Goal: Task Accomplishment & Management: Manage account settings

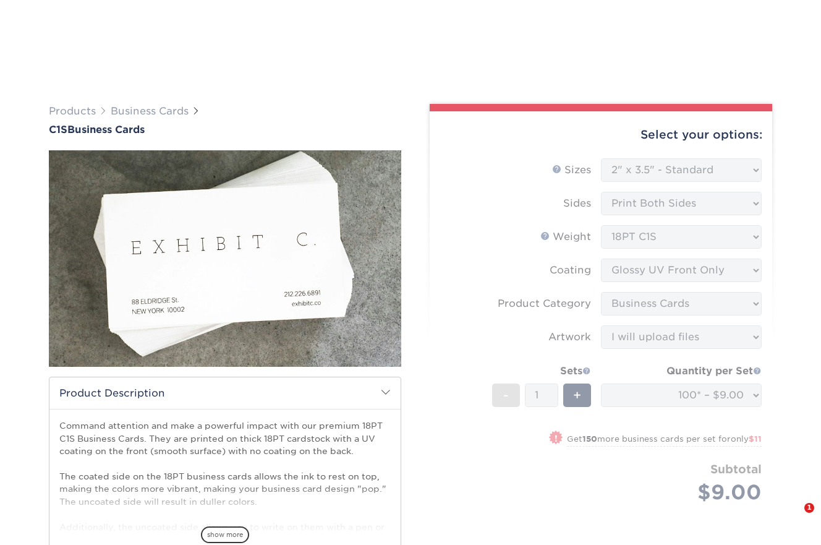
select select "2.00x3.50"
select select "3b5148f1-0588-4f88-a218-97bcfdce65c1"
select select "upload"
select select "100* – $9.00"
select select "ee637bd0-fbd1-471c-859f-5f082292e332"
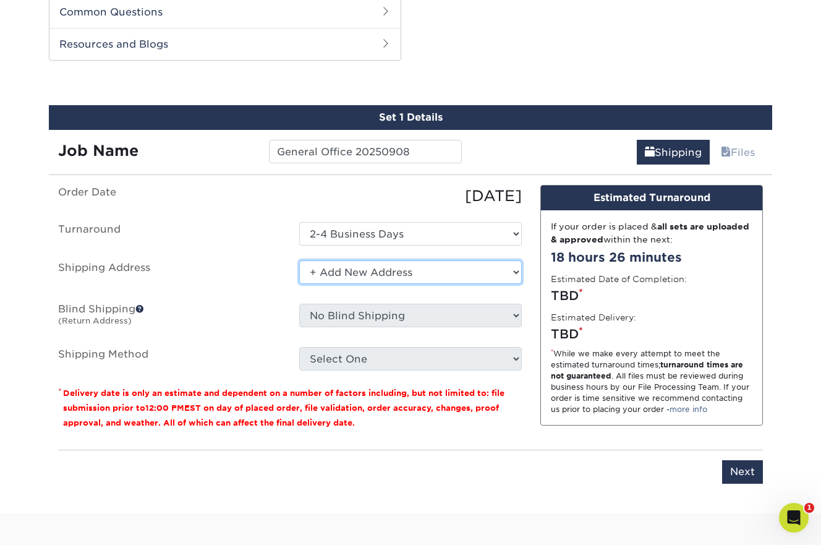
click at [515, 273] on select "Select One + Add New Address" at bounding box center [410, 271] width 223 height 23
click at [299, 260] on select "Select One + Add New Address" at bounding box center [410, 271] width 223 height 23
click at [473, 273] on select "Select One + Add New Address" at bounding box center [410, 271] width 223 height 23
select select "newaddress"
click at [299, 260] on select "Select One + Add New Address" at bounding box center [410, 271] width 223 height 23
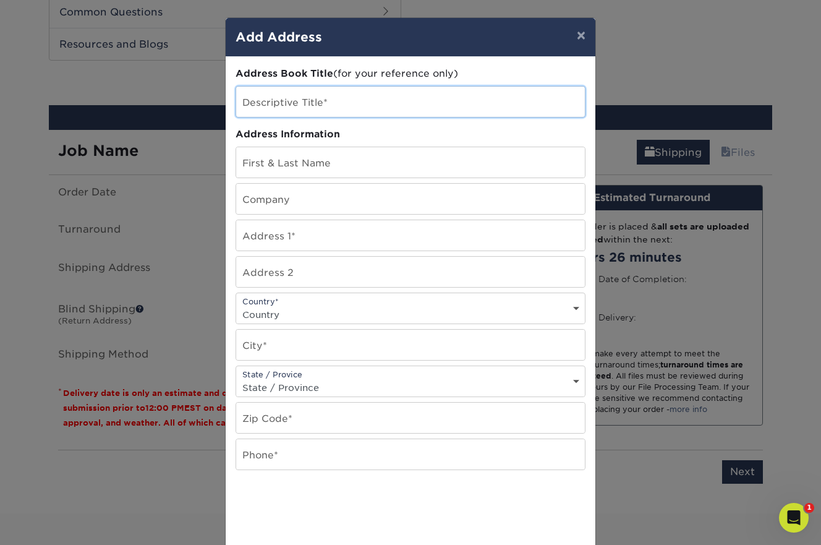
click at [350, 109] on input "text" at bounding box center [410, 102] width 349 height 30
type input "[PERSON_NAME]"
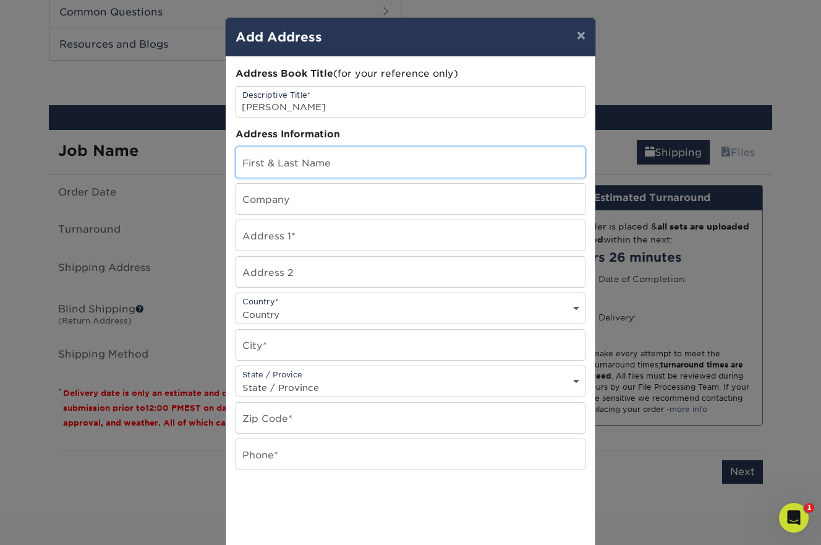
click at [316, 161] on input "text" at bounding box center [410, 162] width 349 height 30
type input "DA"
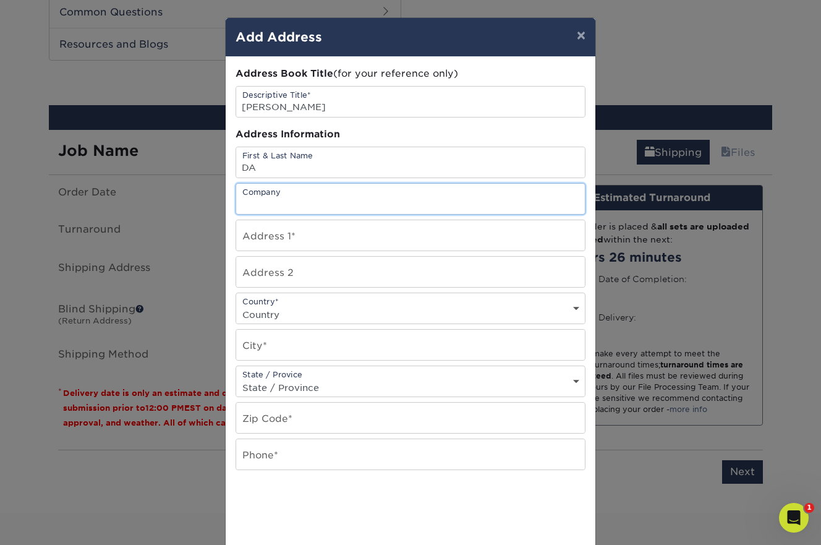
click at [310, 197] on input "text" at bounding box center [410, 199] width 349 height 30
type input "DA at Buckingham"
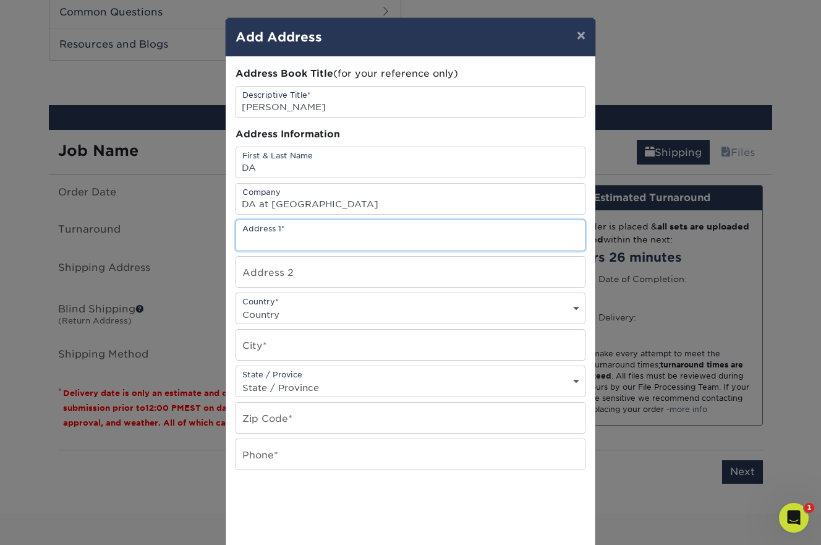
click at [297, 238] on input "text" at bounding box center [410, 235] width 349 height 30
drag, startPoint x: 358, startPoint y: 239, endPoint x: 344, endPoint y: 240, distance: 14.9
click at [344, 240] on input "85 Allen Street, Suite 50" at bounding box center [410, 235] width 349 height 30
type input "85 Allen Street, Suite 310"
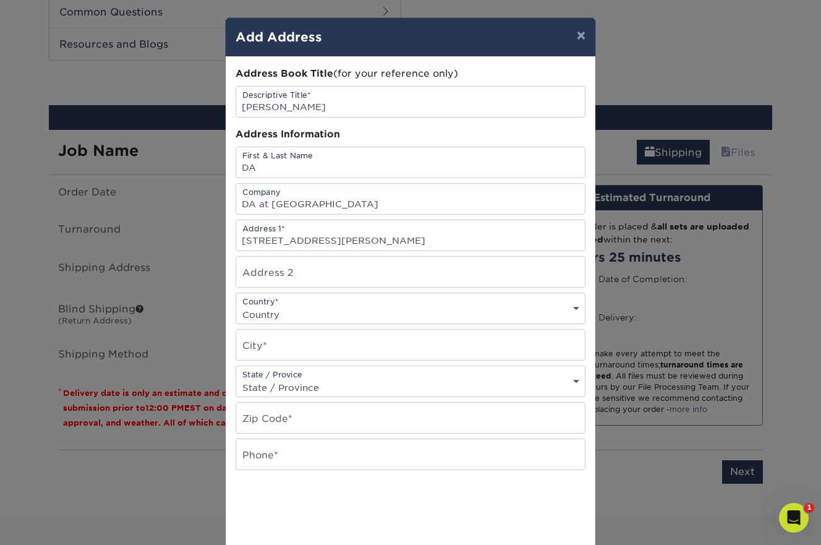
click at [313, 314] on select "Country United States Canada ----------------------------- Afghanistan Albania …" at bounding box center [410, 314] width 349 height 18
select select "US"
click at [236, 305] on select "Country United States Canada ----------------------------- Afghanistan Albania …" at bounding box center [410, 314] width 349 height 18
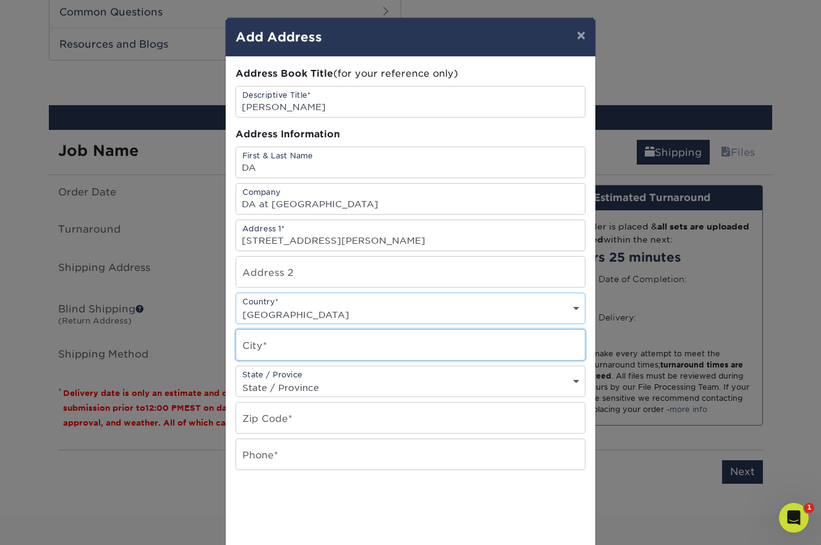
click at [300, 347] on input "text" at bounding box center [410, 344] width 349 height 30
type input "Rochester"
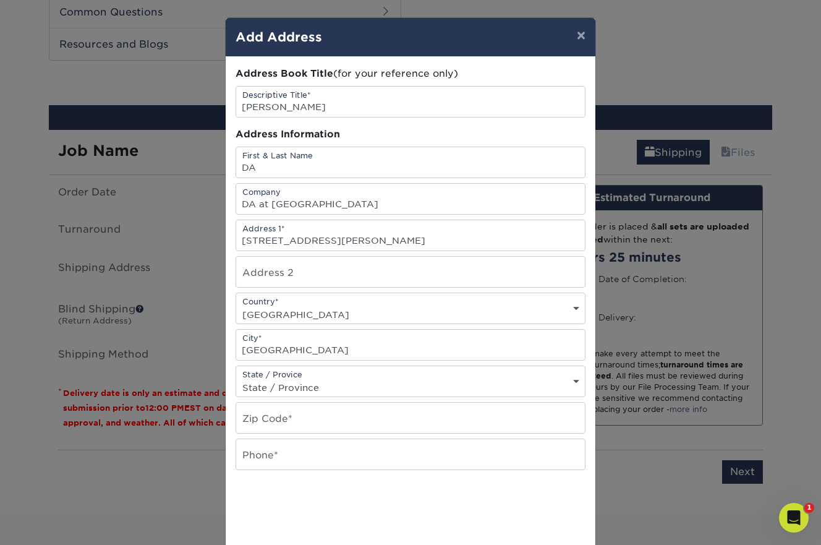
click at [308, 389] on select "State / Province Alabama Alaska Arizona Arkansas California Colorado Connecticu…" at bounding box center [410, 387] width 349 height 18
select select "NY"
click at [236, 378] on select "State / Province Alabama Alaska Arizona Arkansas California Colorado Connecticu…" at bounding box center [410, 387] width 349 height 18
click at [302, 418] on input "text" at bounding box center [410, 417] width 349 height 30
type input "14608"
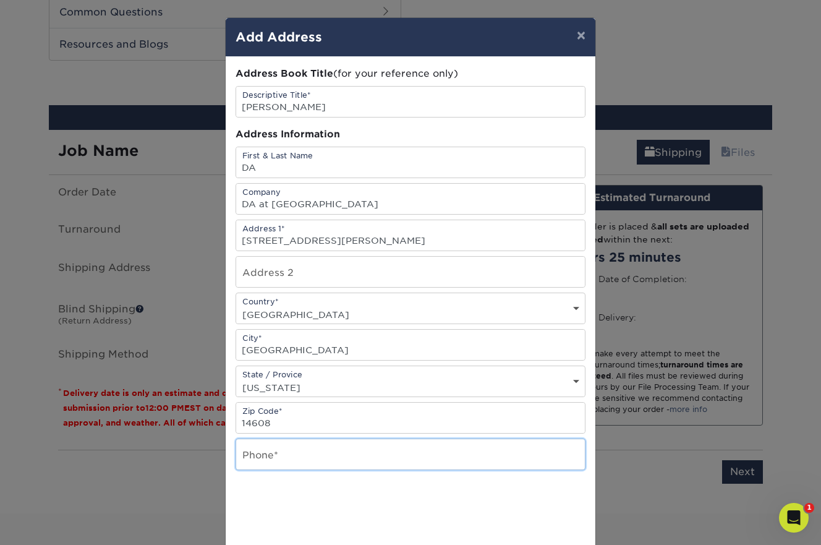
click at [292, 453] on input "text" at bounding box center [410, 454] width 349 height 30
type input "3152674545"
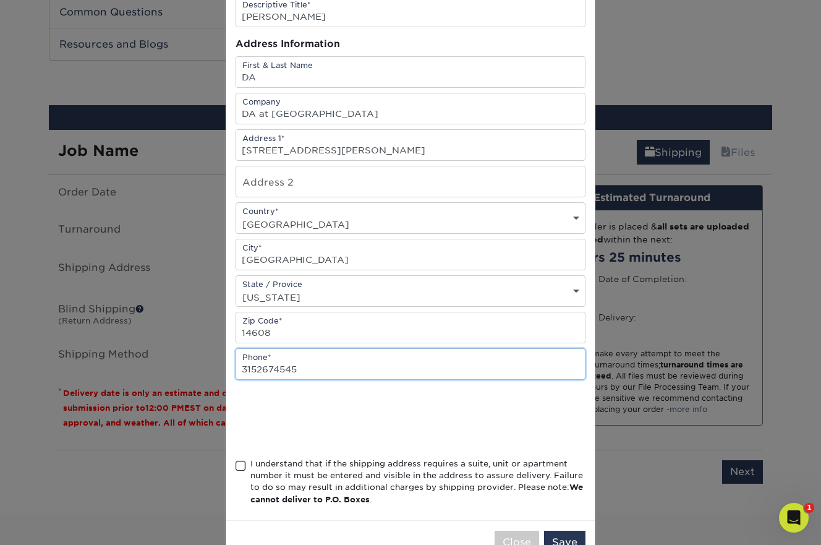
scroll to position [98, 0]
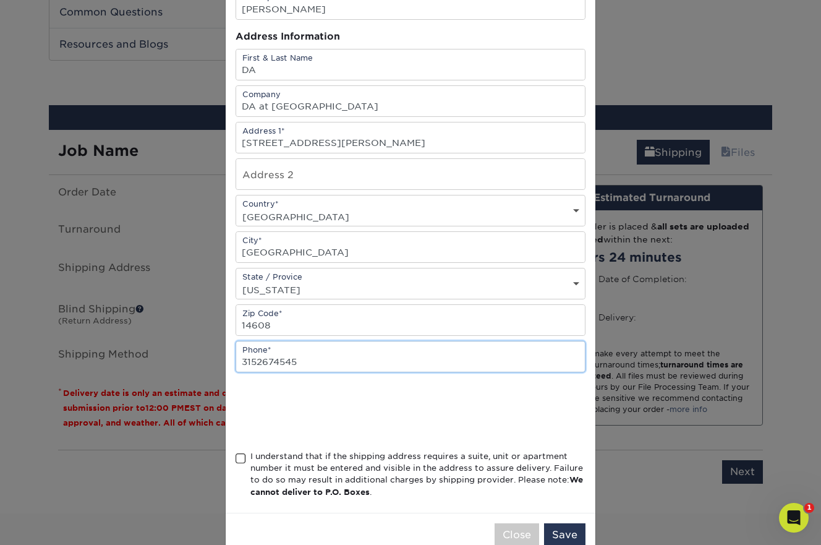
drag, startPoint x: 308, startPoint y: 362, endPoint x: 221, endPoint y: 362, distance: 87.8
click at [221, 362] on div "× Add Address Address Book Title (for your reference only) Descriptive Title* D…" at bounding box center [410, 272] width 821 height 545
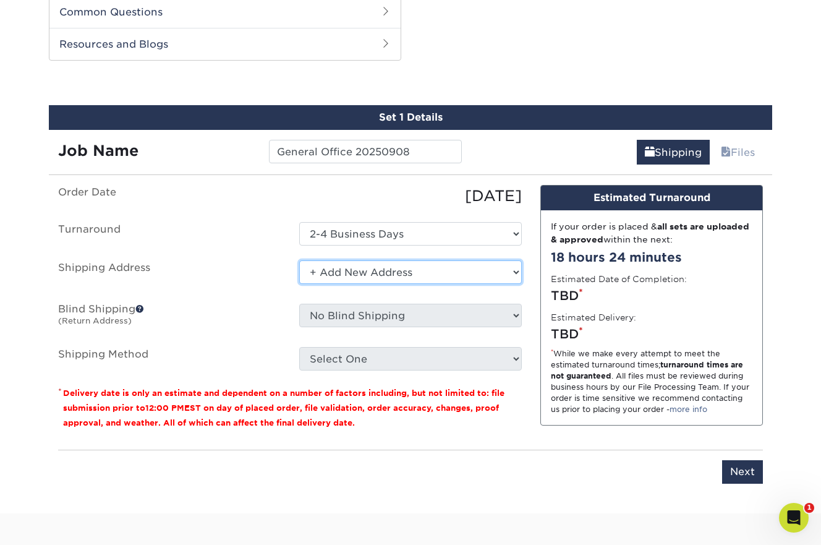
click at [514, 266] on select "Select One + Add New Address" at bounding box center [410, 271] width 223 height 23
click at [299, 260] on select "Select One + Add New Address" at bounding box center [410, 271] width 223 height 23
click at [472, 265] on select "Select One + Add New Address" at bounding box center [410, 271] width 223 height 23
click at [299, 260] on select "Select One + Add New Address" at bounding box center [410, 271] width 223 height 23
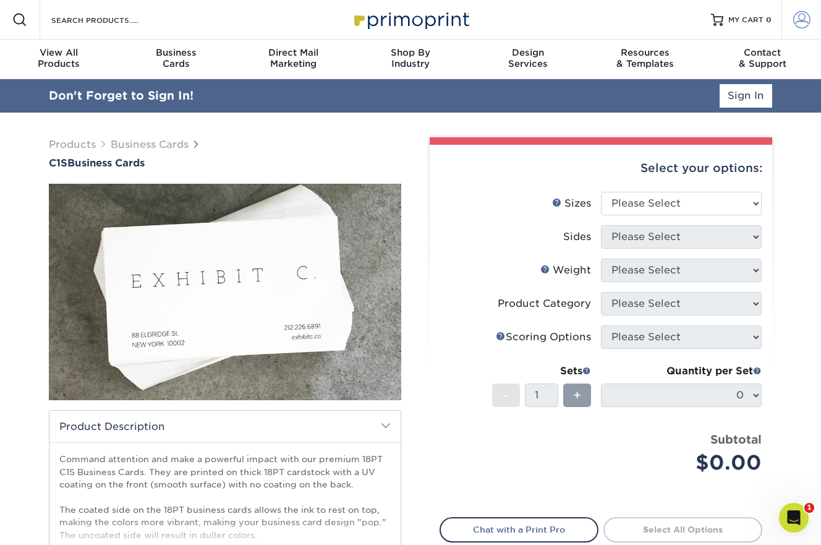
click at [793, 28] on span at bounding box center [801, 19] width 17 height 17
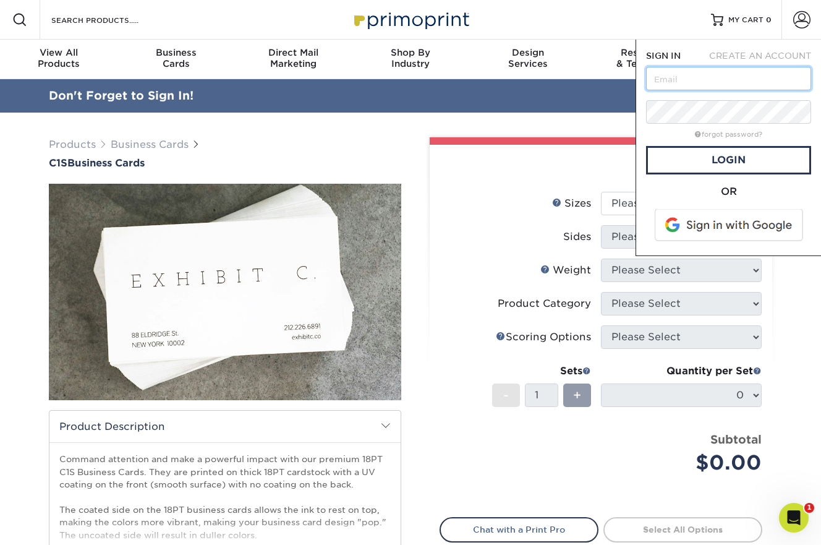
click at [716, 75] on input "text" at bounding box center [728, 78] width 165 height 23
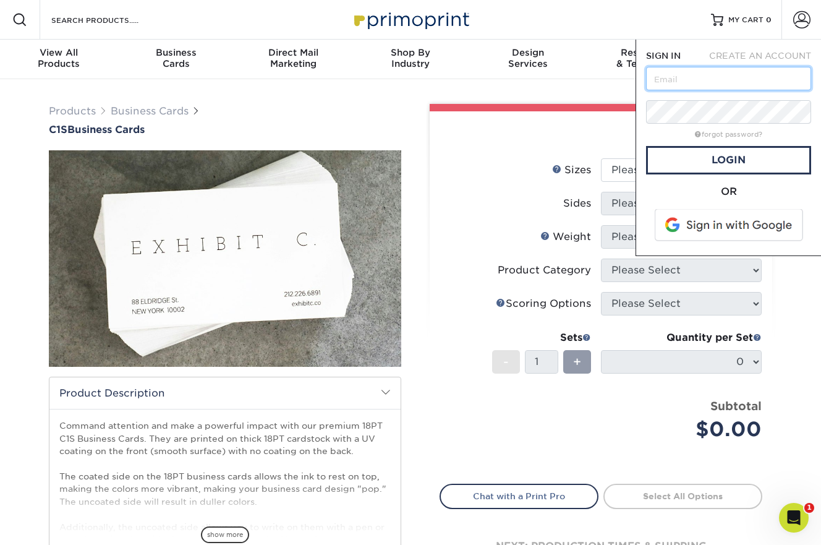
type input "[EMAIL_ADDRESS][DOMAIN_NAME]"
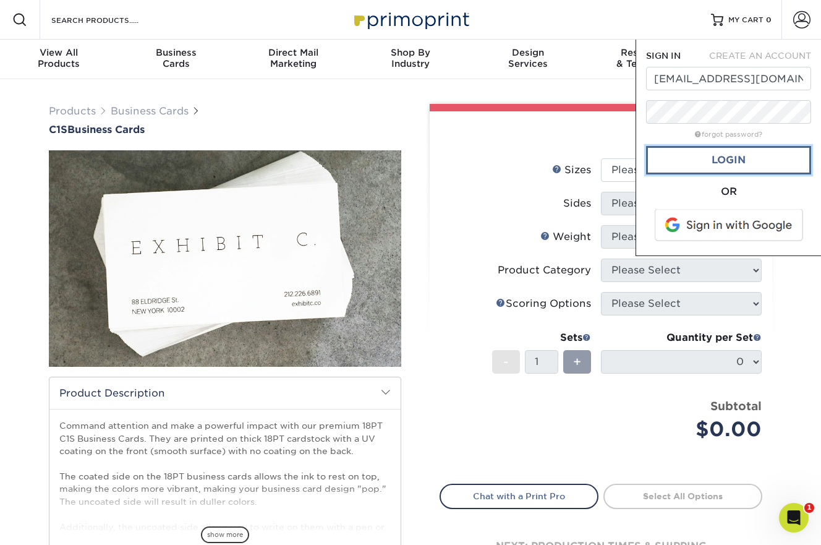
click at [763, 163] on link "Login" at bounding box center [728, 160] width 165 height 28
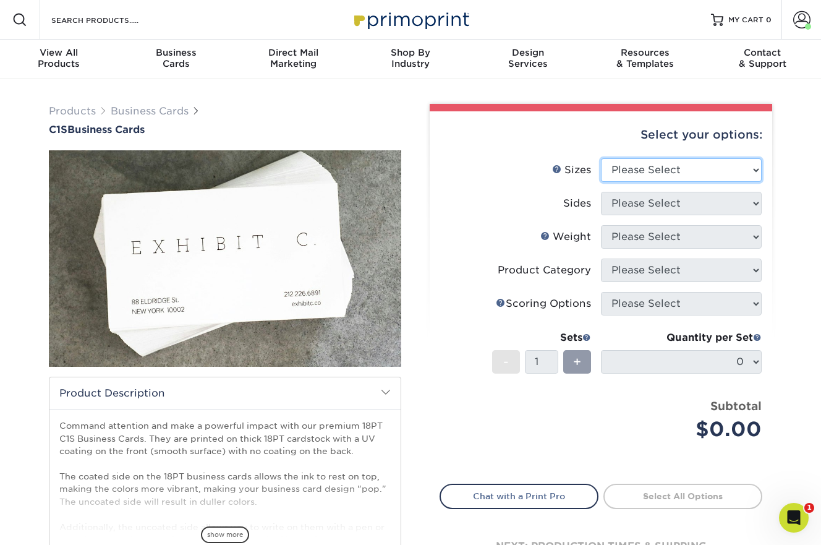
click at [659, 171] on select "Please Select 2" x 3.5" - Standard 2.125" x 3.375" - European 2.5" x 2.5" - Squ…" at bounding box center [681, 169] width 161 height 23
select select "2.00x3.50"
click at [601, 158] on select "Please Select 2" x 3.5" - Standard 2.125" x 3.375" - European 2.5" x 2.5" - Squ…" at bounding box center [681, 169] width 161 height 23
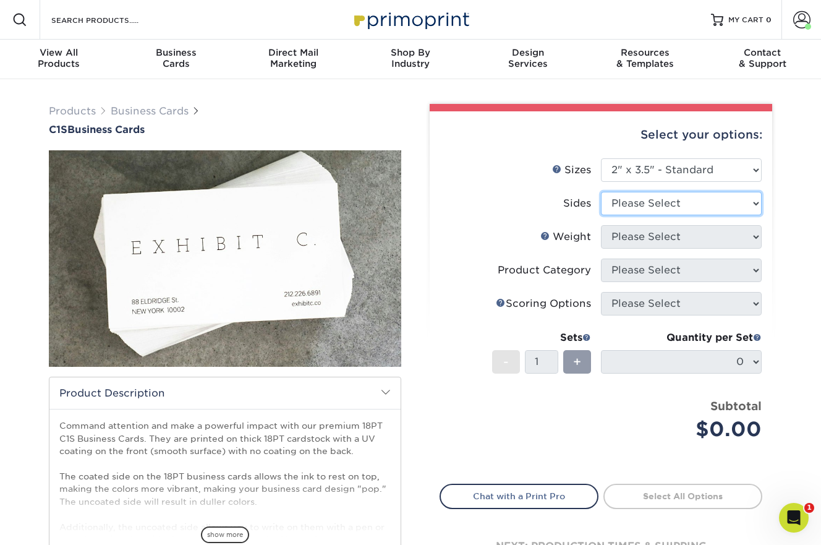
click at [670, 201] on select "Please Select Print Both Sides Print Front Only" at bounding box center [681, 203] width 161 height 23
select select "13abbda7-1d64-4f25-8bb2-c179b224825d"
click at [601, 192] on select "Please Select Print Both Sides Print Front Only" at bounding box center [681, 203] width 161 height 23
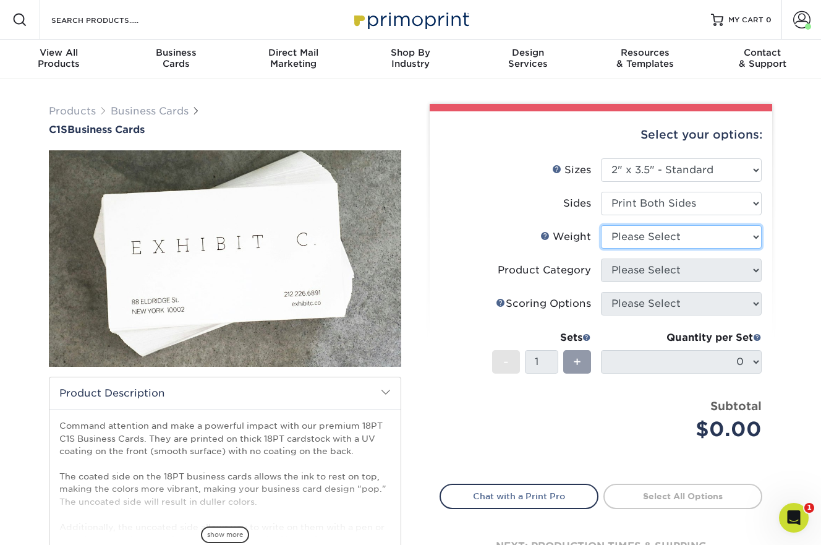
click at [663, 237] on select "Please Select 18PT C1S" at bounding box center [681, 236] width 161 height 23
select select "18PTC1S"
click at [601, 225] on select "Please Select 18PT C1S" at bounding box center [681, 236] width 161 height 23
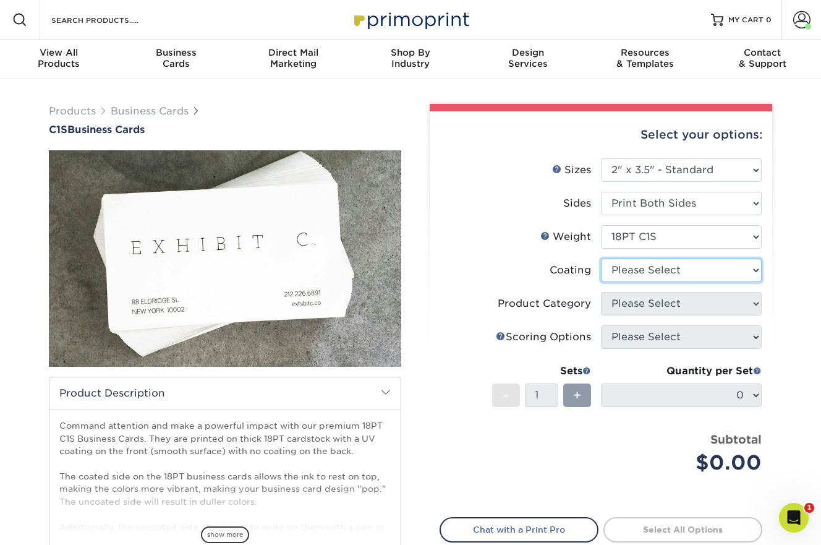
click at [663, 268] on select at bounding box center [681, 269] width 161 height 23
select select "1e8116af-acfc-44b1-83dc-8181aa338834"
click at [601, 258] on select at bounding box center [681, 269] width 161 height 23
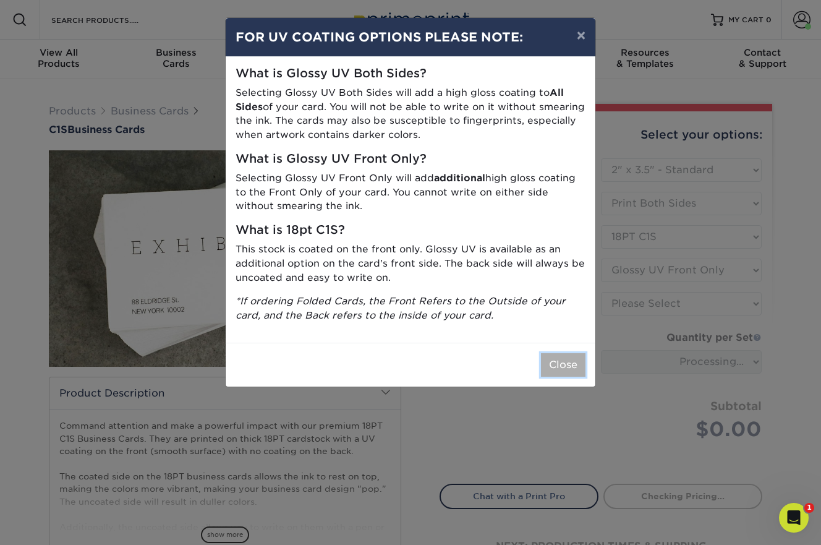
click at [562, 362] on button "Close" at bounding box center [563, 364] width 45 height 23
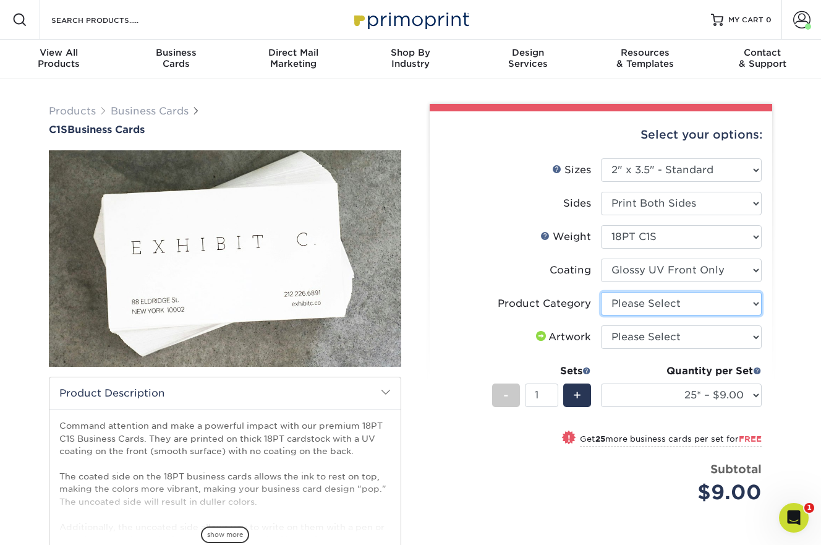
click at [666, 307] on select "Please Select Business Cards" at bounding box center [681, 303] width 161 height 23
select select "3b5148f1-0588-4f88-a218-97bcfdce65c1"
click at [601, 292] on select "Please Select Business Cards" at bounding box center [681, 303] width 161 height 23
click at [660, 337] on select "Please Select I will upload files I need a design - $100" at bounding box center [681, 336] width 161 height 23
select select "upload"
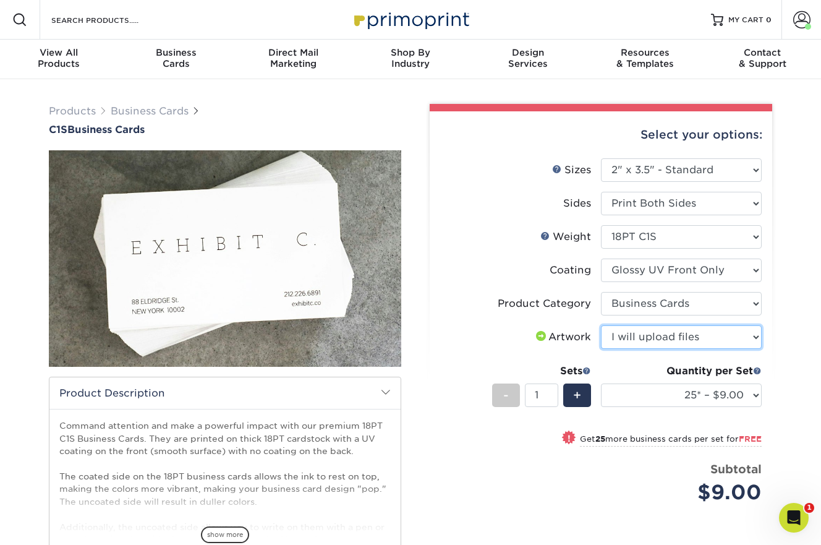
click at [601, 325] on select "Please Select I will upload files I need a design - $100" at bounding box center [681, 336] width 161 height 23
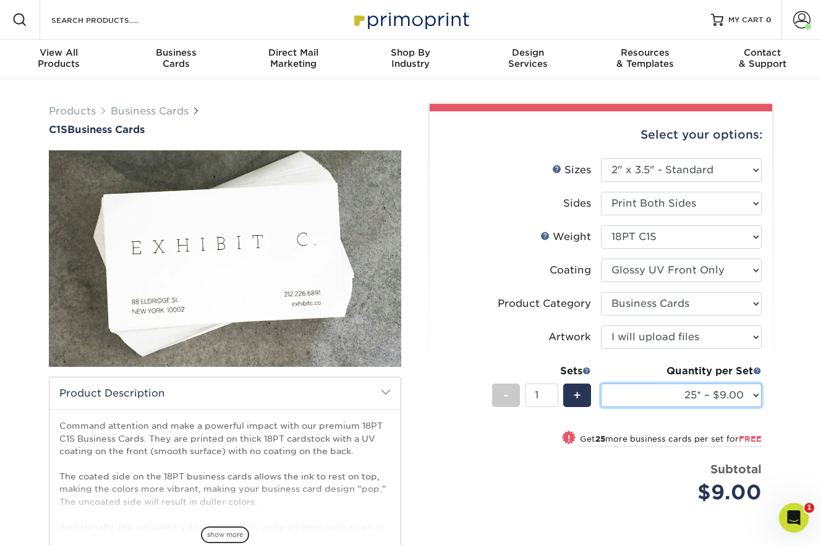
click at [753, 396] on select "25* – $9.00 50* – $9.00 75* – $9.00 100* – $9.00 250* – $20.00 500 – $39.00 100…" at bounding box center [681, 394] width 161 height 23
select select "100* – $9.00"
click at [601, 383] on select "25* – $9.00 50* – $9.00 75* – $9.00 100* – $9.00 250* – $20.00 500 – $39.00 100…" at bounding box center [681, 394] width 161 height 23
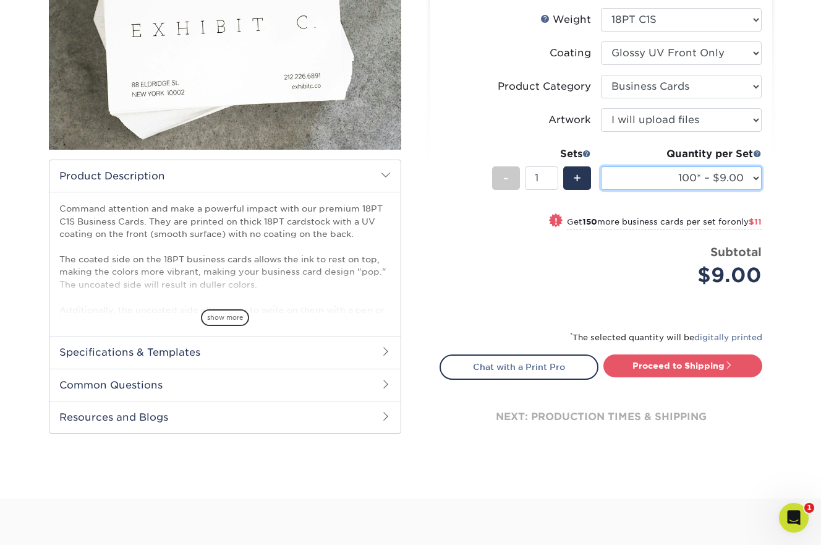
scroll to position [232, 0]
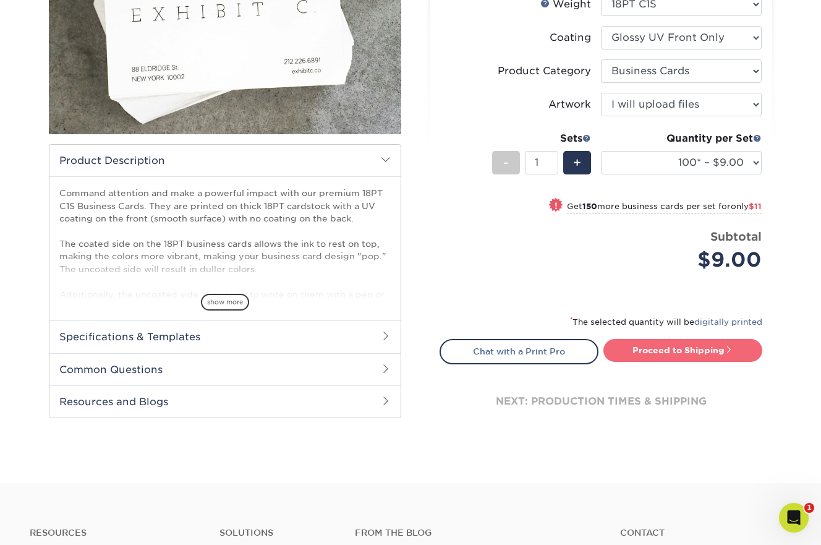
click at [711, 350] on link "Proceed to Shipping" at bounding box center [682, 350] width 159 height 22
type input "Set 1"
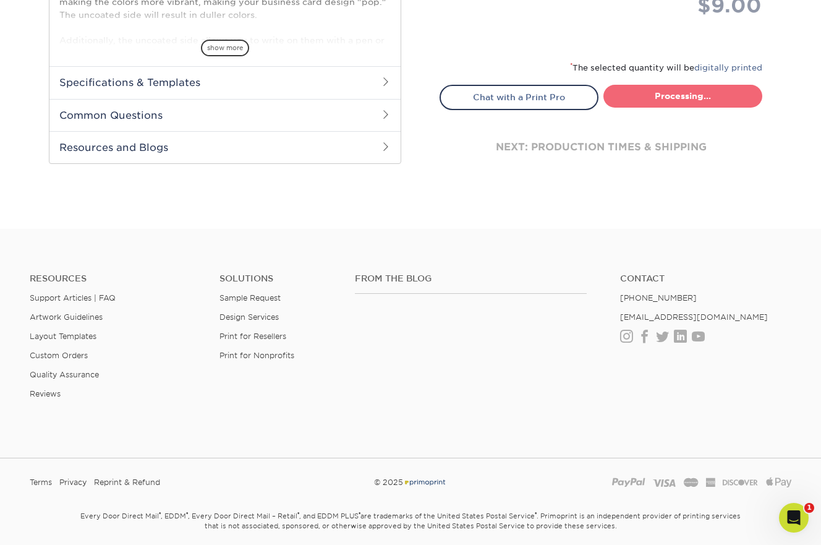
select select "ee637bd0-fbd1-471c-859f-5f082292e332"
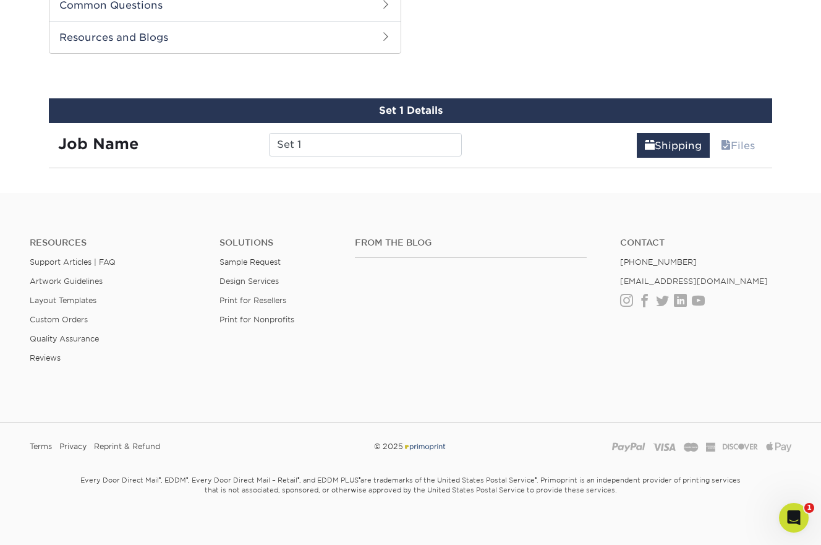
scroll to position [604, 0]
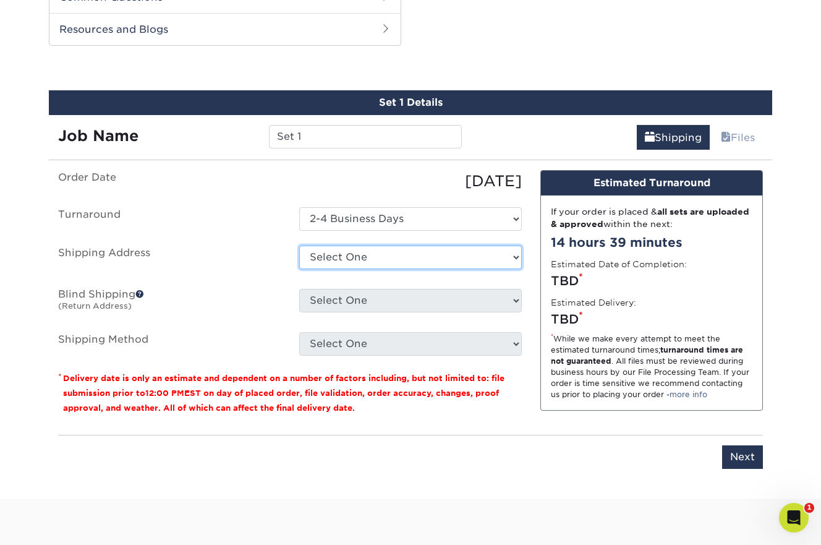
click at [435, 260] on select "Select One + Add New Address" at bounding box center [410, 256] width 223 height 23
select select "newaddress"
click at [299, 245] on select "Select One + Add New Address" at bounding box center [410, 256] width 223 height 23
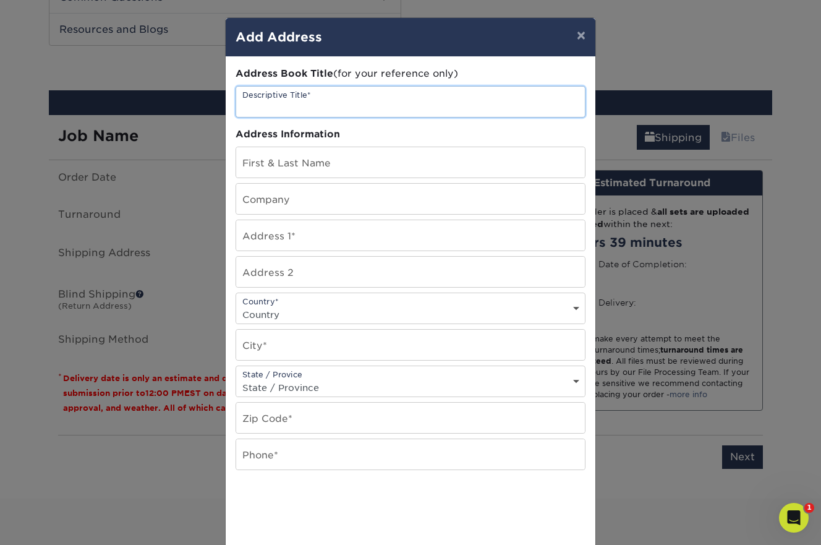
click at [354, 109] on input "text" at bounding box center [410, 102] width 349 height 30
type input "[PERSON_NAME]"
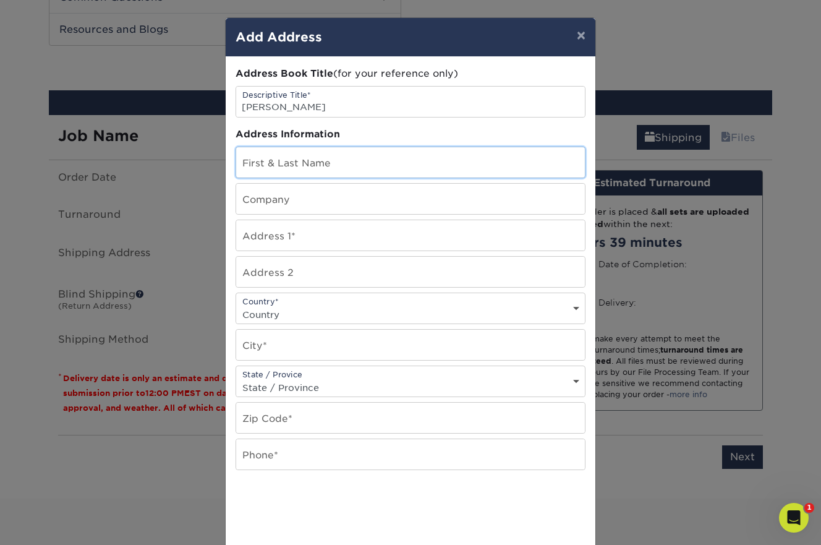
click at [339, 161] on input "text" at bounding box center [410, 162] width 349 height 30
type input "DA"
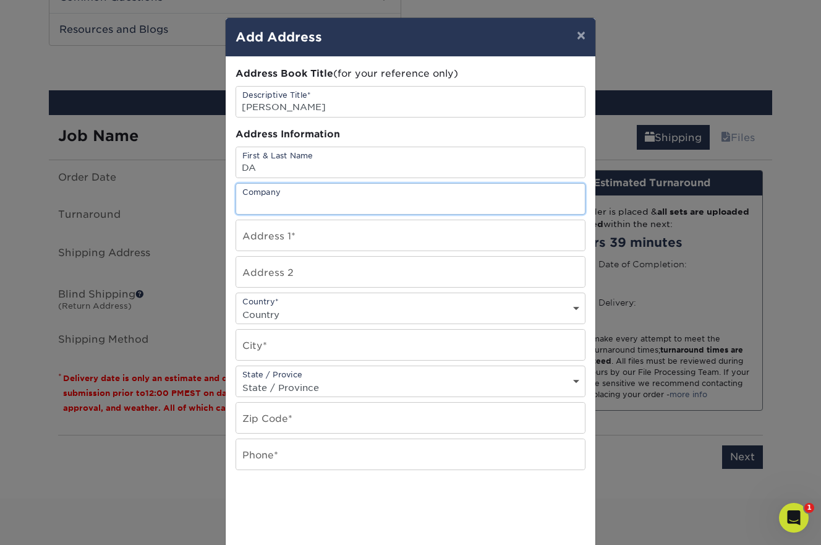
click at [339, 199] on input "text" at bounding box center [410, 199] width 349 height 30
type input "DA at Buckingham"
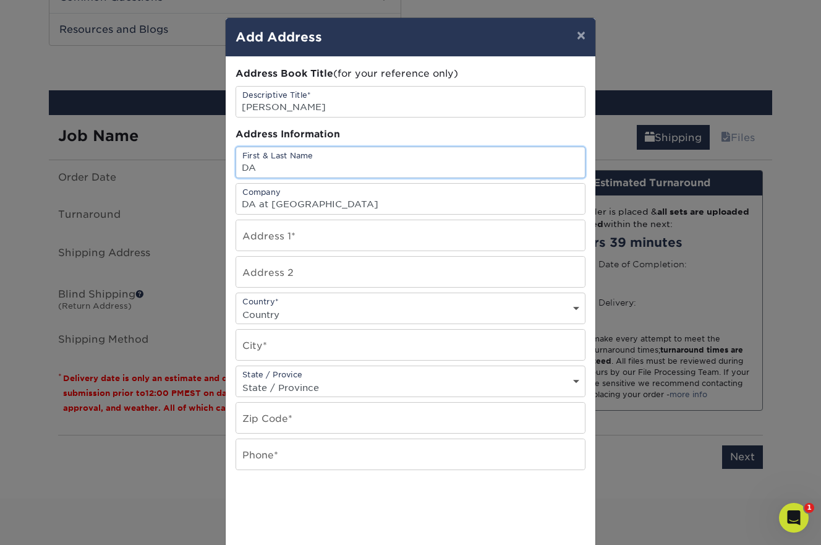
scroll to position [0, 0]
drag, startPoint x: 289, startPoint y: 169, endPoint x: 240, endPoint y: 169, distance: 49.4
click at [240, 169] on input "DA" at bounding box center [410, 162] width 349 height 30
type input "Claire Harr"
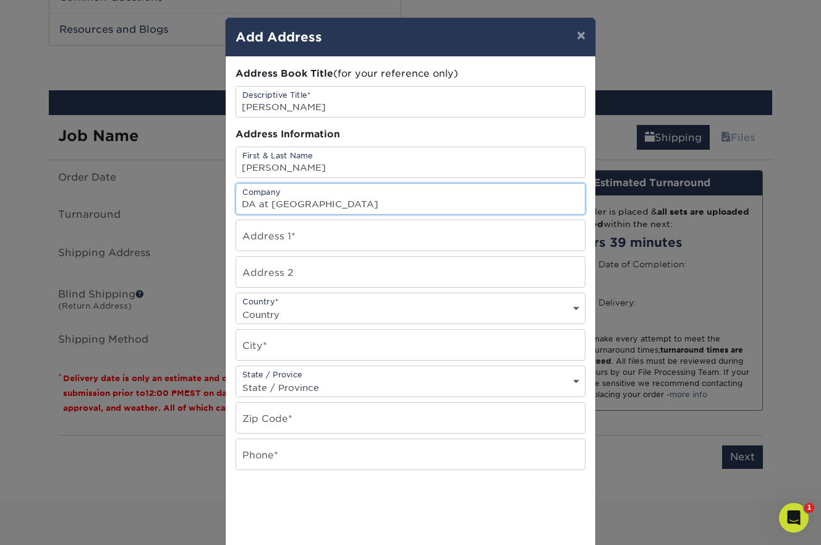
click at [255, 204] on input "DA at Buckingham" at bounding box center [410, 199] width 349 height 30
drag, startPoint x: 349, startPoint y: 201, endPoint x: 276, endPoint y: 204, distance: 73.0
click at [276, 204] on input "Dwyer at Buckingham" at bounding box center [410, 199] width 349 height 30
type input "Dwyer Architectural"
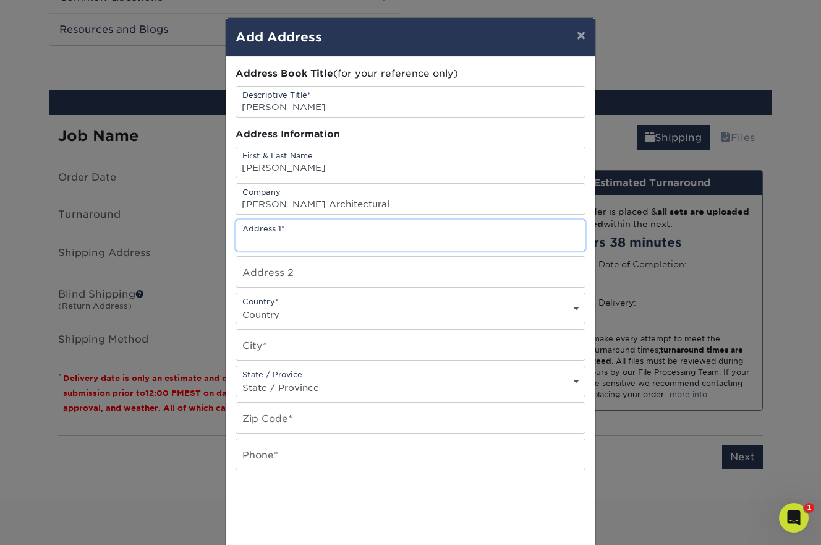
click at [299, 241] on input "text" at bounding box center [410, 235] width 349 height 30
type input "85 Allen Street, Suite 310"
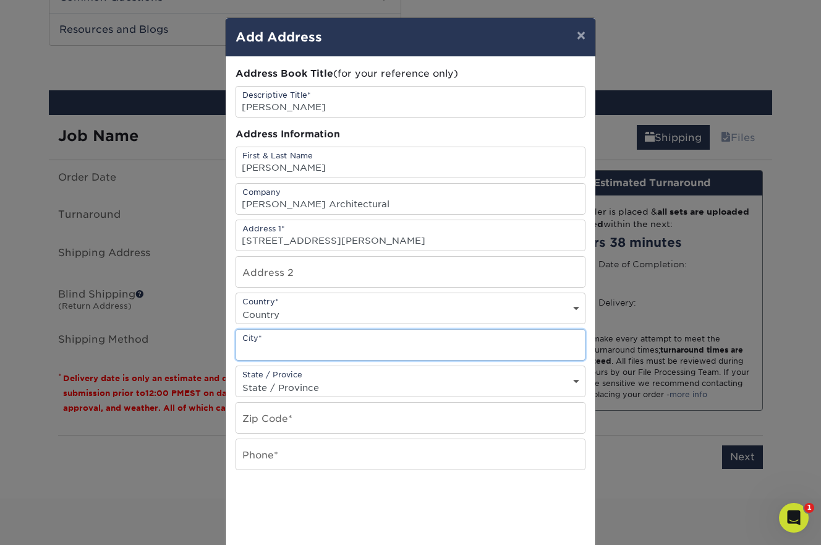
click at [292, 347] on input "text" at bounding box center [410, 344] width 349 height 30
type input "Rochester"
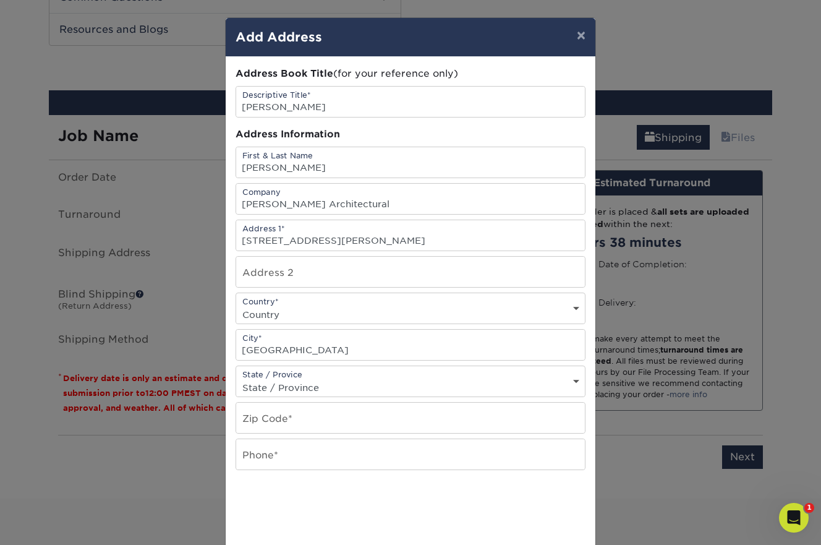
click at [316, 383] on select "State / Province Alabama Alaska Arizona Arkansas California Colorado Connecticu…" at bounding box center [410, 387] width 349 height 18
select select "NY"
click at [236, 378] on select "State / Province Alabama Alaska Arizona Arkansas California Colorado Connecticu…" at bounding box center [410, 387] width 349 height 18
click at [335, 421] on input "text" at bounding box center [410, 417] width 349 height 30
type input "14608"
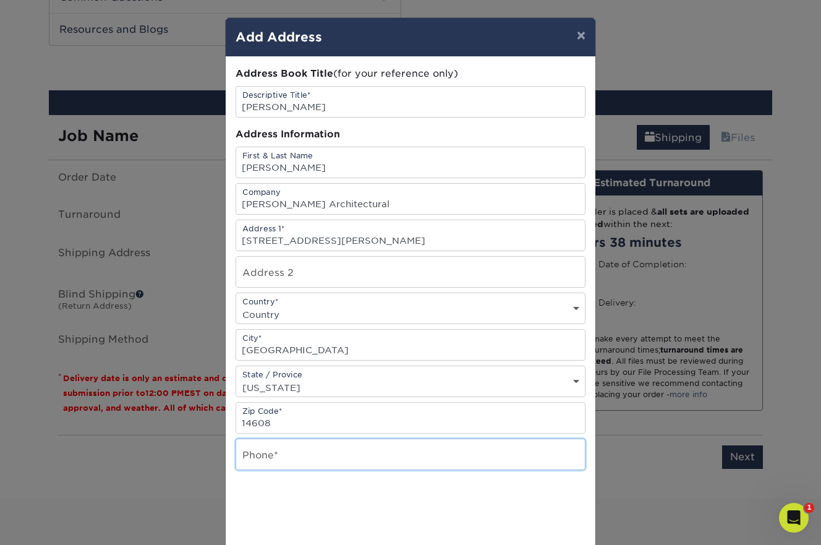
click at [330, 455] on input "text" at bounding box center [410, 454] width 349 height 30
click at [300, 459] on input "text" at bounding box center [410, 454] width 349 height 30
click at [290, 459] on input "text" at bounding box center [410, 454] width 349 height 30
paste input "585.461.4771"
type input "585.461.4771"
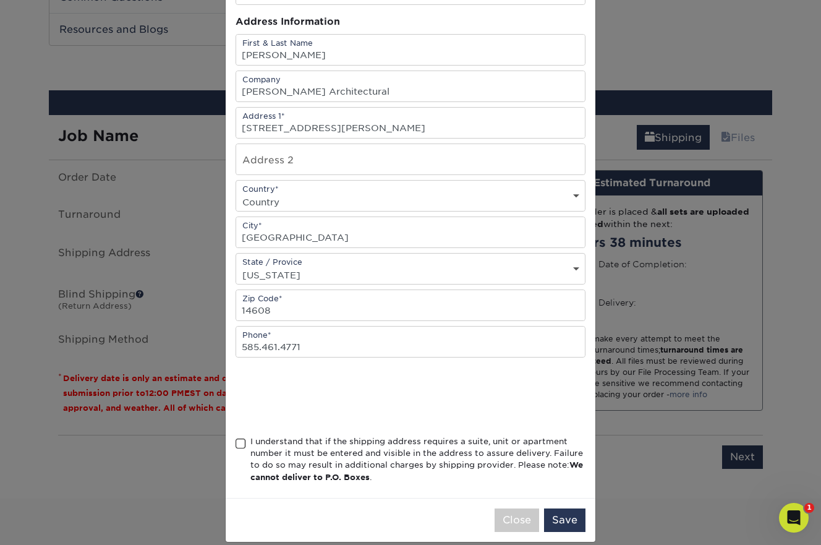
scroll to position [127, 0]
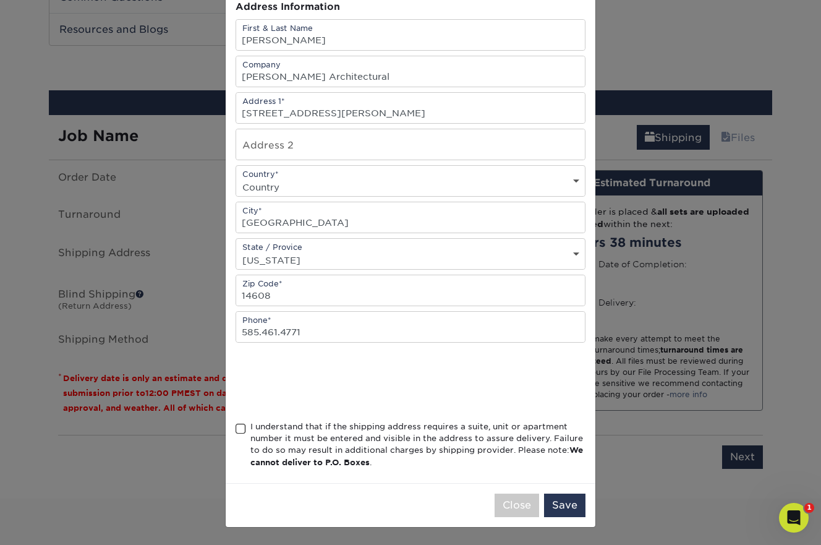
click at [239, 430] on span at bounding box center [240, 429] width 11 height 12
click at [0, 0] on input "I understand that if the shipping address requires a suite, unit or apartment n…" at bounding box center [0, 0] width 0 height 0
click at [570, 501] on button "Save" at bounding box center [564, 504] width 41 height 23
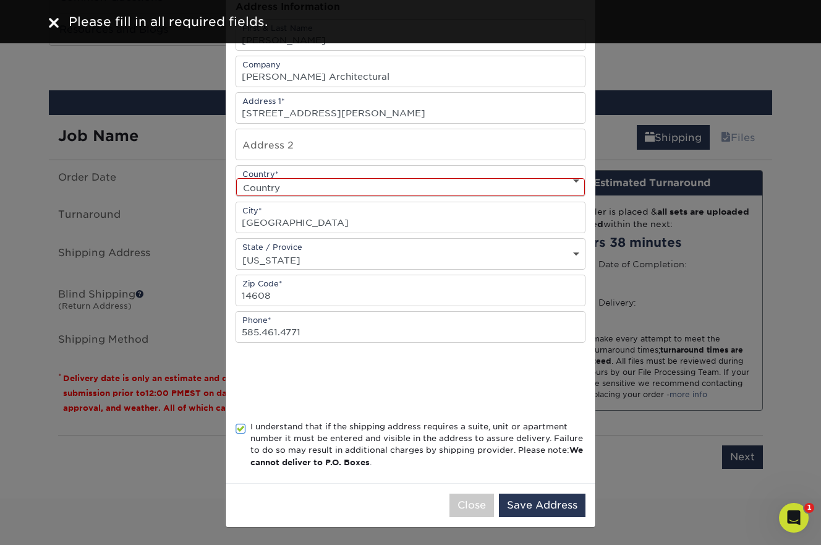
click at [405, 185] on select "Country [GEOGRAPHIC_DATA] [GEOGRAPHIC_DATA] ----------------------------- [GEOG…" at bounding box center [410, 187] width 349 height 18
select select "US"
click at [236, 178] on select "Country [GEOGRAPHIC_DATA] [GEOGRAPHIC_DATA] ----------------------------- [GEOG…" at bounding box center [410, 187] width 349 height 18
click at [558, 502] on button "Save Address" at bounding box center [542, 504] width 87 height 23
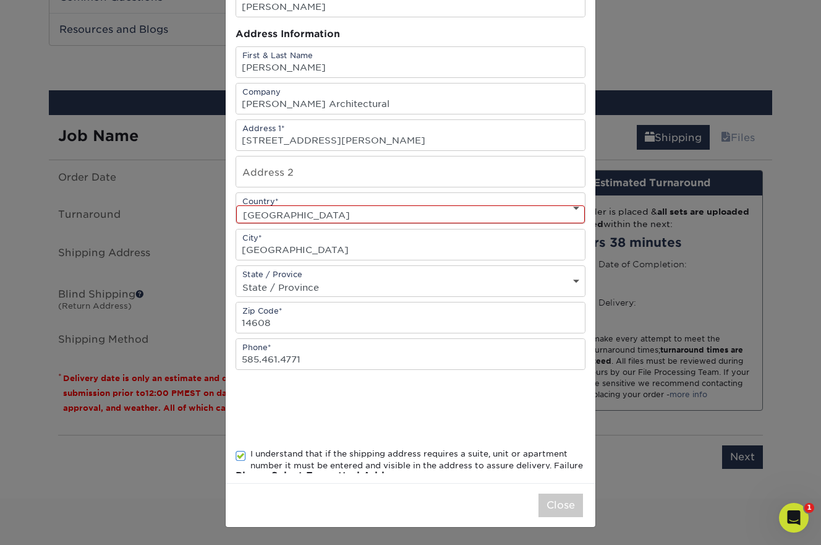
scroll to position [0, 0]
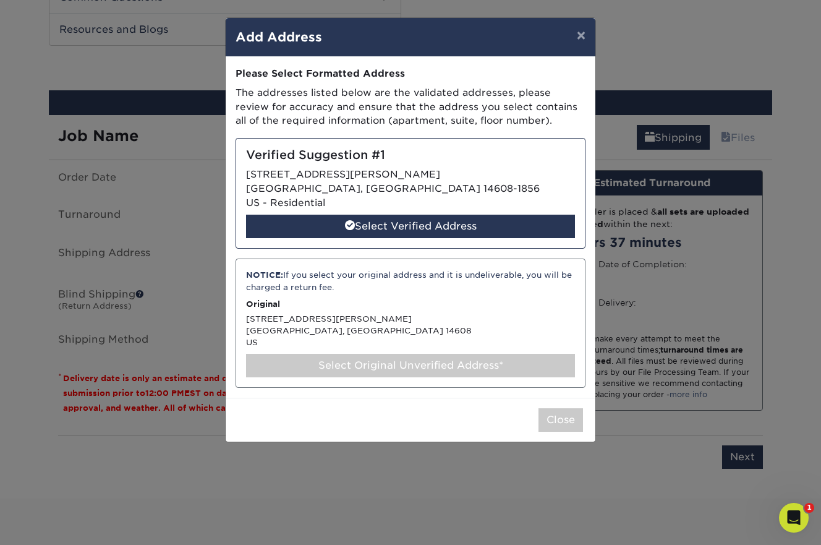
click at [344, 364] on div "Select Original Unverified Address*" at bounding box center [410, 365] width 329 height 23
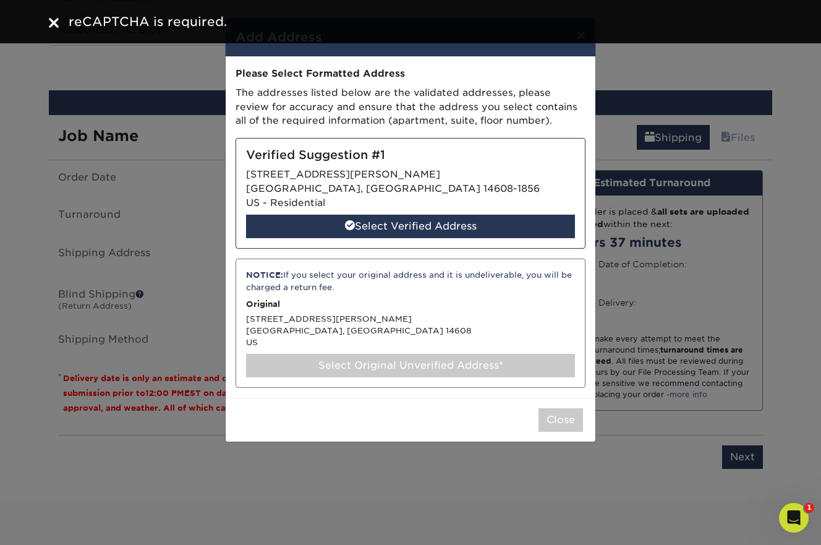
click at [366, 298] on p "Original" at bounding box center [410, 304] width 329 height 12
click at [432, 178] on div "Verified Suggestion #1 85 ALLEN ST ROCHESTER, NY 14608-1856 US - Residential Se…" at bounding box center [410, 193] width 350 height 111
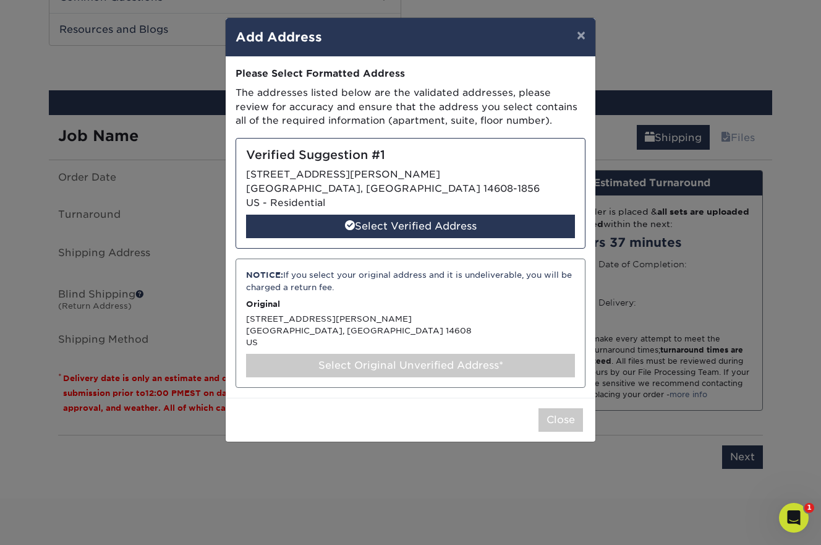
click at [368, 364] on div "Select Original Unverified Address*" at bounding box center [410, 365] width 329 height 23
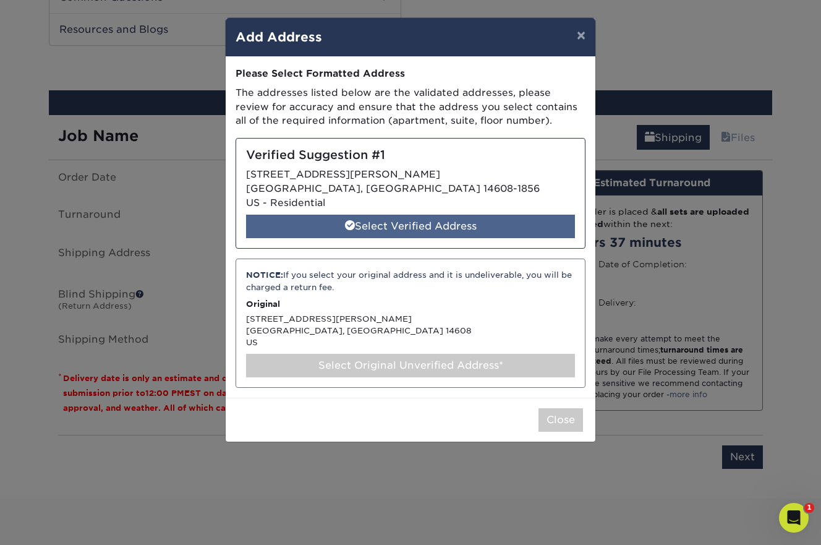
click at [416, 229] on div "Select Verified Address" at bounding box center [410, 225] width 329 height 23
click at [396, 227] on div "Select Verified Address" at bounding box center [410, 225] width 329 height 23
click at [410, 227] on div "Select Verified Address" at bounding box center [410, 225] width 329 height 23
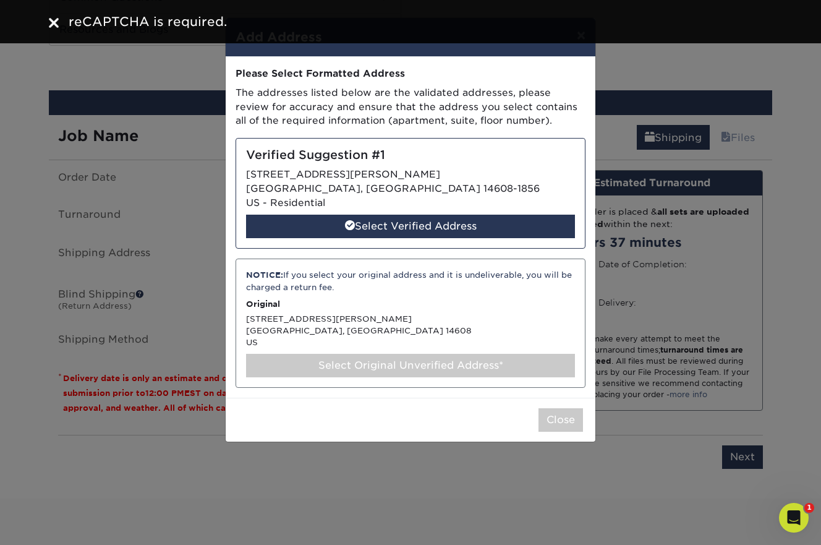
click at [494, 371] on div "Select Original Unverified Address*" at bounding box center [410, 365] width 329 height 23
click at [553, 424] on button "Close" at bounding box center [560, 419] width 45 height 23
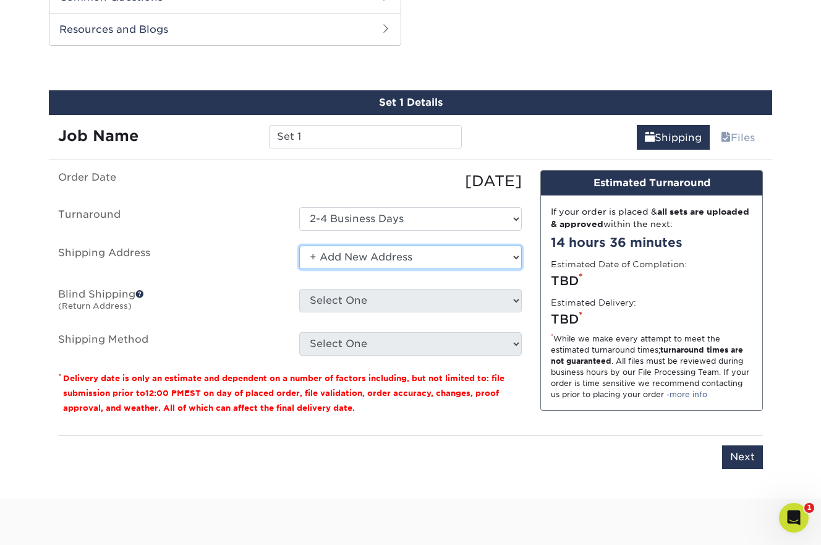
click at [493, 260] on select "Select One + Add New Address" at bounding box center [410, 256] width 223 height 23
click at [299, 245] on select "Select One + Add New Address" at bounding box center [410, 256] width 223 height 23
click at [465, 262] on select "Select One + Add New Address" at bounding box center [410, 256] width 223 height 23
click at [299, 245] on select "Select One + Add New Address" at bounding box center [410, 256] width 223 height 23
click at [437, 260] on select "Select One + Add New Address" at bounding box center [410, 256] width 223 height 23
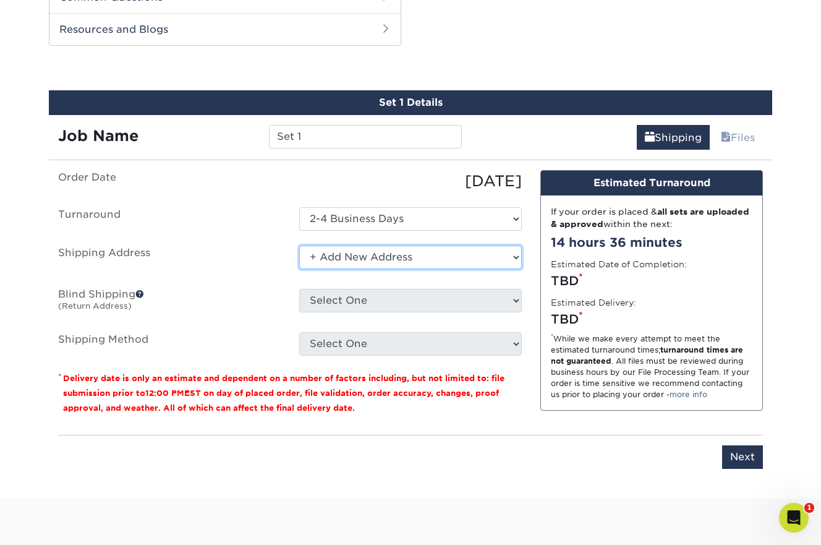
click at [299, 245] on select "Select One + Add New Address" at bounding box center [410, 256] width 223 height 23
click at [394, 255] on select "Select One + Add New Address" at bounding box center [410, 256] width 223 height 23
select select "newaddress"
click at [299, 245] on select "Select One + Add New Address" at bounding box center [410, 256] width 223 height 23
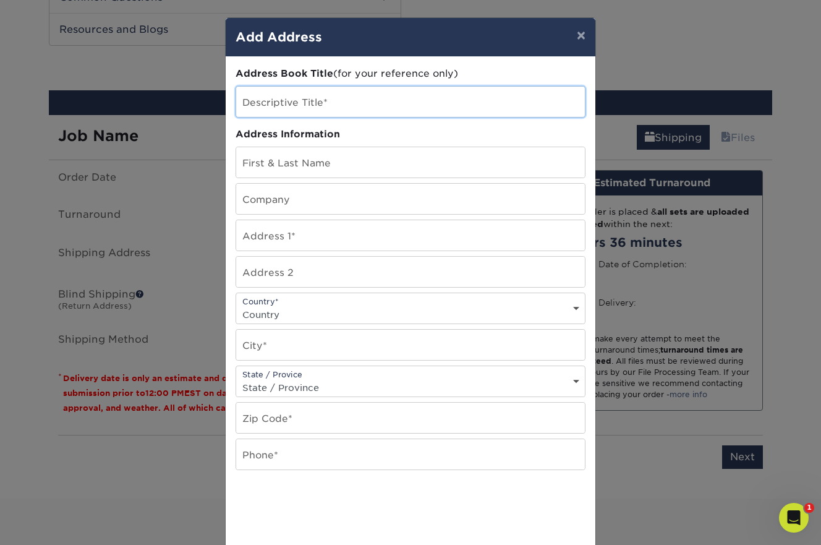
click at [354, 97] on input "text" at bounding box center [410, 102] width 349 height 30
type input "[PERSON_NAME]"
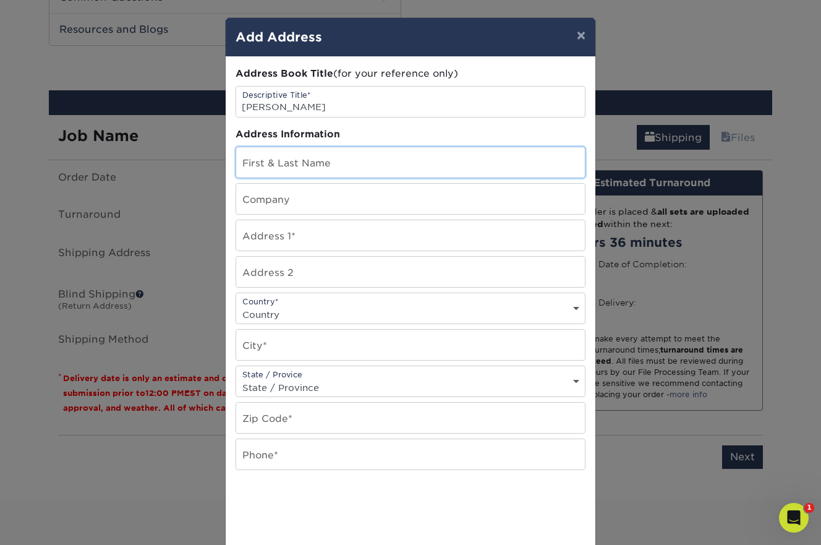
click at [333, 164] on input "text" at bounding box center [410, 162] width 349 height 30
type input "[PERSON_NAME]"
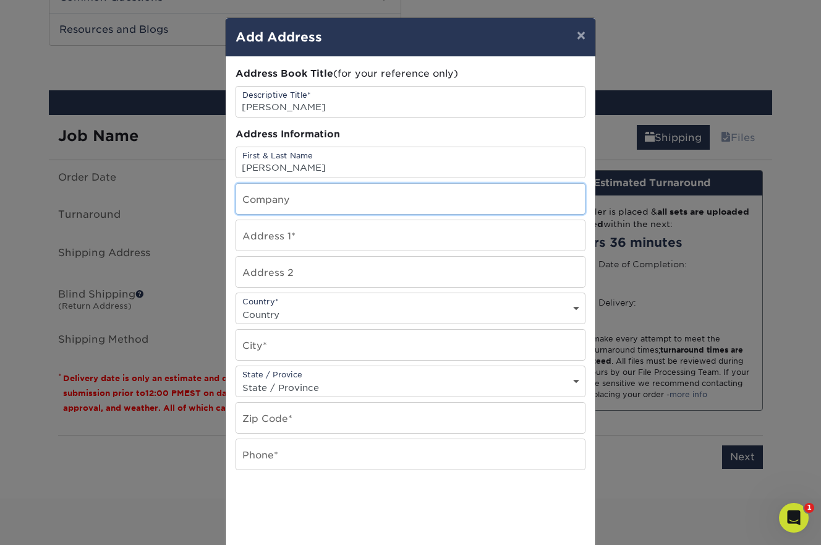
click at [319, 204] on input "text" at bounding box center [410, 199] width 349 height 30
type input "[PERSON_NAME] Architectural"
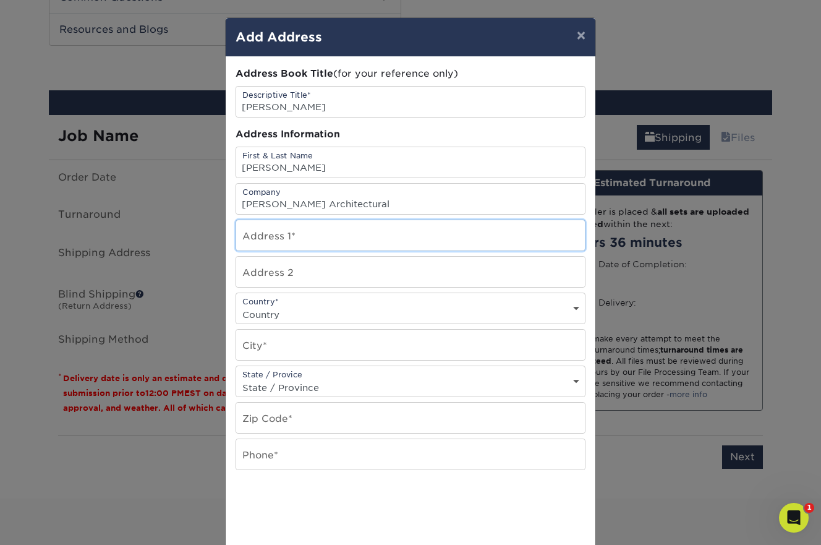
click at [315, 229] on input "text" at bounding box center [410, 235] width 349 height 30
type input "85 Allen Street, Suite 310"
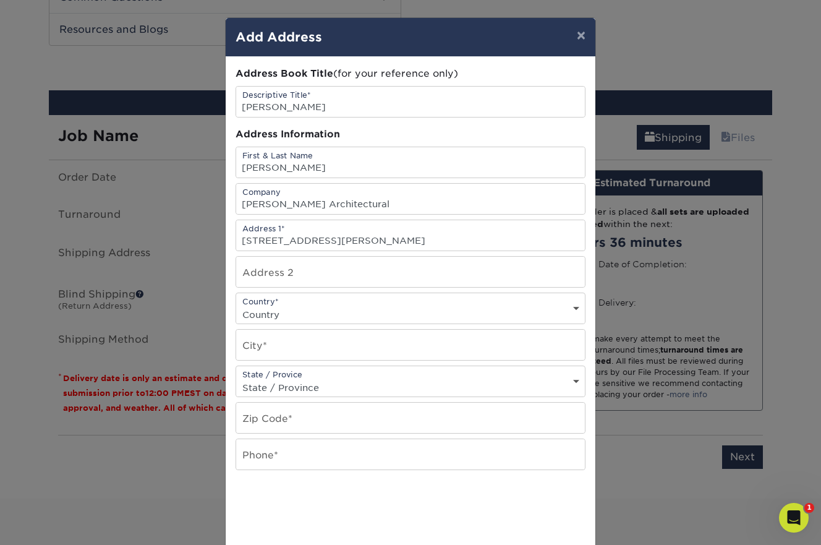
click at [316, 306] on select "Country United States Canada ----------------------------- Afghanistan Albania …" at bounding box center [410, 314] width 349 height 18
select select "US"
click at [236, 305] on select "Country United States Canada ----------------------------- Afghanistan Albania …" at bounding box center [410, 314] width 349 height 18
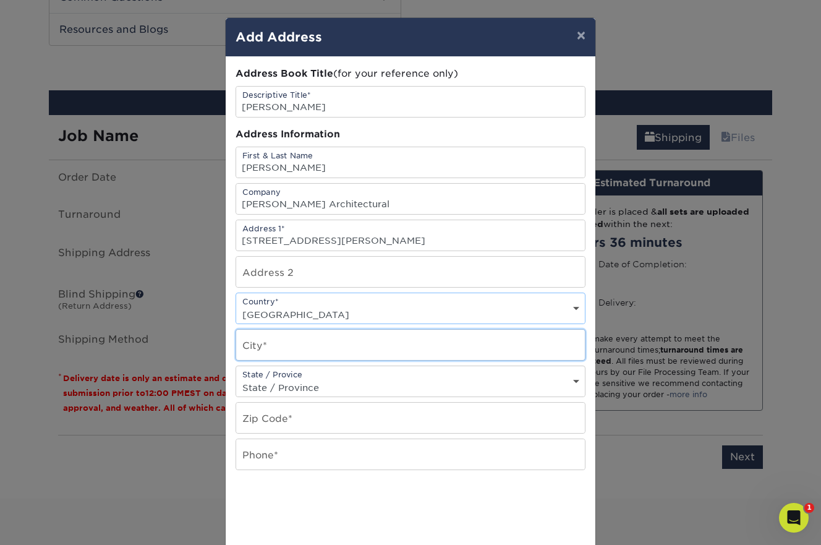
click at [299, 358] on input "text" at bounding box center [410, 344] width 349 height 30
type input "Rochester"
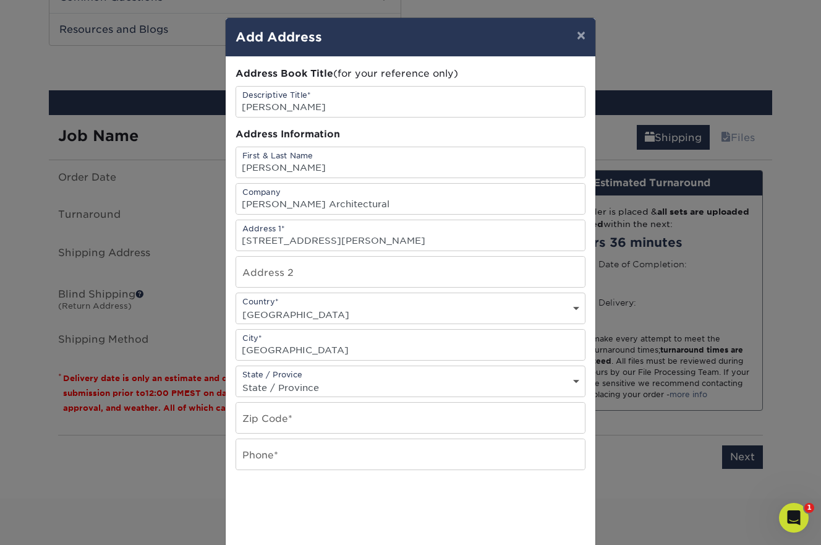
click at [303, 386] on select "State / Province Alabama Alaska Arizona Arkansas California Colorado Connecticu…" at bounding box center [410, 387] width 349 height 18
select select "NY"
click at [236, 378] on select "State / Province Alabama Alaska Arizona Arkansas California Colorado Connecticu…" at bounding box center [410, 387] width 349 height 18
click at [309, 423] on input "text" at bounding box center [410, 417] width 349 height 30
type input "14608"
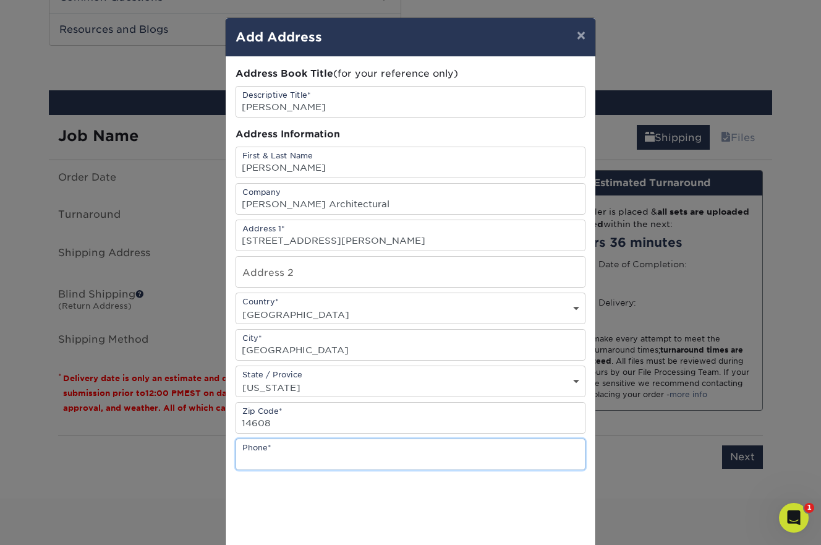
click at [312, 454] on input "text" at bounding box center [410, 454] width 349 height 30
type input "585.461.4771"
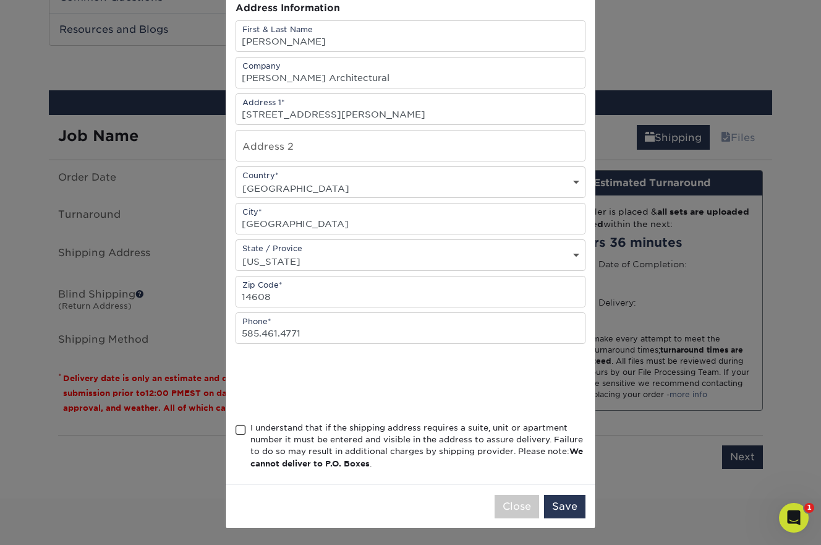
scroll to position [127, 0]
click at [242, 429] on span at bounding box center [240, 429] width 11 height 12
click at [0, 0] on input "I understand that if the shipping address requires a suite, unit or apartment n…" at bounding box center [0, 0] width 0 height 0
click at [558, 502] on button "Save" at bounding box center [564, 504] width 41 height 23
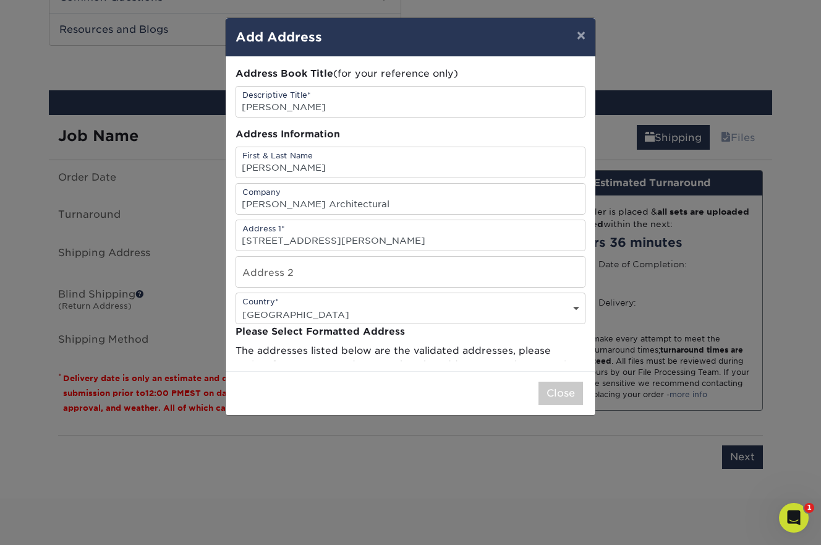
scroll to position [0, 0]
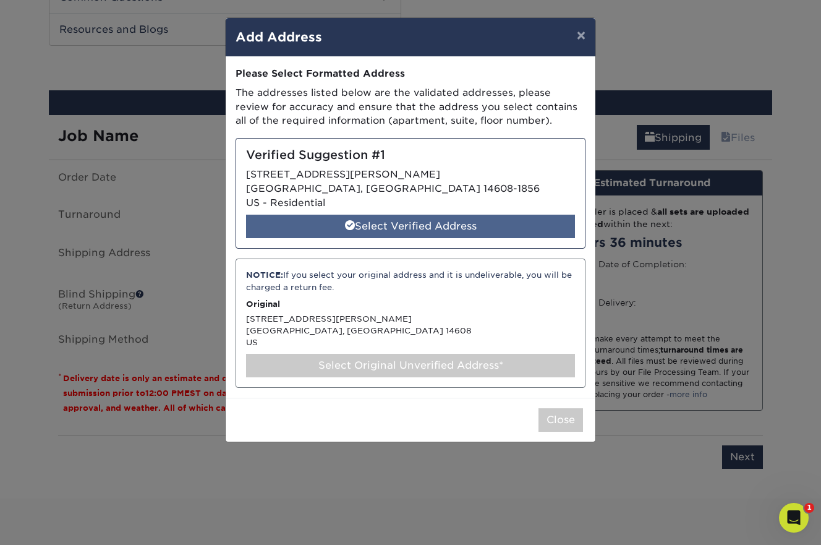
click at [481, 233] on div "Select Verified Address" at bounding box center [410, 225] width 329 height 23
select select "285802"
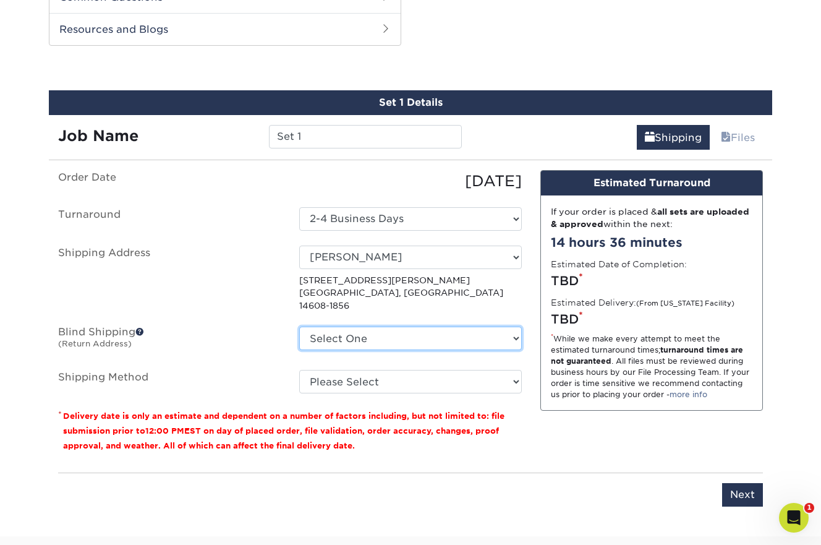
click at [381, 328] on select "Select One + Add New Address" at bounding box center [410, 337] width 223 height 23
click at [141, 327] on span at bounding box center [139, 331] width 9 height 9
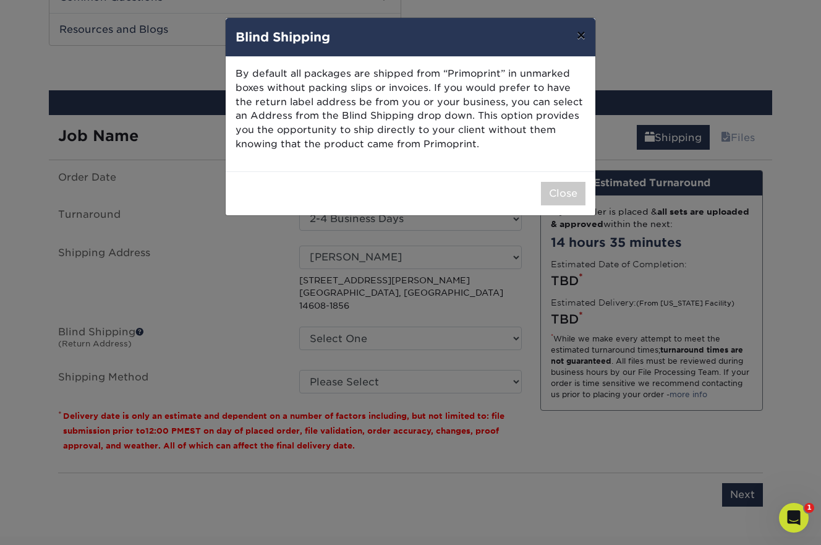
click at [580, 37] on button "×" at bounding box center [581, 35] width 28 height 35
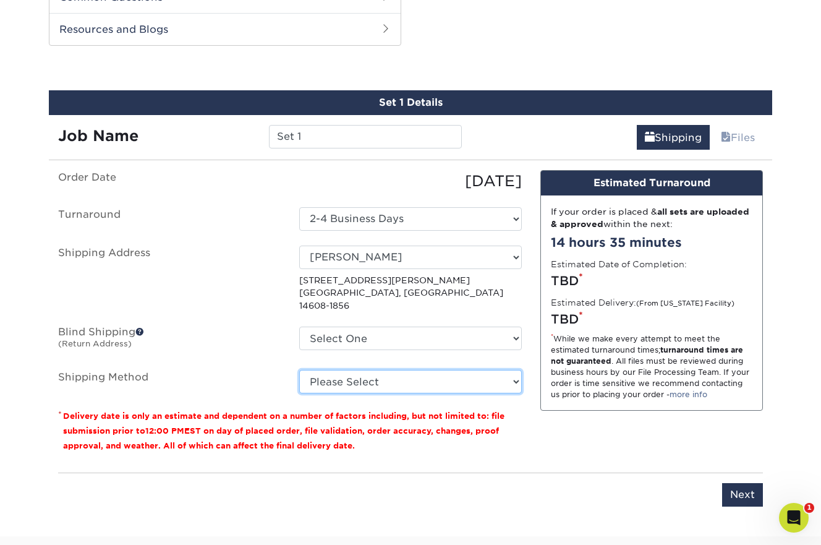
click at [514, 372] on select "Please Select Ground Shipping (+$7.84) 3 Day Shipping Service (+$20.04) 2 Day A…" at bounding box center [410, 381] width 223 height 23
click at [299, 370] on select "Please Select Ground Shipping (+$7.84) 3 Day Shipping Service (+$20.04) 2 Day A…" at bounding box center [410, 381] width 223 height 23
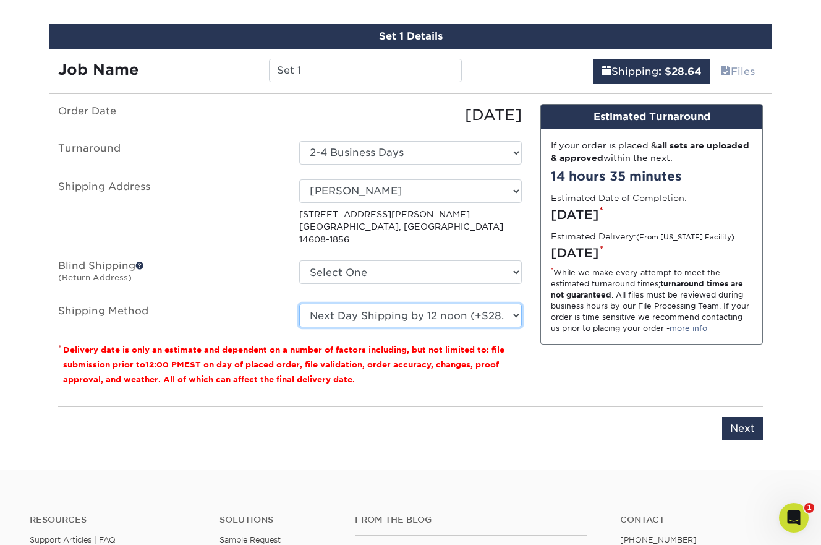
scroll to position [669, 0]
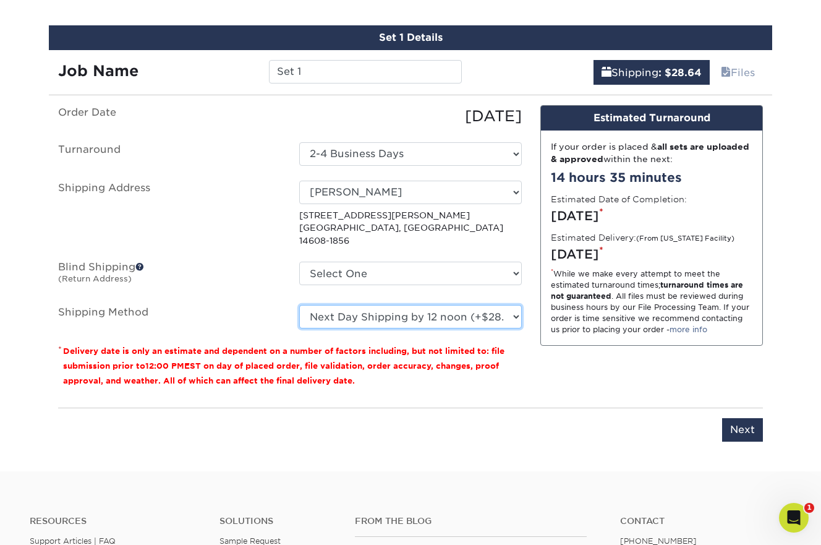
click at [516, 307] on select "Please Select Ground Shipping (+$7.84) 3 Day Shipping Service (+$20.04) 2 Day A…" at bounding box center [410, 316] width 223 height 23
click at [515, 305] on select "Please Select Ground Shipping (+$7.84) 3 Day Shipping Service (+$20.04) 2 Day A…" at bounding box center [410, 316] width 223 height 23
click at [299, 305] on select "Please Select Ground Shipping (+$7.84) 3 Day Shipping Service (+$20.04) 2 Day A…" at bounding box center [410, 316] width 223 height 23
click at [515, 305] on select "Please Select Ground Shipping (+$7.84) 3 Day Shipping Service (+$20.04) 2 Day A…" at bounding box center [410, 316] width 223 height 23
select select "01"
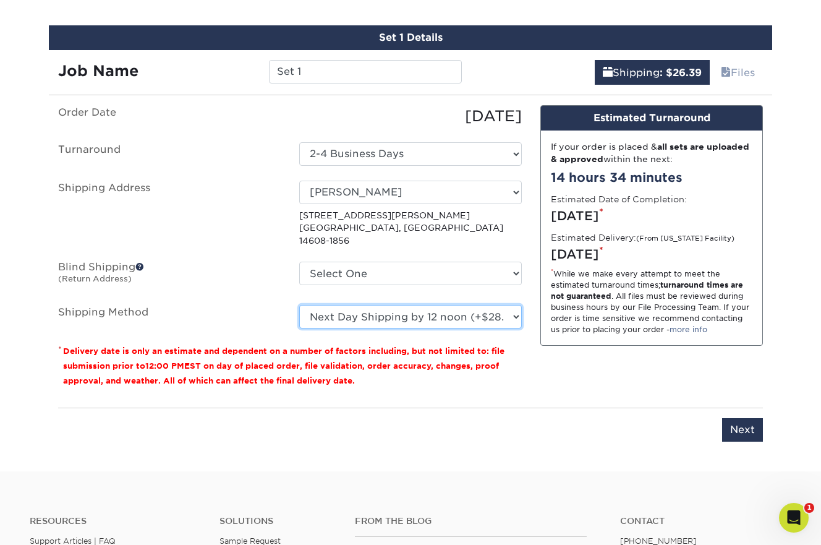
click at [299, 305] on select "Please Select Ground Shipping (+$7.84) 3 Day Shipping Service (+$20.04) 2 Day A…" at bounding box center [410, 316] width 223 height 23
click at [737, 418] on input "Next" at bounding box center [742, 429] width 41 height 23
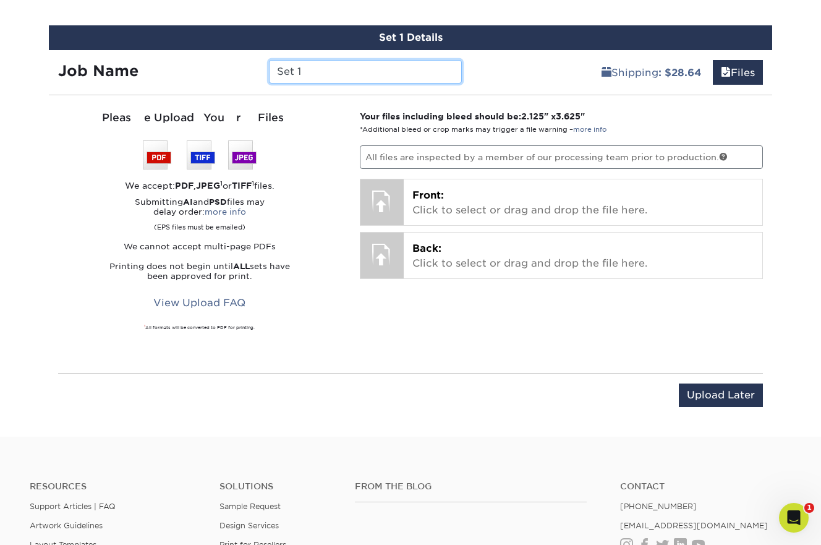
click at [313, 78] on input "Set 1" at bounding box center [365, 71] width 192 height 23
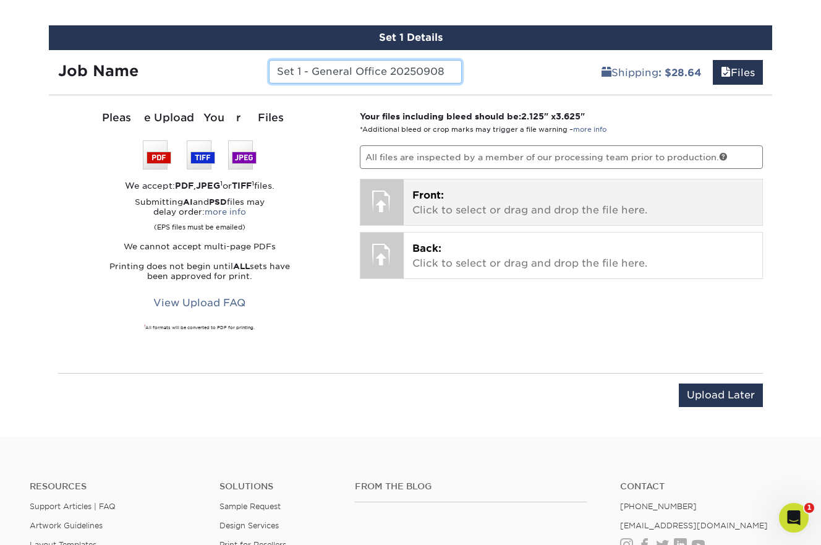
type input "Set 1 - General Office 20250908"
click at [460, 210] on p "Front: Click to select or drag and drop the file here." at bounding box center [583, 203] width 342 height 30
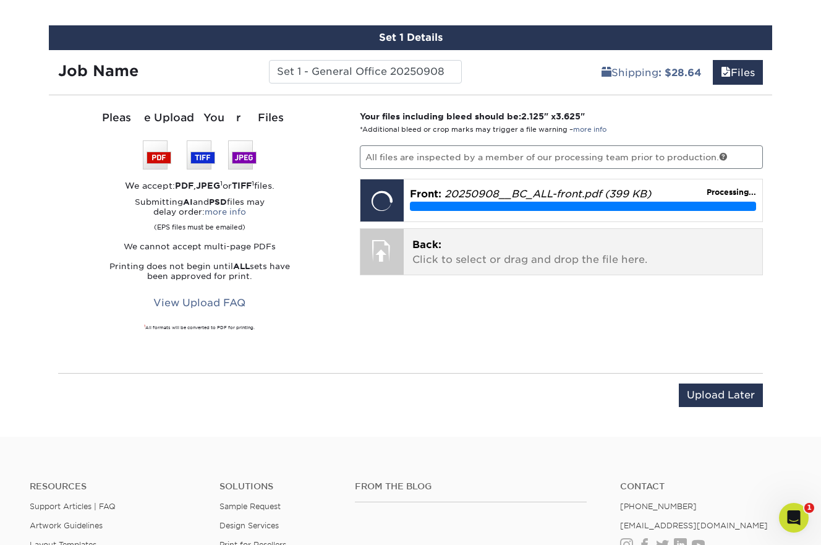
click at [537, 259] on p "Back: Click to select or drag and drop the file here." at bounding box center [583, 252] width 342 height 30
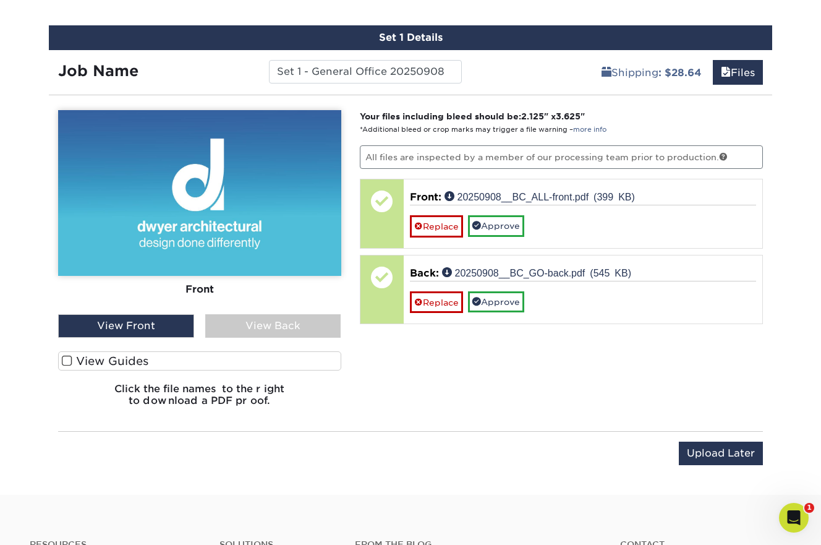
click at [69, 361] on span at bounding box center [67, 361] width 11 height 12
click at [0, 0] on input "View Guides" at bounding box center [0, 0] width 0 height 0
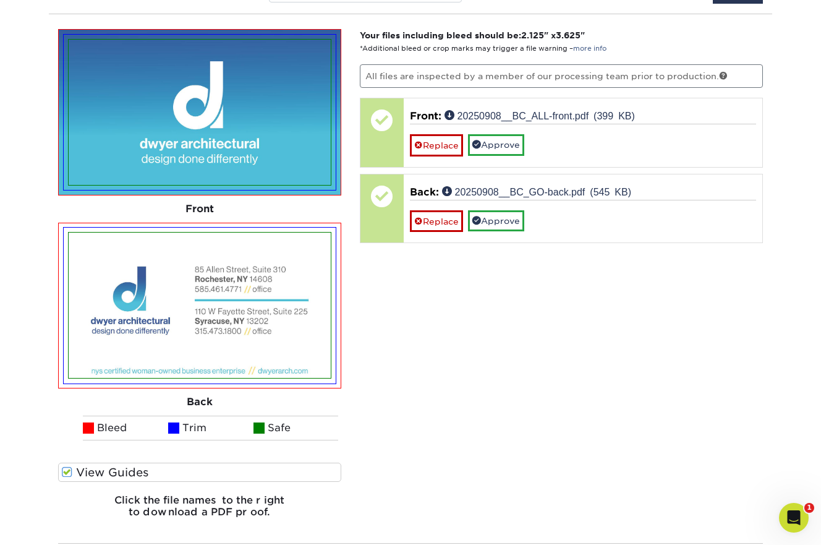
scroll to position [757, 0]
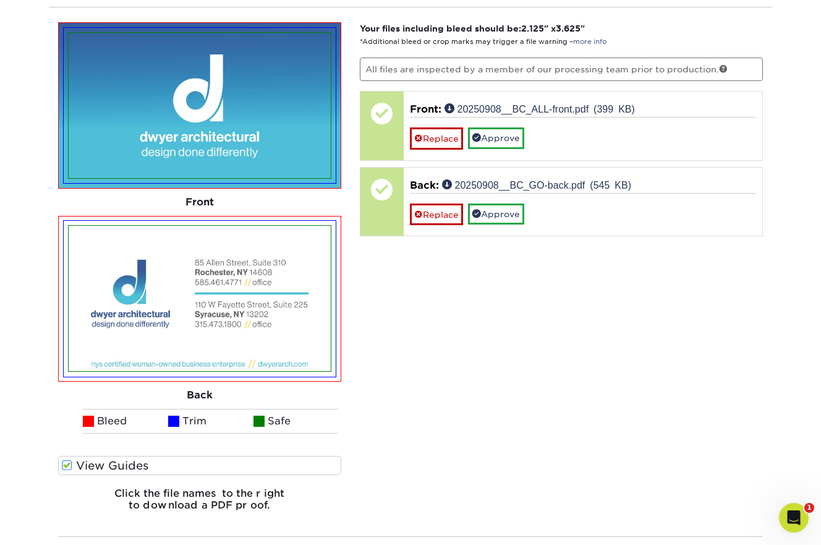
click at [69, 465] on span at bounding box center [67, 465] width 11 height 12
click at [0, 0] on input "View Guides" at bounding box center [0, 0] width 0 height 0
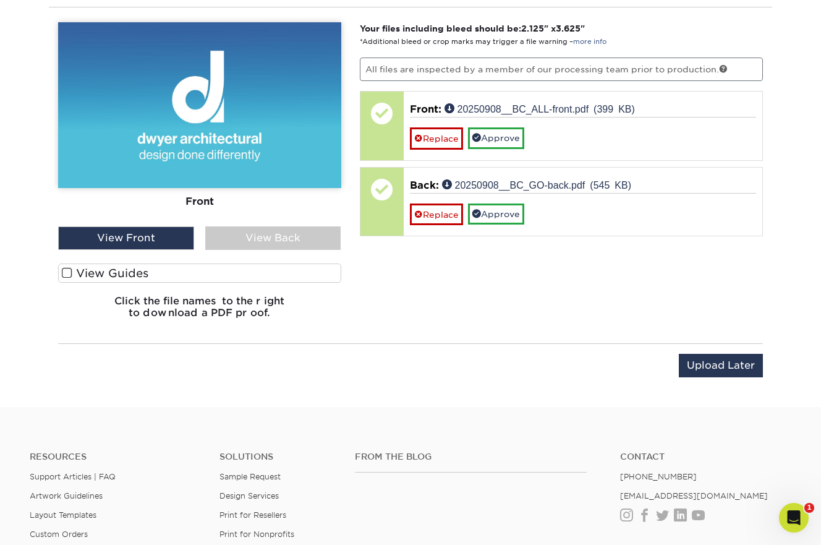
click at [69, 273] on span at bounding box center [67, 273] width 11 height 12
click at [0, 0] on input "View Guides" at bounding box center [0, 0] width 0 height 0
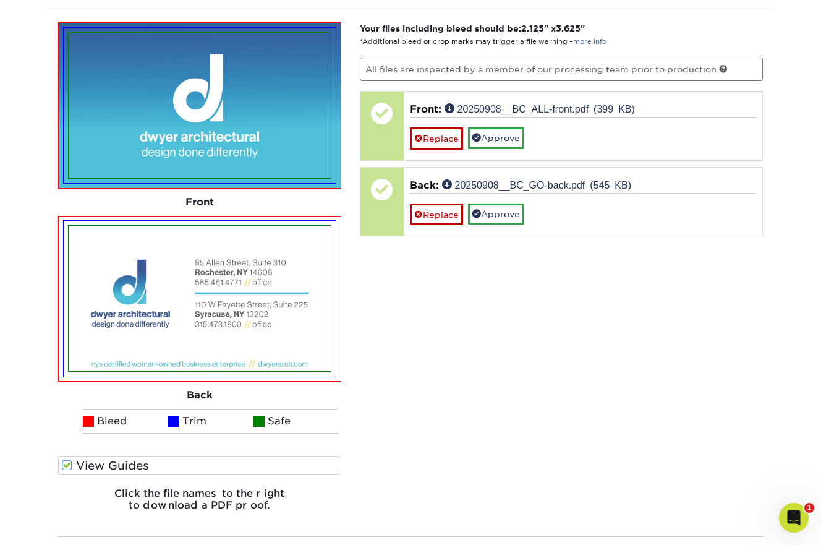
click at [67, 464] on span at bounding box center [67, 465] width 11 height 12
click at [0, 0] on input "View Guides" at bounding box center [0, 0] width 0 height 0
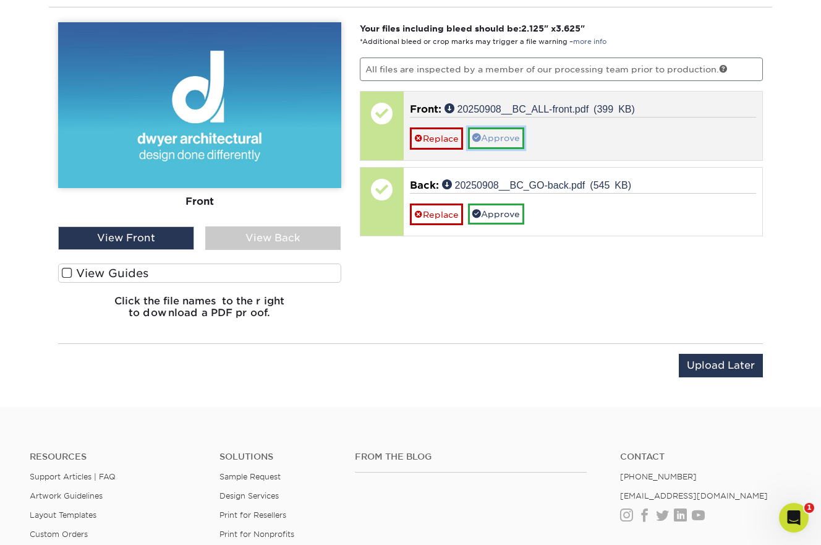
click at [504, 141] on link "Approve" at bounding box center [496, 137] width 56 height 21
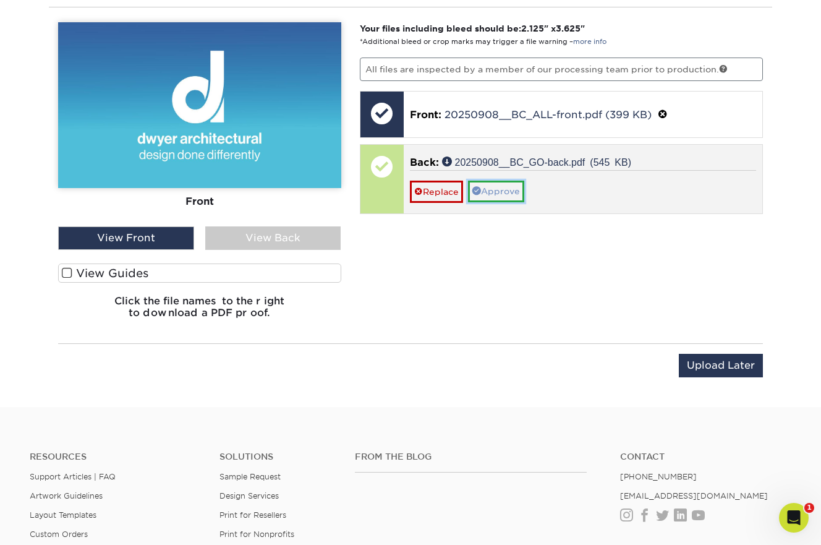
click at [501, 189] on link "Approve" at bounding box center [496, 190] width 56 height 21
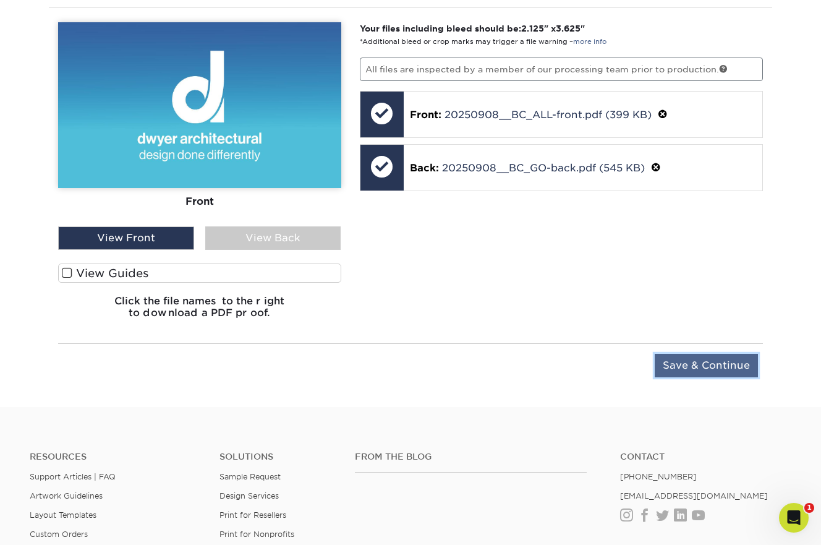
click at [697, 371] on input "Save & Continue" at bounding box center [706, 365] width 103 height 23
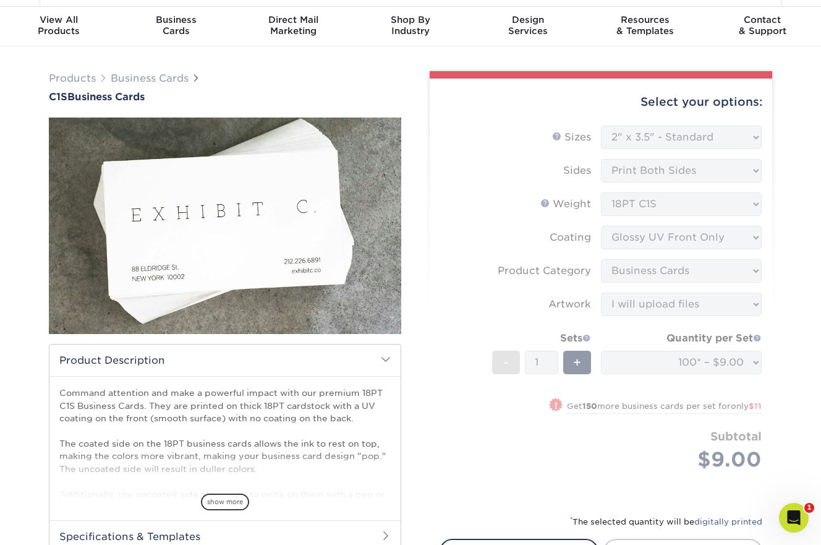
scroll to position [21, 0]
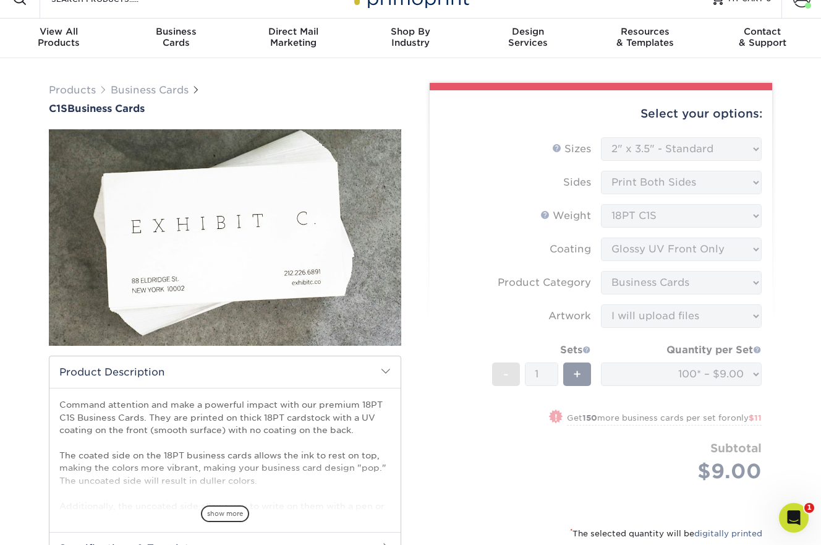
click at [509, 206] on form "Sizes Help Sizes Please Select 2" x 3.5" - Standard 2.125" x 3.375" - European …" at bounding box center [600, 324] width 323 height 374
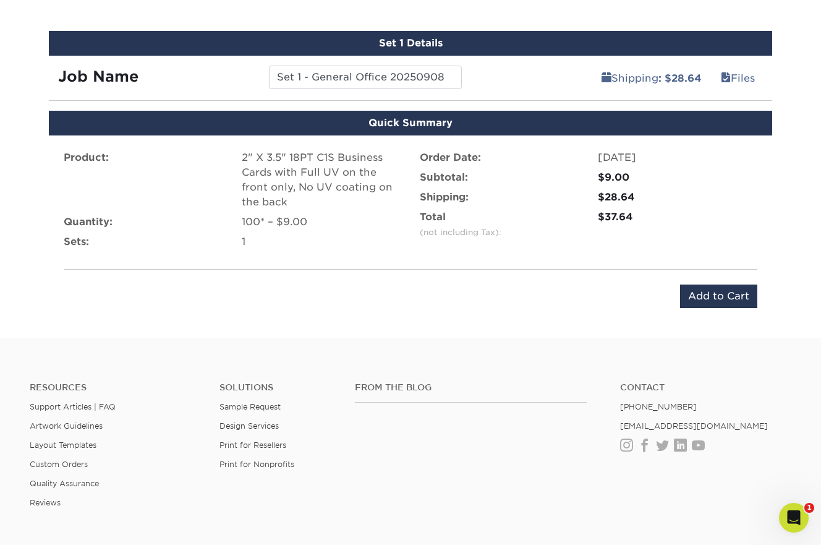
scroll to position [818, 0]
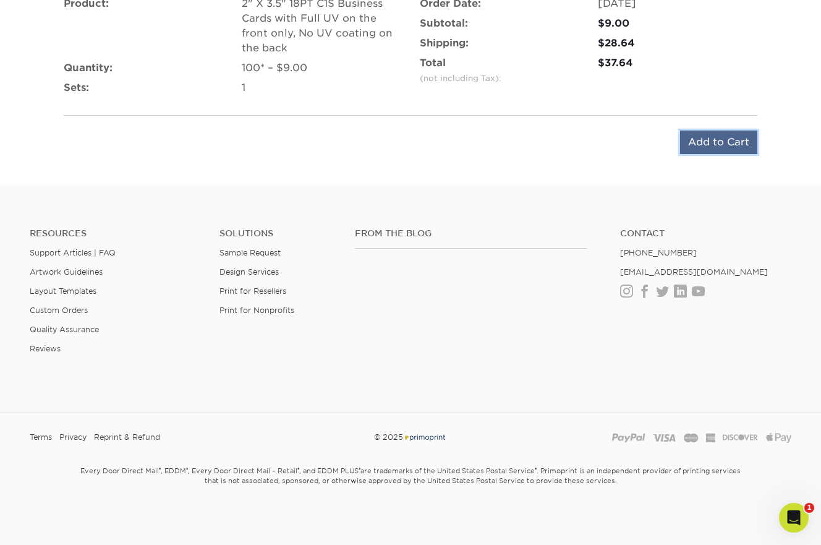
click at [713, 140] on input "Add to Cart" at bounding box center [718, 141] width 77 height 23
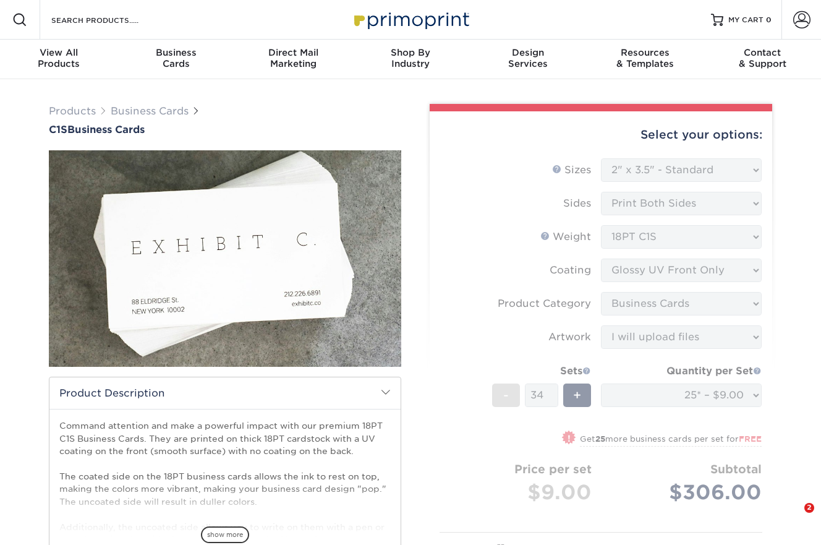
select select "2.00x3.50"
select select "upload"
select select "16797f13-3967-4ac0-b959-d1d748a1acce"
select select "285529"
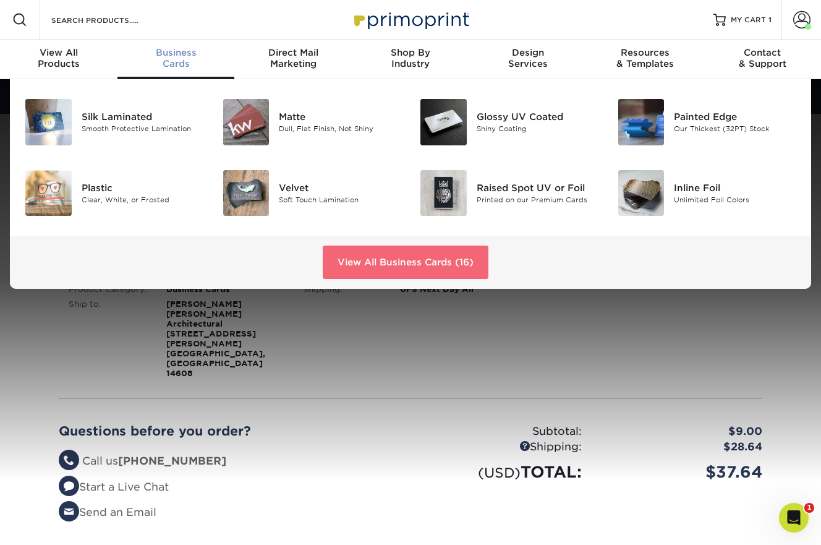
click at [363, 261] on link "View All Business Cards (16)" at bounding box center [406, 261] width 166 height 33
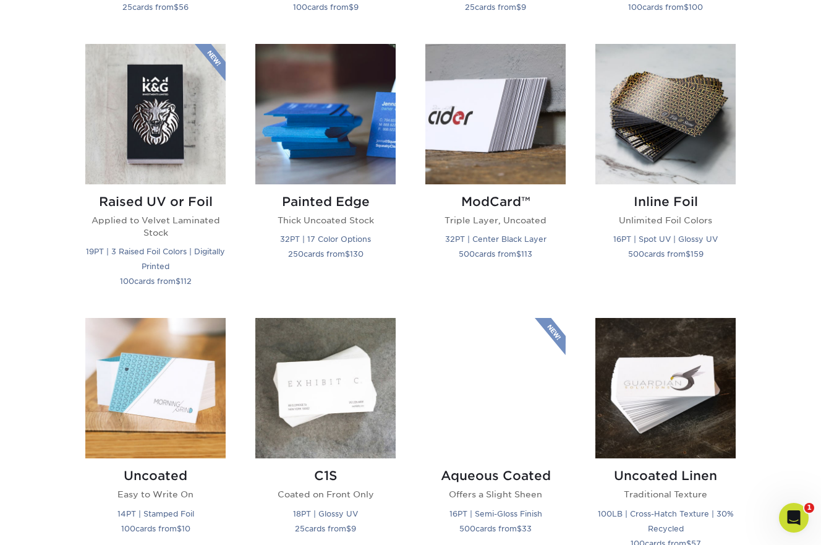
scroll to position [857, 0]
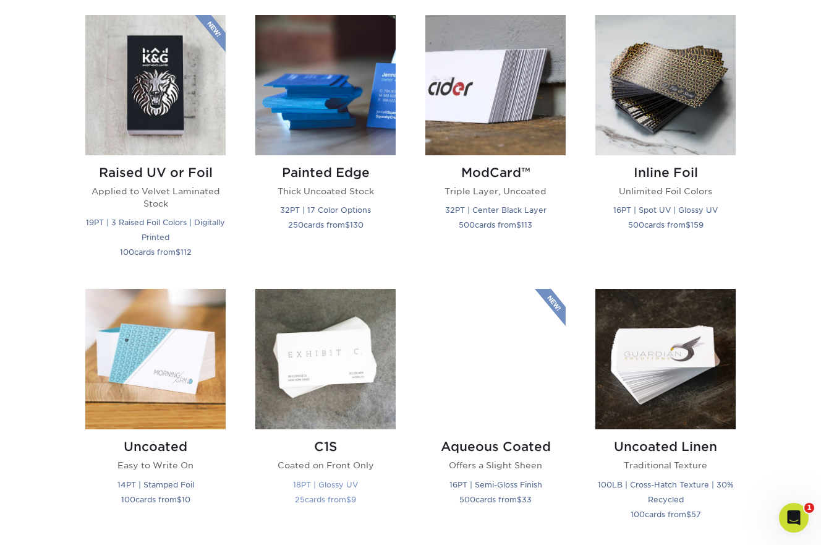
click at [336, 368] on img at bounding box center [325, 359] width 140 height 140
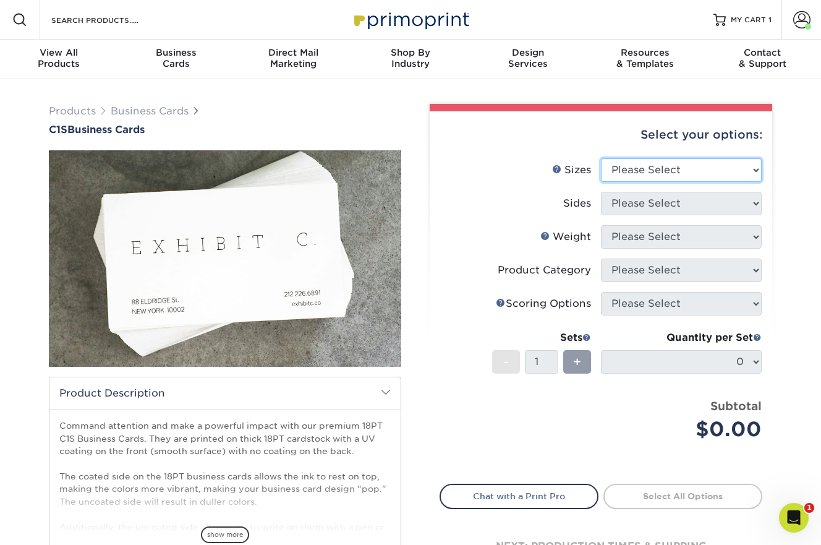
click at [653, 168] on select "Please Select 2" x 3.5" - Standard 2.125" x 3.375" - European 2.5" x 2.5" - Squ…" at bounding box center [681, 169] width 161 height 23
select select "2.00x3.50"
click at [601, 158] on select "Please Select 2" x 3.5" - Standard 2.125" x 3.375" - European 2.5" x 2.5" - Squ…" at bounding box center [681, 169] width 161 height 23
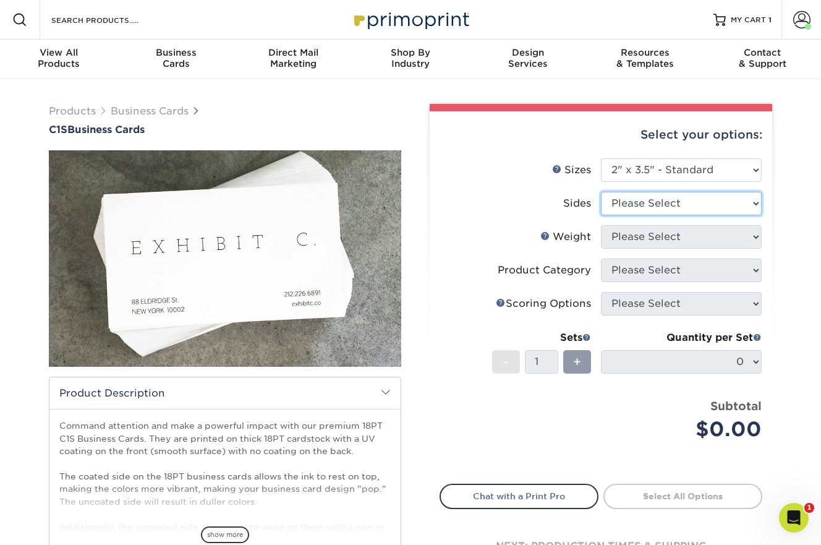
click at [662, 206] on select "Please Select Print Both Sides Print Front Only" at bounding box center [681, 203] width 161 height 23
select select "13abbda7-1d64-4f25-8bb2-c179b224825d"
click at [601, 192] on select "Please Select Print Both Sides Print Front Only" at bounding box center [681, 203] width 161 height 23
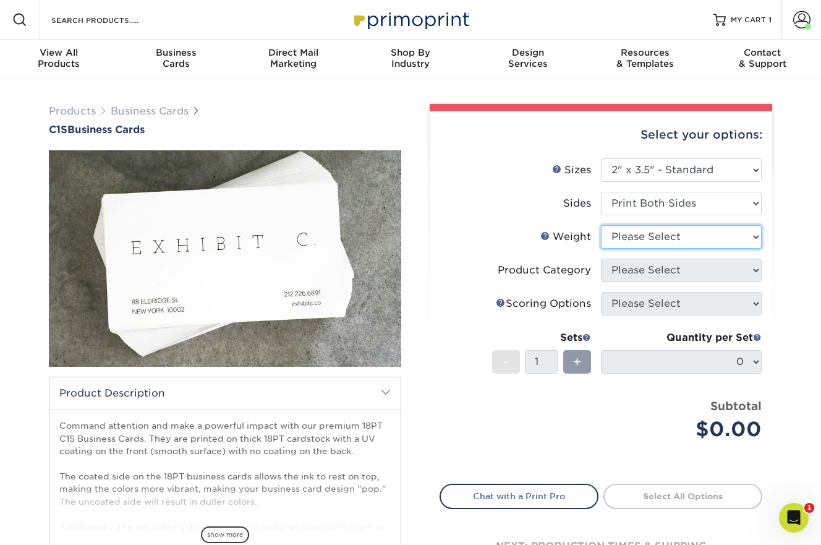
click at [658, 237] on select "Please Select 18PT C1S" at bounding box center [681, 236] width 161 height 23
select select "18PTC1S"
click at [601, 225] on select "Please Select 18PT C1S" at bounding box center [681, 236] width 161 height 23
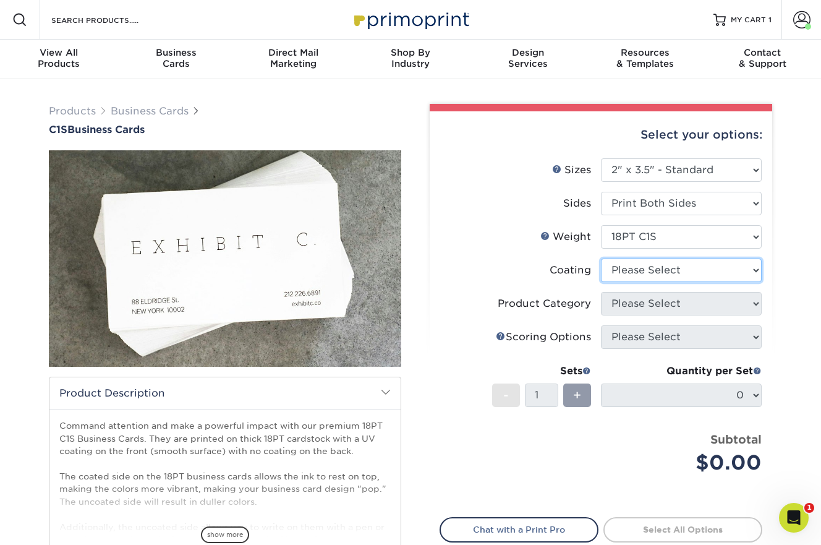
click at [653, 273] on select at bounding box center [681, 269] width 161 height 23
select select "1e8116af-acfc-44b1-83dc-8181aa338834"
click at [601, 258] on select at bounding box center [681, 269] width 161 height 23
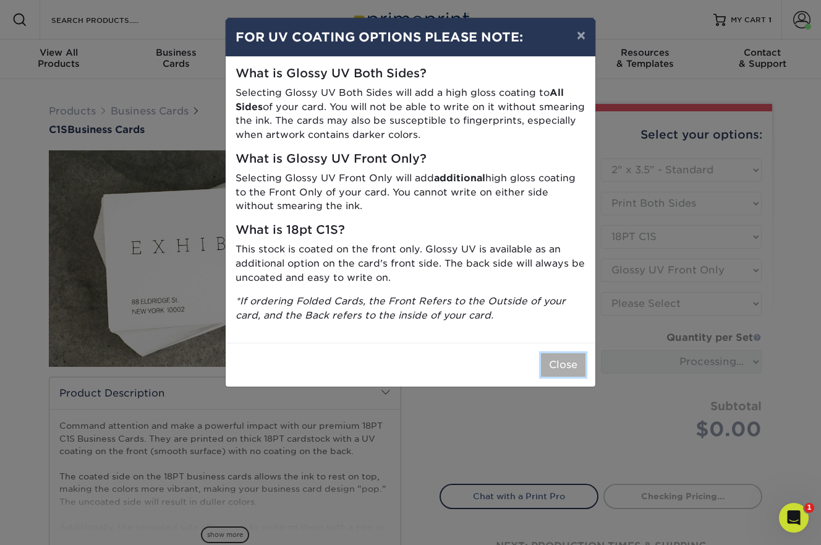
click at [568, 360] on button "Close" at bounding box center [563, 364] width 45 height 23
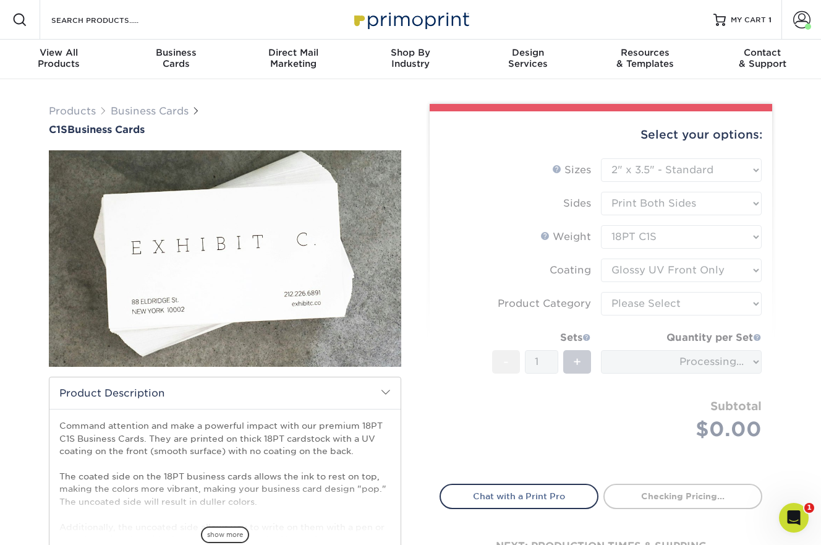
click at [630, 305] on form "Sizes Help Sizes Please Select 2" x 3.5" - Standard 2.125" x 3.375" - European …" at bounding box center [600, 313] width 323 height 311
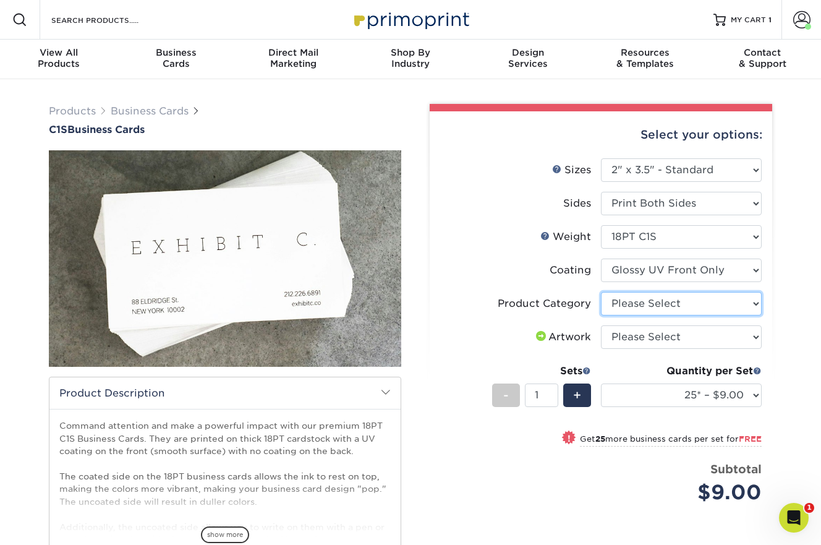
click at [631, 306] on select "Please Select Business Cards" at bounding box center [681, 303] width 161 height 23
select select "3b5148f1-0588-4f88-a218-97bcfdce65c1"
click at [601, 292] on select "Please Select Business Cards" at bounding box center [681, 303] width 161 height 23
click at [633, 336] on select "Please Select I will upload files I need a design - $100" at bounding box center [681, 336] width 161 height 23
select select "upload"
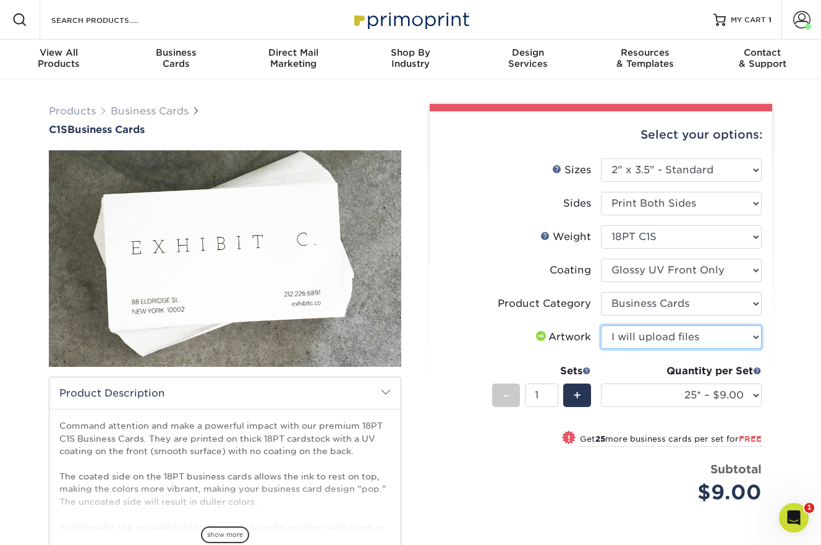
click at [601, 325] on select "Please Select I will upload files I need a design - $100" at bounding box center [681, 336] width 161 height 23
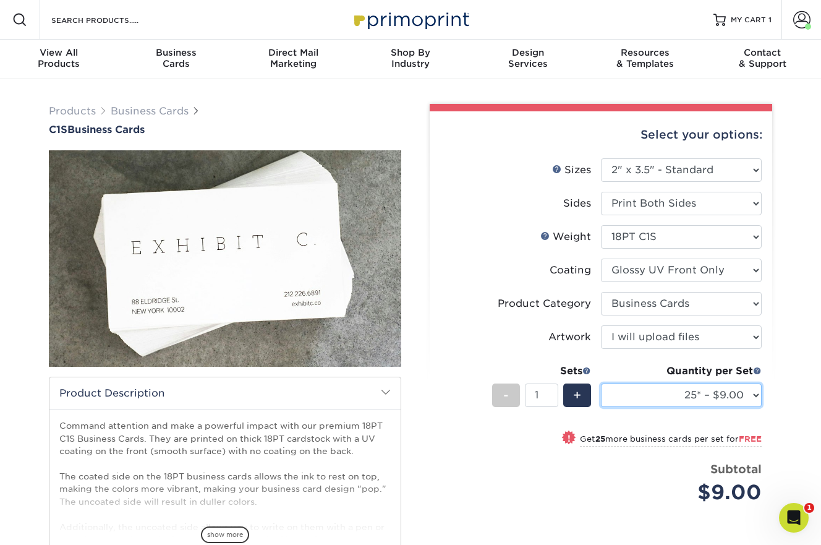
click at [669, 395] on select "25* – $9.00 50* – $9.00 75* – $9.00 100* – $9.00 250* – $20.00 500 – $39.00 100…" at bounding box center [681, 394] width 161 height 23
select select "50* – $9.00"
click at [601, 383] on select "25* – $9.00 50* – $9.00 75* – $9.00 100* – $9.00 250* – $20.00 500 – $39.00 100…" at bounding box center [681, 394] width 161 height 23
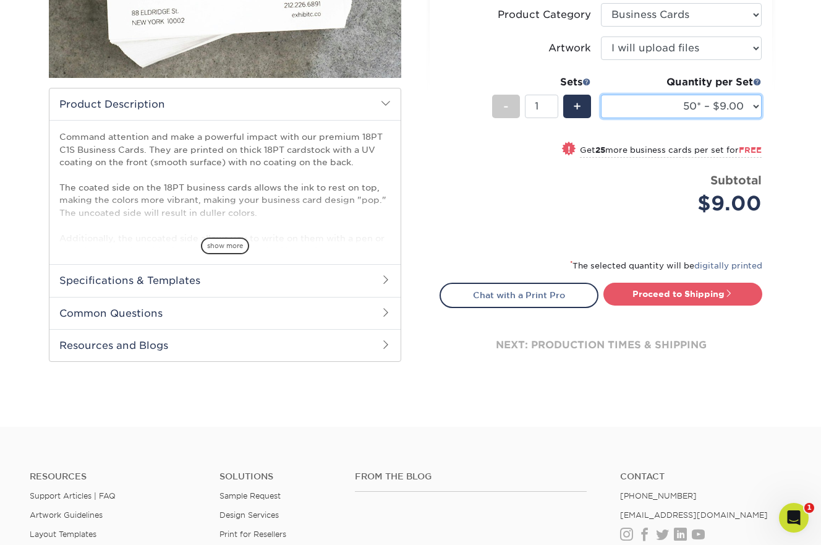
scroll to position [292, 0]
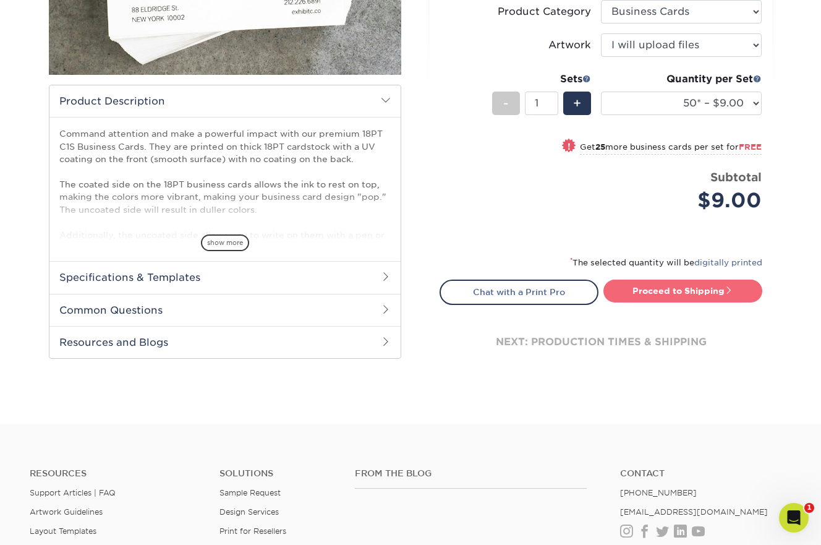
click at [682, 295] on link "Proceed to Shipping" at bounding box center [682, 290] width 159 height 22
type input "Set 1"
select select "72a5cb1b-f7dd-47a2-a580-5f6f3fd974be"
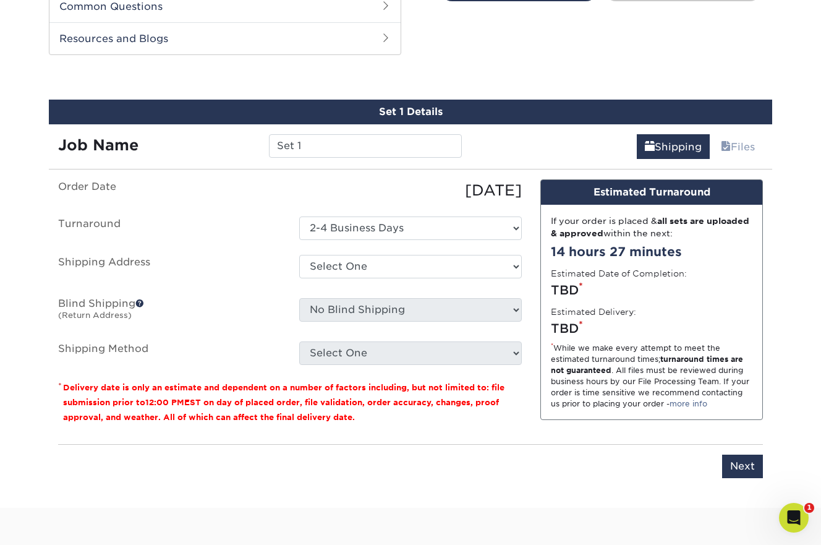
scroll to position [604, 0]
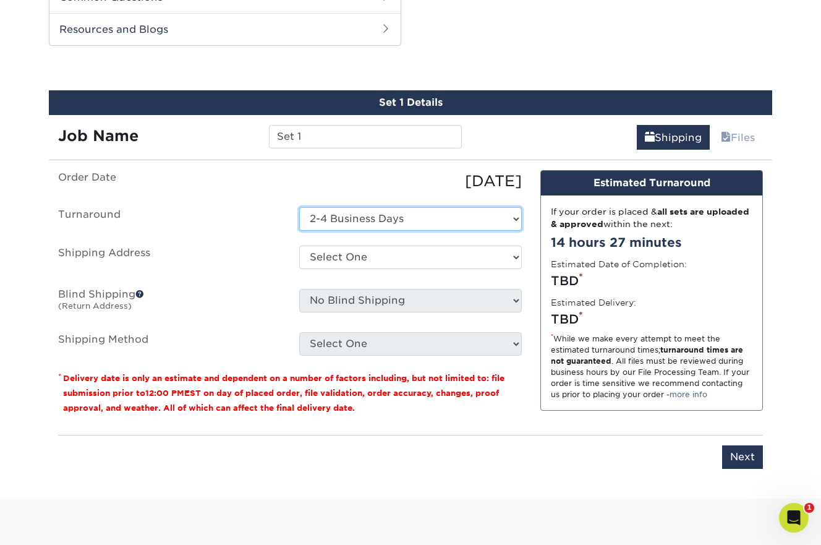
click at [512, 220] on select "Select One 2-4 Business Days" at bounding box center [410, 218] width 223 height 23
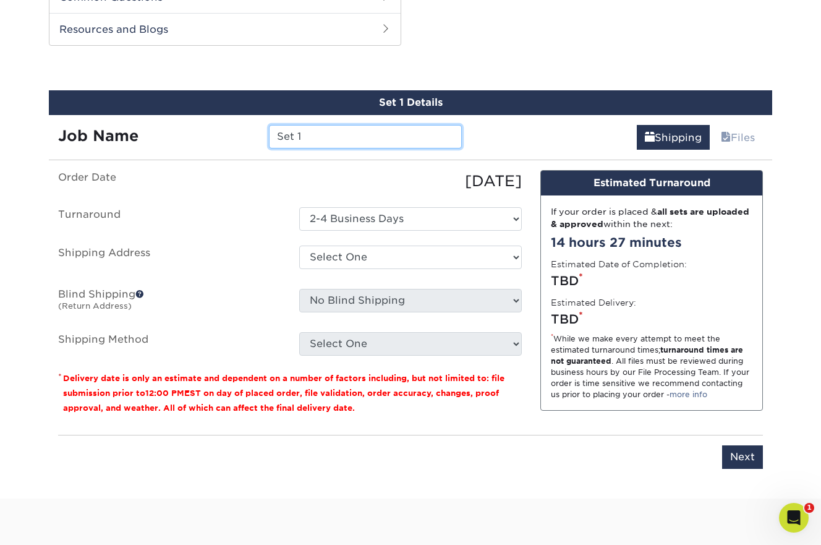
click at [325, 137] on input "Set 1" at bounding box center [365, 136] width 192 height 23
click at [298, 136] on input "Set 1 - General Office 20250908" at bounding box center [365, 136] width 192 height 23
drag, startPoint x: 388, startPoint y: 138, endPoint x: 317, endPoint y: 138, distance: 70.5
click at [317, 138] on input "Set 2 - General Office 20250908" at bounding box center [365, 136] width 192 height 23
type input "Set 2 - AbbieB 20250908"
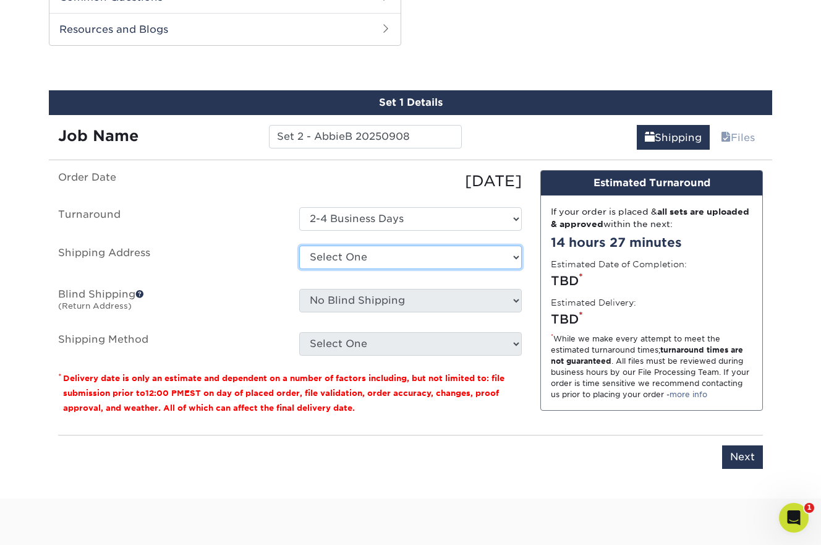
click at [508, 255] on select "Select One [PERSON_NAME] + Add New Address" at bounding box center [410, 256] width 223 height 23
select select "285802"
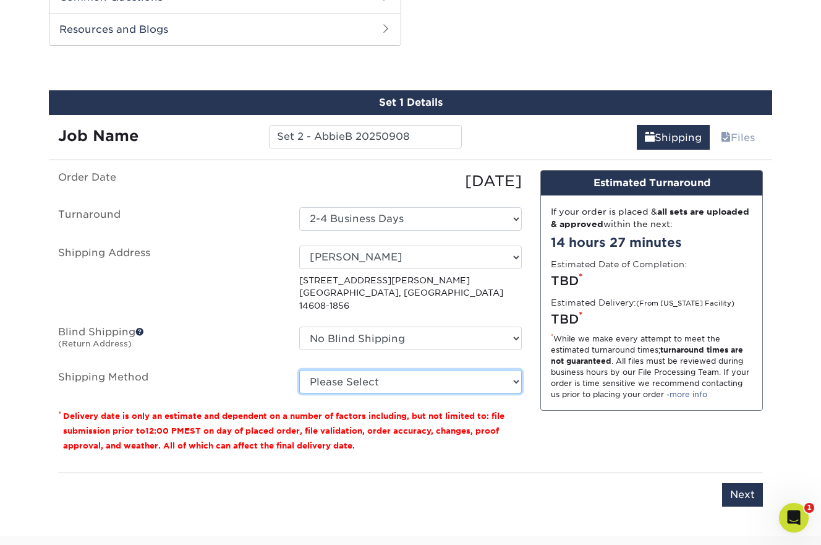
click at [430, 370] on select "Please Select Ground Shipping (+$7.84) 3 Day Shipping Service (+$20.04) 2 Day A…" at bounding box center [410, 381] width 223 height 23
select select "01"
click at [299, 370] on select "Please Select Ground Shipping (+$7.84) 3 Day Shipping Service (+$20.04) 2 Day A…" at bounding box center [410, 381] width 223 height 23
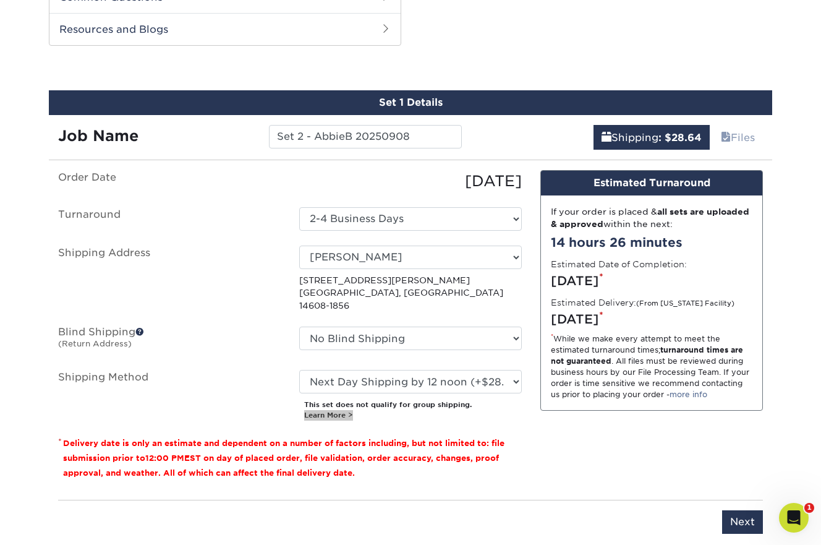
drag, startPoint x: 341, startPoint y: 399, endPoint x: 410, endPoint y: 1, distance: 404.5
click at [0, 0] on div "Products Business Cards C1S Business Cards" at bounding box center [410, 19] width 821 height 1088
click at [302, 137] on input "Set 2 - AbbieB 20250908" at bounding box center [365, 136] width 192 height 23
click at [294, 137] on input "Set 2 - AbbieB 20250908" at bounding box center [365, 136] width 192 height 23
click at [308, 138] on input "Sets 2 - AbbieB 20250908" at bounding box center [365, 136] width 192 height 23
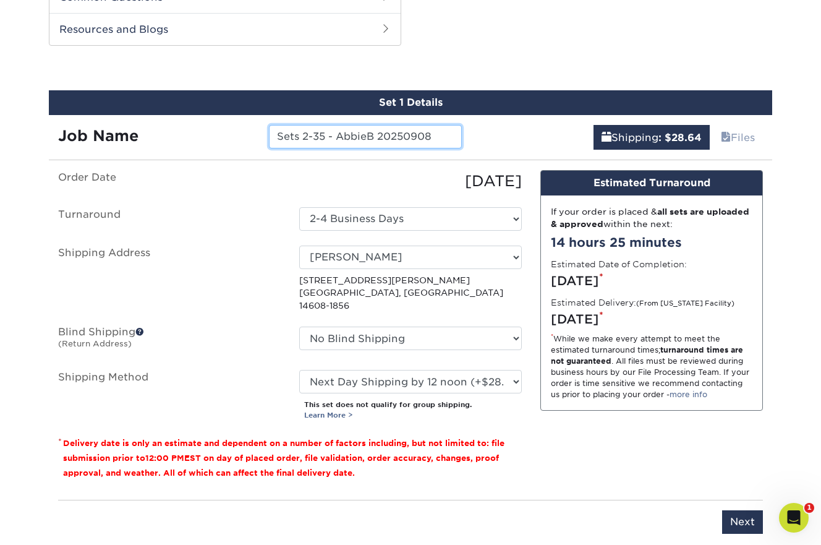
drag, startPoint x: 379, startPoint y: 137, endPoint x: 339, endPoint y: 137, distance: 40.2
click at [339, 137] on input "Sets 2-35 - AbbieB 20250908" at bounding box center [365, 136] width 192 height 23
click at [343, 138] on input "Sets 2-35 - AbbieB 20250908" at bounding box center [365, 136] width 192 height 23
drag, startPoint x: 374, startPoint y: 138, endPoint x: 341, endPoint y: 138, distance: 33.4
click at [340, 138] on input "Sets 2-35 - AbbieB 20250908" at bounding box center [365, 136] width 192 height 23
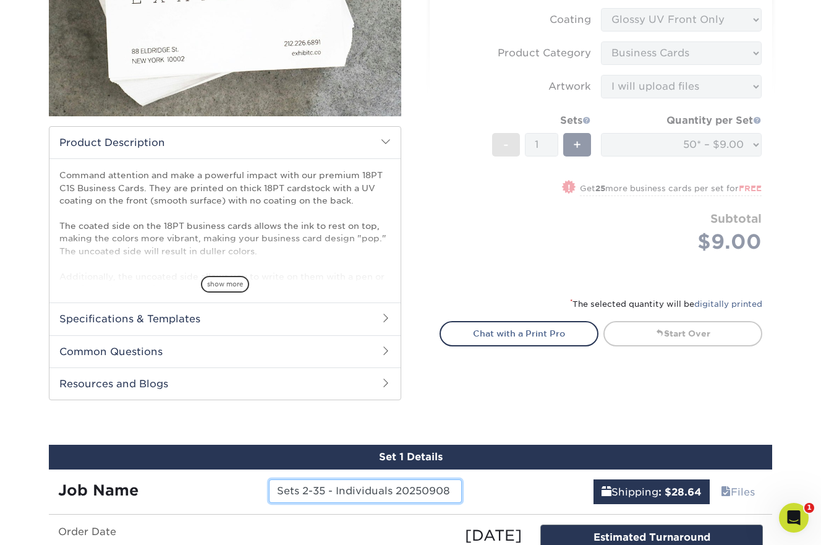
scroll to position [231, 0]
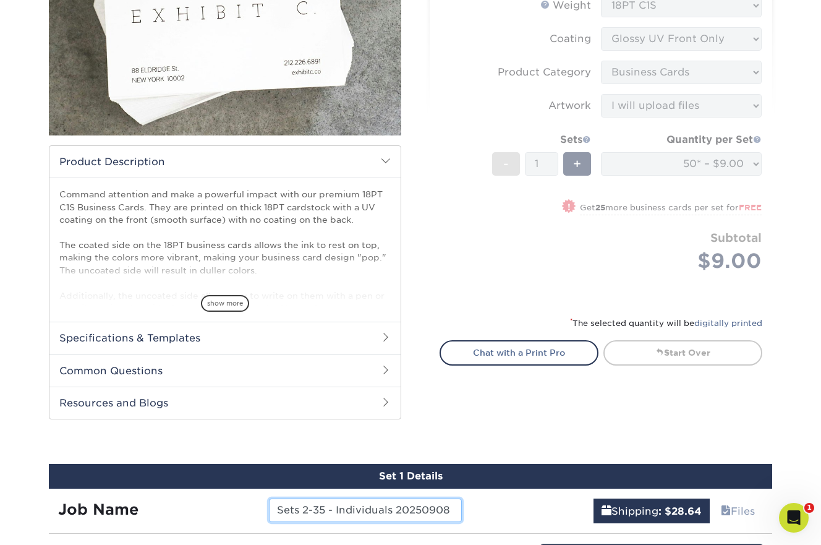
click at [339, 507] on input "Sets 2-35 - Individuals 20250908" at bounding box center [365, 509] width 192 height 23
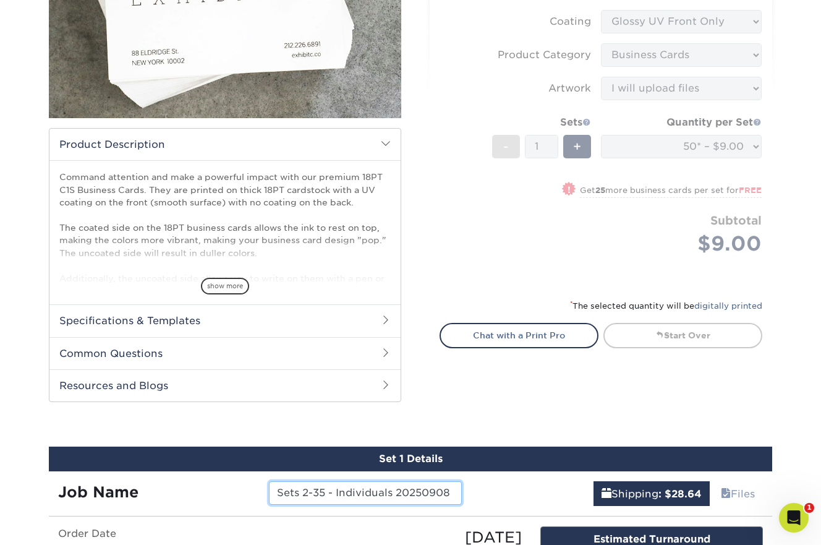
scroll to position [195, 0]
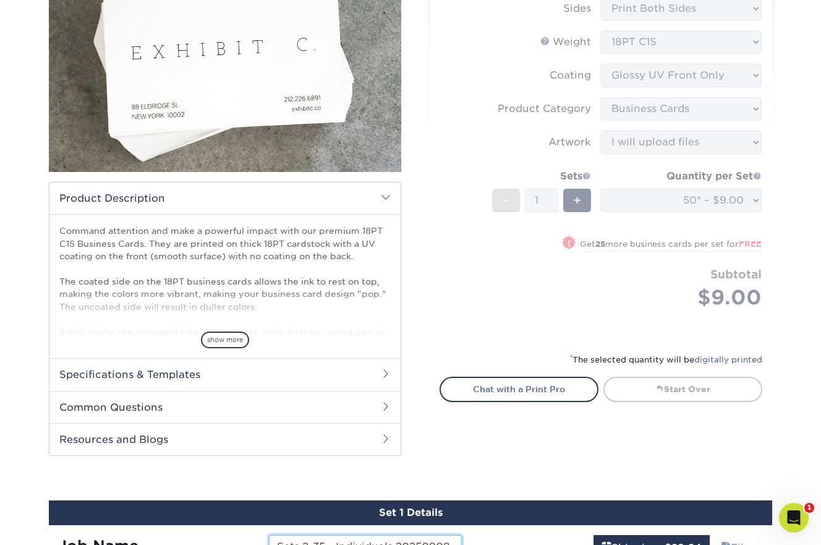
type input "Sets 2-35 - Individuals 20250908"
click at [558, 199] on form "Sizes Help Sizes Please Select 2" x 3.5" - Standard 2.125" x 3.375" - European …" at bounding box center [600, 151] width 323 height 374
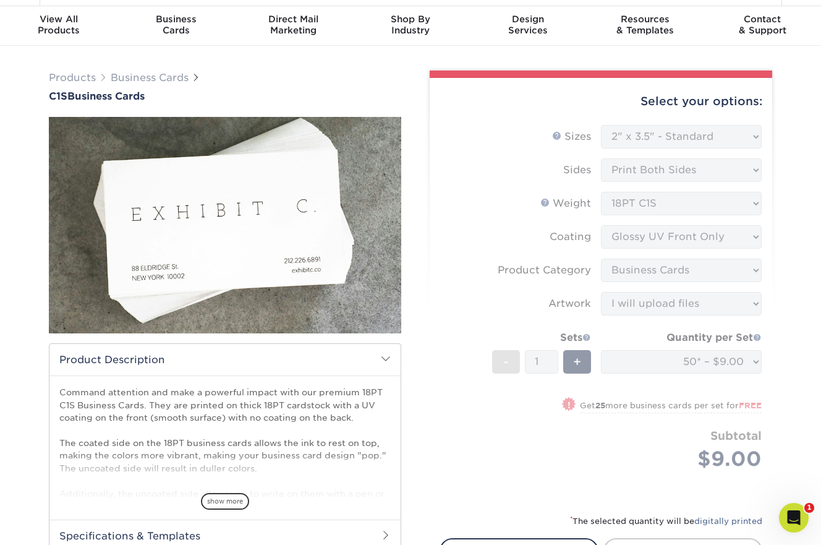
scroll to position [26, 0]
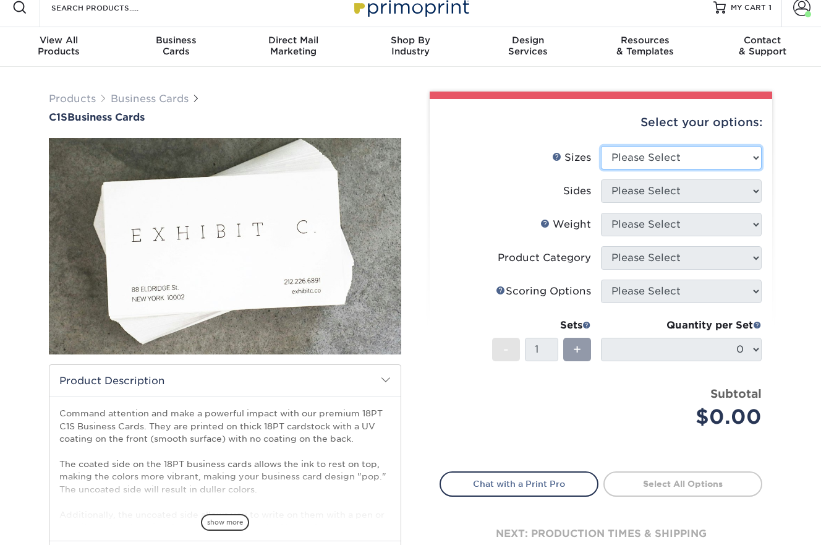
click at [680, 160] on select "Please Select 2" x 3.5" - Standard 2.125" x 3.375" - European 2.5" x 2.5" - Squ…" at bounding box center [681, 157] width 161 height 23
select select "2.00x3.50"
click at [601, 146] on select "Please Select 2" x 3.5" - Standard 2.125" x 3.375" - European 2.5" x 2.5" - Squ…" at bounding box center [681, 157] width 161 height 23
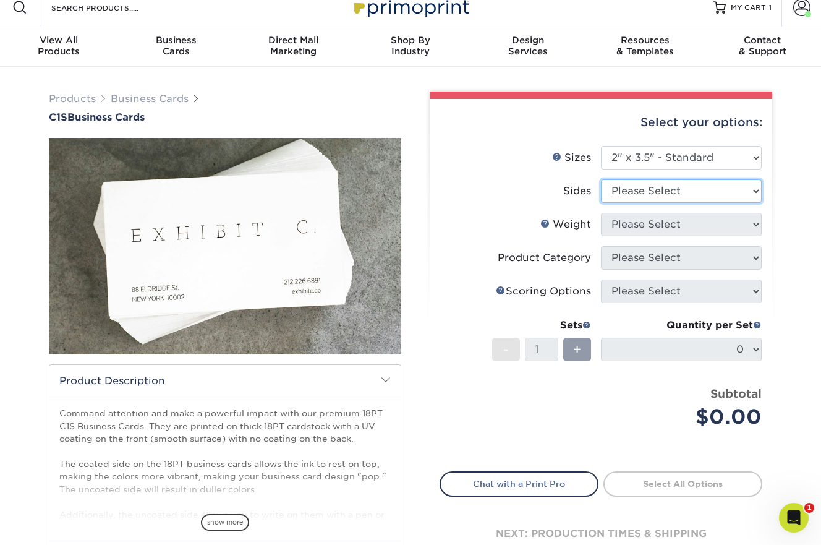
click at [679, 193] on select "Please Select Print Both Sides Print Front Only" at bounding box center [681, 190] width 161 height 23
select select "13abbda7-1d64-4f25-8bb2-c179b224825d"
click at [601, 179] on select "Please Select Print Both Sides Print Front Only" at bounding box center [681, 190] width 161 height 23
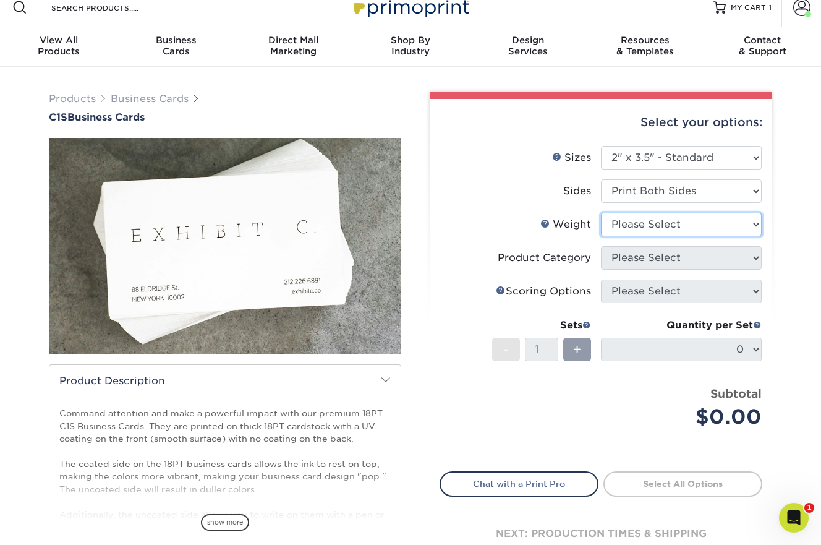
click at [672, 229] on select "Please Select 18PT C1S" at bounding box center [681, 224] width 161 height 23
select select "18PTC1S"
click at [601, 213] on select "Please Select 18PT C1S" at bounding box center [681, 224] width 161 height 23
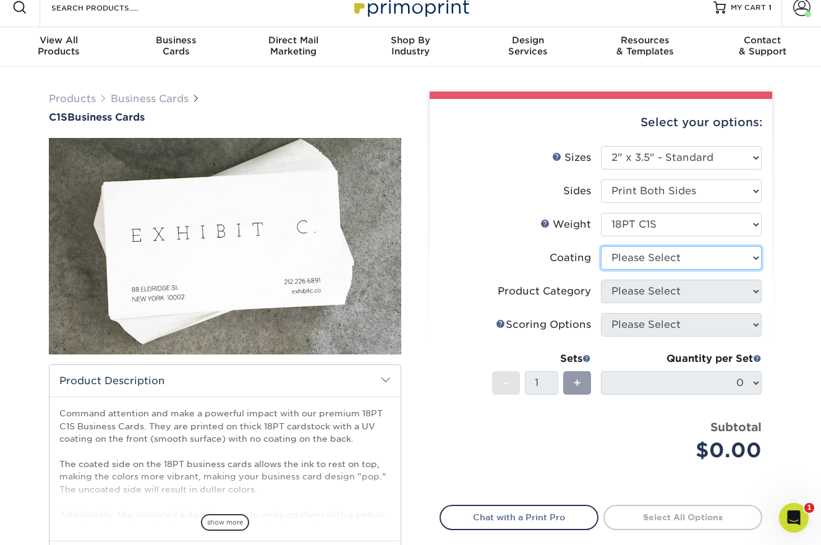
click at [665, 257] on select at bounding box center [681, 257] width 161 height 23
select select "1e8116af-acfc-44b1-83dc-8181aa338834"
click at [601, 246] on select at bounding box center [681, 257] width 161 height 23
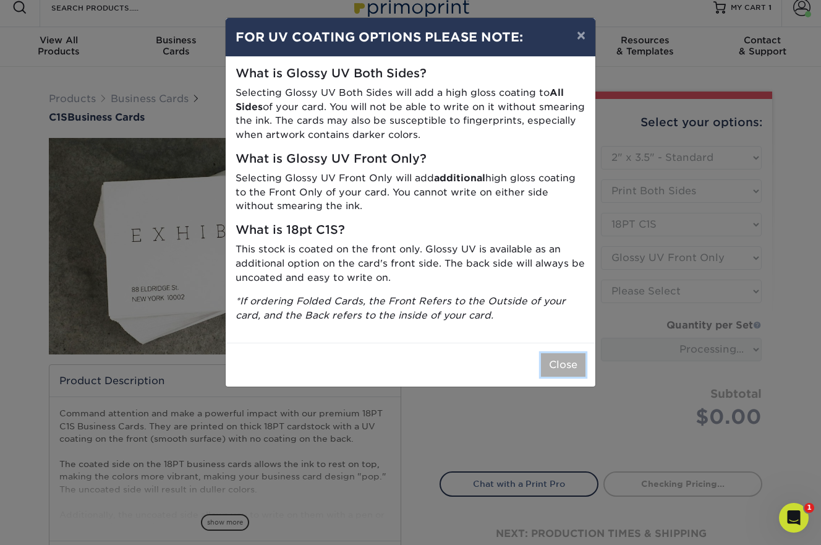
click at [553, 363] on button "Close" at bounding box center [563, 364] width 45 height 23
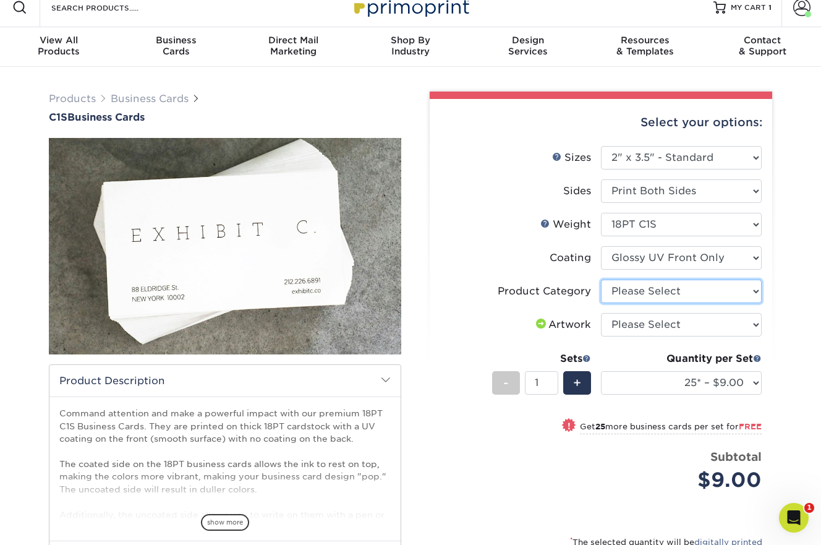
click at [633, 294] on select "Please Select Business Cards" at bounding box center [681, 290] width 161 height 23
select select "3b5148f1-0588-4f88-a218-97bcfdce65c1"
click at [601, 279] on select "Please Select Business Cards" at bounding box center [681, 290] width 161 height 23
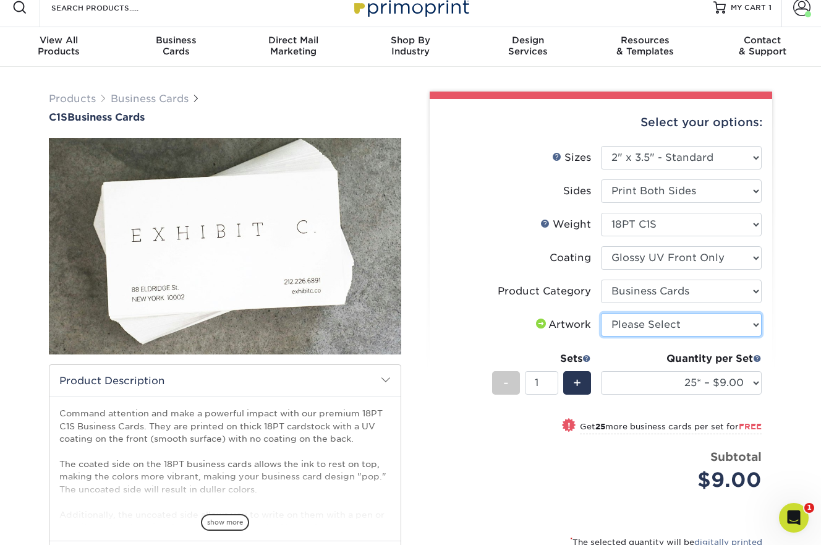
click at [635, 323] on select "Please Select I will upload files I need a design - $100" at bounding box center [681, 324] width 161 height 23
select select "upload"
click at [601, 313] on select "Please Select I will upload files I need a design - $100" at bounding box center [681, 324] width 161 height 23
drag, startPoint x: 545, startPoint y: 385, endPoint x: 529, endPoint y: 383, distance: 16.2
click at [529, 383] on input "1" at bounding box center [541, 382] width 33 height 23
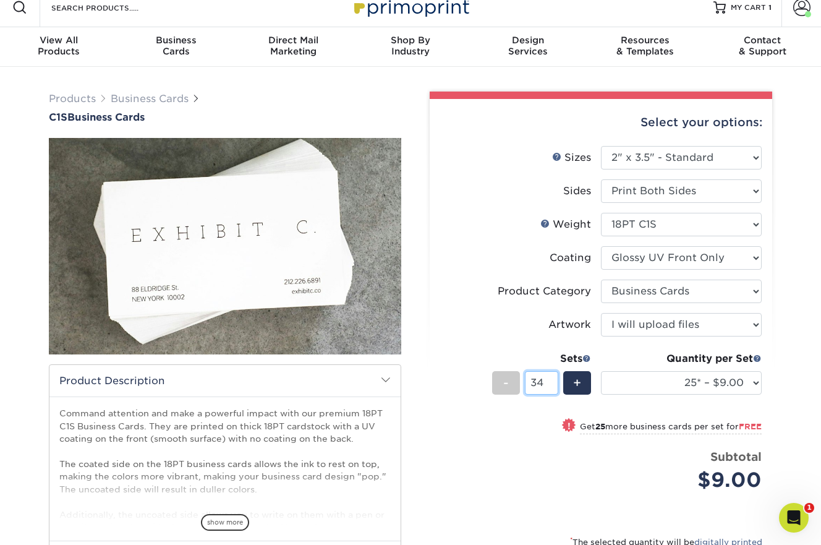
type input "34"
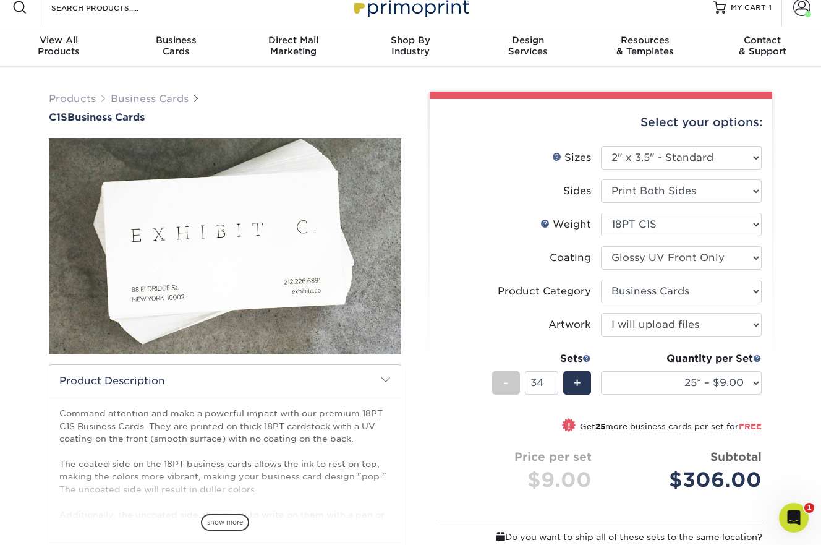
click at [488, 436] on div "! Get 25 more business cards per set for FREE" at bounding box center [600, 433] width 321 height 30
select select "50* – $9.00"
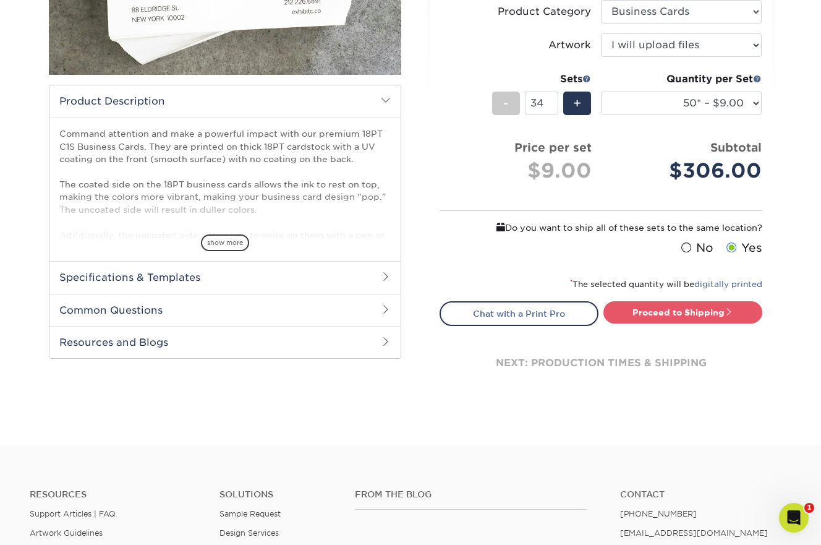
scroll to position [319, 0]
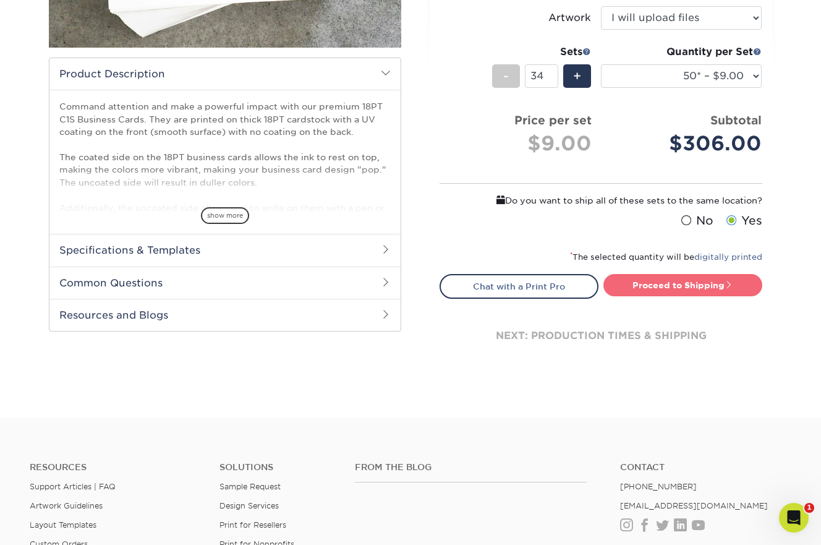
click at [671, 290] on link "Proceed to Shipping" at bounding box center [682, 285] width 159 height 22
type input "Set 1"
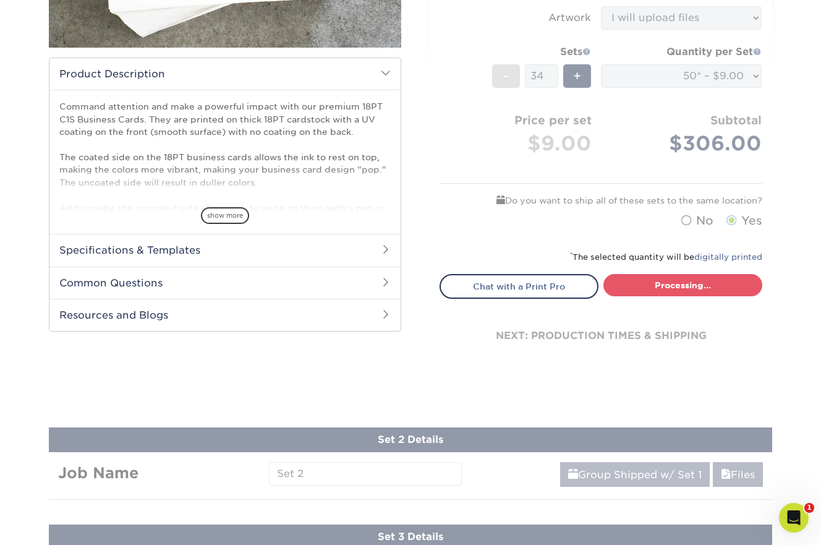
select select "72a5cb1b-f7dd-47a2-a580-5f6f3fd974be"
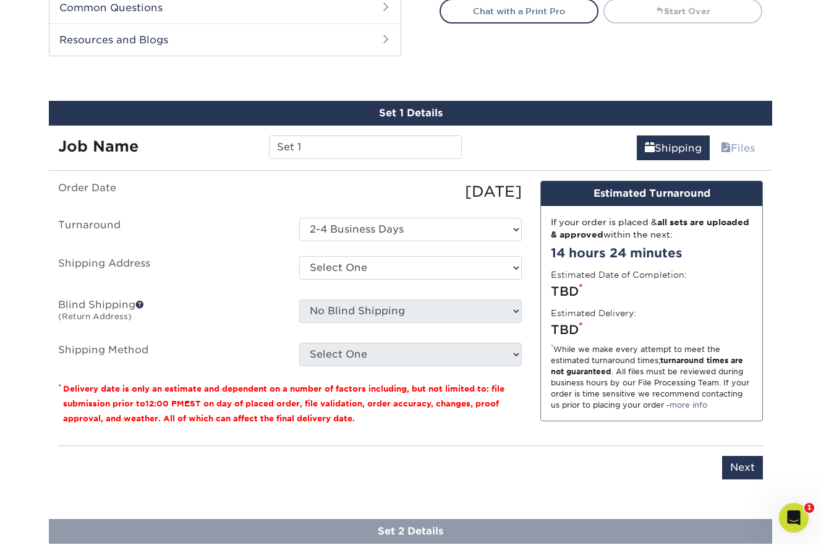
scroll to position [574, 0]
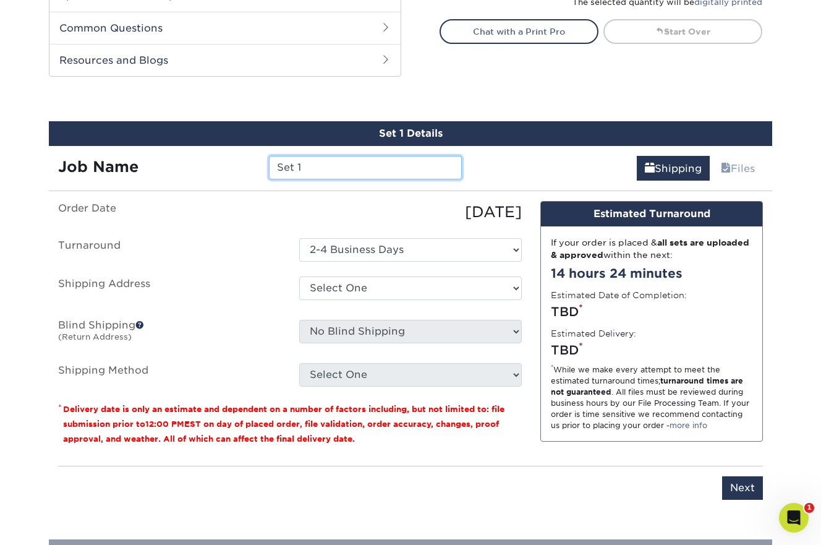
drag, startPoint x: 303, startPoint y: 167, endPoint x: 259, endPoint y: 167, distance: 44.5
click at [260, 167] on div "Set 1" at bounding box center [365, 167] width 211 height 23
paste input "s 2-35 - Individuals 20250908"
type input "Sets 2-35 - Individuals 20250908"
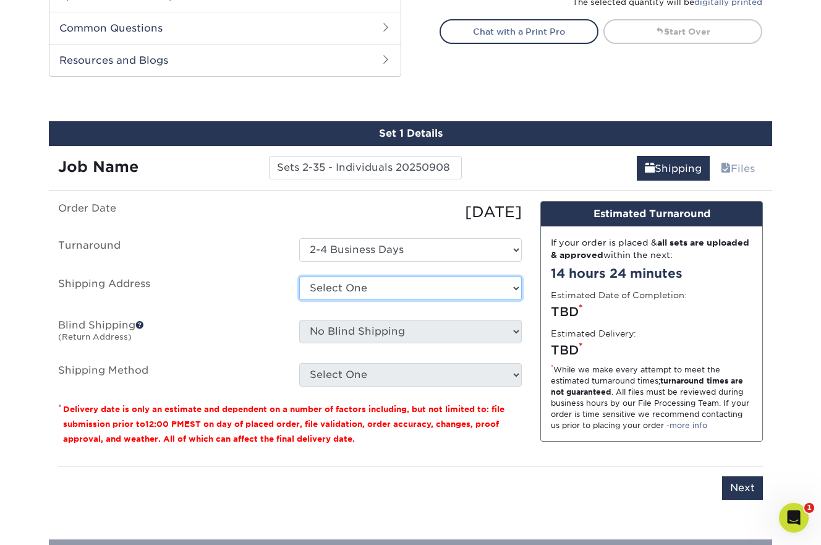
click at [371, 291] on select "Select One [PERSON_NAME] + Add New Address" at bounding box center [410, 287] width 223 height 23
select select "285802"
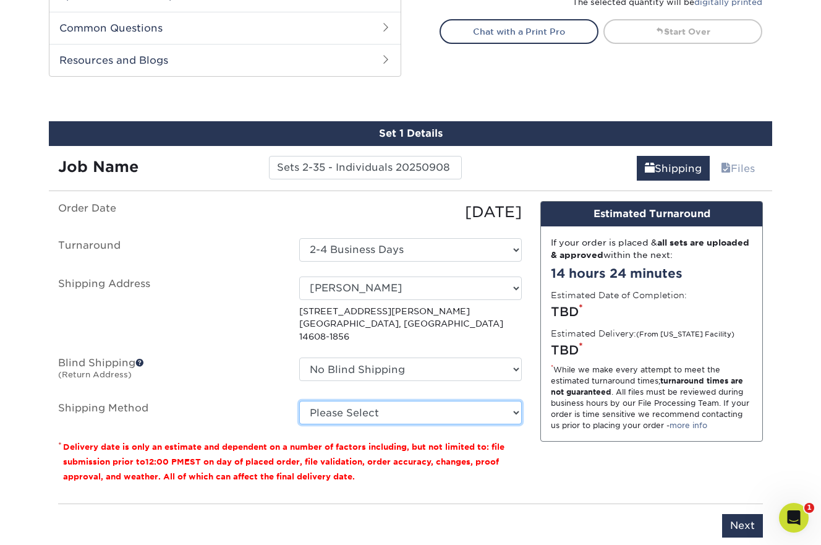
click at [350, 401] on select "Please Select Ground Shipping (+$20.45) 3 Day Shipping Service (+$24.66) 2 Day …" at bounding box center [410, 412] width 223 height 23
select select "01"
click at [299, 401] on select "Please Select Ground Shipping (+$20.45) 3 Day Shipping Service (+$24.66) 2 Day …" at bounding box center [410, 412] width 223 height 23
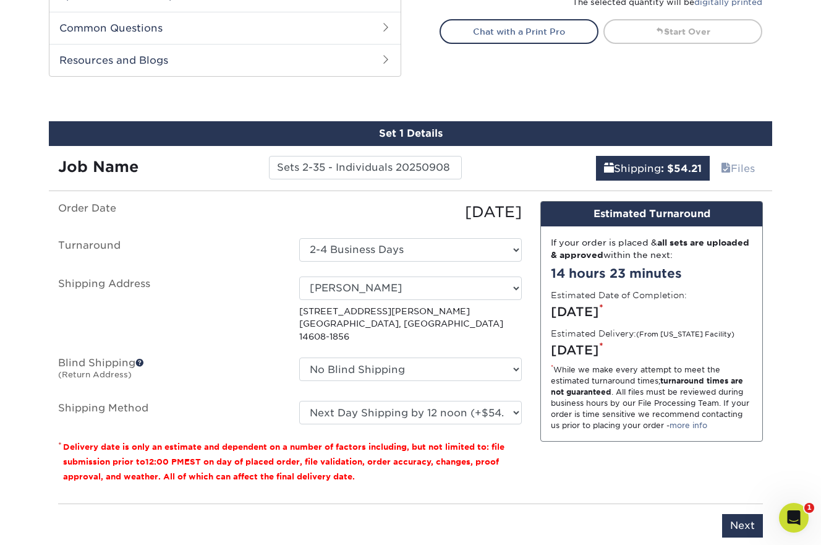
click at [265, 382] on ul "Order Date 09/08/2025 Turnaround Select One 2-4 Business Days Shipping Address …" at bounding box center [290, 312] width 464 height 223
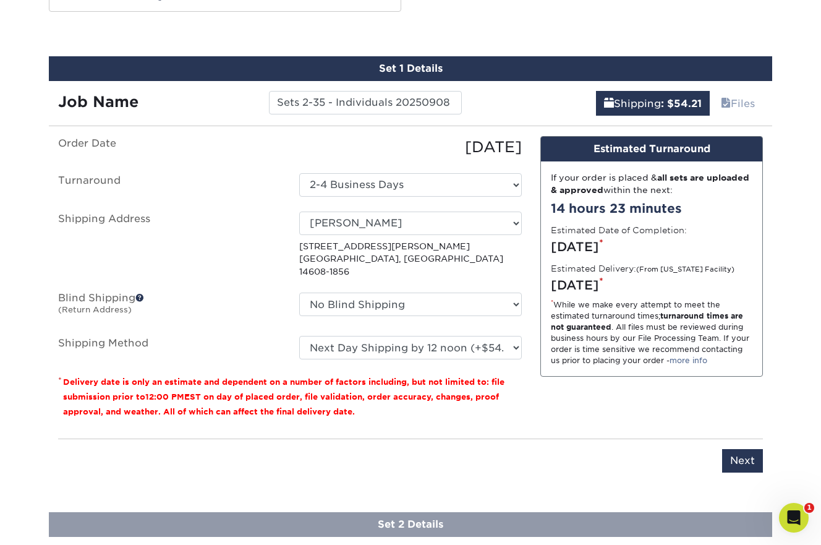
scroll to position [640, 0]
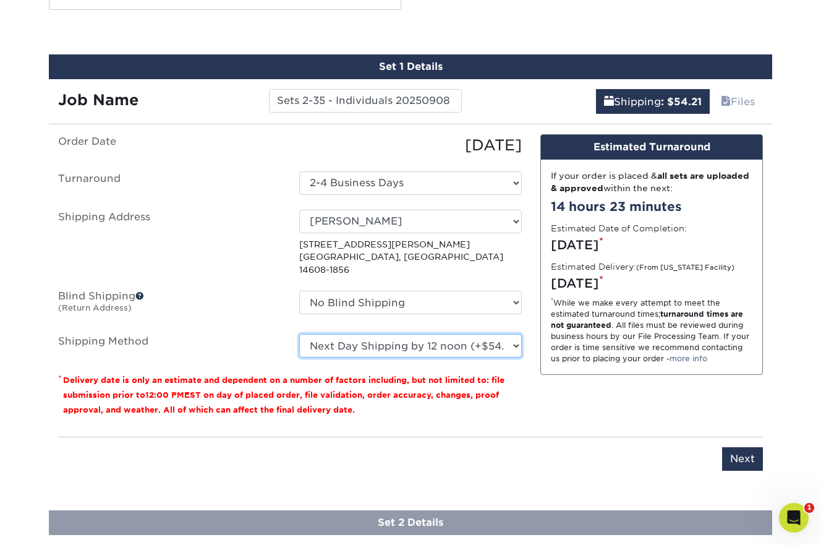
click at [517, 335] on select "Please Select Ground Shipping (+$20.45) 3 Day Shipping Service (+$24.66) 2 Day …" at bounding box center [410, 345] width 223 height 23
click at [519, 336] on select "Please Select Ground Shipping (+$20.45) 3 Day Shipping Service (+$24.66) 2 Day …" at bounding box center [410, 345] width 223 height 23
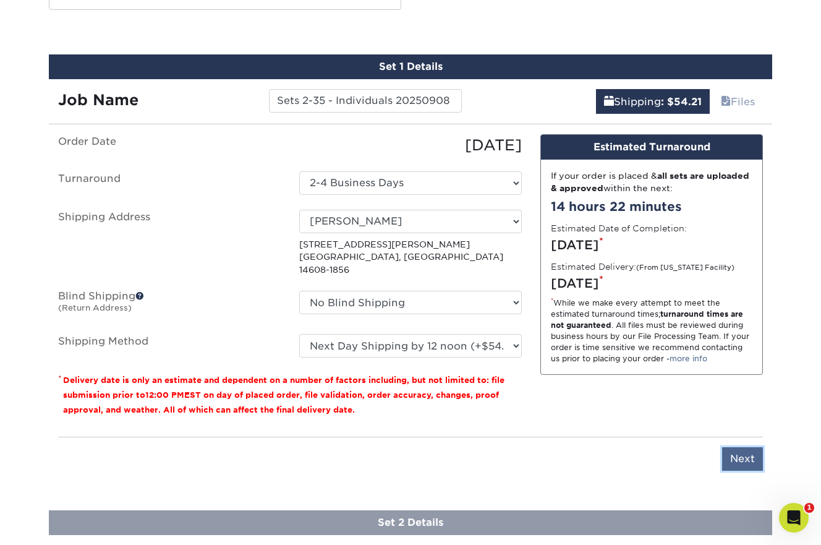
click at [738, 447] on input "Next" at bounding box center [742, 458] width 41 height 23
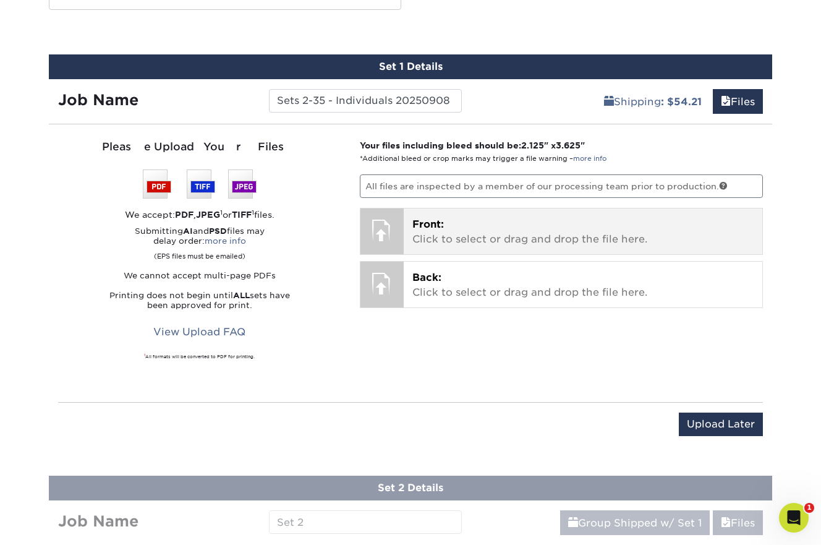
click at [457, 223] on p "Front: Click to select or drag and drop the file here." at bounding box center [583, 232] width 342 height 30
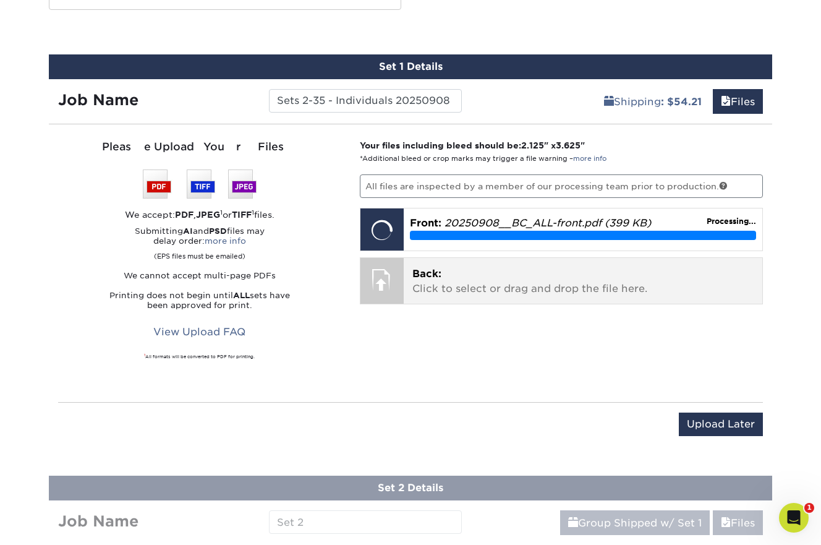
click at [496, 293] on p "Back: Click to select or drag and drop the file here." at bounding box center [583, 281] width 342 height 30
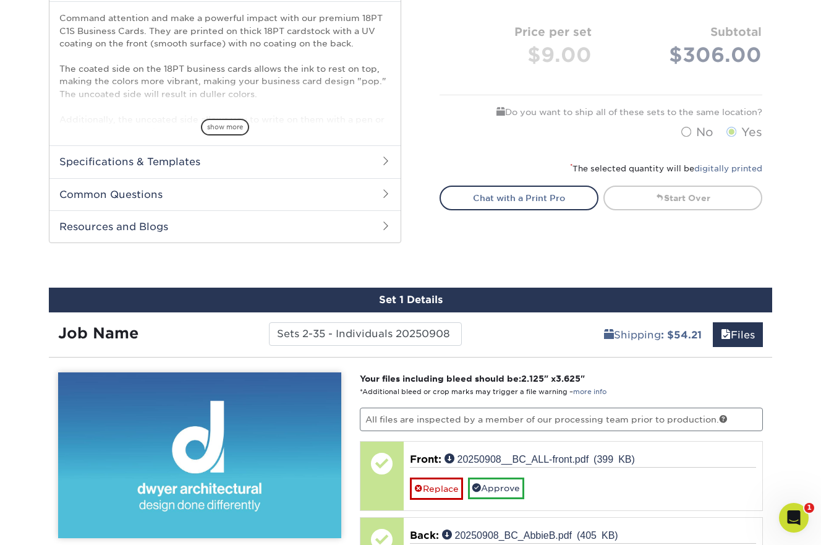
scroll to position [411, 0]
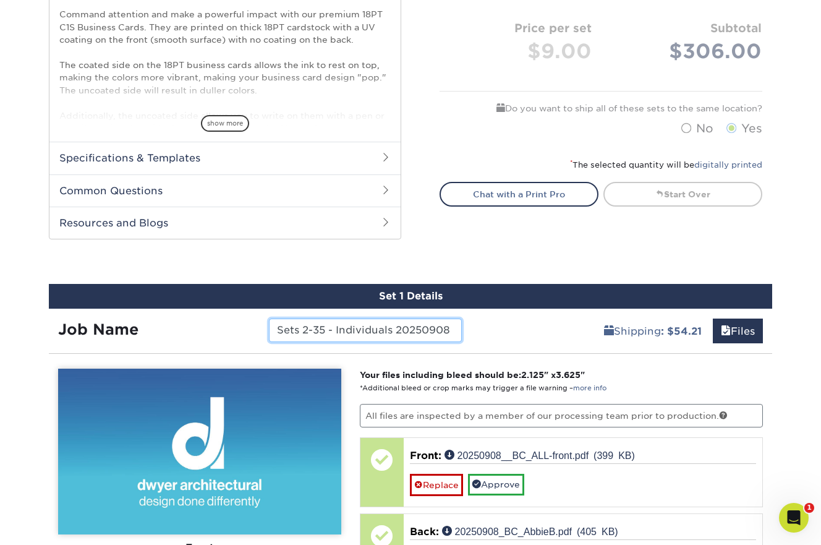
click at [307, 330] on input "Sets 2-35 - Individuals 20250908" at bounding box center [365, 329] width 192 height 23
click at [321, 331] on input "Sets 1-35 - Individuals 20250908" at bounding box center [365, 329] width 192 height 23
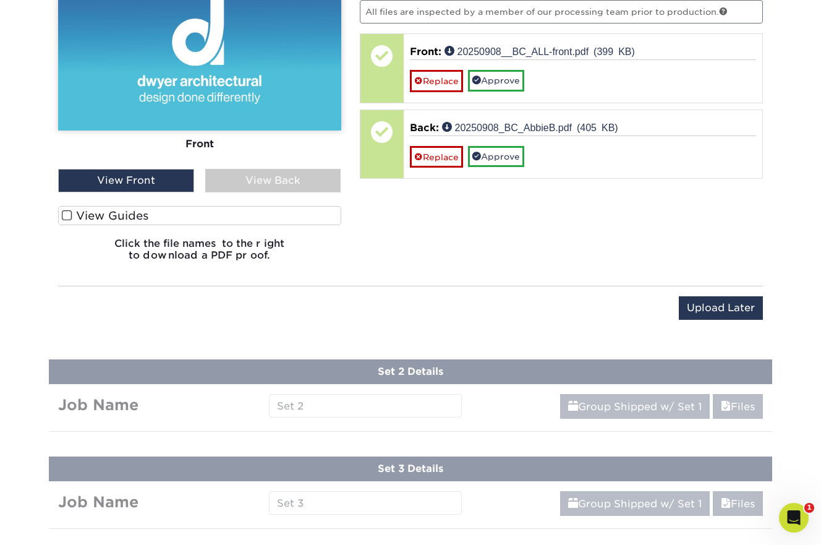
scroll to position [815, 0]
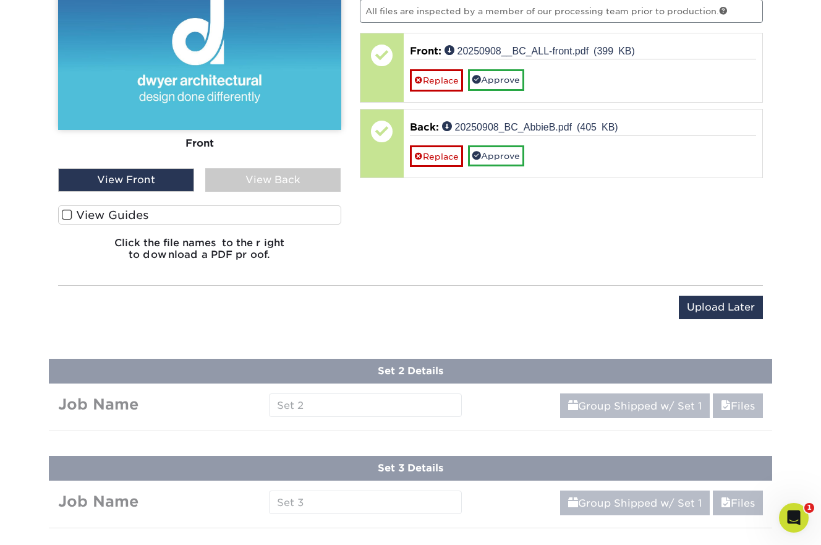
click at [66, 214] on span at bounding box center [67, 215] width 11 height 12
click at [0, 0] on input "View Guides" at bounding box center [0, 0] width 0 height 0
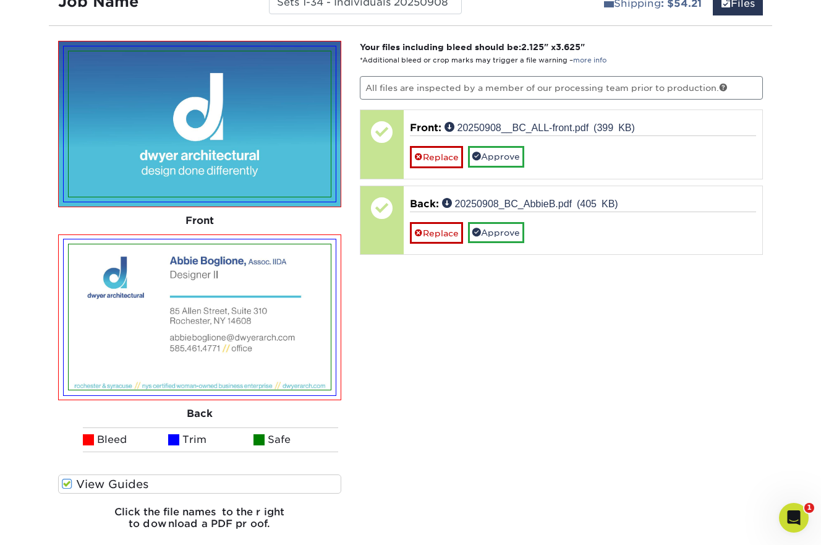
scroll to position [719, 0]
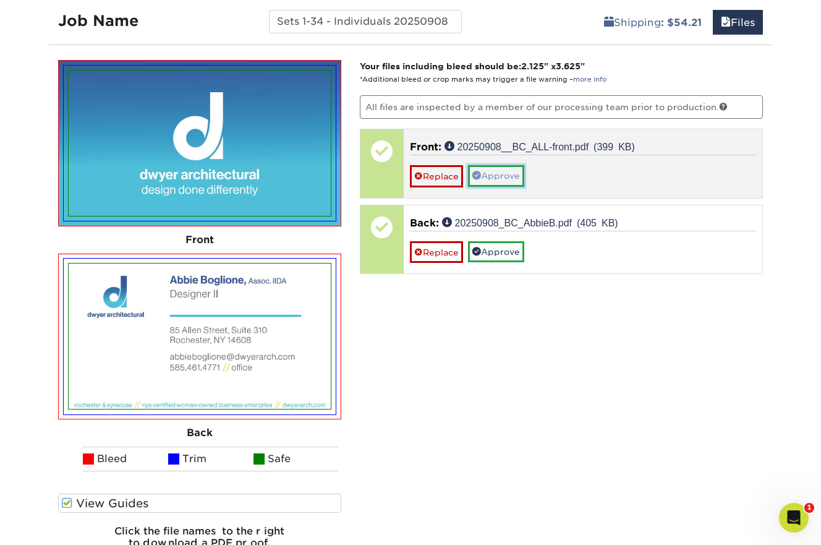
click at [509, 179] on link "Approve" at bounding box center [496, 175] width 56 height 21
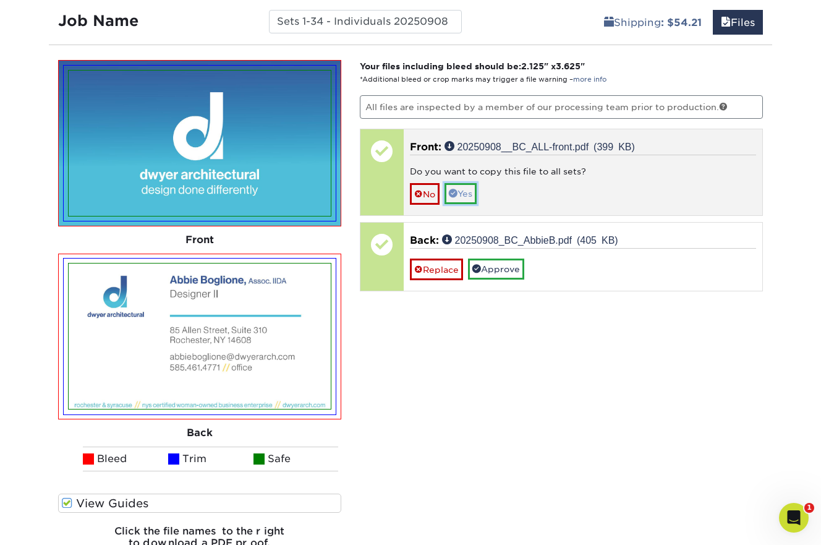
click at [470, 194] on link "Yes" at bounding box center [460, 193] width 32 height 21
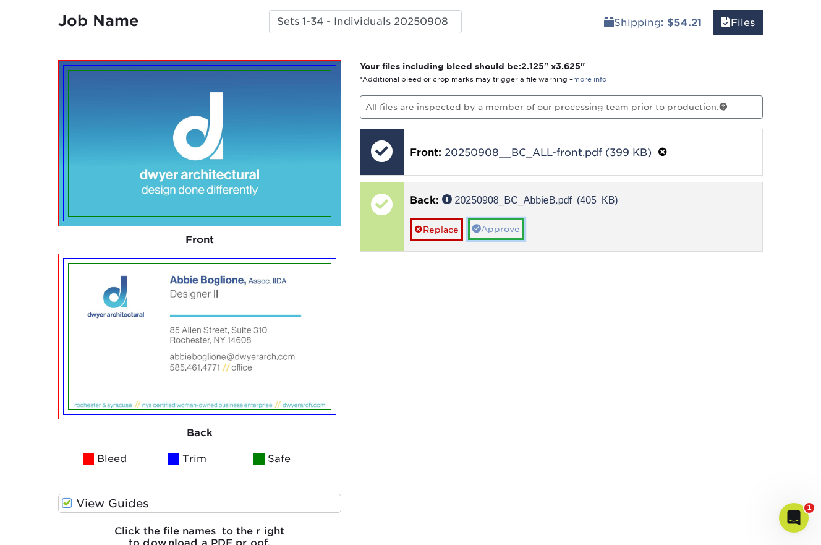
click at [505, 226] on link "Approve" at bounding box center [496, 228] width 56 height 21
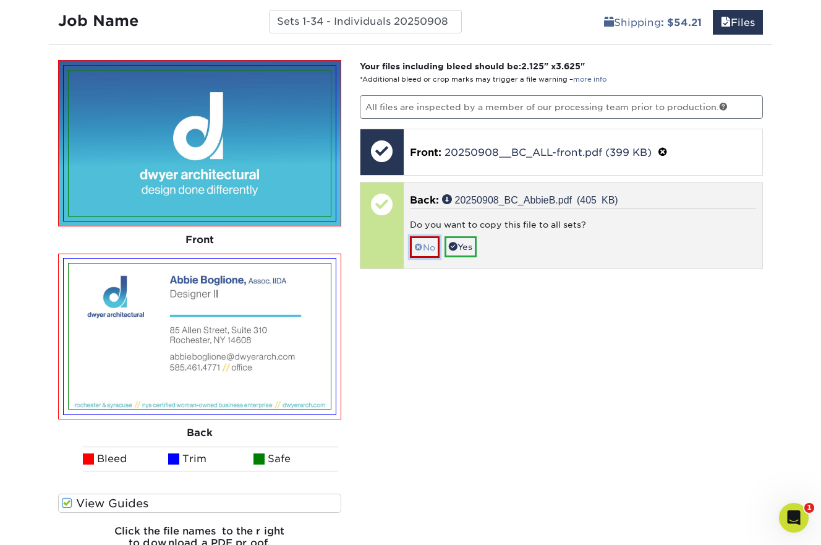
click at [428, 241] on link "No" at bounding box center [425, 247] width 30 height 22
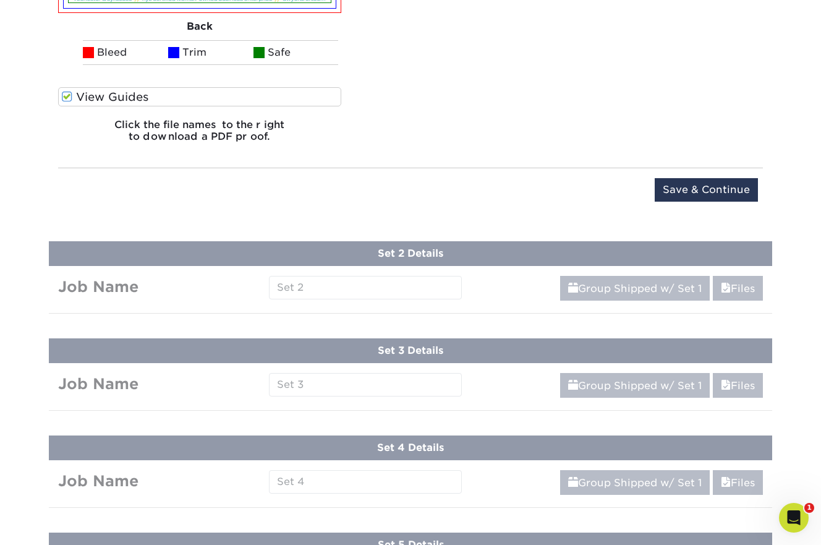
scroll to position [1138, 0]
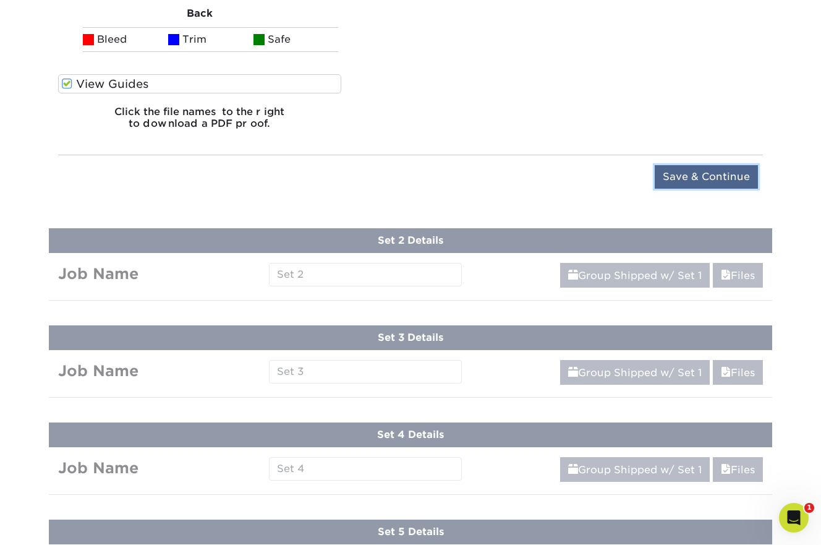
click at [687, 177] on input "Save & Continue" at bounding box center [706, 176] width 103 height 23
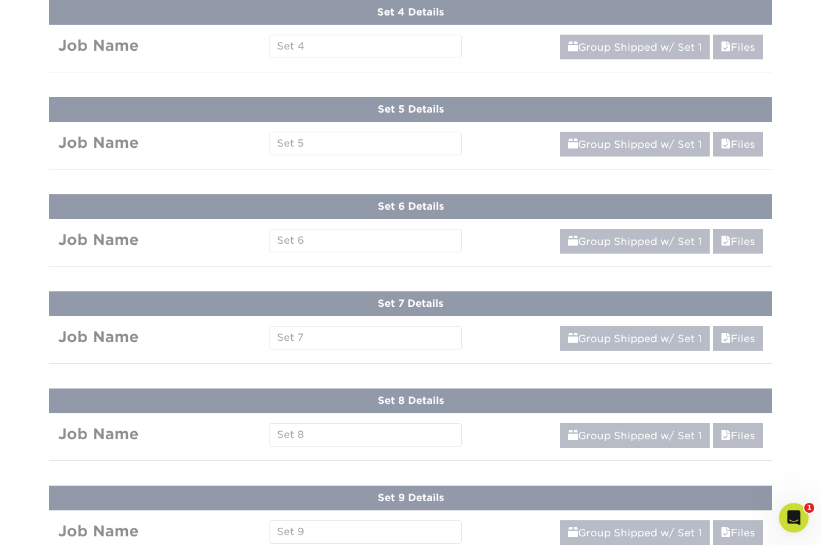
scroll to position [563, 0]
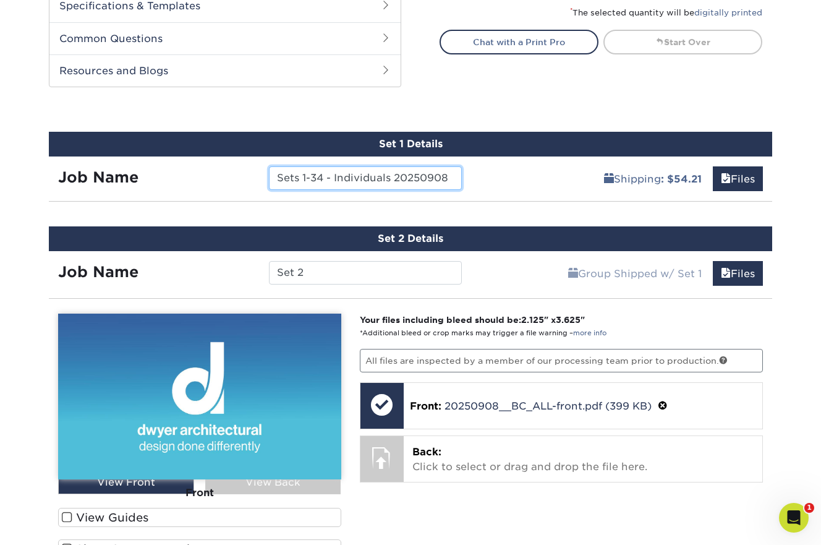
click at [347, 176] on input "Sets 1-34 - Individuals 20250908" at bounding box center [365, 177] width 192 height 23
drag, startPoint x: 304, startPoint y: 178, endPoint x: 322, endPoint y: 180, distance: 18.1
click at [322, 180] on input "Sets 1-34 - Individuals 20250908" at bounding box center [365, 177] width 192 height 23
drag, startPoint x: 318, startPoint y: 177, endPoint x: 372, endPoint y: 180, distance: 54.4
click at [372, 180] on input "Sets 1 - Individuals 20250908" at bounding box center [365, 177] width 192 height 23
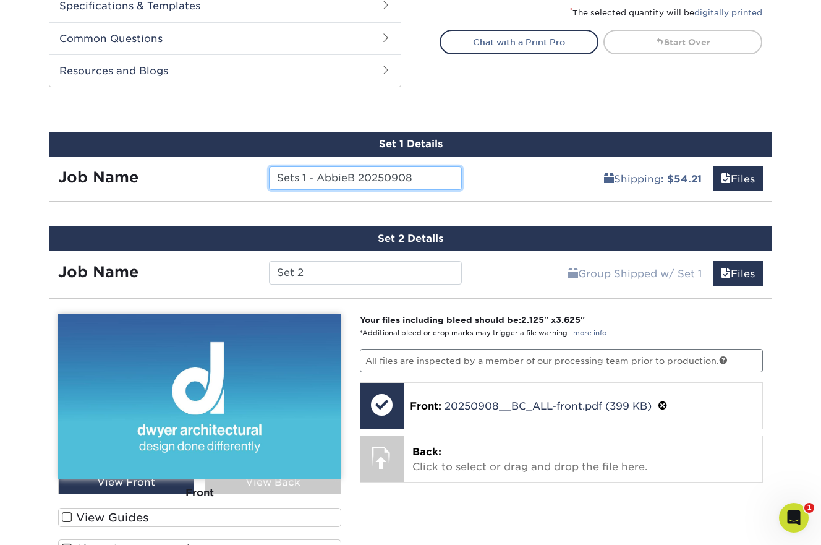
drag, startPoint x: 423, startPoint y: 176, endPoint x: 306, endPoint y: 179, distance: 117.5
click at [306, 179] on input "Sets 1 - AbbieB 20250908" at bounding box center [365, 177] width 192 height 23
click at [298, 179] on input "Sets 1 - AbbieB 20250908" at bounding box center [365, 177] width 192 height 23
type input "Set 1 - AbbieB 20250908"
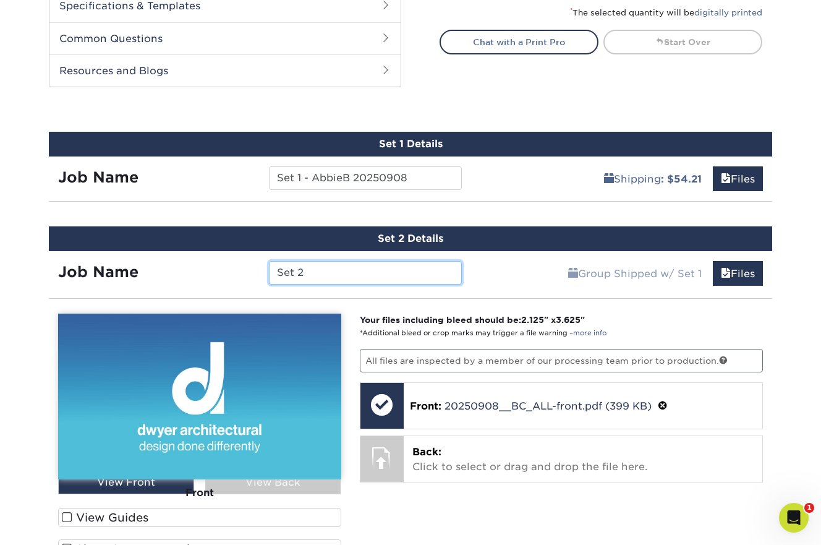
click at [326, 274] on input "Set 2" at bounding box center [365, 272] width 192 height 23
paste input "- AbbieB 20250908"
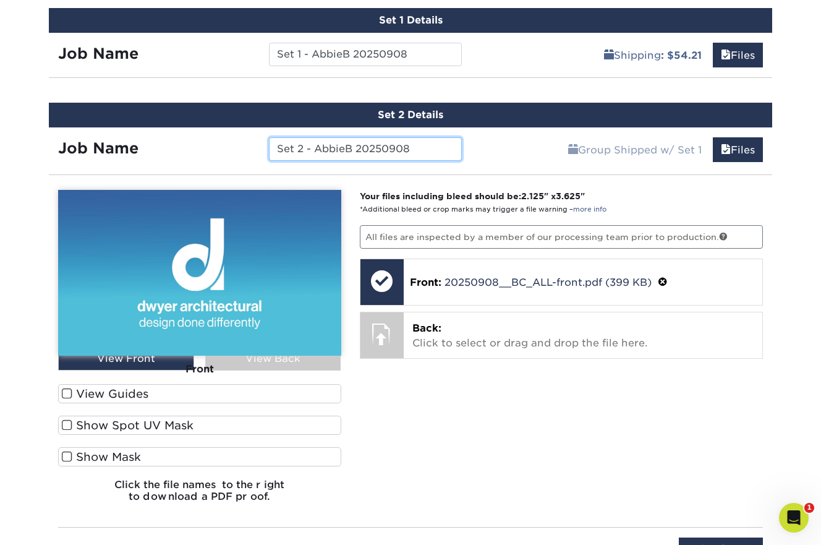
scroll to position [699, 0]
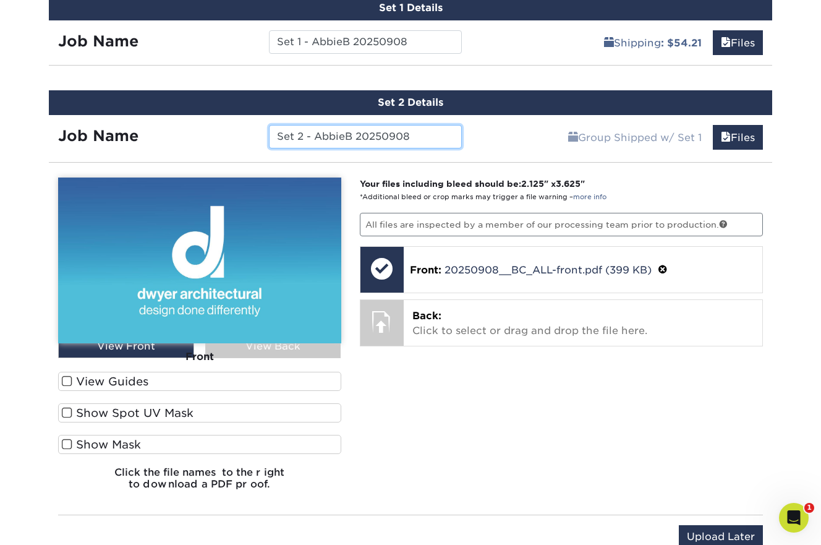
drag, startPoint x: 351, startPoint y: 136, endPoint x: 315, endPoint y: 137, distance: 36.5
click at [315, 137] on input "Set 2 - AbbieB 20250908" at bounding box center [365, 136] width 192 height 23
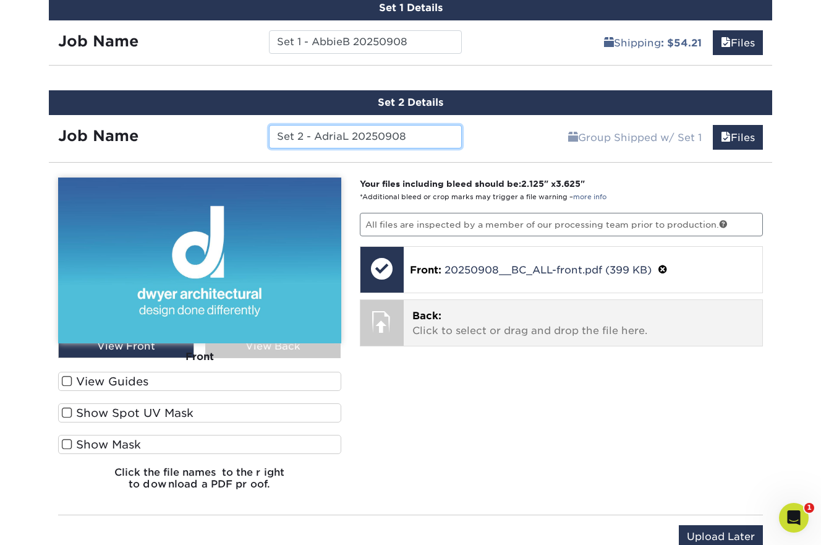
type input "Set 2 - AdriaL 20250908"
click at [485, 328] on p "Back: Click to select or drag and drop the file here." at bounding box center [583, 323] width 342 height 30
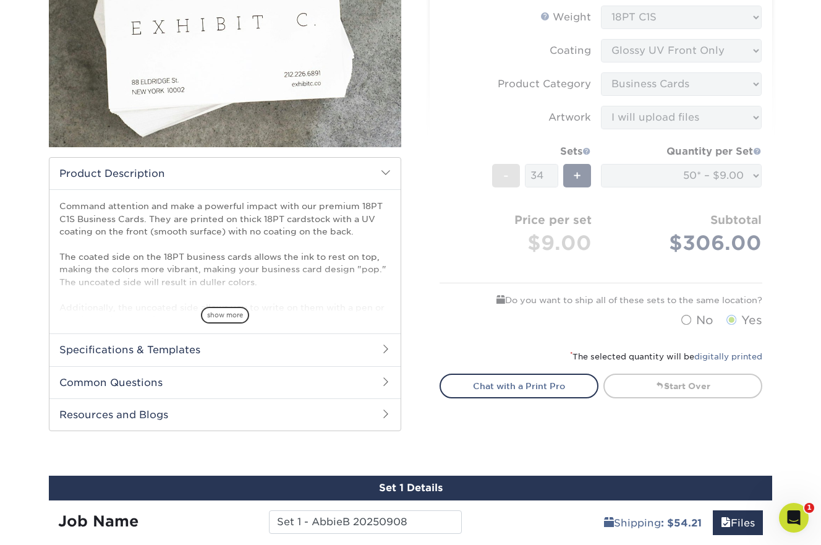
scroll to position [217, 0]
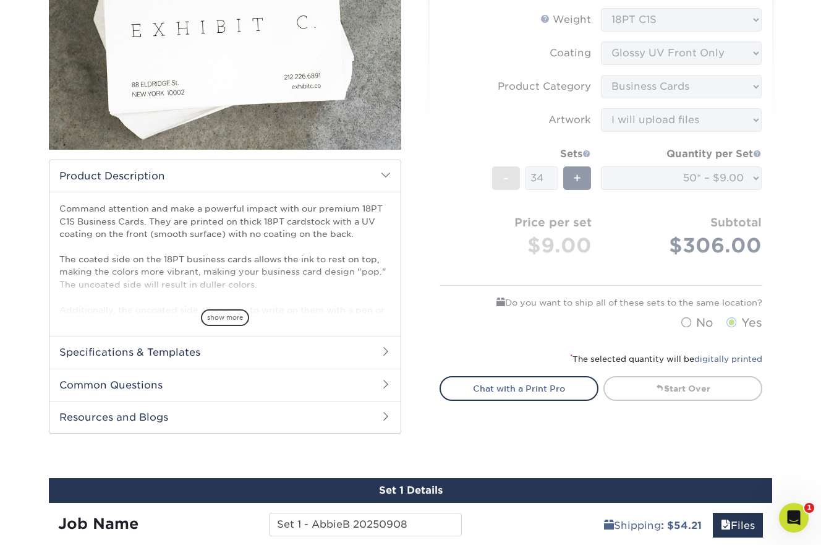
click at [475, 221] on form "Sizes Help Sizes Please Select 2" x 3.5" - Standard 2.125" x 3.375" - European …" at bounding box center [600, 138] width 323 height 395
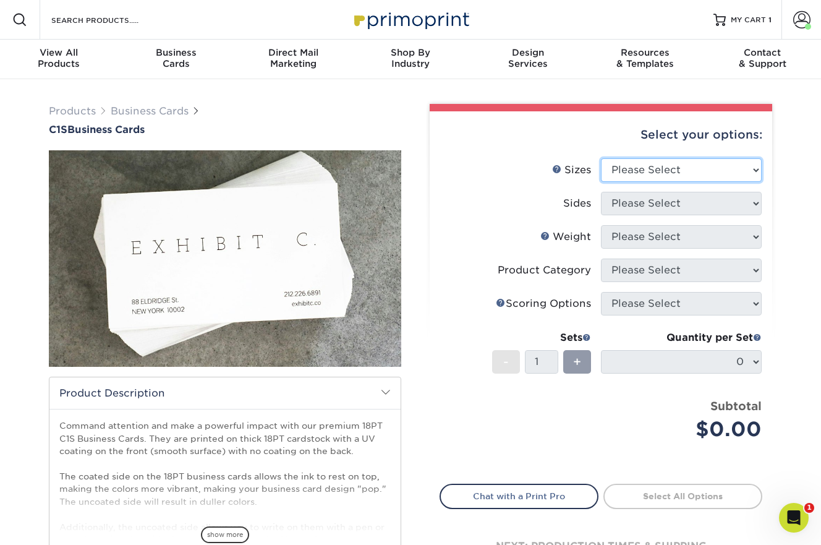
click at [758, 171] on select "Please Select 2" x 3.5" - Standard 2.125" x 3.375" - European 2.5" x 2.5" - Squ…" at bounding box center [681, 169] width 161 height 23
select select "2.00x3.50"
click at [601, 158] on select "Please Select 2" x 3.5" - Standard 2.125" x 3.375" - European 2.5" x 2.5" - Squ…" at bounding box center [681, 169] width 161 height 23
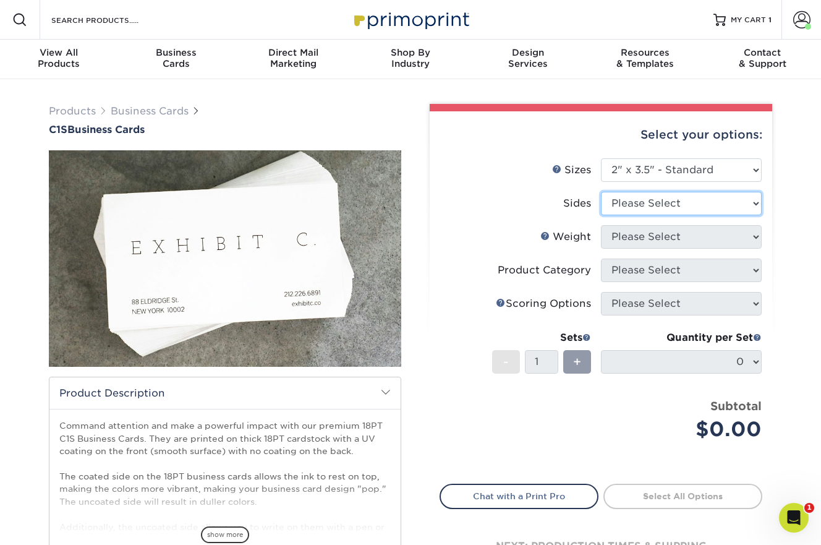
click at [724, 204] on select "Please Select Print Both Sides Print Front Only" at bounding box center [681, 203] width 161 height 23
select select "13abbda7-1d64-4f25-8bb2-c179b224825d"
click at [601, 192] on select "Please Select Print Both Sides Print Front Only" at bounding box center [681, 203] width 161 height 23
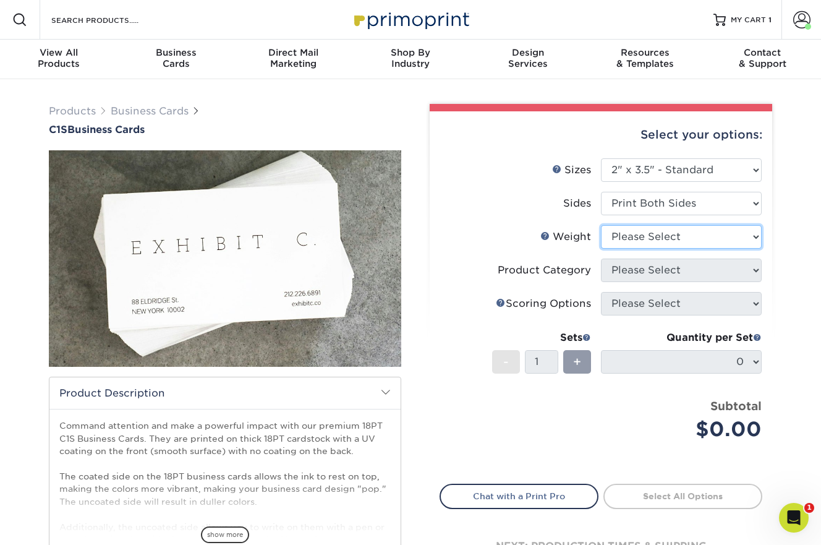
click at [685, 240] on select "Please Select 18PT C1S" at bounding box center [681, 236] width 161 height 23
select select "18PTC1S"
click at [601, 225] on select "Please Select 18PT C1S" at bounding box center [681, 236] width 161 height 23
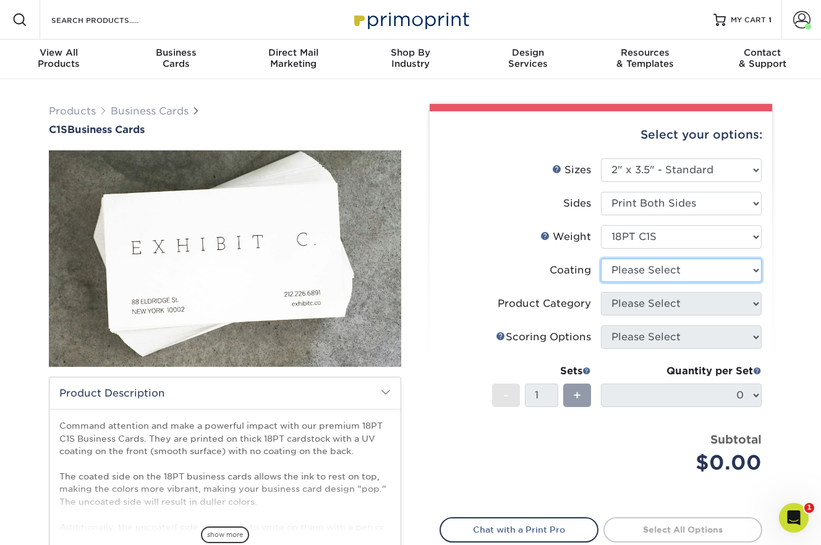
click at [674, 271] on select at bounding box center [681, 269] width 161 height 23
select select "1e8116af-acfc-44b1-83dc-8181aa338834"
click at [601, 258] on select at bounding box center [681, 269] width 161 height 23
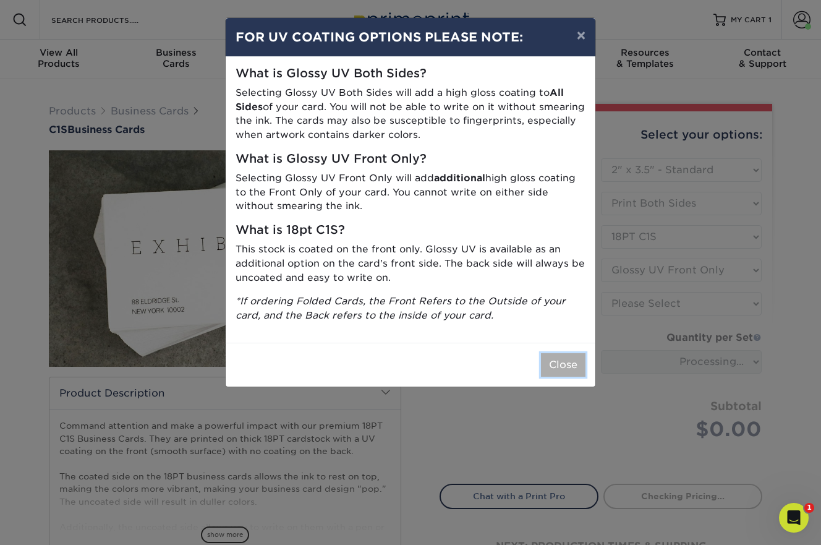
click at [559, 361] on button "Close" at bounding box center [563, 364] width 45 height 23
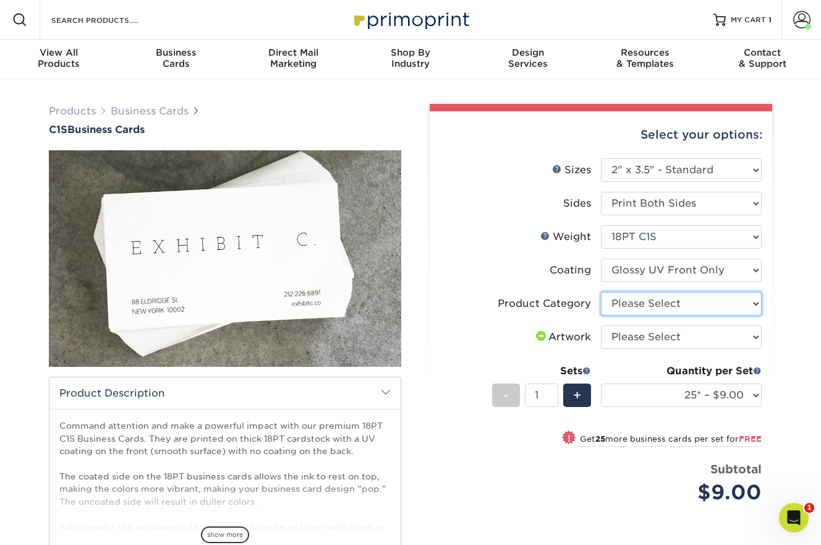
click at [628, 301] on select "Please Select Business Cards" at bounding box center [681, 303] width 161 height 23
select select "3b5148f1-0588-4f88-a218-97bcfdce65c1"
click at [601, 292] on select "Please Select Business Cards" at bounding box center [681, 303] width 161 height 23
click at [632, 332] on select "Please Select I will upload files I need a design - $100" at bounding box center [681, 336] width 161 height 23
select select "upload"
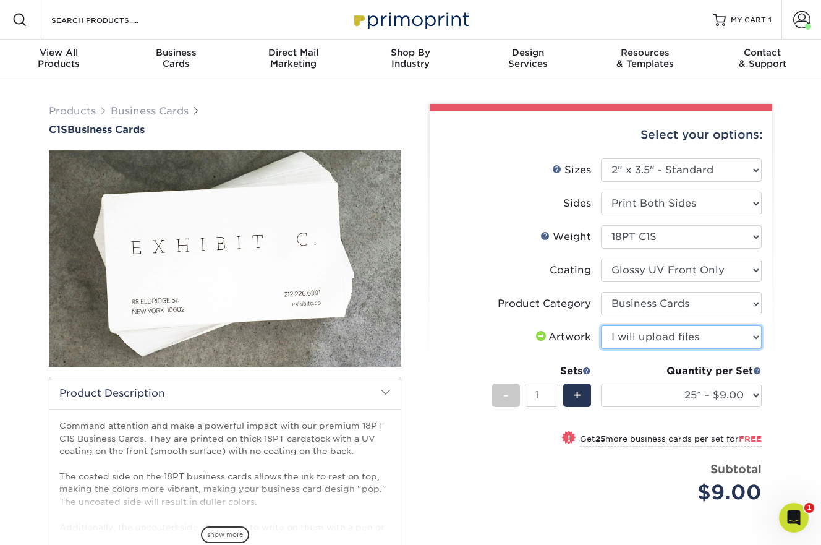
click at [601, 325] on select "Please Select I will upload files I need a design - $100" at bounding box center [681, 336] width 161 height 23
drag, startPoint x: 541, startPoint y: 394, endPoint x: 522, endPoint y: 395, distance: 19.2
click at [522, 395] on div "- 1 +" at bounding box center [541, 397] width 99 height 28
type input "36"
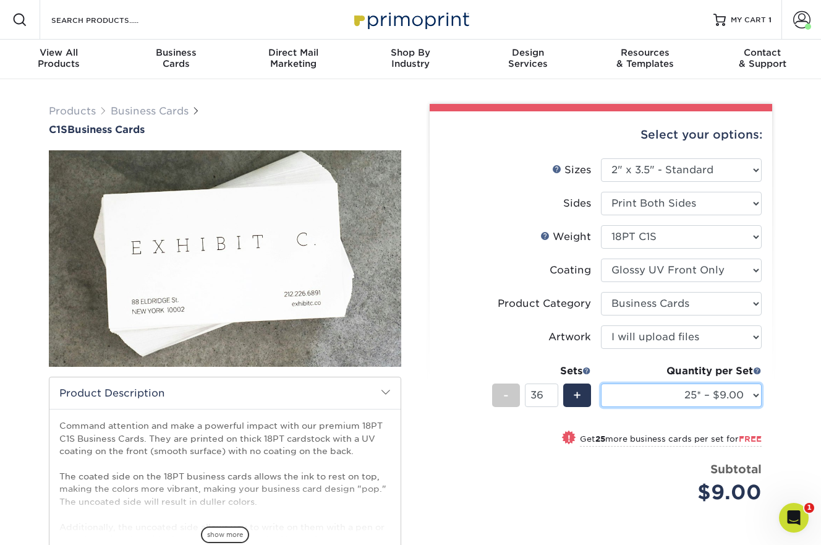
click at [758, 395] on select "25* – $9.00 50* – $9.00 75* – $9.00 100* – $9.00 250* – $20.00 500 – $39.00 100…" at bounding box center [681, 394] width 161 height 23
select select "50* – $9.00"
click at [601, 383] on select "25* – $9.00 50* – $9.00 75* – $9.00 100* – $9.00 250* – $20.00 500 – $39.00 100…" at bounding box center [681, 394] width 161 height 23
click at [756, 395] on select "25* – $9.00 50* – $9.00 75* – $9.00 100* – $9.00 250* – $20.00 500 – $39.00 100…" at bounding box center [681, 394] width 161 height 23
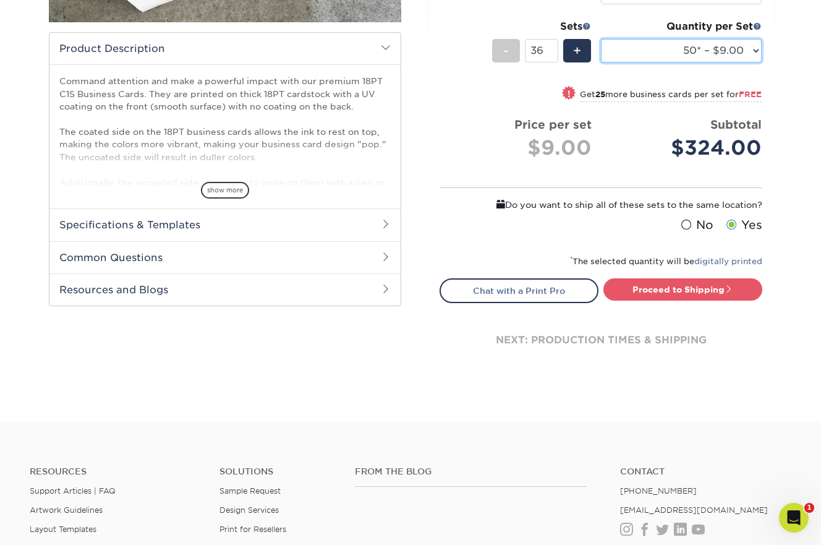
scroll to position [350, 0]
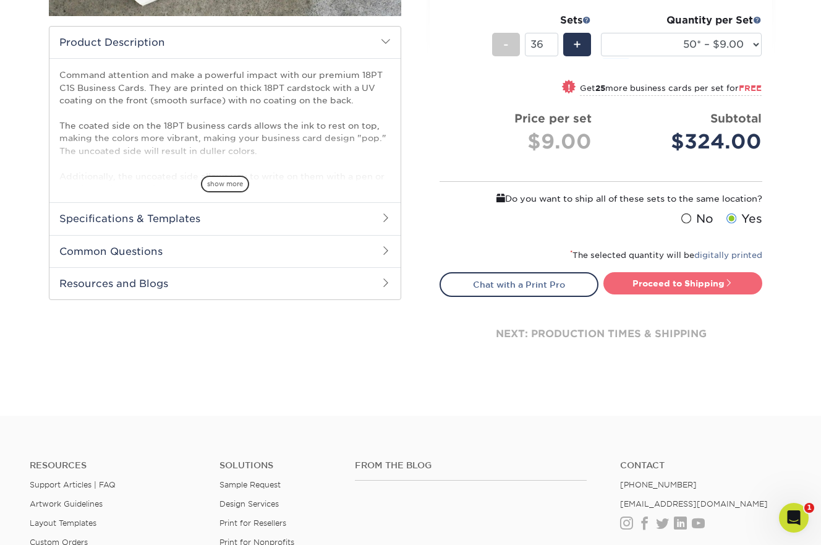
click at [706, 287] on link "Proceed to Shipping" at bounding box center [682, 283] width 159 height 22
type input "Set 1"
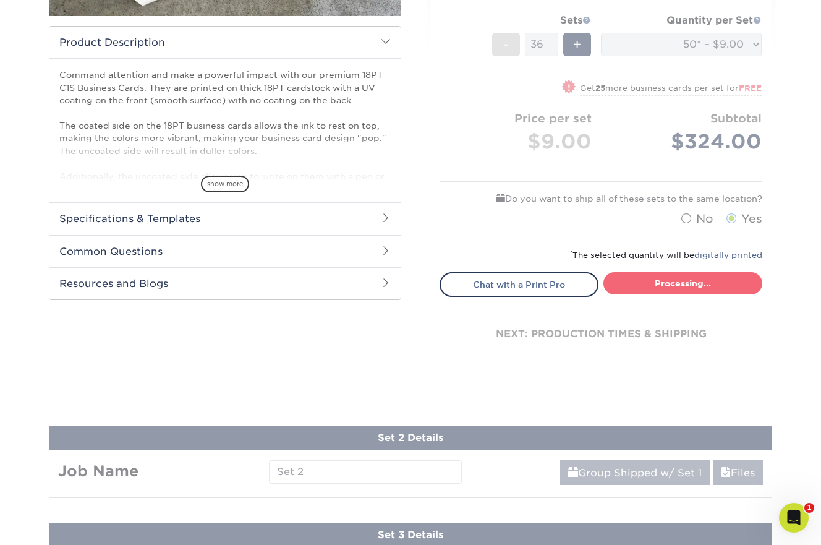
select select "72a5cb1b-f7dd-47a2-a580-5f6f3fd974be"
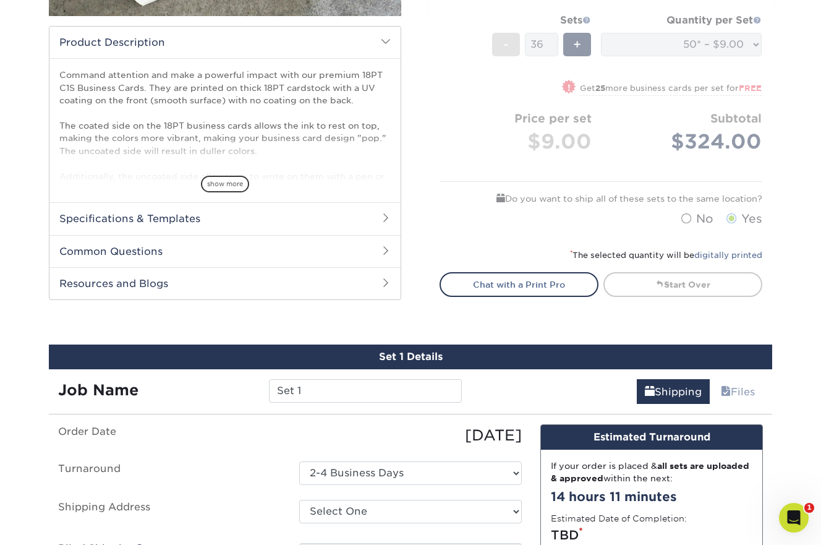
scroll to position [655, 0]
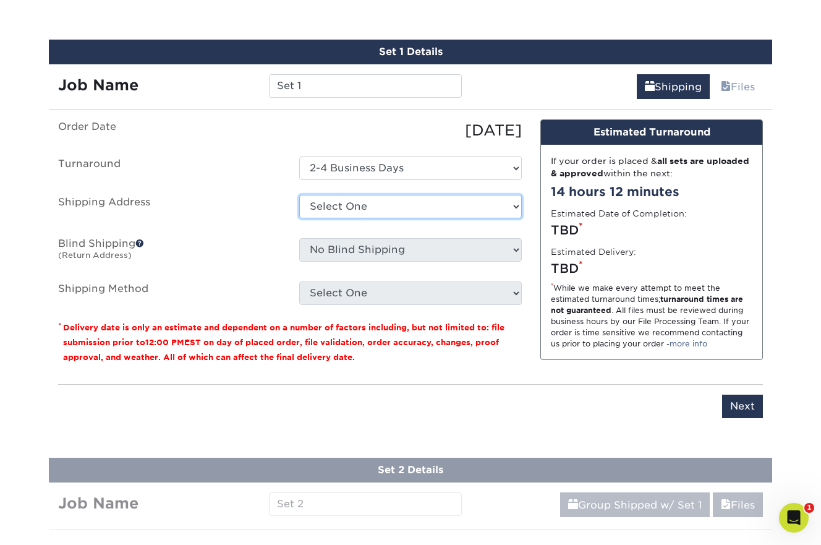
click at [447, 213] on select "Select One Dwyer + Add New Address" at bounding box center [410, 206] width 223 height 23
select select "newaddress"
click at [299, 195] on select "Select One Dwyer + Add New Address" at bounding box center [410, 206] width 223 height 23
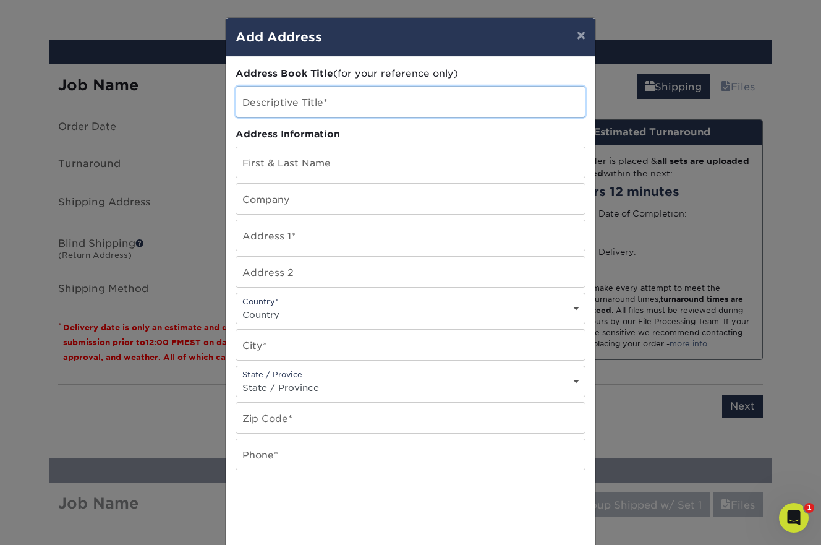
click at [401, 103] on input "text" at bounding box center [410, 102] width 349 height 30
type input "[PERSON_NAME]"
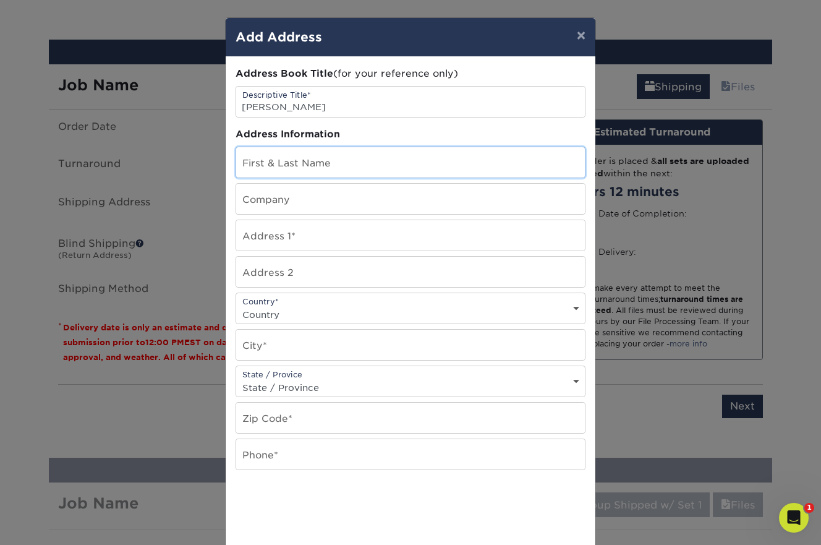
click at [340, 165] on input "text" at bounding box center [410, 162] width 349 height 30
type input "[PERSON_NAME]"
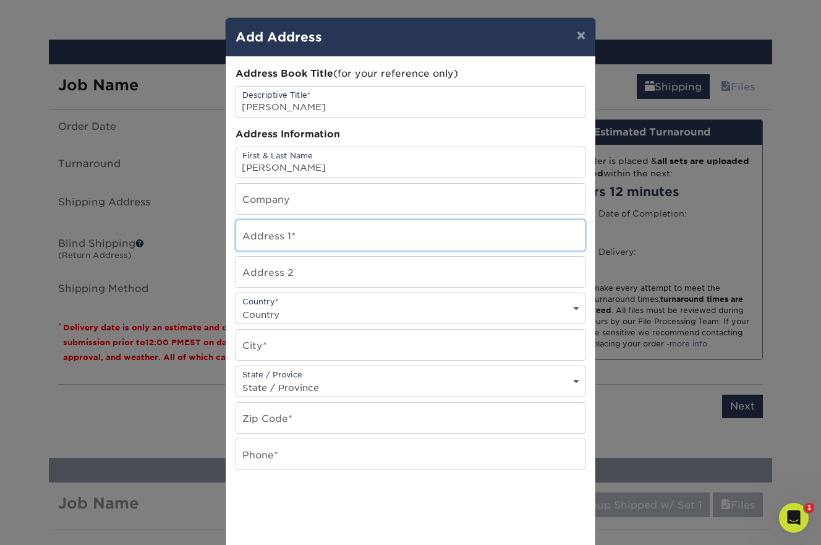
click at [315, 240] on input "text" at bounding box center [410, 235] width 349 height 30
paste input "[STREET_ADDRESS]"
type input "[STREET_ADDRESS]"
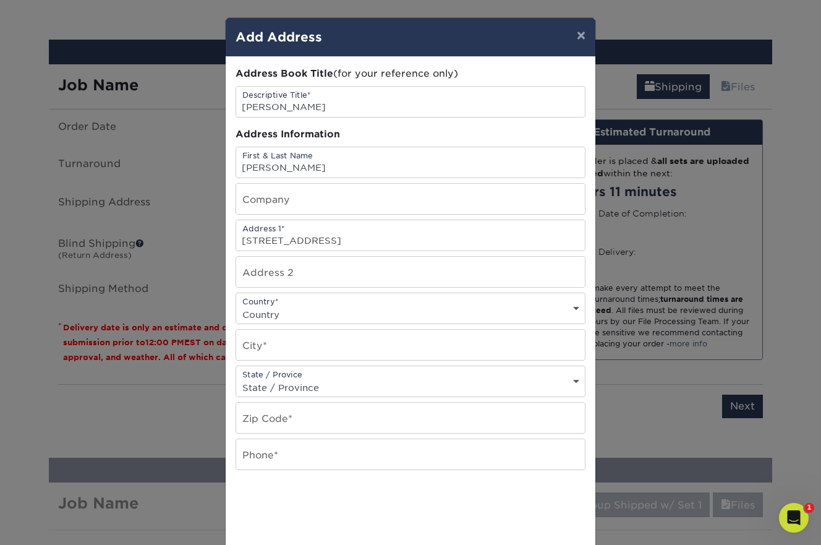
click at [282, 315] on select "Country [GEOGRAPHIC_DATA] [GEOGRAPHIC_DATA] ----------------------------- [GEOG…" at bounding box center [410, 314] width 349 height 18
select select "US"
click at [236, 305] on select "Country [GEOGRAPHIC_DATA] [GEOGRAPHIC_DATA] ----------------------------- [GEOG…" at bounding box center [410, 314] width 349 height 18
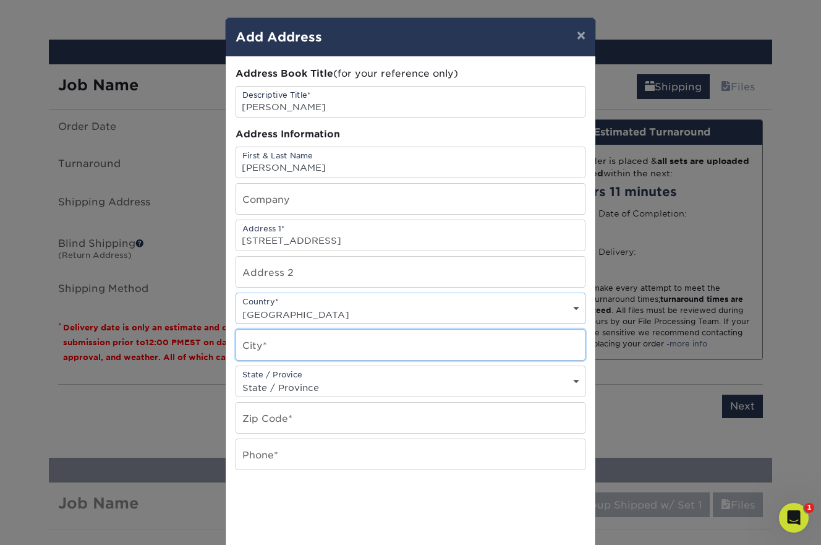
click at [268, 348] on input "text" at bounding box center [410, 344] width 349 height 30
paste input "[GEOGRAPHIC_DATA]"
type input "[GEOGRAPHIC_DATA]"
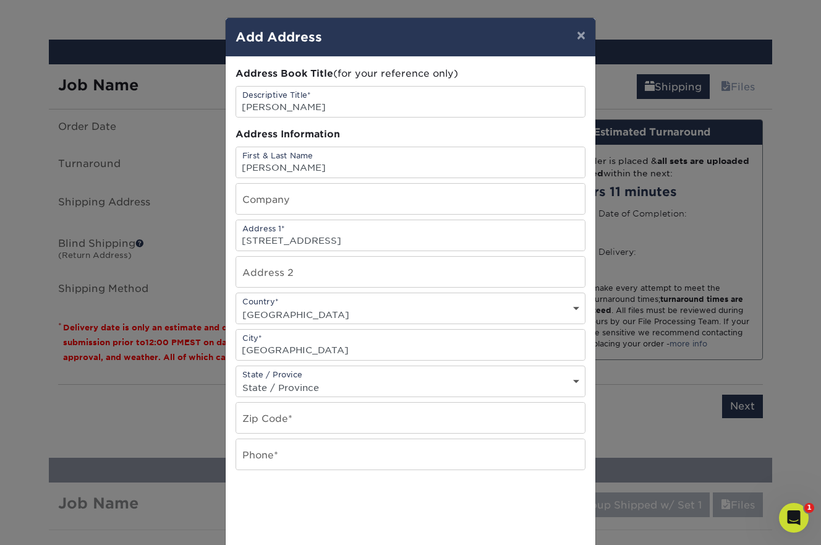
click at [291, 384] on select "State / Province [US_STATE] [US_STATE] [US_STATE] [US_STATE] [US_STATE] [US_STA…" at bounding box center [410, 387] width 349 height 18
select select "NY"
click at [236, 378] on select "State / Province [US_STATE] [US_STATE] [US_STATE] [US_STATE] [US_STATE] [US_STA…" at bounding box center [410, 387] width 349 height 18
click at [302, 424] on input "text" at bounding box center [410, 417] width 349 height 30
click at [271, 423] on input "text" at bounding box center [410, 417] width 349 height 30
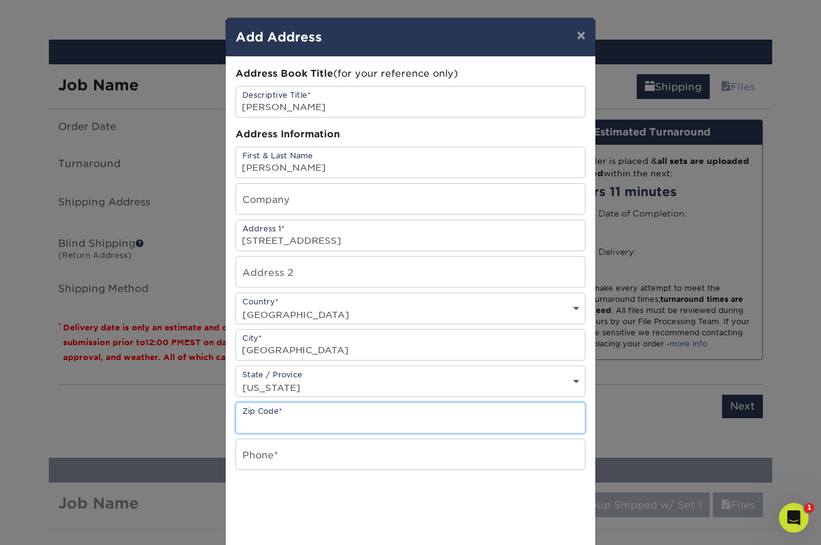
paste input "13066"
type input "13066"
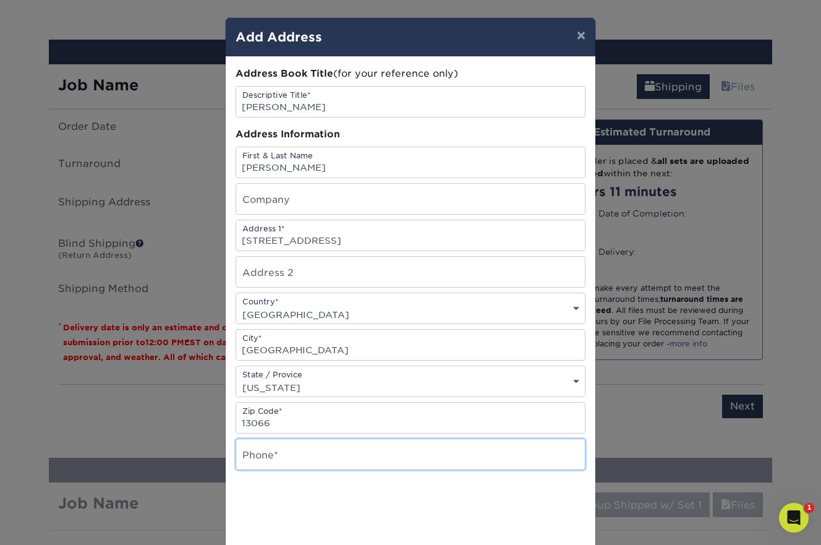
click at [273, 457] on input "text" at bounding box center [410, 454] width 349 height 30
type input "585.461.4771"
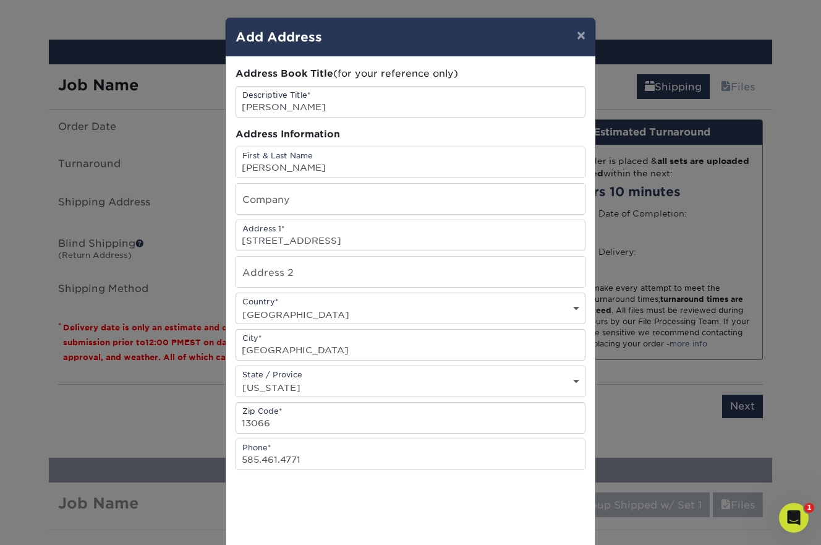
click at [310, 387] on select "State / Province Alabama Alaska Arizona Arkansas California Colorado Connecticu…" at bounding box center [410, 387] width 349 height 18
click at [236, 378] on select "State / Province Alabama Alaska Arizona Arkansas California Colorado Connecticu…" at bounding box center [410, 387] width 349 height 18
drag, startPoint x: 307, startPoint y: 460, endPoint x: 223, endPoint y: 460, distance: 83.4
click at [223, 460] on div "× Add Address Address Book Title (for your reference only) Descriptive Title* D…" at bounding box center [410, 272] width 821 height 545
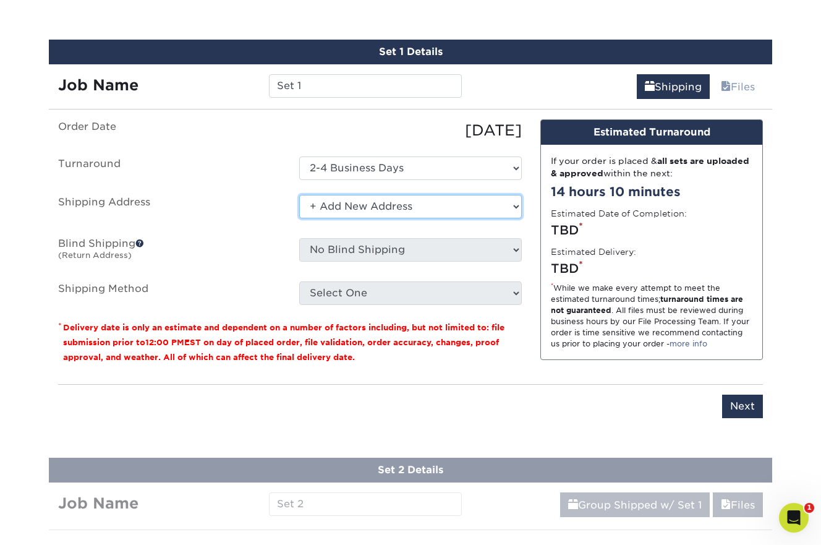
click at [420, 208] on select "Select One Dwyer + Add New Address" at bounding box center [410, 206] width 223 height 23
click at [299, 195] on select "Select One Dwyer + Add New Address" at bounding box center [410, 206] width 223 height 23
click at [392, 208] on select "Select One Dwyer + Add New Address" at bounding box center [410, 206] width 223 height 23
click at [299, 195] on select "Select One Dwyer + Add New Address" at bounding box center [410, 206] width 223 height 23
click at [261, 215] on label "Shipping Address" at bounding box center [169, 209] width 241 height 28
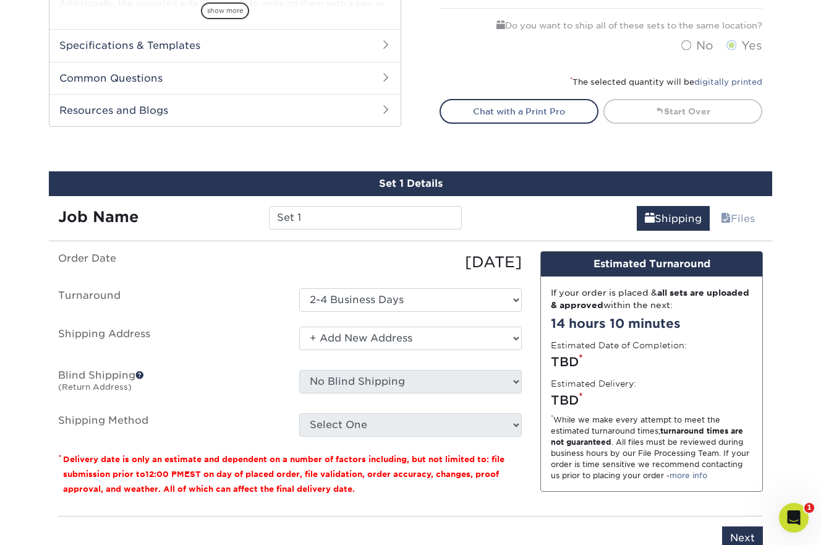
scroll to position [520, 0]
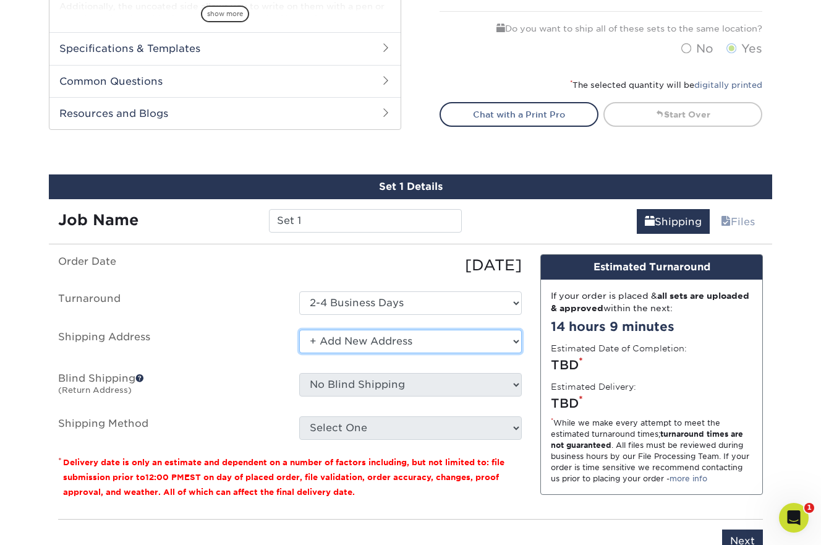
click at [447, 341] on select "Select One Dwyer + Add New Address" at bounding box center [410, 340] width 223 height 23
select select "285802"
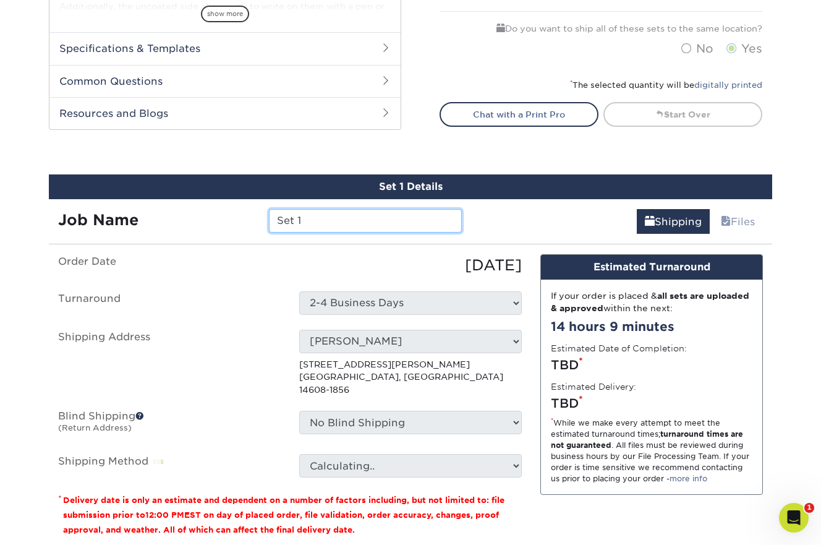
click at [321, 226] on input "Set 1" at bounding box center [365, 220] width 192 height 23
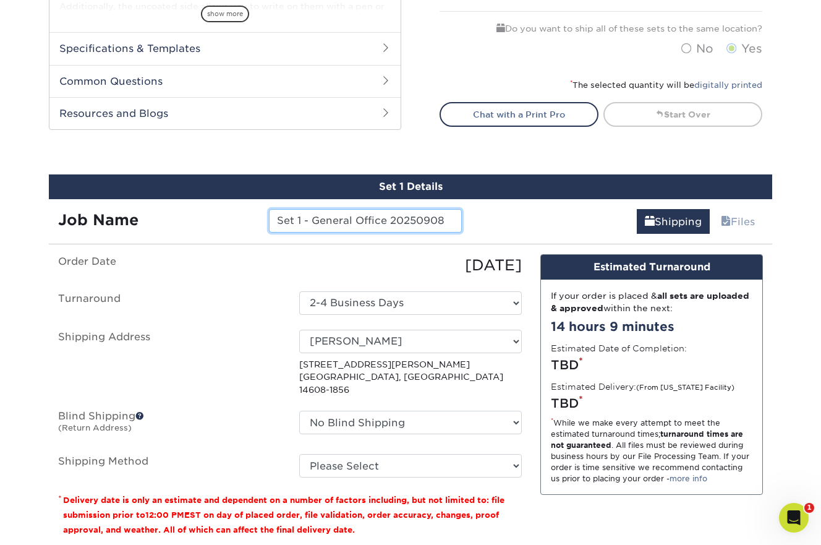
drag, startPoint x: 388, startPoint y: 221, endPoint x: 315, endPoint y: 221, distance: 72.9
click at [315, 221] on input "Set 1 - General Office 20250908" at bounding box center [365, 220] width 192 height 23
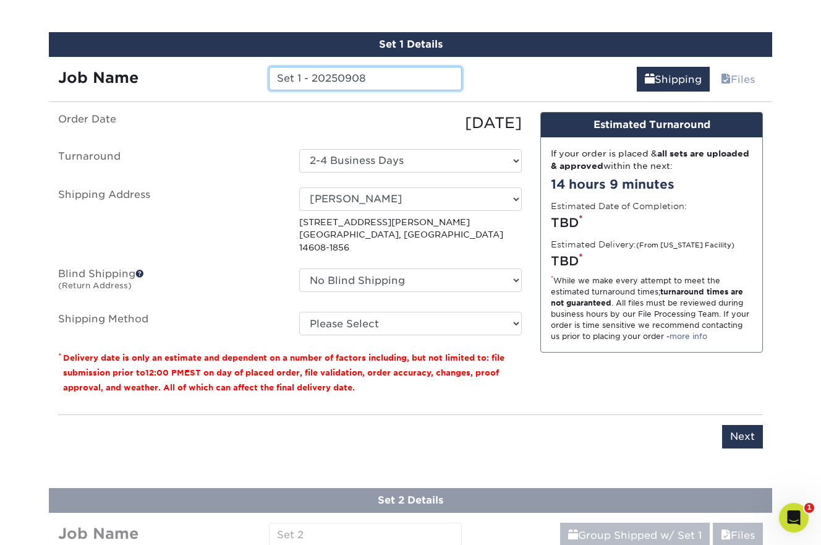
scroll to position [668, 0]
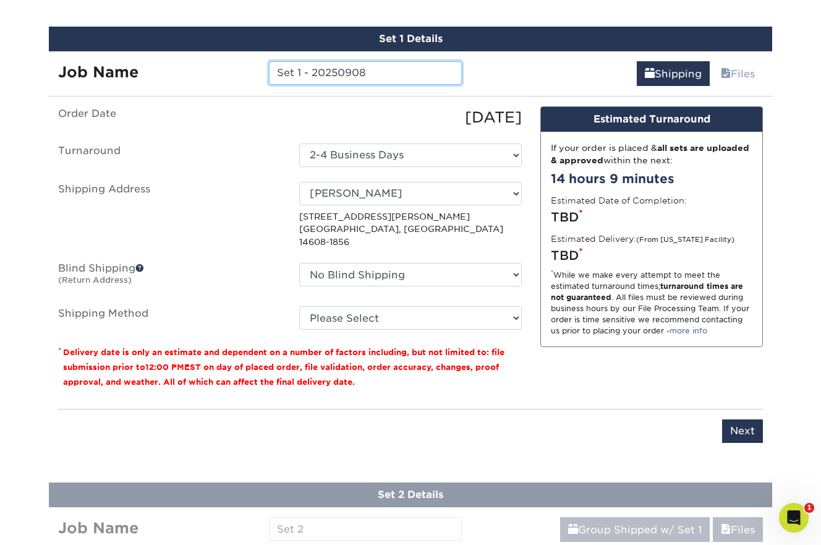
type input "Set 1 - 20250908"
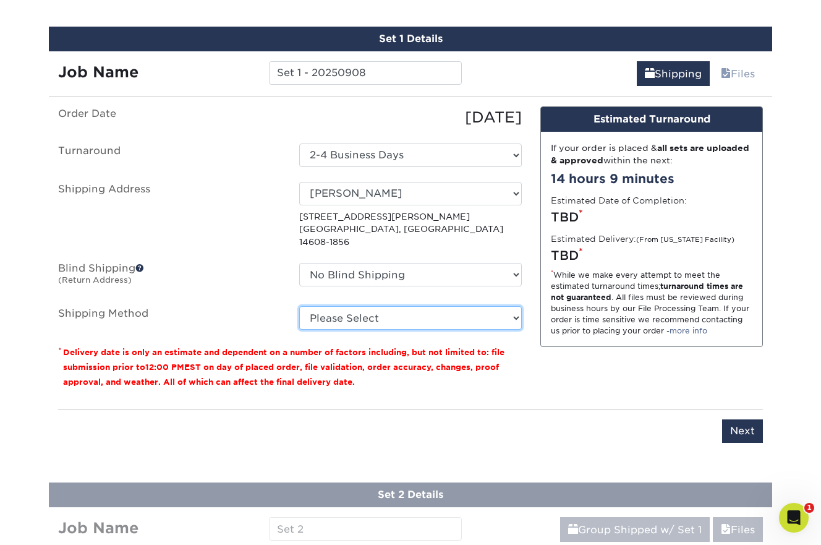
click at [360, 306] on select "Please Select Ground Shipping (+$20.59) 3 Day Shipping Service (+$25.22) 2 Day …" at bounding box center [410, 317] width 223 height 23
select select "01"
click at [299, 306] on select "Please Select Ground Shipping (+$20.59) 3 Day Shipping Service (+$25.22) 2 Day …" at bounding box center [410, 317] width 223 height 23
click at [517, 306] on select "Please Select Ground Shipping (+$20.59) 3 Day Shipping Service (+$25.22) 2 Day …" at bounding box center [410, 317] width 223 height 23
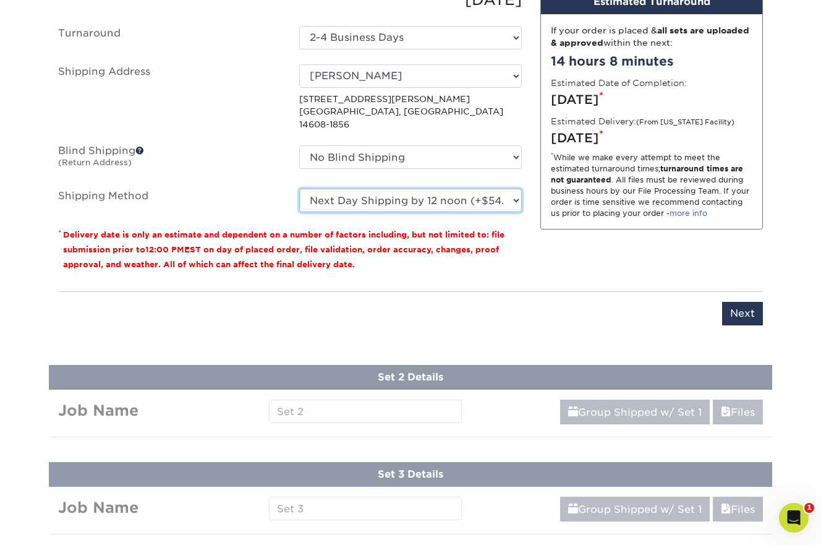
scroll to position [793, 0]
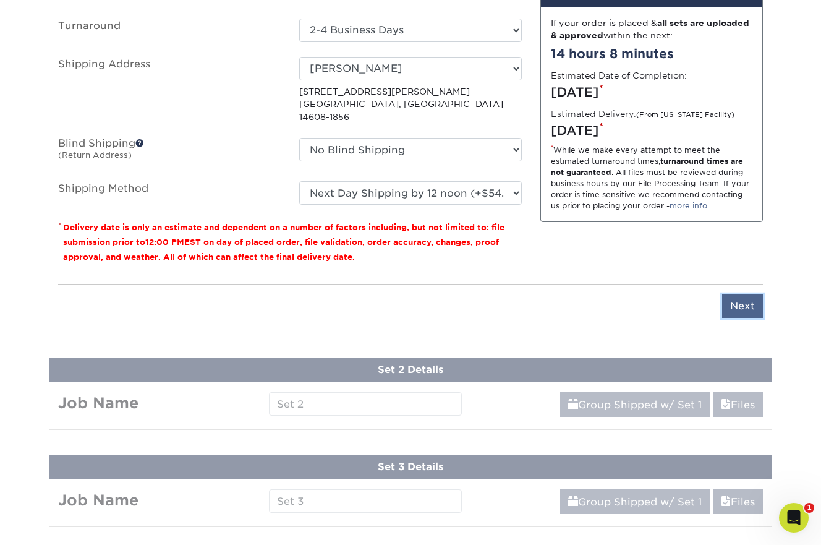
click at [740, 295] on input "Next" at bounding box center [742, 305] width 41 height 23
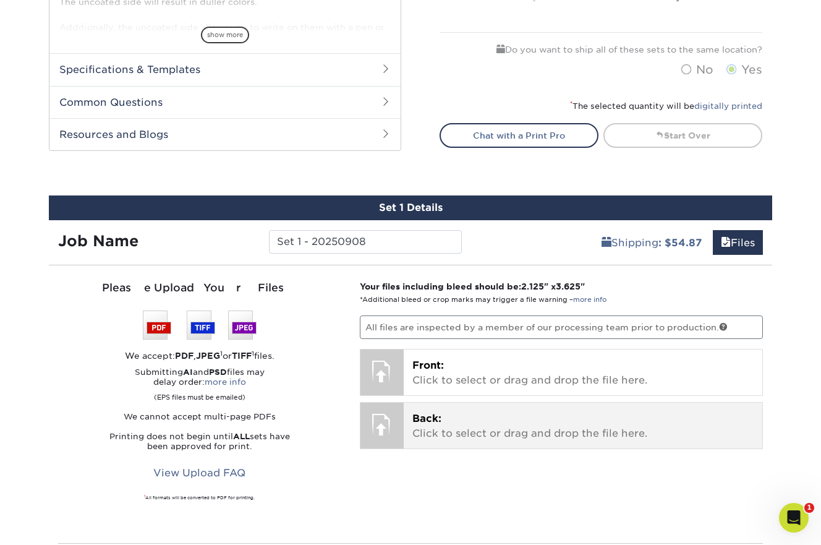
scroll to position [494, 0]
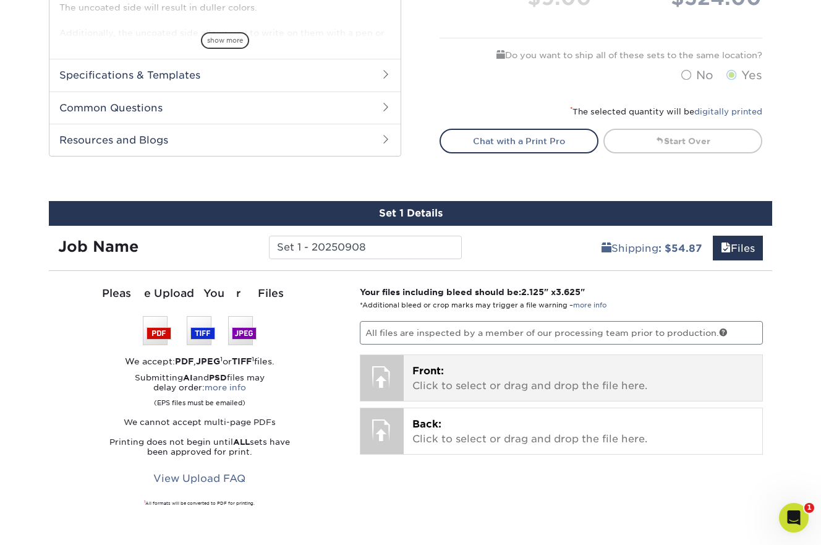
click at [423, 373] on span "Front:" at bounding box center [428, 371] width 32 height 12
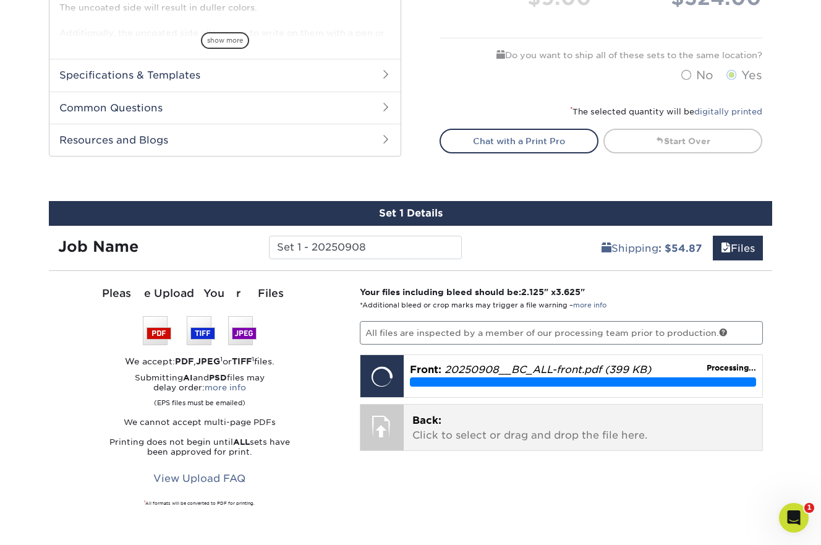
click at [456, 427] on p "Back: Click to select or drag and drop the file here." at bounding box center [583, 428] width 342 height 30
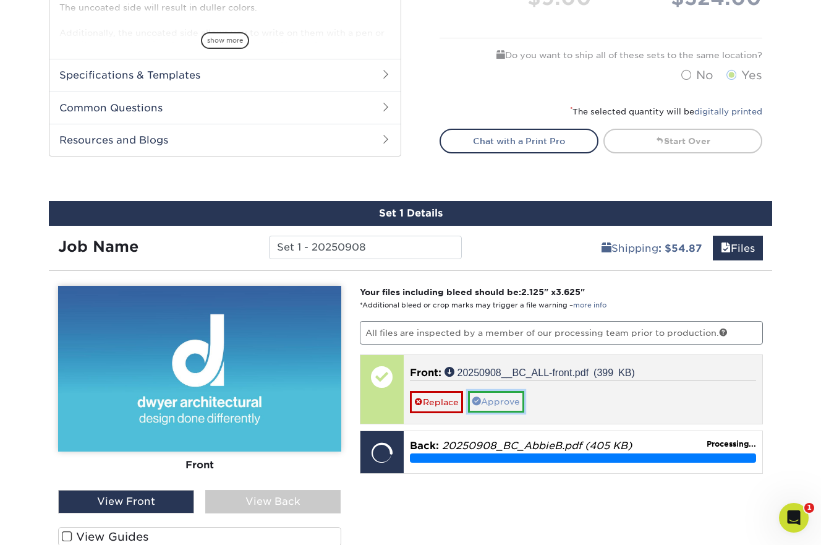
click at [490, 401] on link "Approve" at bounding box center [496, 401] width 56 height 21
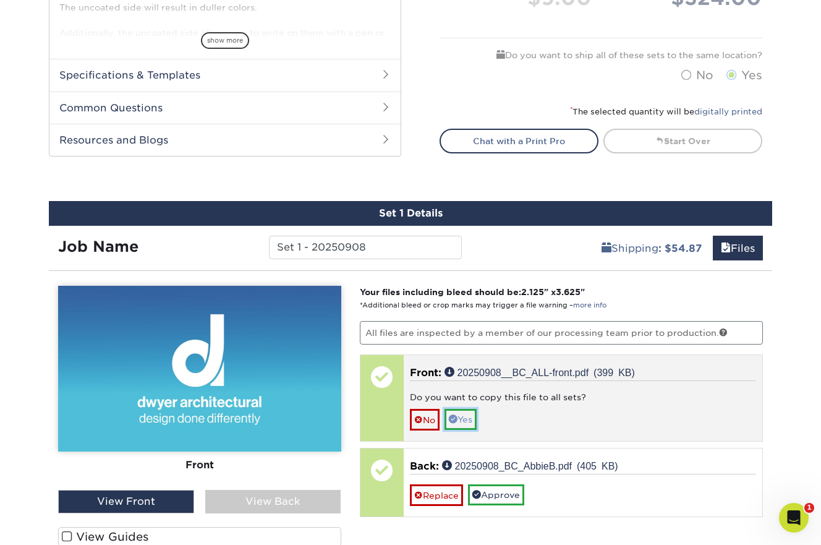
click at [467, 419] on link "Yes" at bounding box center [460, 419] width 32 height 21
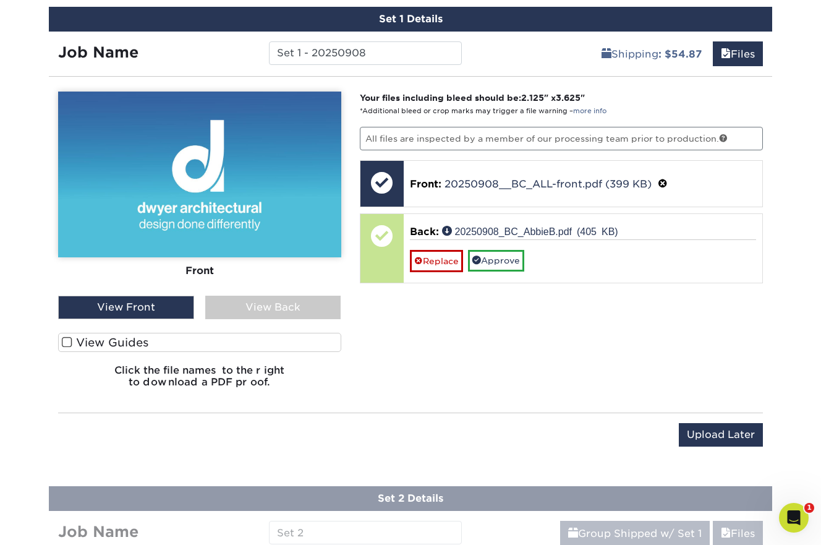
scroll to position [691, 0]
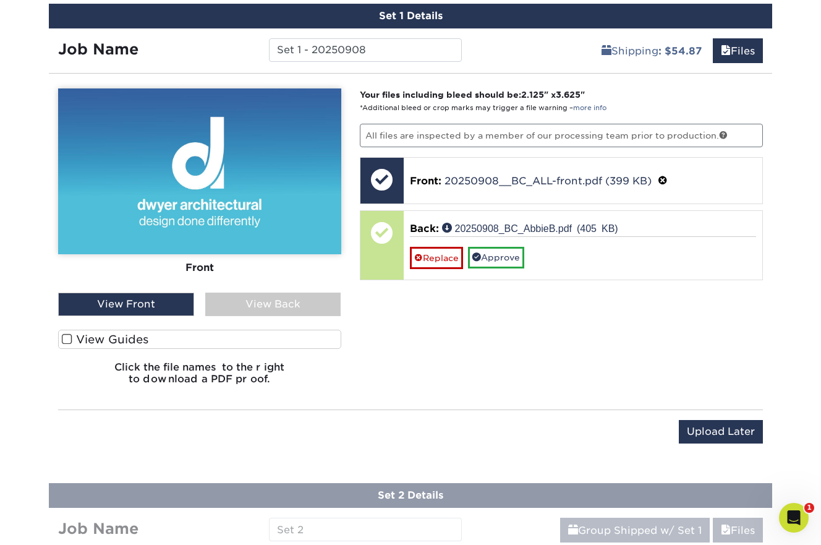
click at [68, 339] on span at bounding box center [67, 339] width 11 height 12
click at [0, 0] on input "View Guides" at bounding box center [0, 0] width 0 height 0
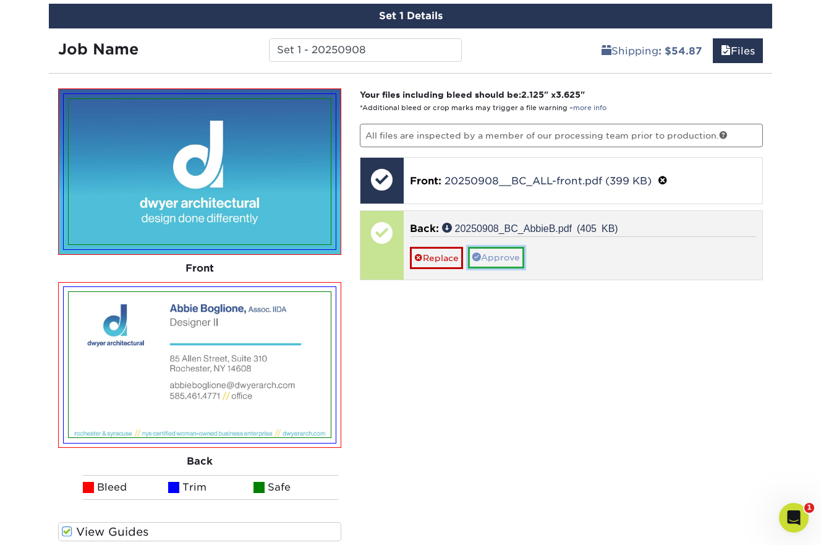
click at [499, 255] on link "Approve" at bounding box center [496, 257] width 56 height 21
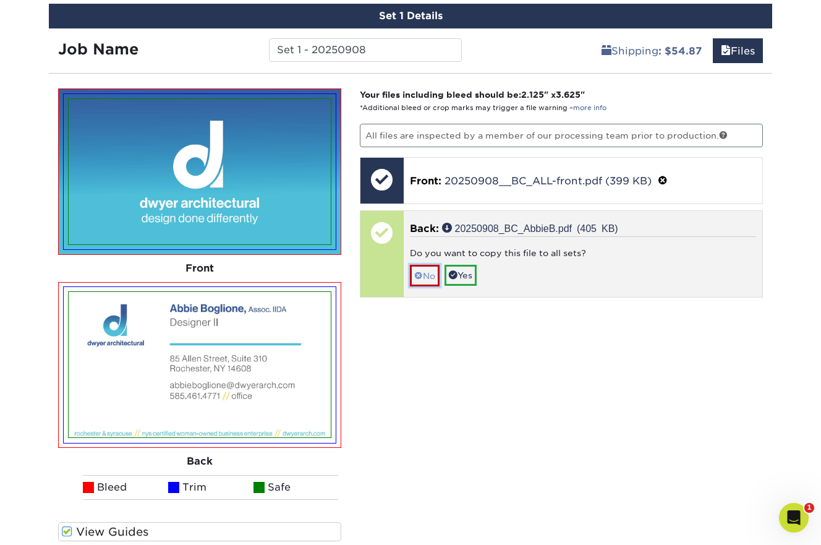
click at [422, 276] on link "No" at bounding box center [425, 276] width 30 height 22
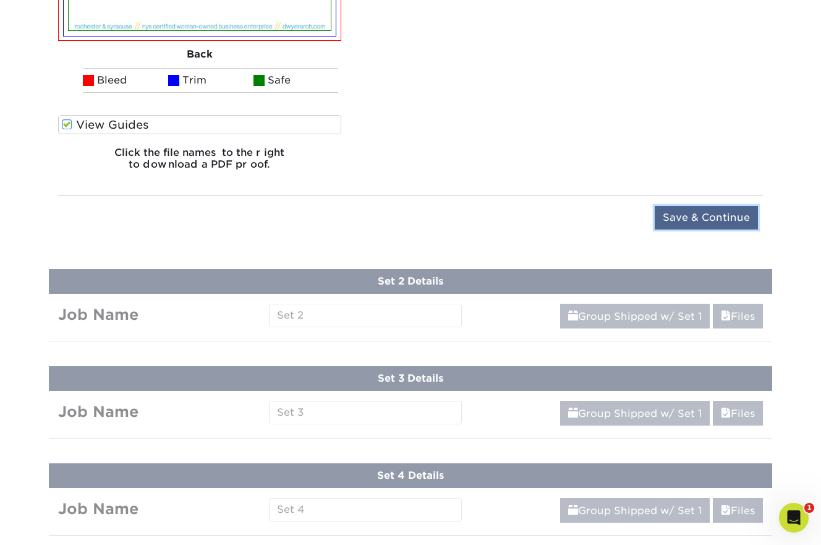
click at [672, 223] on input "Save & Continue" at bounding box center [706, 217] width 103 height 23
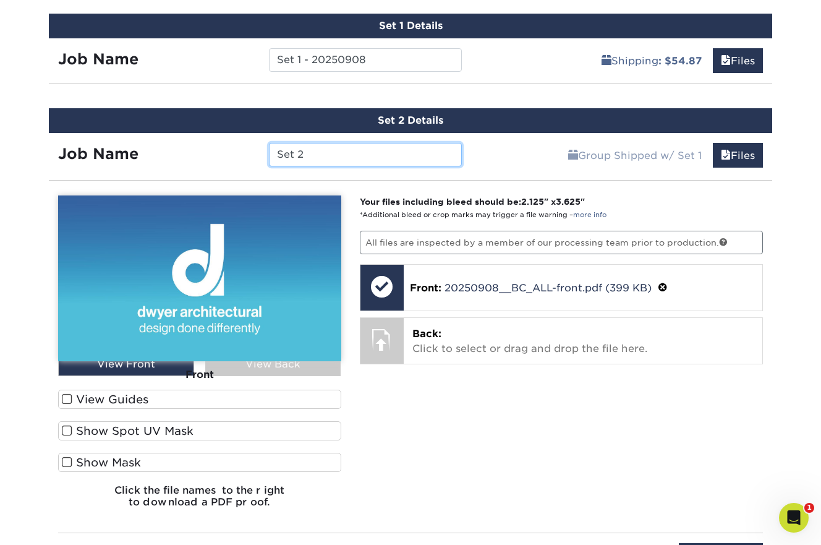
scroll to position [629, 0]
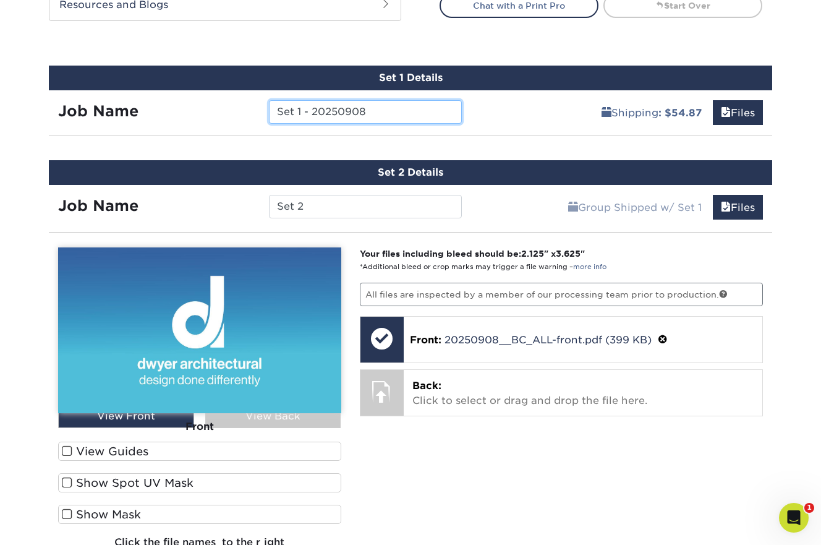
click at [320, 112] on input "Set 1 - 20250908" at bounding box center [365, 111] width 192 height 23
click at [307, 113] on input "Set 1 - 20250908" at bounding box center [365, 111] width 192 height 23
drag, startPoint x: 302, startPoint y: 112, endPoint x: 430, endPoint y: 111, distance: 127.9
click at [430, 111] on input "Set 1 - AbbieB 20250908" at bounding box center [365, 111] width 192 height 23
type input "Set 1 - AbbieB 20250908"
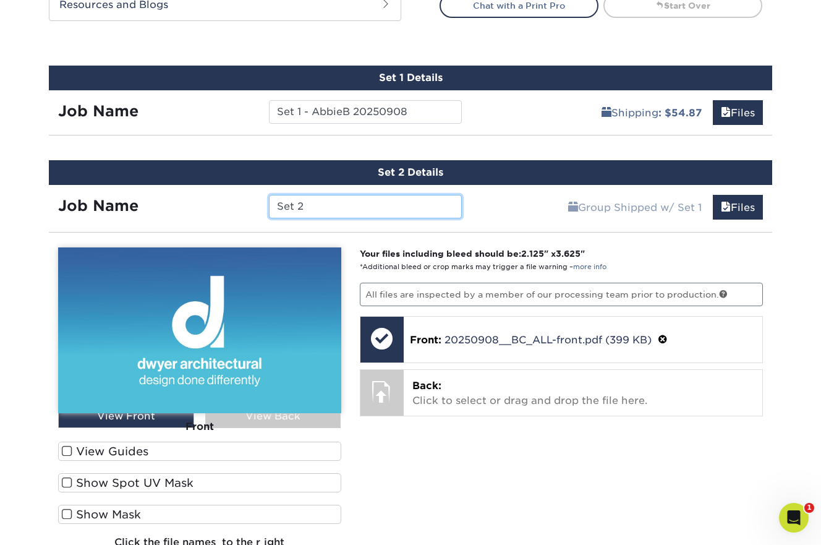
click at [315, 201] on input "Set 2" at bounding box center [365, 206] width 192 height 23
paste input "- AbbieB 20250908"
drag, startPoint x: 352, startPoint y: 206, endPoint x: 320, endPoint y: 207, distance: 31.5
click at [320, 207] on input "Set 2 - AbbieB 20250908" at bounding box center [365, 206] width 192 height 23
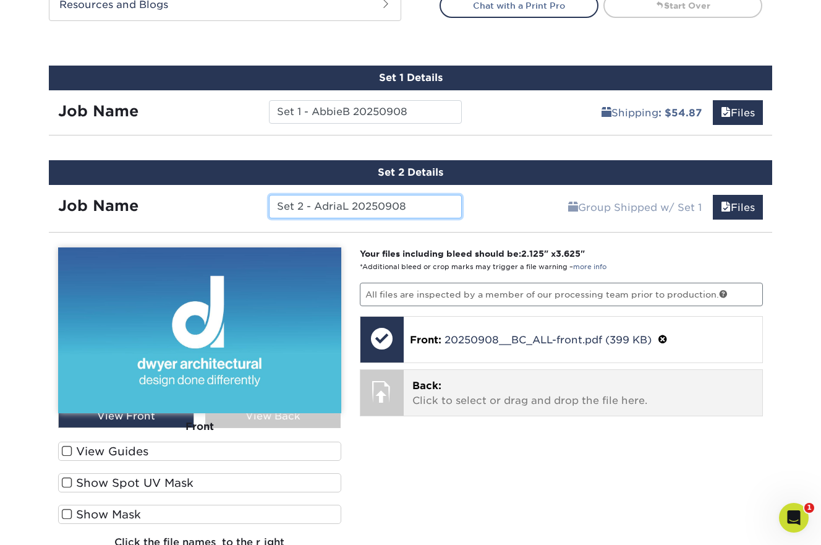
type input "Set 2 - AdriaL 20250908"
click at [444, 392] on p "Back: Click to select or drag and drop the file here." at bounding box center [583, 393] width 342 height 30
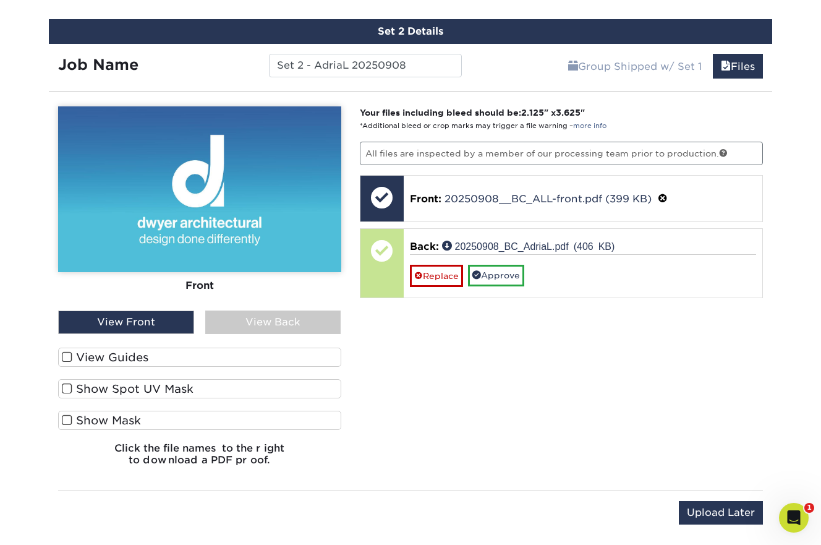
scroll to position [784, 0]
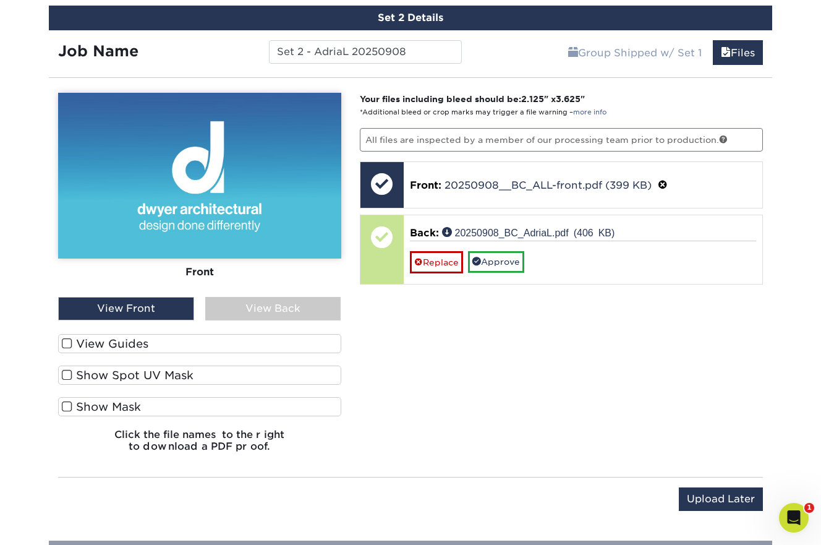
click at [67, 342] on span at bounding box center [67, 343] width 11 height 12
click at [0, 0] on input "View Guides" at bounding box center [0, 0] width 0 height 0
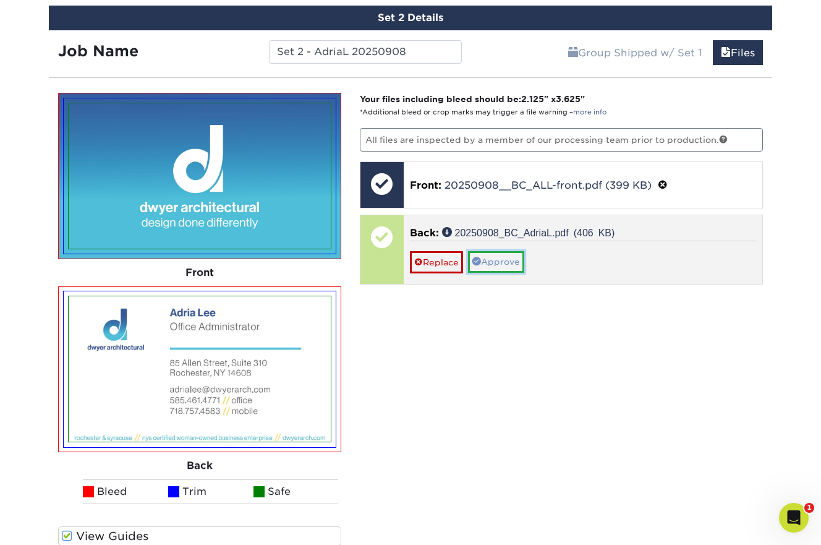
click at [502, 261] on link "Approve" at bounding box center [496, 261] width 56 height 21
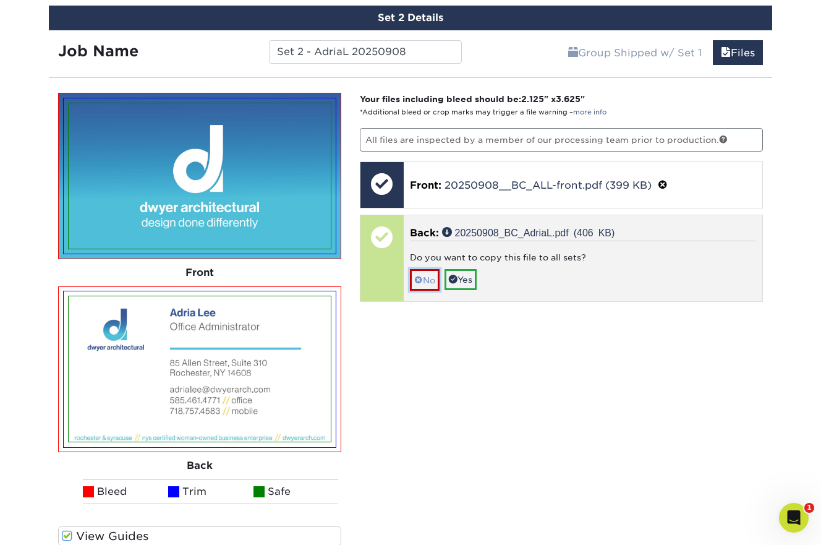
click at [430, 282] on link "No" at bounding box center [425, 280] width 30 height 22
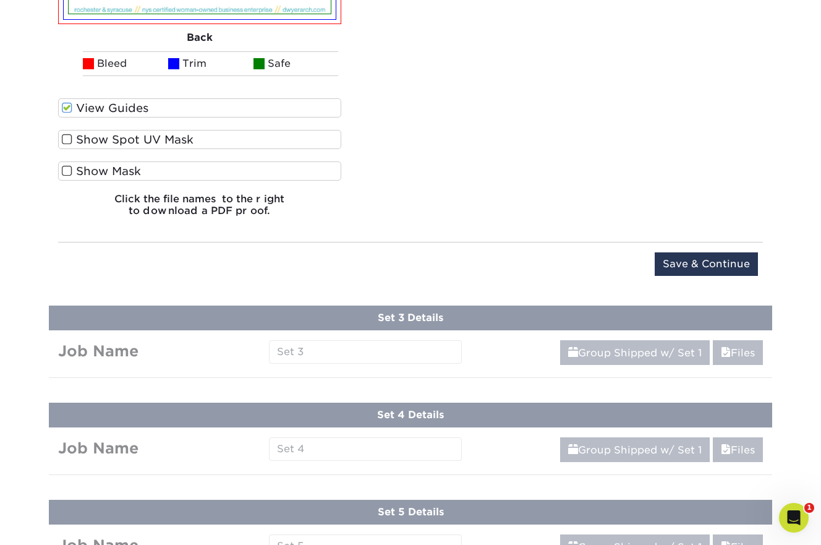
scroll to position [1229, 0]
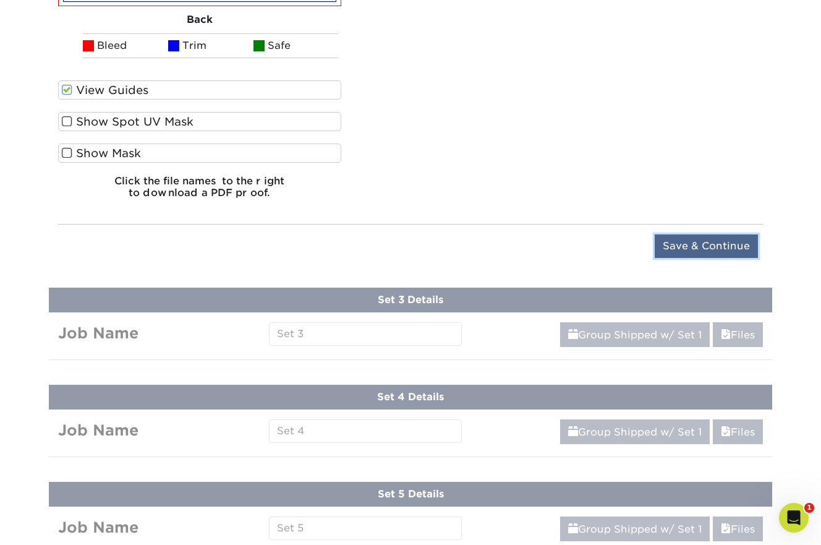
click at [694, 246] on input "Save & Continue" at bounding box center [706, 245] width 103 height 23
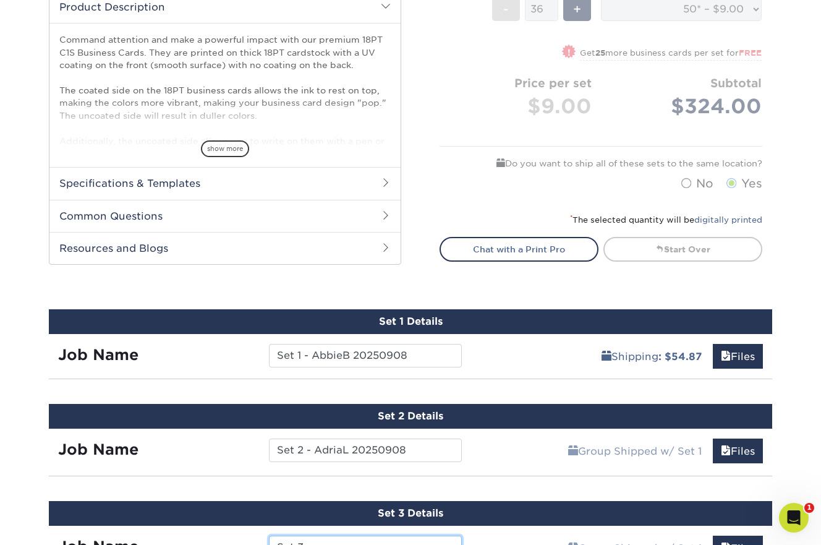
scroll to position [593, 0]
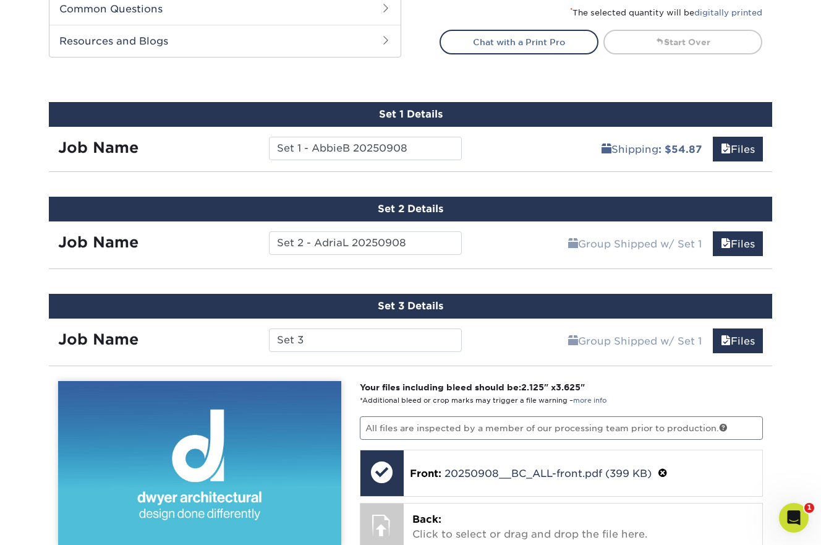
click at [527, 244] on div "Group Shipped w/ Set 1 Files Continue" at bounding box center [622, 239] width 302 height 37
click at [744, 240] on link "Files" at bounding box center [738, 243] width 50 height 25
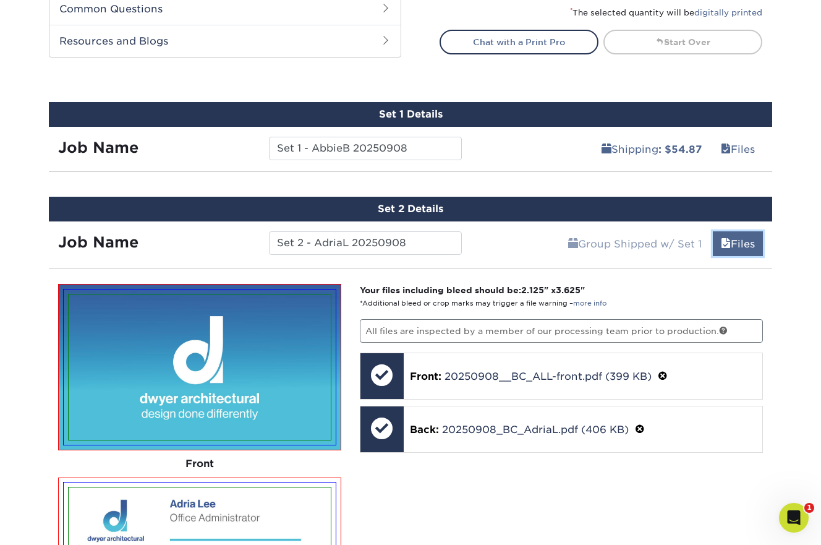
click at [744, 240] on link "Files" at bounding box center [738, 243] width 50 height 25
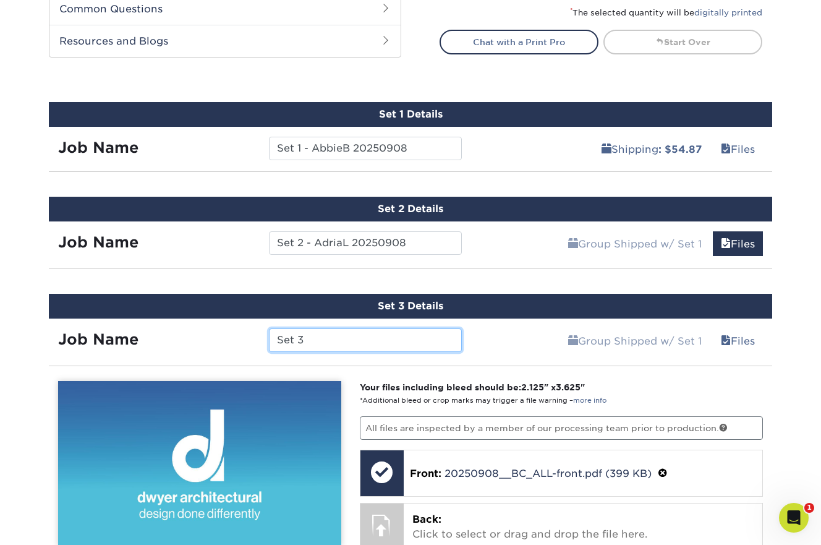
click at [314, 341] on input "Set 3" at bounding box center [365, 339] width 192 height 23
paste input "- AbbieB 20250908"
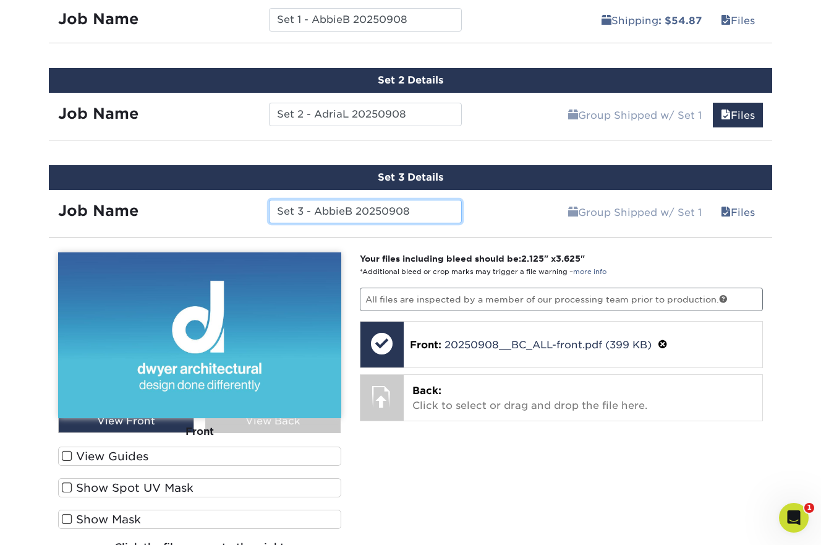
scroll to position [752, 0]
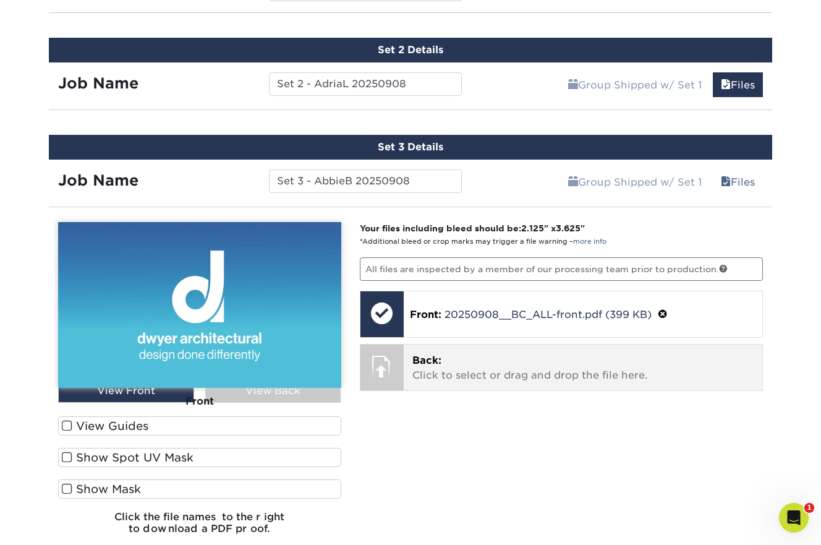
click at [433, 364] on span "Back:" at bounding box center [426, 360] width 29 height 12
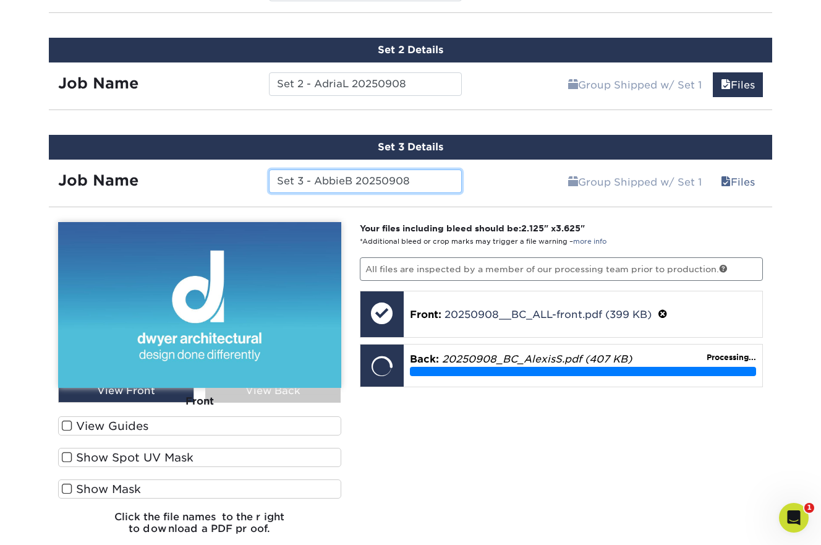
drag, startPoint x: 351, startPoint y: 181, endPoint x: 324, endPoint y: 181, distance: 27.2
click at [324, 181] on input "Set 3 - AbbieB 20250908" at bounding box center [365, 180] width 192 height 23
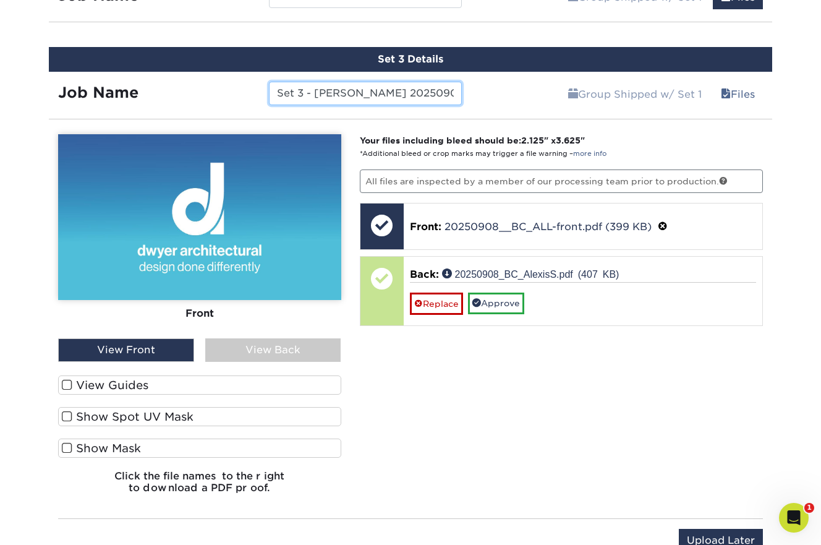
scroll to position [850, 0]
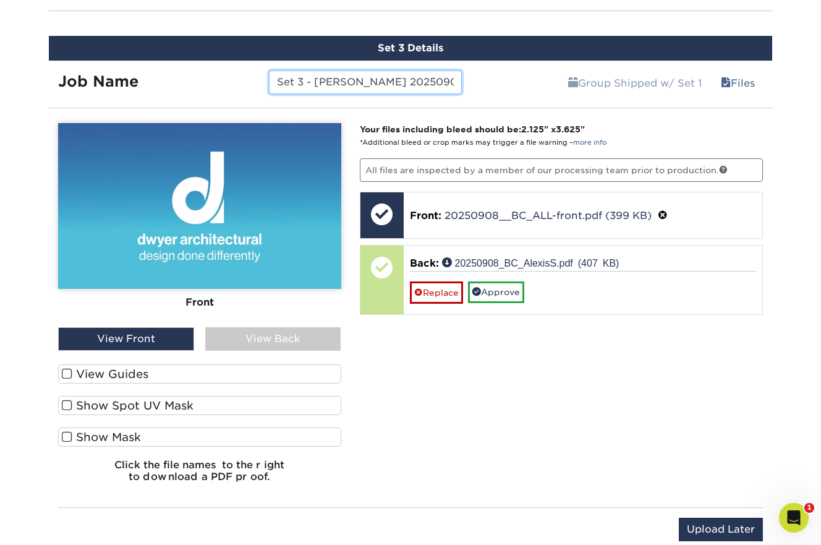
type input "Set 3 - AlexisS 20250908"
click at [67, 373] on span at bounding box center [67, 374] width 11 height 12
click at [0, 0] on input "View Guides" at bounding box center [0, 0] width 0 height 0
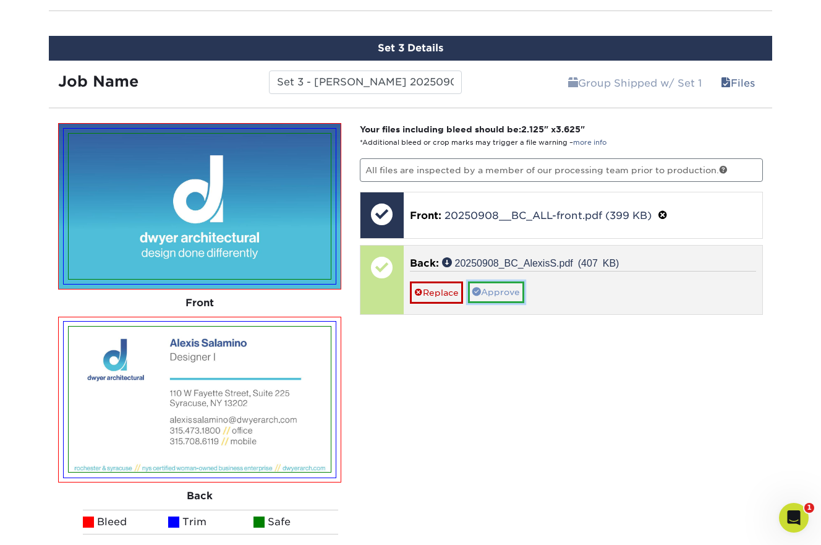
click at [502, 292] on link "Approve" at bounding box center [496, 291] width 56 height 21
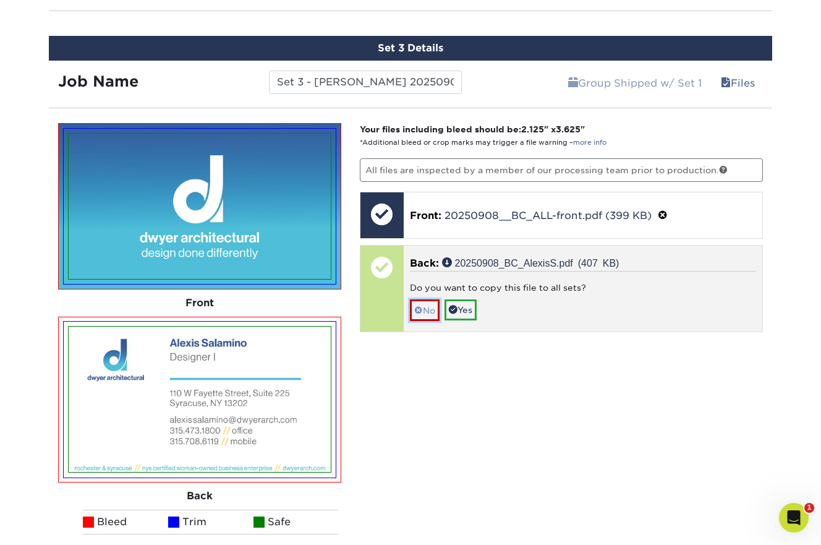
click at [430, 308] on link "No" at bounding box center [425, 310] width 30 height 22
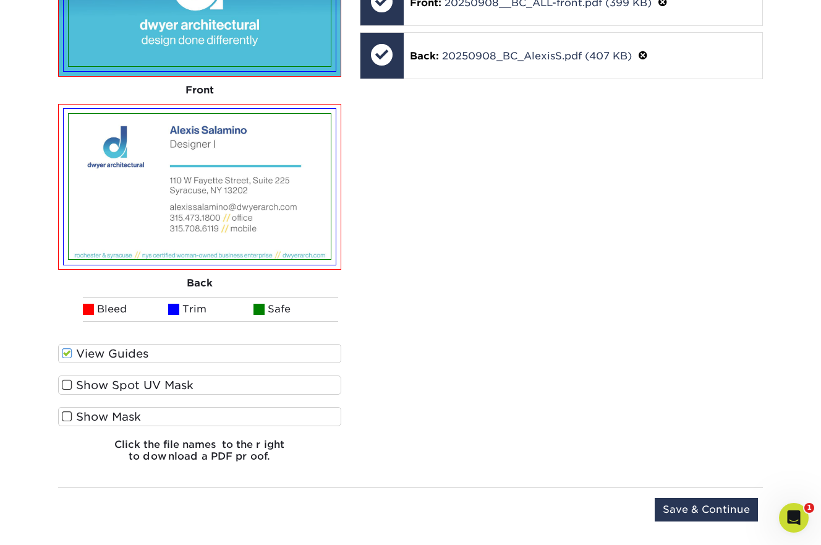
scroll to position [1069, 0]
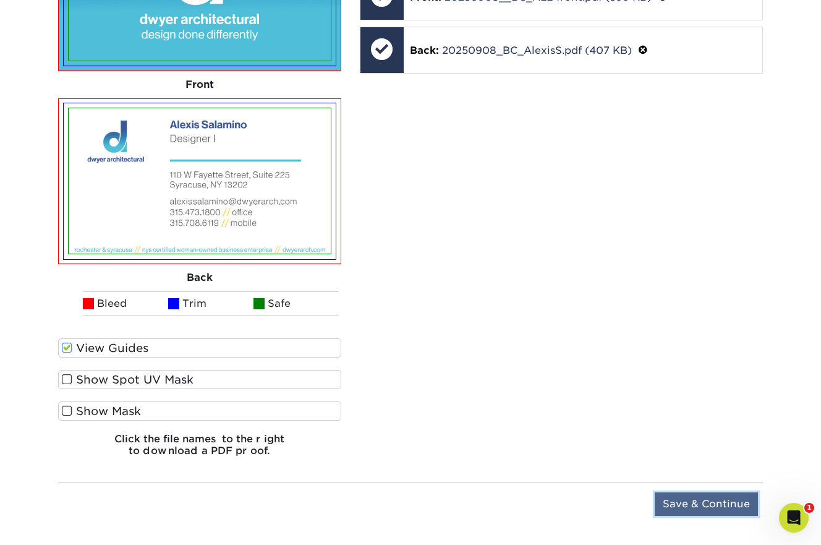
click at [679, 503] on input "Save & Continue" at bounding box center [706, 503] width 103 height 23
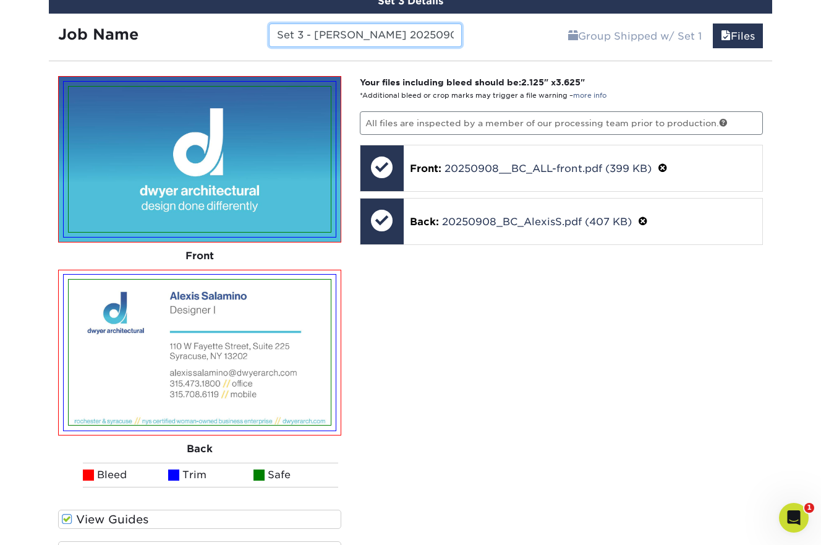
scroll to position [904, 0]
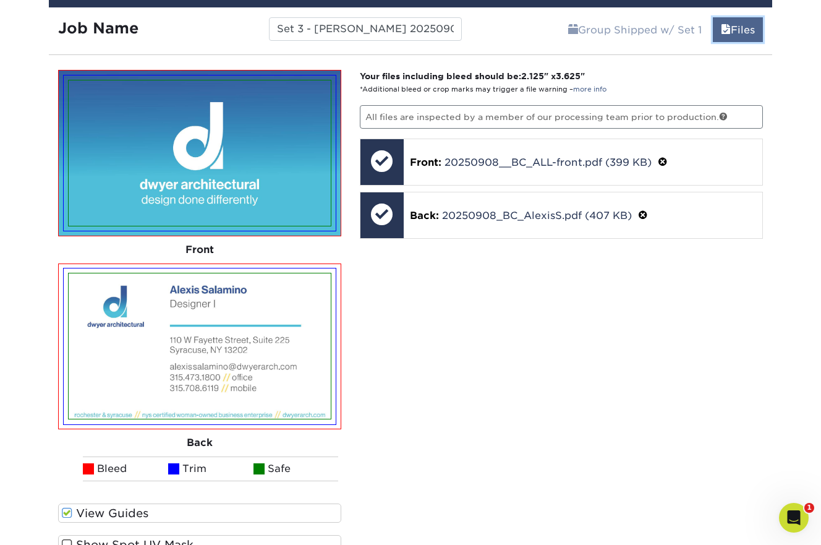
click at [741, 30] on link "Files" at bounding box center [738, 29] width 50 height 25
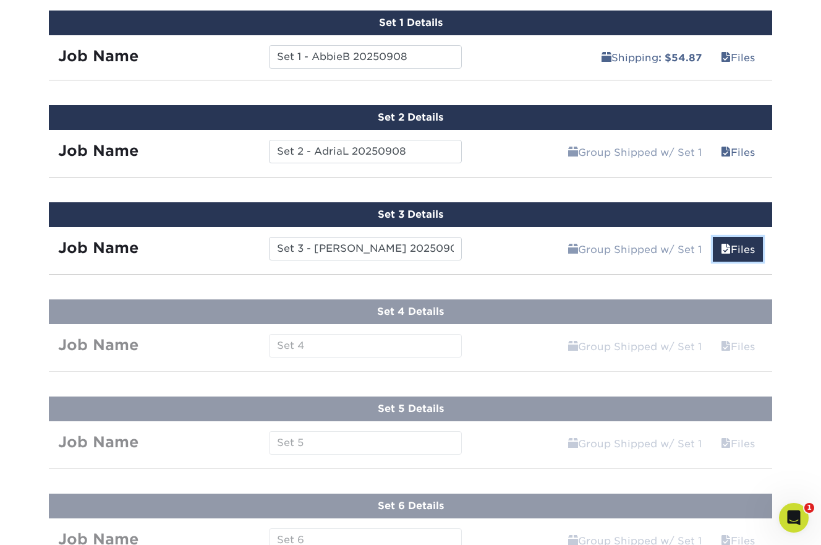
scroll to position [564, 0]
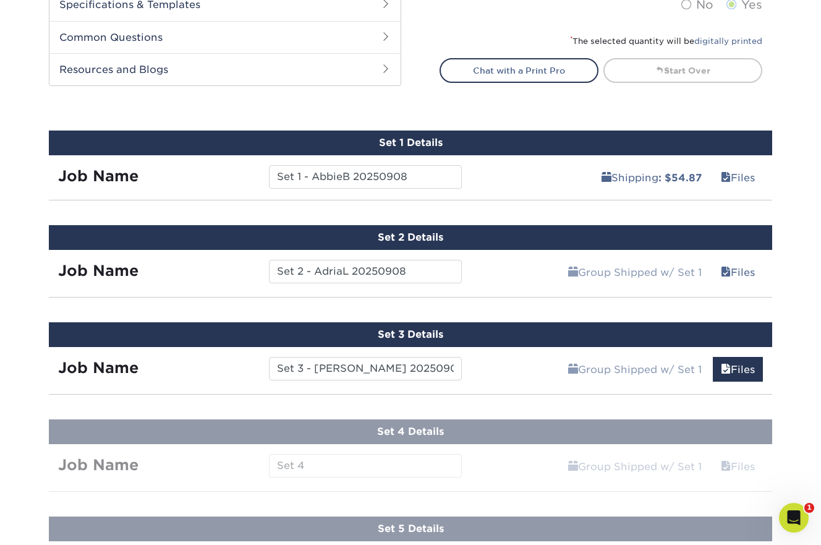
click at [423, 368] on input "Set 3 - AlexisS 20250908" at bounding box center [365, 368] width 192 height 23
click at [724, 363] on span at bounding box center [726, 369] width 10 height 12
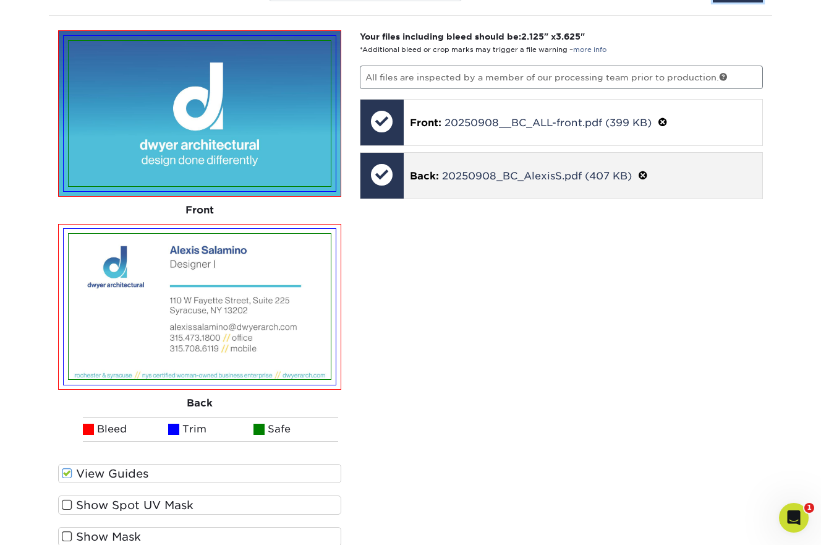
scroll to position [779, 0]
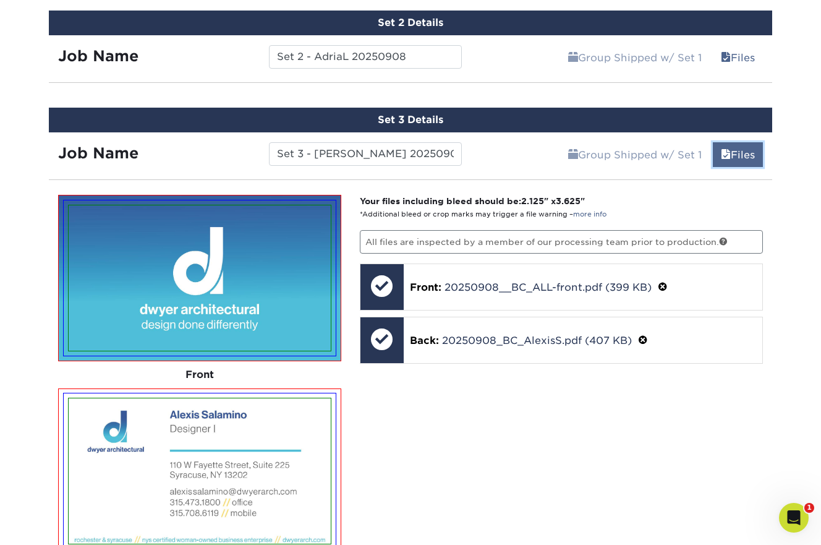
click at [725, 159] on span at bounding box center [726, 155] width 10 height 12
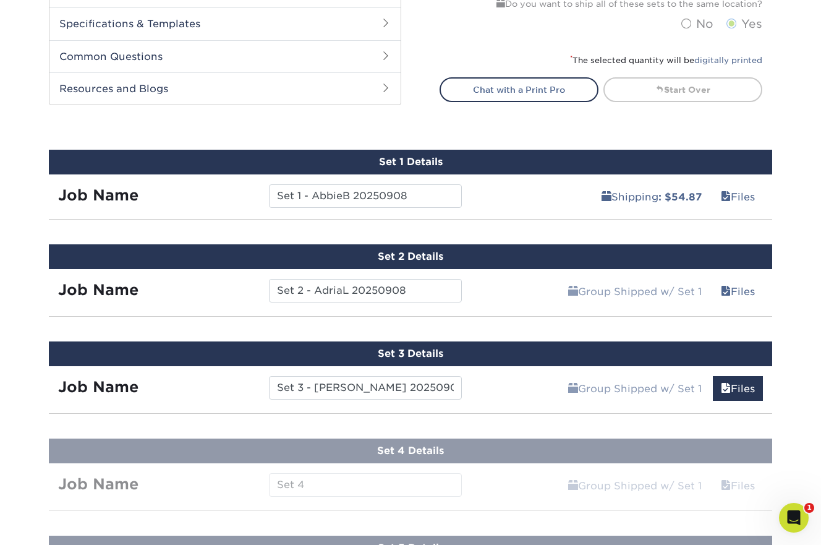
scroll to position [544, 0]
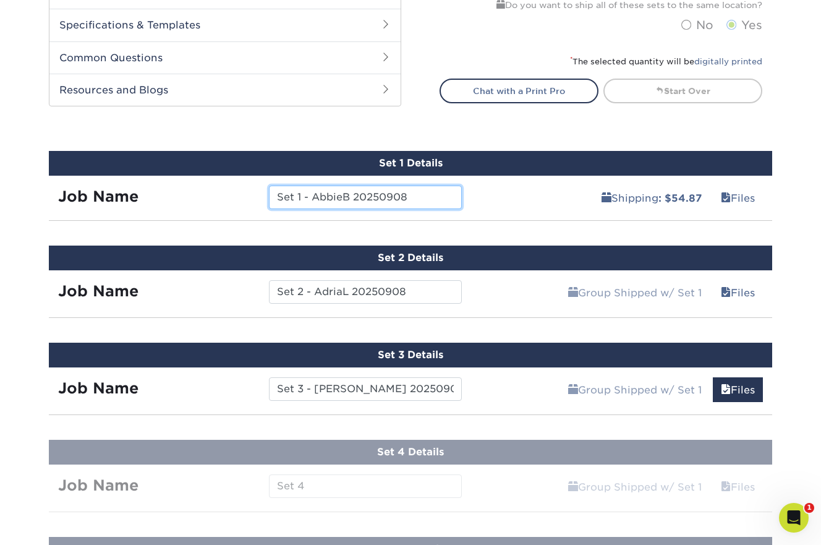
click at [449, 197] on input "Set 1 - AbbieB 20250908" at bounding box center [365, 196] width 192 height 23
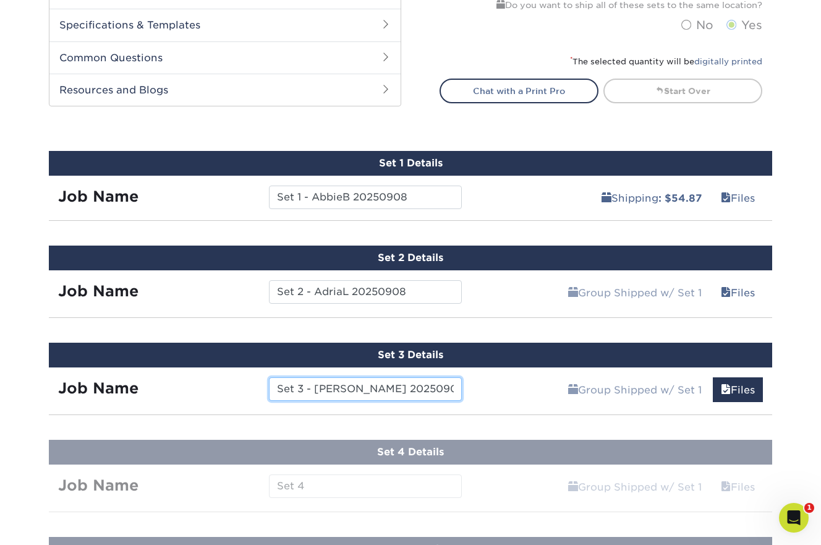
click at [439, 395] on input "Set 3 - AlexisS 20250908" at bounding box center [365, 388] width 192 height 23
click at [740, 390] on link "Files" at bounding box center [738, 389] width 50 height 25
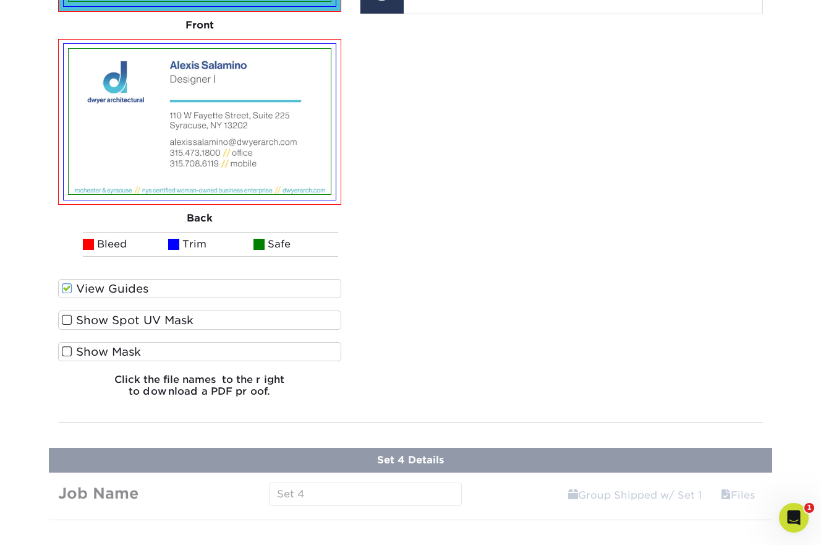
scroll to position [1130, 0]
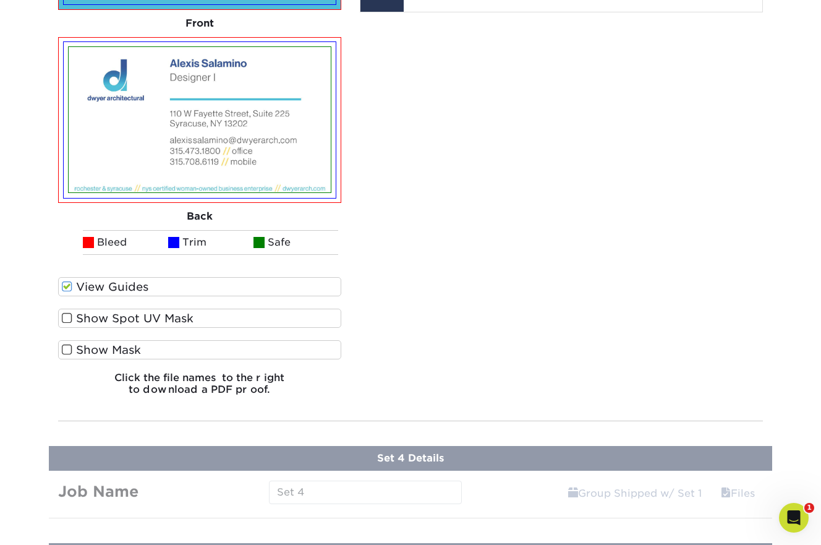
click at [63, 284] on span at bounding box center [67, 287] width 11 height 12
click at [0, 0] on input "View Guides" at bounding box center [0, 0] width 0 height 0
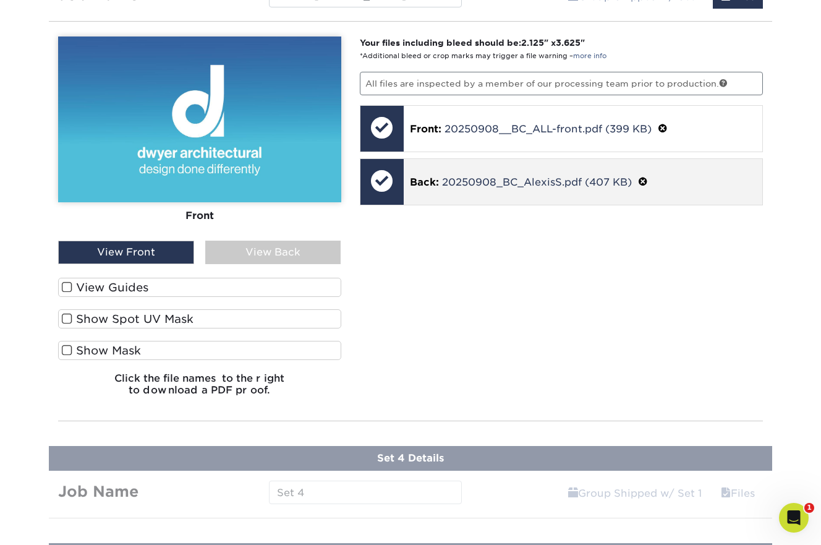
click at [647, 180] on span at bounding box center [643, 182] width 10 height 12
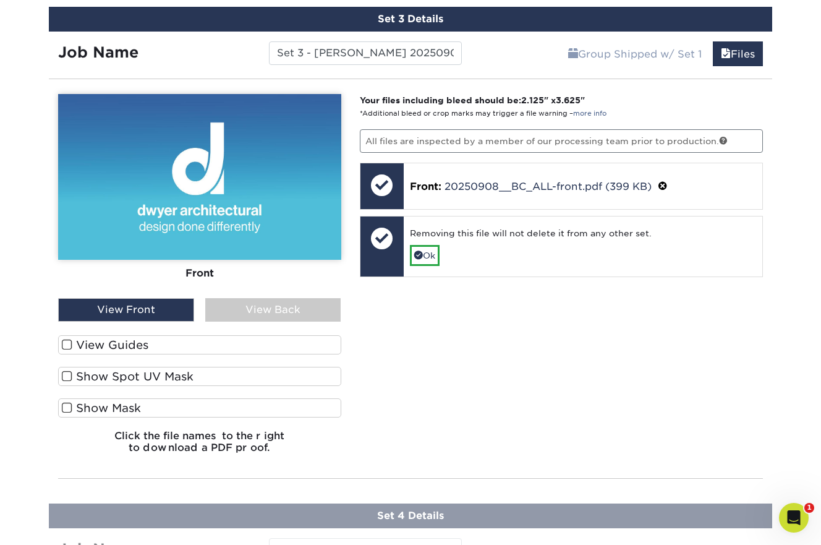
scroll to position [877, 0]
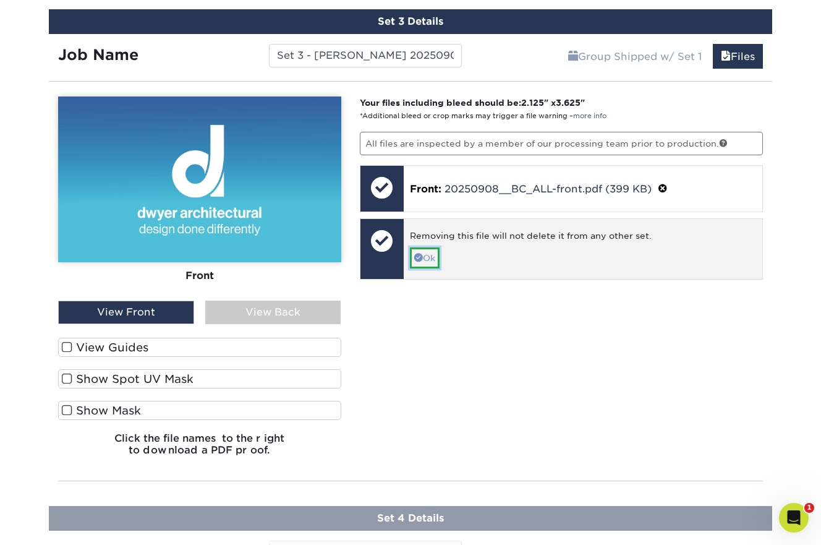
click at [427, 257] on link "Ok" at bounding box center [425, 257] width 30 height 21
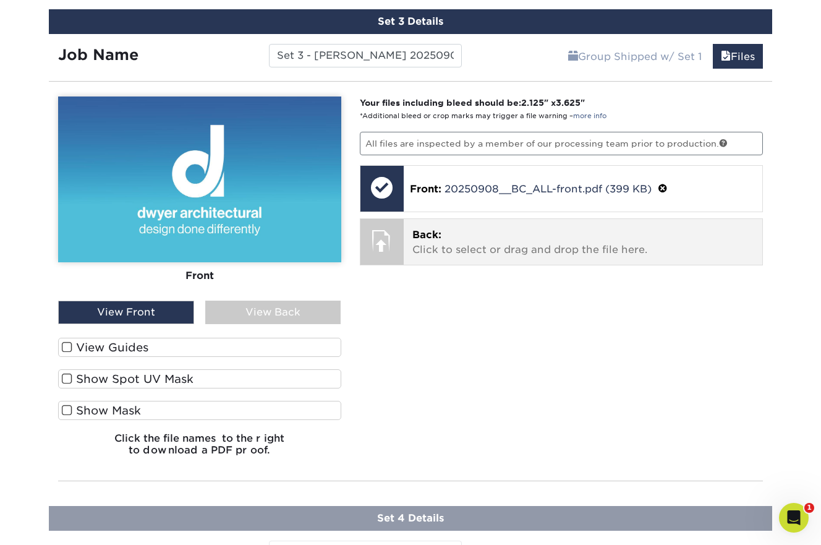
click at [424, 247] on p "Back: Click to select or drag and drop the file here." at bounding box center [583, 242] width 342 height 30
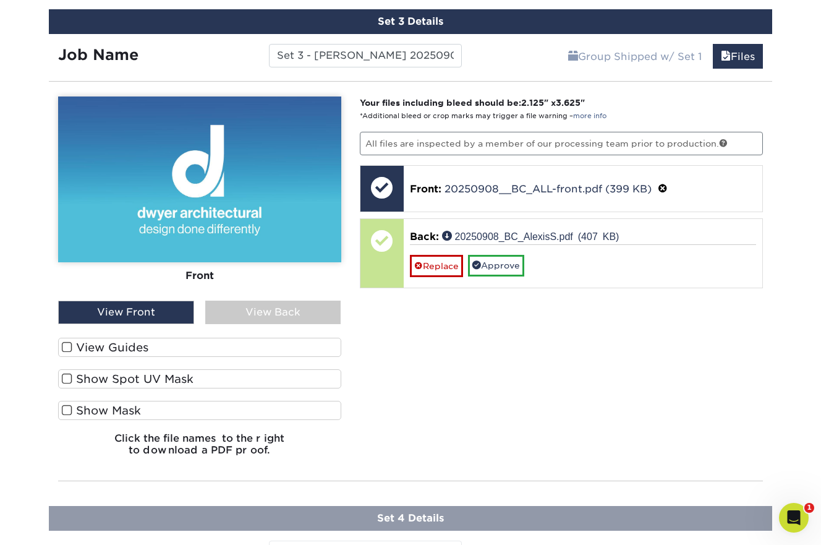
click at [235, 315] on div "View Back" at bounding box center [273, 311] width 136 height 23
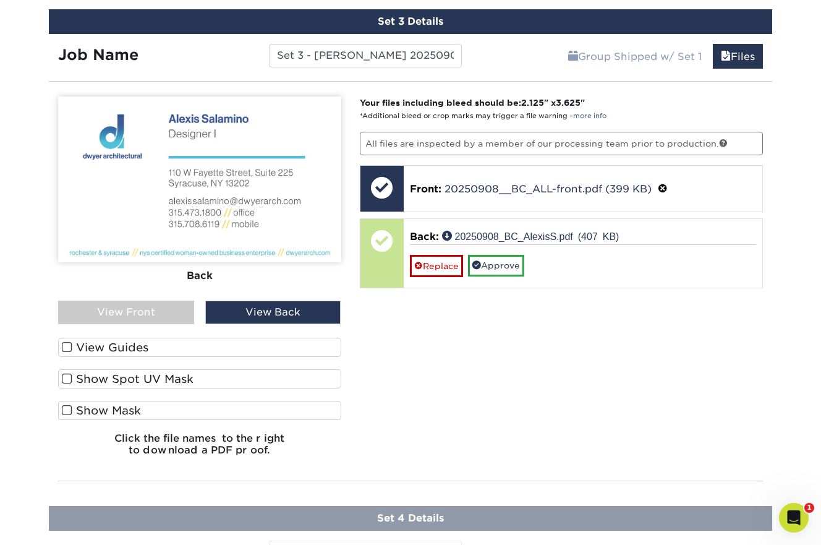
click at [171, 310] on div "View Front" at bounding box center [126, 311] width 136 height 23
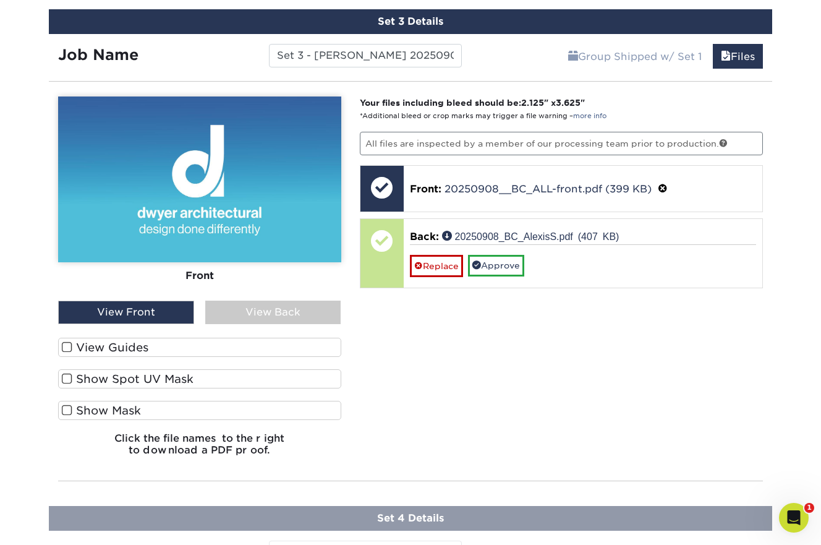
click at [252, 311] on div "View Back" at bounding box center [273, 311] width 136 height 23
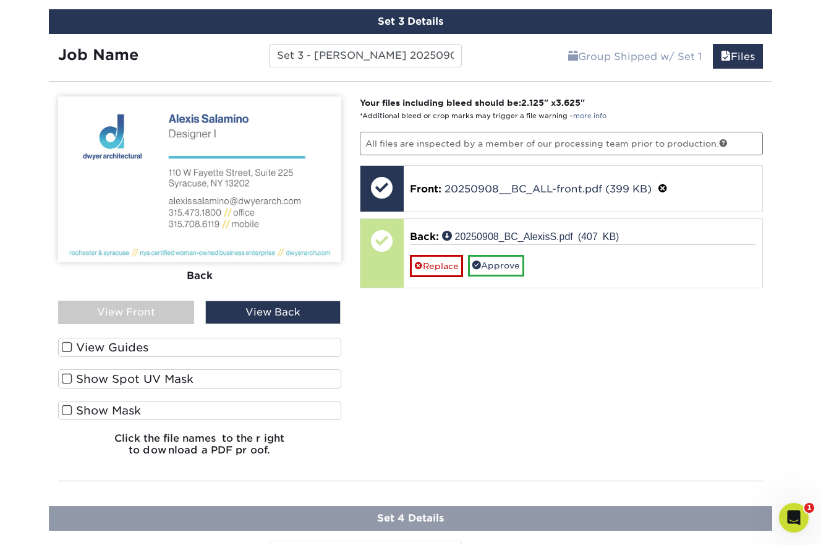
click at [135, 349] on label "View Guides" at bounding box center [199, 346] width 283 height 19
click at [0, 0] on input "View Guides" at bounding box center [0, 0] width 0 height 0
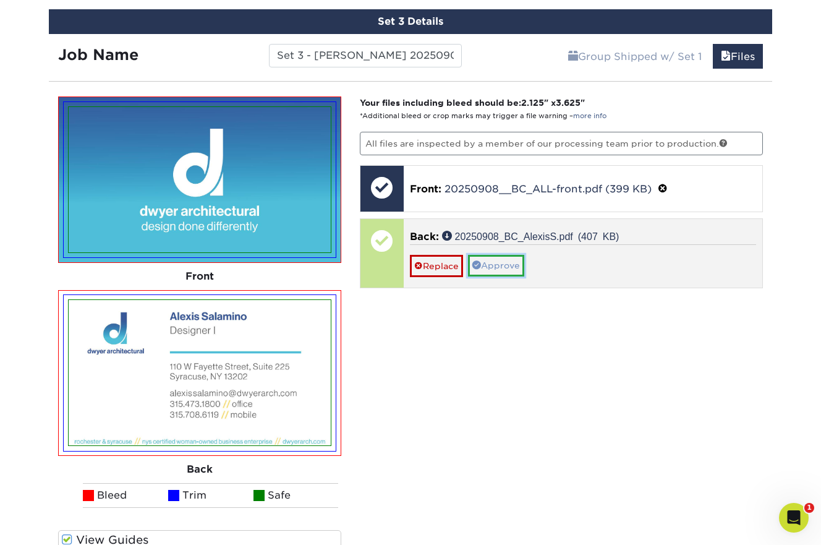
click at [499, 267] on link "Approve" at bounding box center [496, 265] width 56 height 21
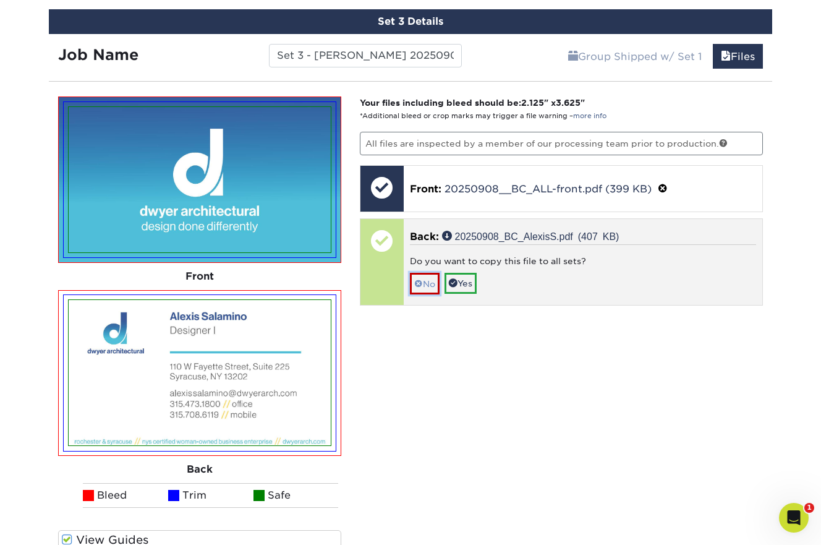
click at [419, 282] on span at bounding box center [418, 284] width 9 height 10
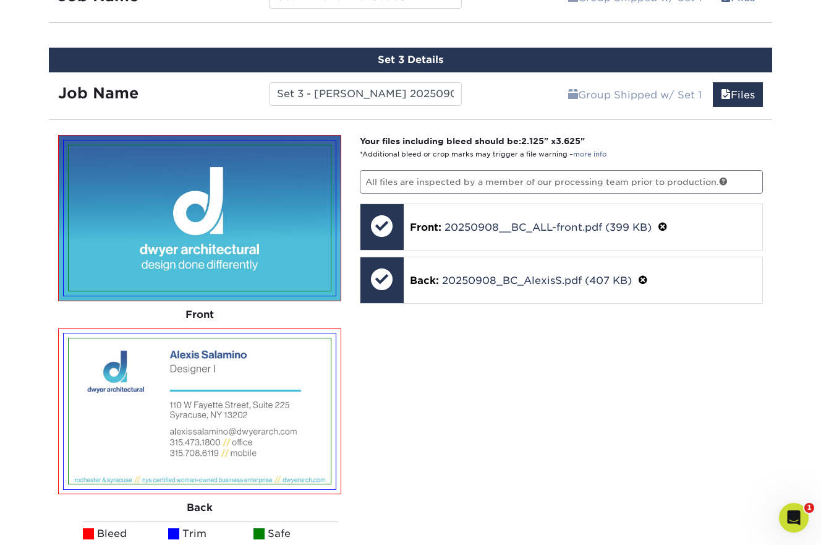
scroll to position [803, 0]
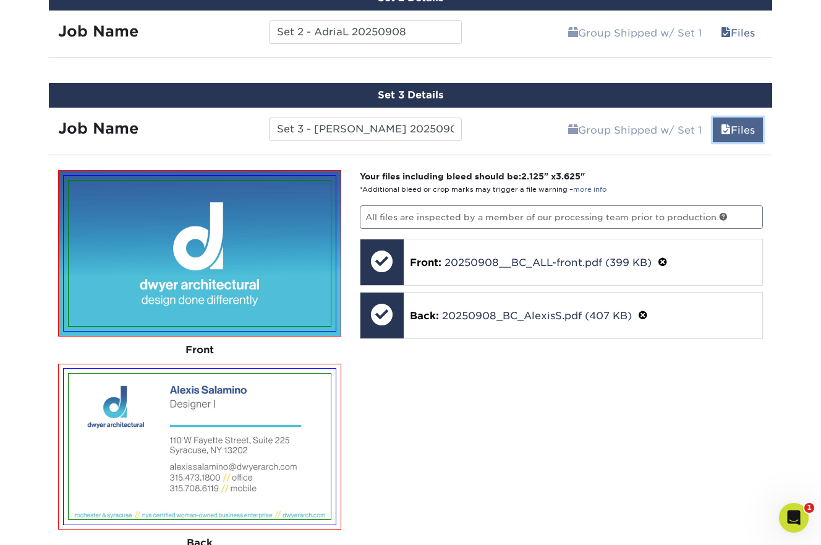
click at [739, 127] on link "Files" at bounding box center [738, 129] width 50 height 25
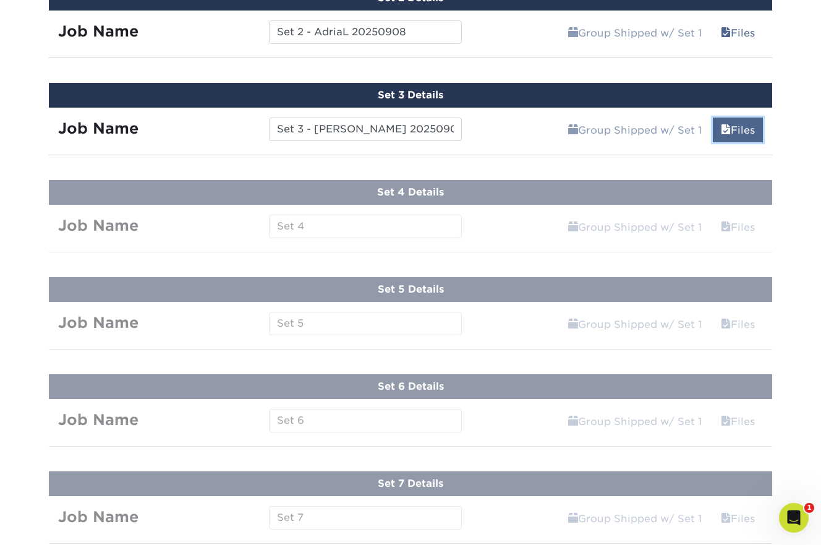
click at [739, 127] on link "Files" at bounding box center [738, 129] width 50 height 25
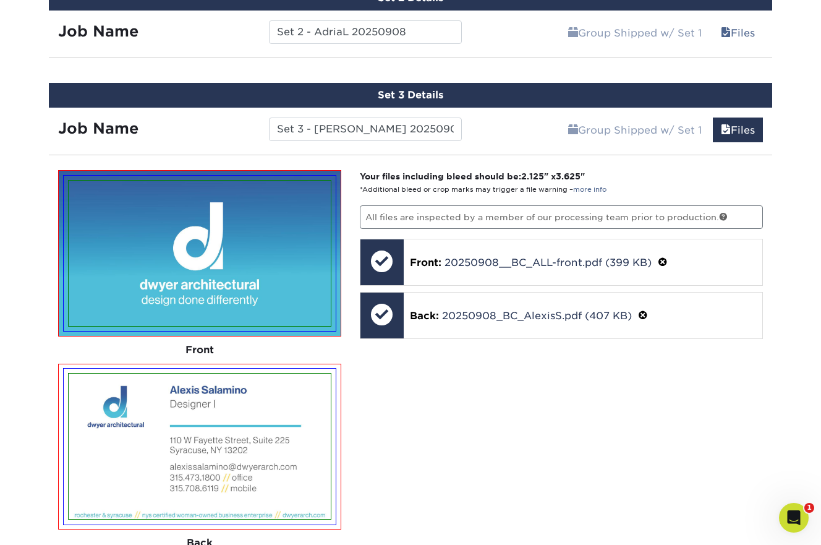
click at [571, 385] on div "Your files including bleed should be: 2.125 " x 3.625 " *Additional bleed or cr…" at bounding box center [561, 451] width 422 height 562
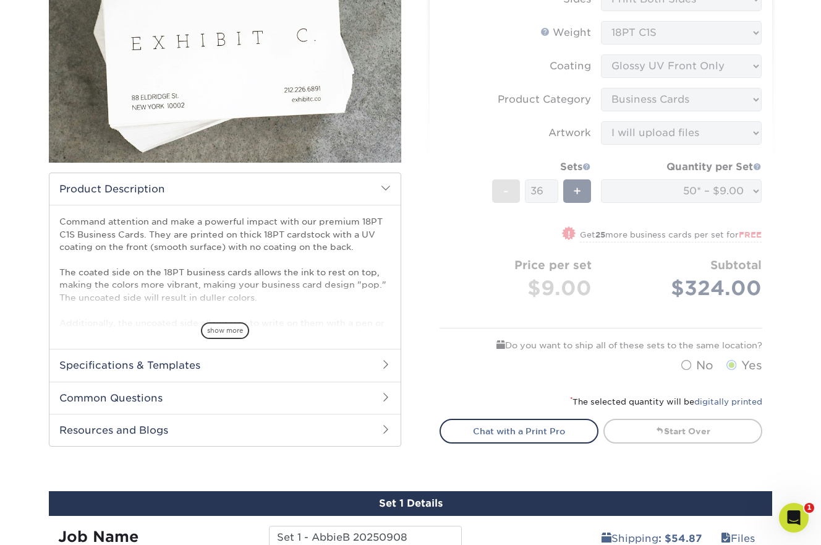
scroll to position [0, 0]
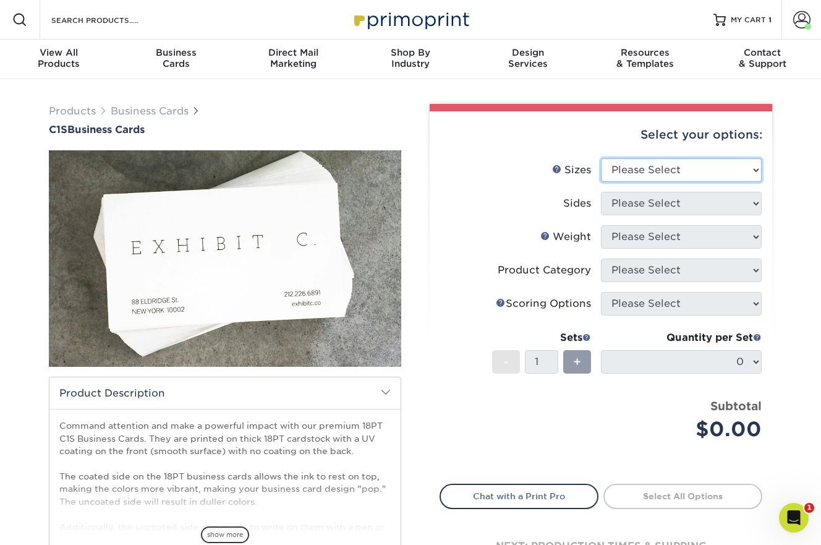
click at [703, 169] on select "Please Select 2" x 3.5" - Standard 2.125" x 3.375" - European 2.5" x 2.5" - Squ…" at bounding box center [681, 169] width 161 height 23
click at [799, 19] on span at bounding box center [801, 19] width 17 height 17
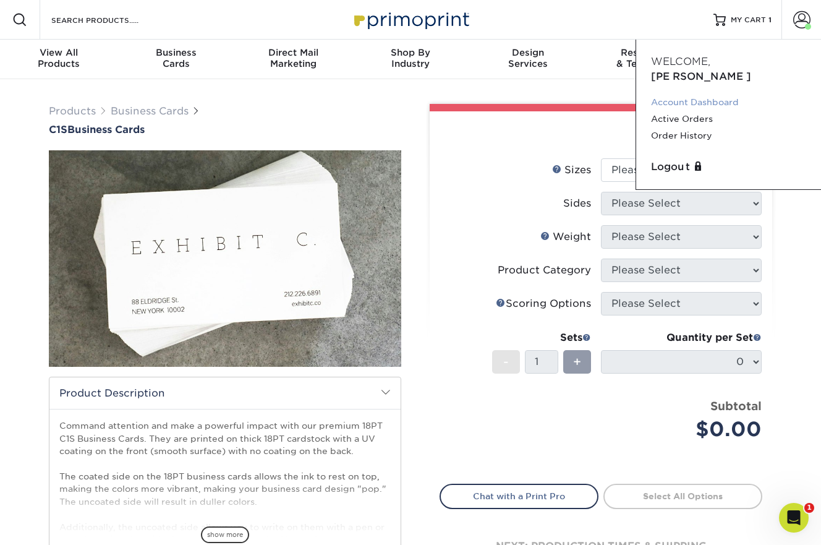
click at [696, 94] on link "Account Dashboard" at bounding box center [728, 102] width 155 height 17
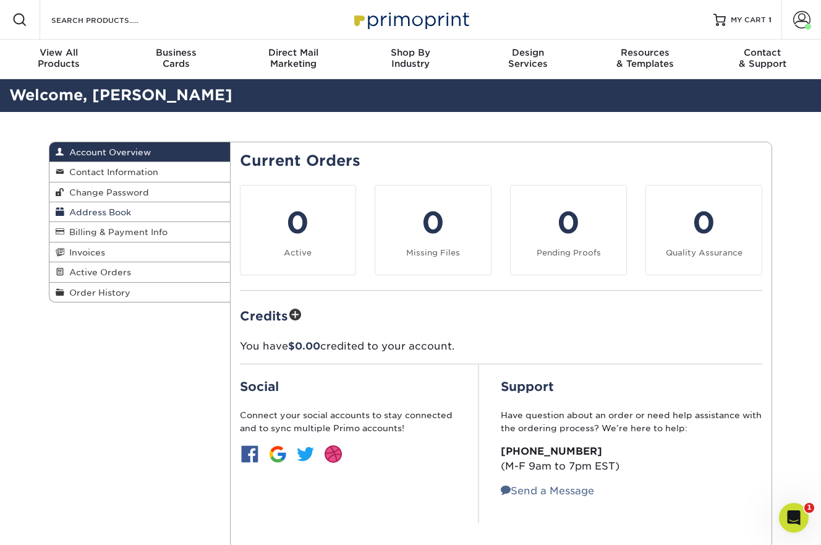
click at [118, 214] on span "Address Book" at bounding box center [97, 212] width 67 height 10
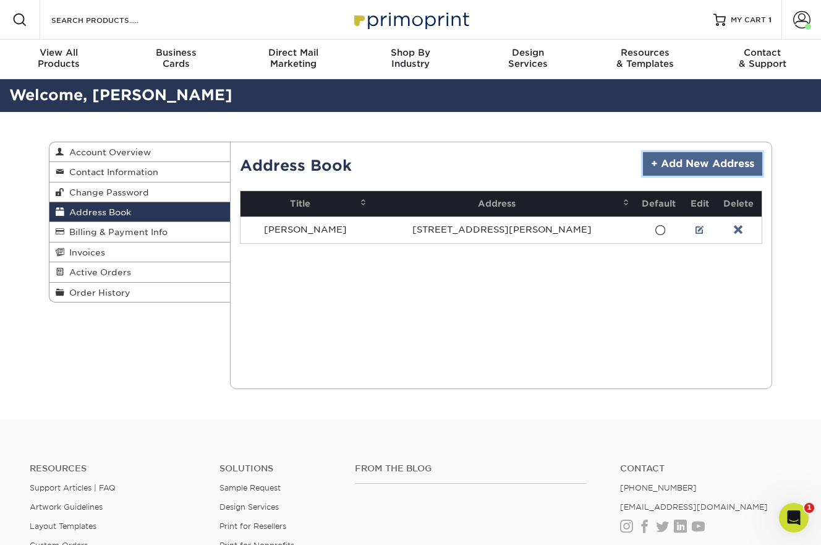
click at [666, 165] on link "+ Add New Address" at bounding box center [702, 163] width 119 height 23
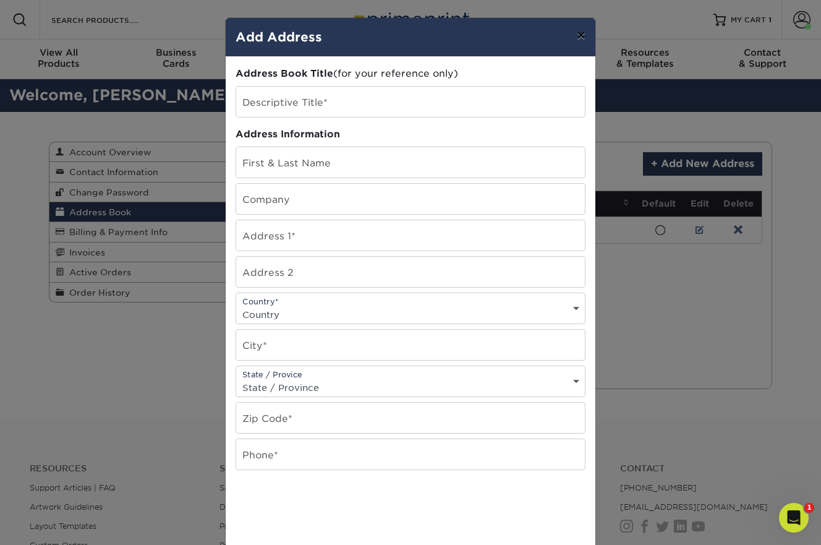
click at [579, 38] on button "×" at bounding box center [581, 35] width 28 height 35
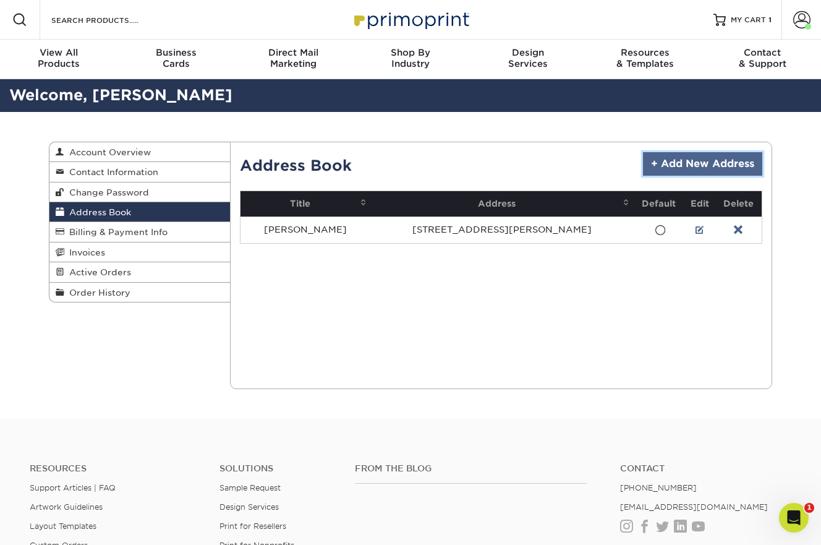
click at [704, 169] on link "+ Add New Address" at bounding box center [702, 163] width 119 height 23
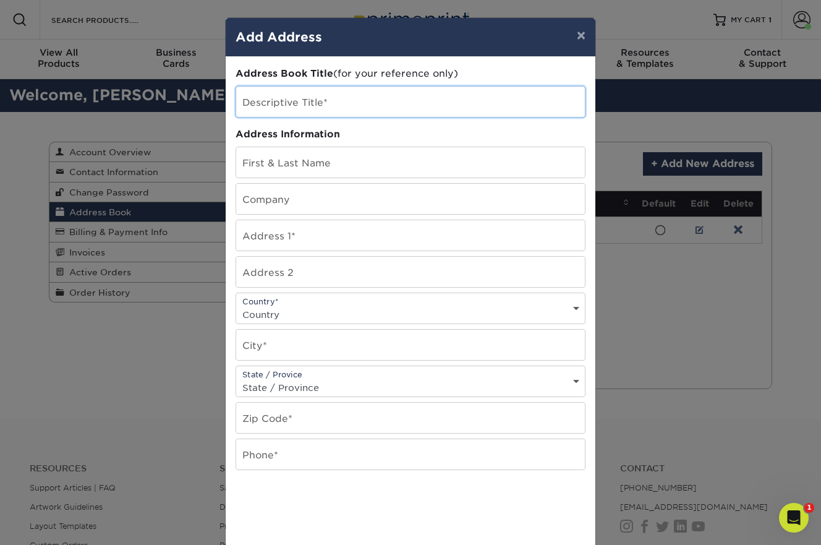
click at [336, 105] on input "text" at bounding box center [410, 102] width 349 height 30
type input "[PERSON_NAME]"
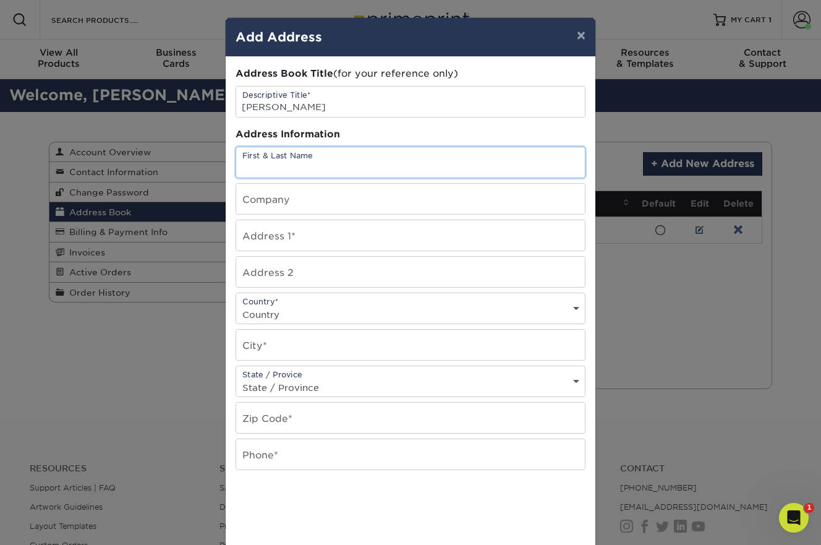
click at [288, 158] on input "text" at bounding box center [410, 162] width 349 height 30
type input "[PERSON_NAME]"
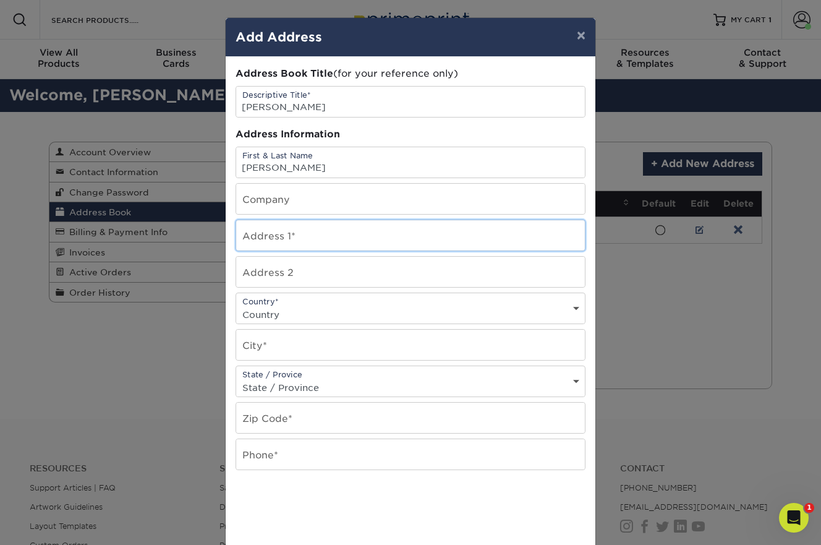
click at [286, 238] on input "text" at bounding box center [410, 235] width 349 height 30
type input "[STREET_ADDRESS]"
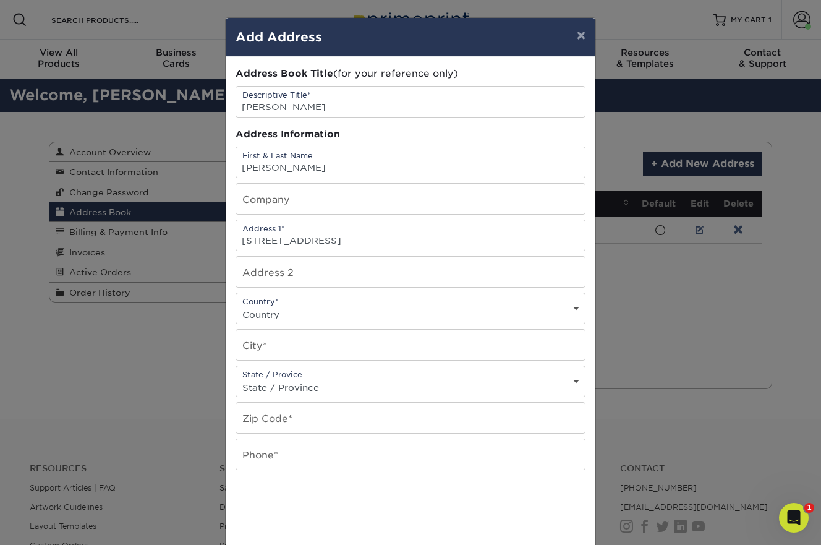
click at [277, 309] on select "Country [GEOGRAPHIC_DATA] [GEOGRAPHIC_DATA] ----------------------------- [GEOG…" at bounding box center [410, 314] width 349 height 18
select select "US"
click at [236, 305] on select "Country [GEOGRAPHIC_DATA] [GEOGRAPHIC_DATA] ----------------------------- [GEOG…" at bounding box center [410, 314] width 349 height 18
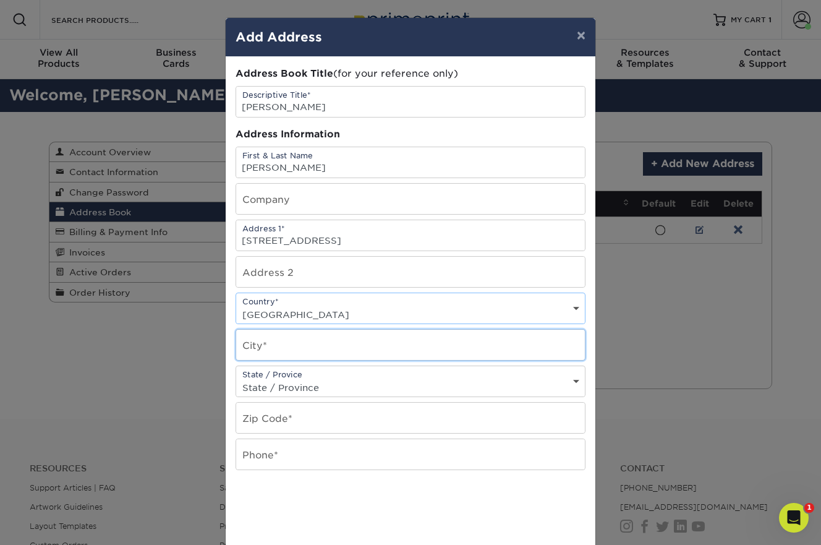
click at [283, 344] on input "text" at bounding box center [410, 344] width 349 height 30
type input "[GEOGRAPHIC_DATA]"
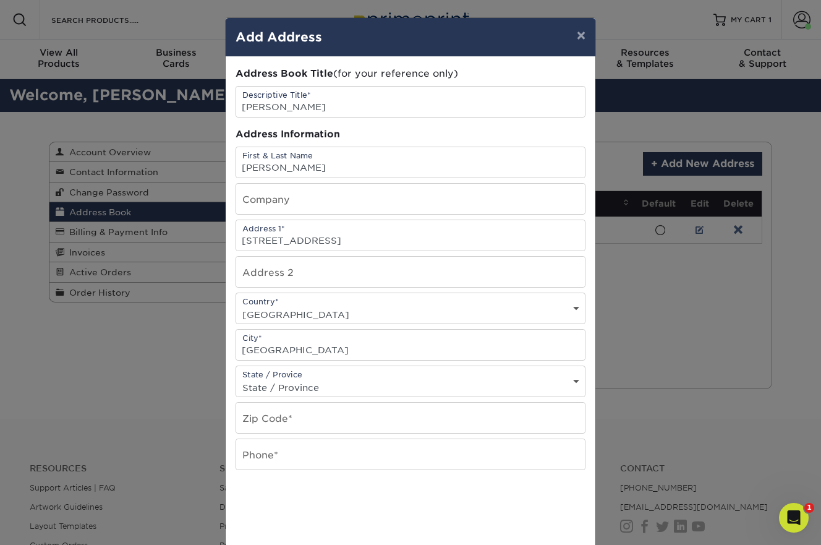
click at [286, 385] on select "State / Province [US_STATE] [US_STATE] [US_STATE] [US_STATE] [US_STATE] [US_STA…" at bounding box center [410, 387] width 349 height 18
select select "NY"
click at [236, 378] on select "State / Province [US_STATE] [US_STATE] [US_STATE] [US_STATE] [US_STATE] [US_STA…" at bounding box center [410, 387] width 349 height 18
click at [286, 415] on input "text" at bounding box center [410, 417] width 349 height 30
type input "14608"
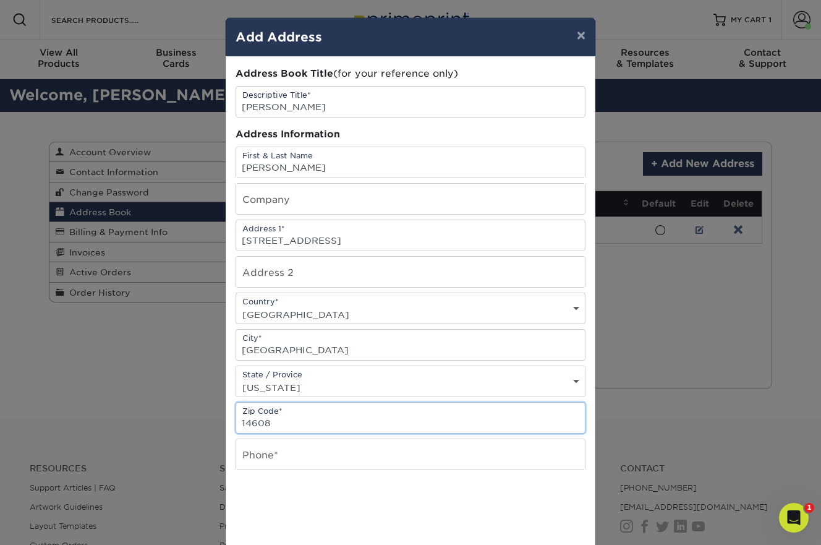
drag, startPoint x: 282, startPoint y: 421, endPoint x: 225, endPoint y: 419, distance: 56.9
click at [225, 419] on div "× Add Address Address Book Title (for your reference only) Descriptive Title* […" at bounding box center [410, 335] width 371 height 637
click at [294, 423] on input "text" at bounding box center [410, 417] width 349 height 30
type input "13066"
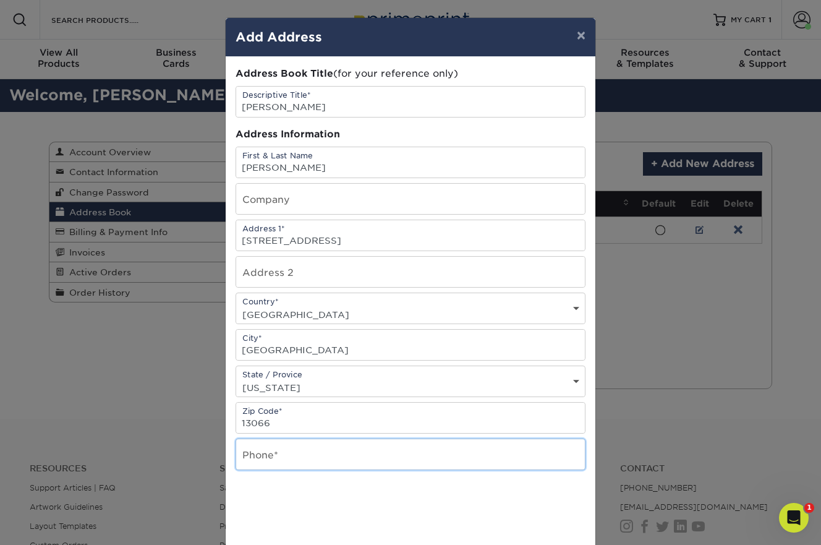
click at [289, 457] on input "text" at bounding box center [410, 454] width 349 height 30
drag, startPoint x: 304, startPoint y: 461, endPoint x: 257, endPoint y: 459, distance: 47.0
click at [257, 459] on input "3152674545" at bounding box center [410, 454] width 349 height 30
paste input "409.9693"
click at [279, 460] on input "315409.9693" at bounding box center [410, 454] width 349 height 30
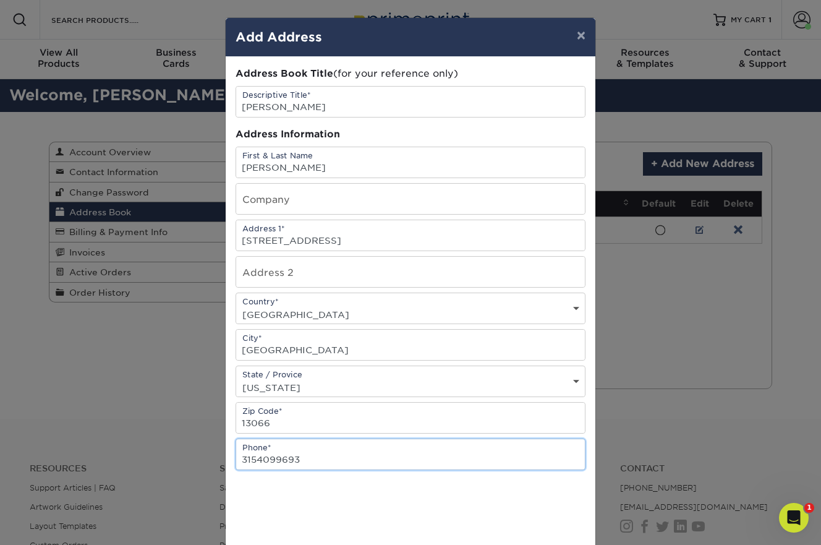
type input "3154099693"
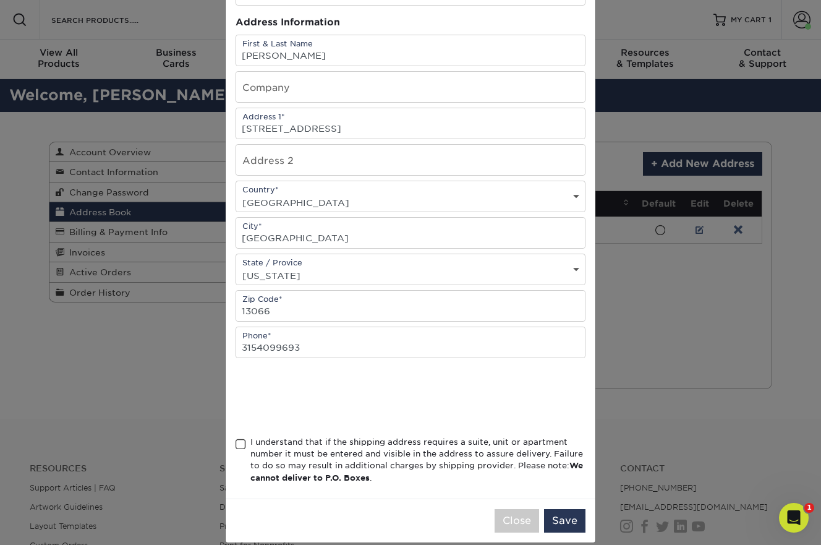
scroll to position [114, 0]
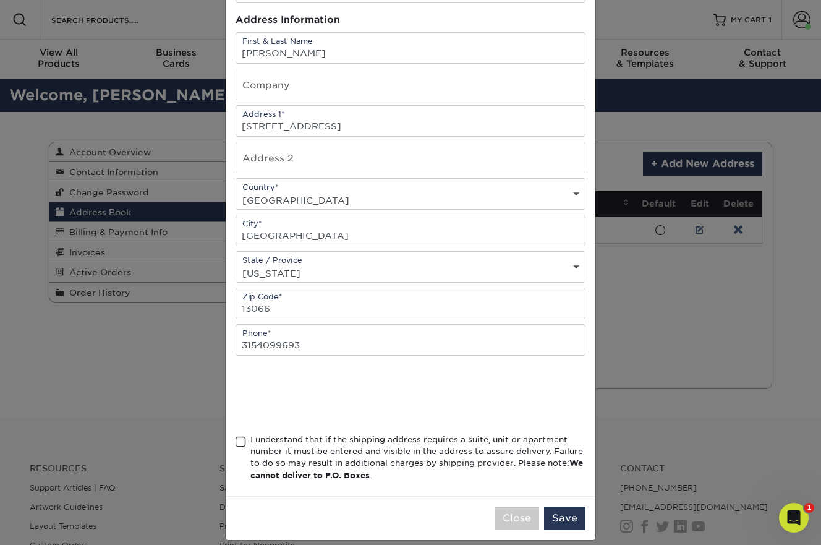
click at [242, 440] on span at bounding box center [240, 442] width 11 height 12
click at [0, 0] on input "I understand that if the shipping address requires a suite, unit or apartment n…" at bounding box center [0, 0] width 0 height 0
click at [567, 515] on button "Save" at bounding box center [564, 517] width 41 height 23
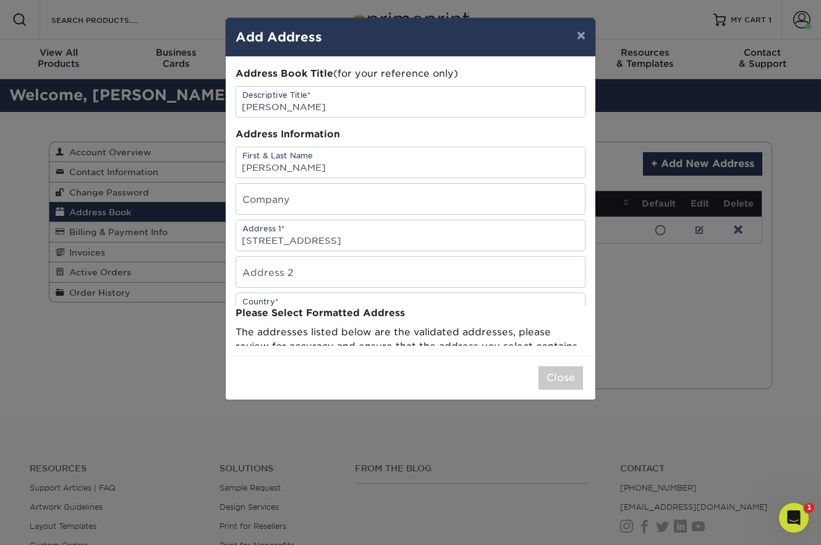
scroll to position [0, 0]
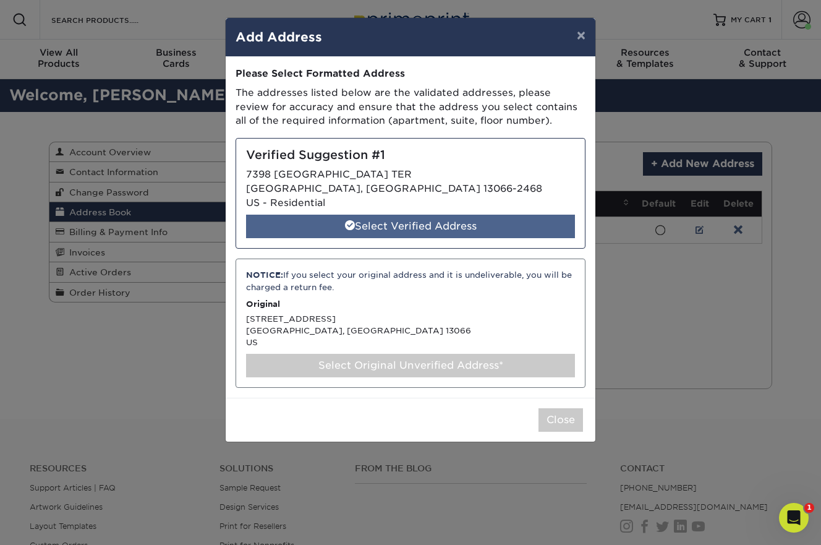
click at [400, 229] on div "Select Verified Address" at bounding box center [410, 225] width 329 height 23
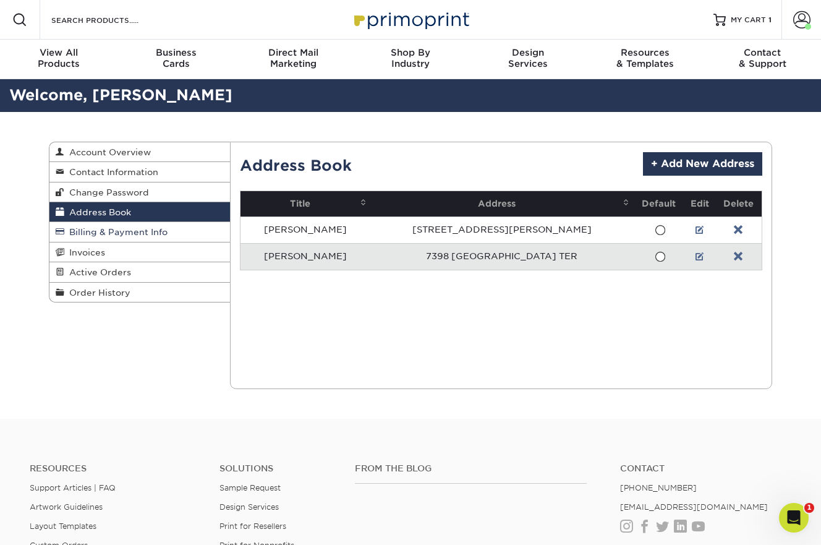
click at [146, 235] on span "Billing & Payment Info" at bounding box center [115, 232] width 103 height 10
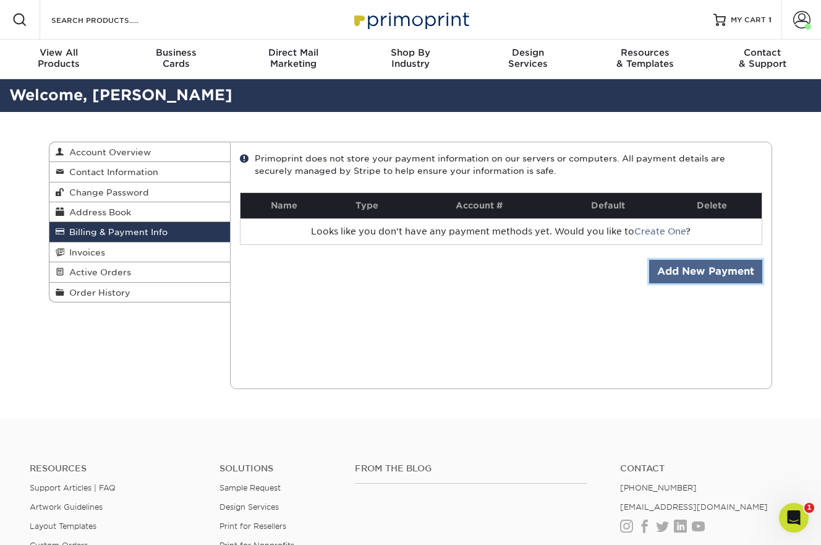
click at [681, 268] on link "Add New Payment" at bounding box center [705, 271] width 113 height 23
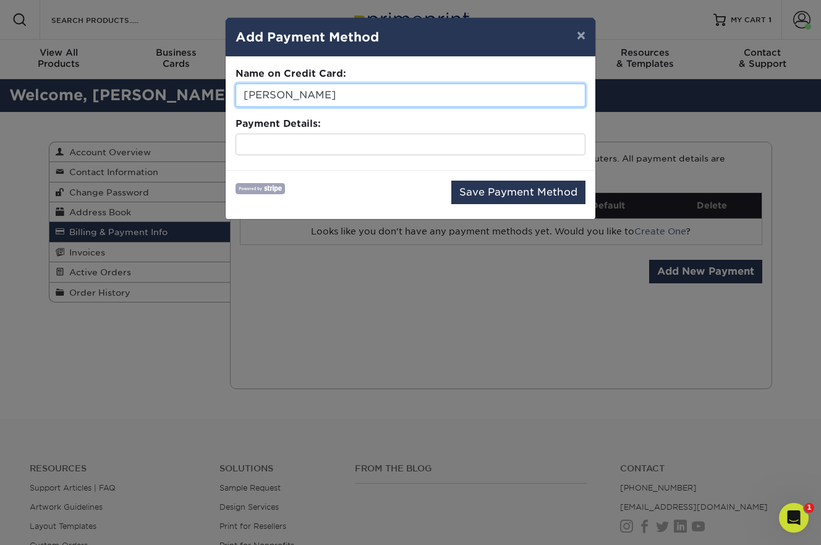
drag, startPoint x: 325, startPoint y: 93, endPoint x: 231, endPoint y: 93, distance: 94.6
click at [231, 93] on div "Name on Credit Card: [PERSON_NAME] Payment Details:" at bounding box center [411, 113] width 370 height 113
type input "[PERSON_NAME]"
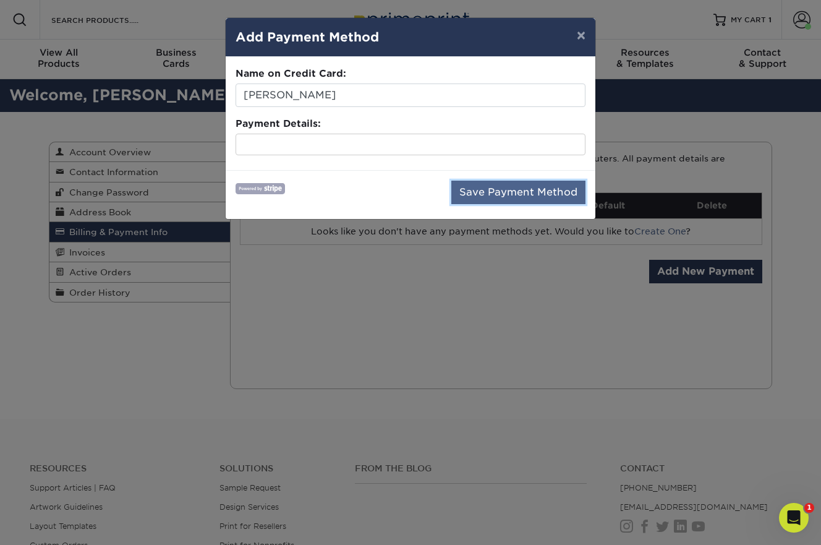
click at [476, 193] on button "Save Payment Method" at bounding box center [518, 191] width 134 height 23
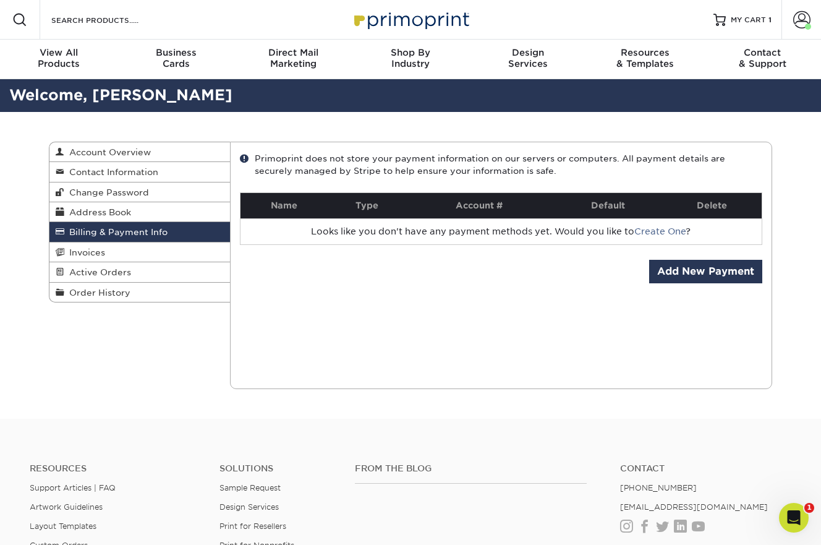
click at [522, 255] on div "Current Orders 0 Active 0 Missing Files" at bounding box center [501, 265] width 543 height 247
click at [125, 215] on span "Address Book" at bounding box center [97, 212] width 67 height 10
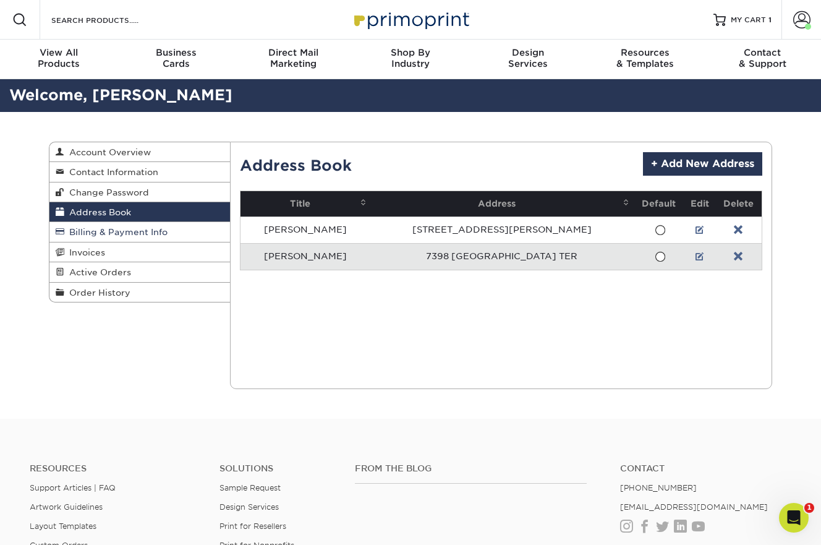
click at [125, 232] on span "Billing & Payment Info" at bounding box center [115, 232] width 103 height 10
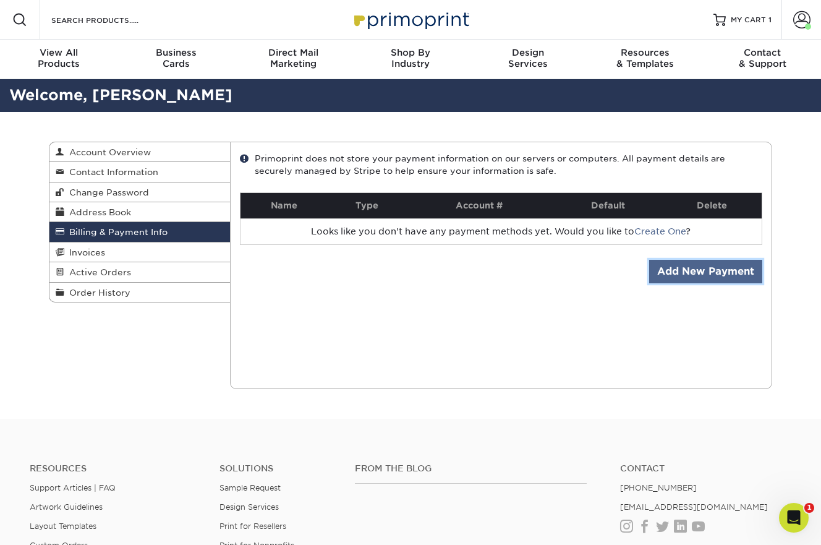
click at [703, 273] on link "Add New Payment" at bounding box center [705, 271] width 113 height 23
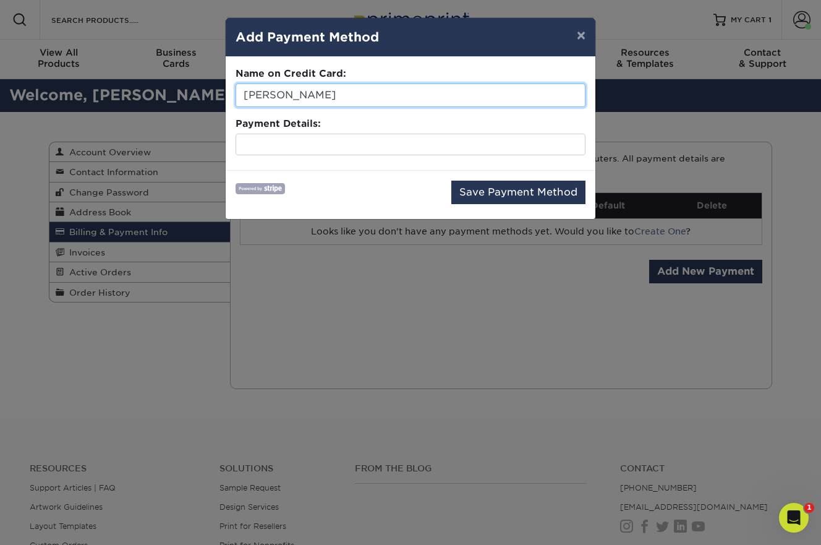
drag, startPoint x: 303, startPoint y: 98, endPoint x: 236, endPoint y: 96, distance: 66.8
click at [236, 96] on input "[PERSON_NAME]" at bounding box center [410, 94] width 350 height 23
type input "[PERSON_NAME]"
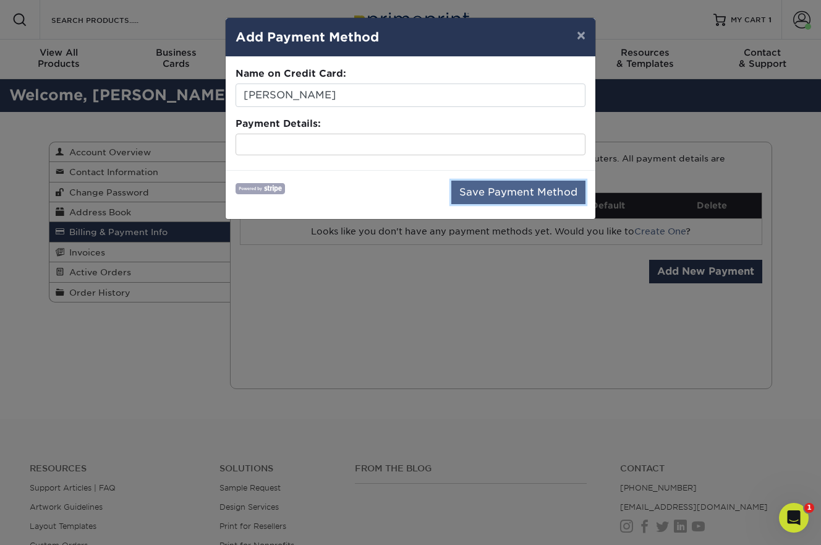
click at [477, 193] on button "Save Payment Method" at bounding box center [518, 191] width 134 height 23
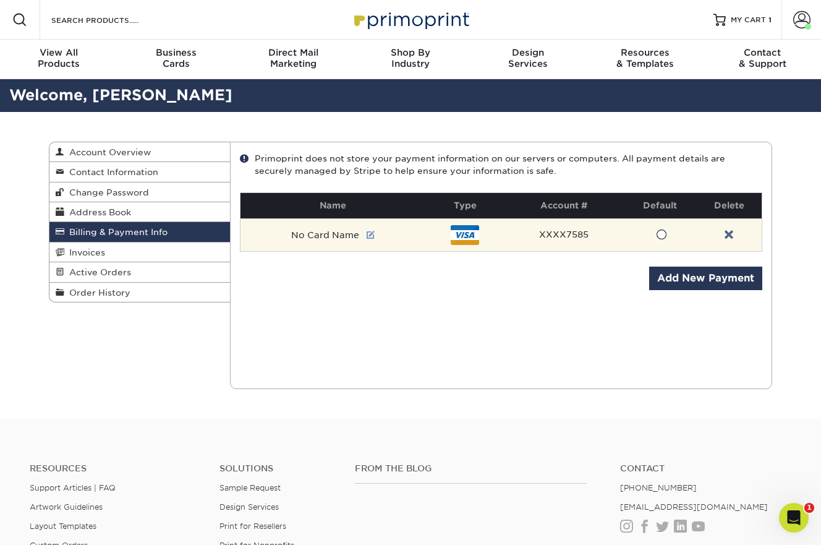
click at [371, 236] on link at bounding box center [371, 235] width 9 height 10
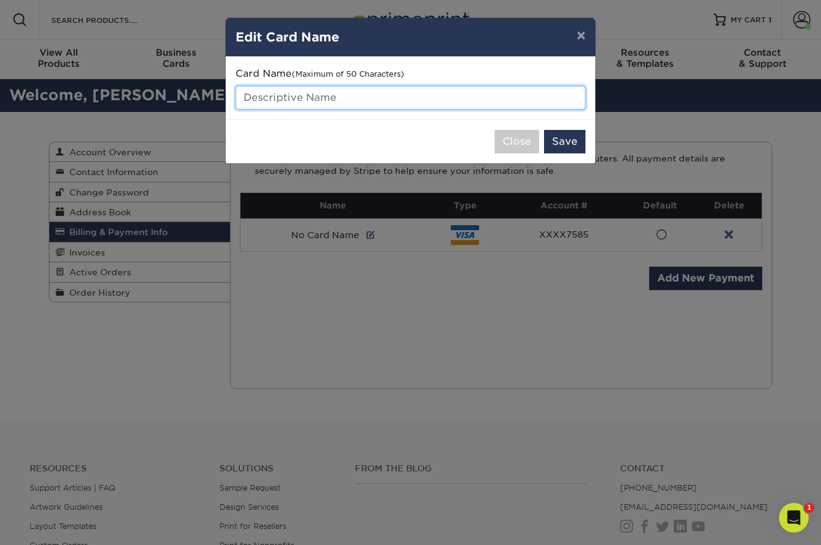
click at [343, 98] on input "text" at bounding box center [410, 97] width 350 height 23
type input "K Syr"
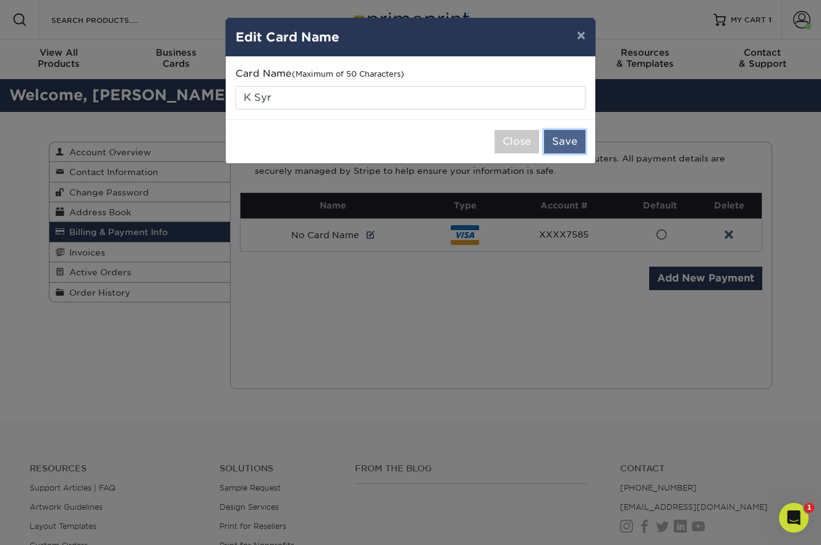
click at [570, 145] on button "Save" at bounding box center [564, 141] width 41 height 23
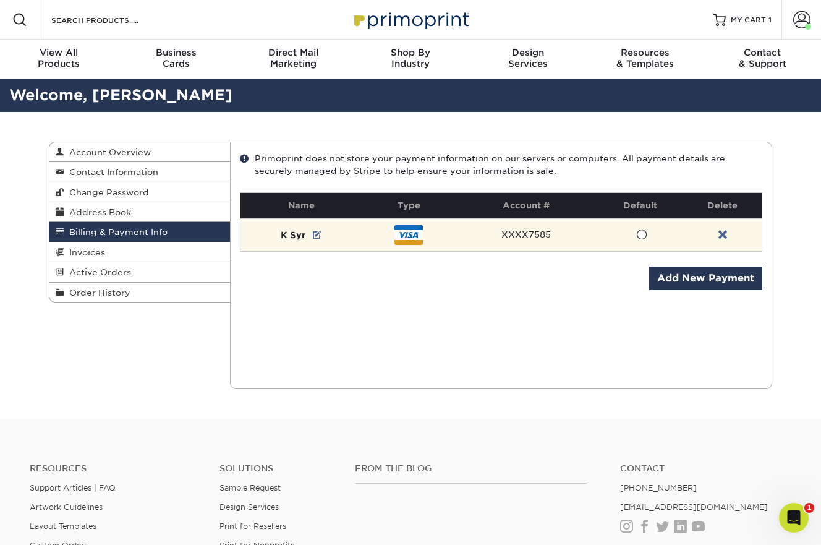
click at [410, 237] on div at bounding box center [408, 235] width 28 height 20
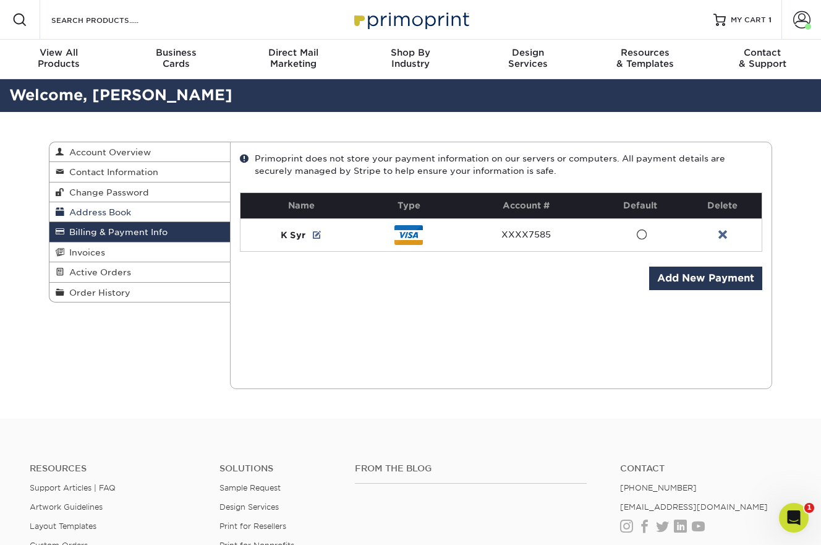
click at [126, 208] on span "Address Book" at bounding box center [97, 212] width 67 height 10
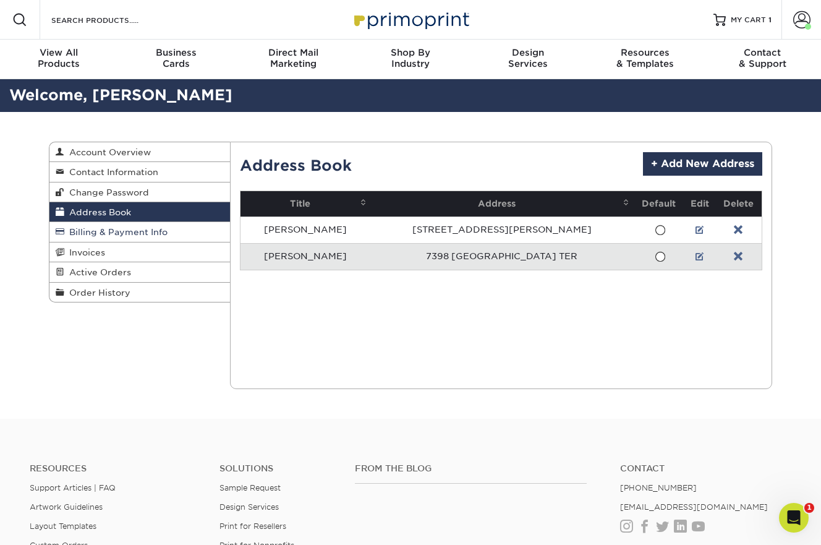
click at [124, 233] on span "Billing & Payment Info" at bounding box center [115, 232] width 103 height 10
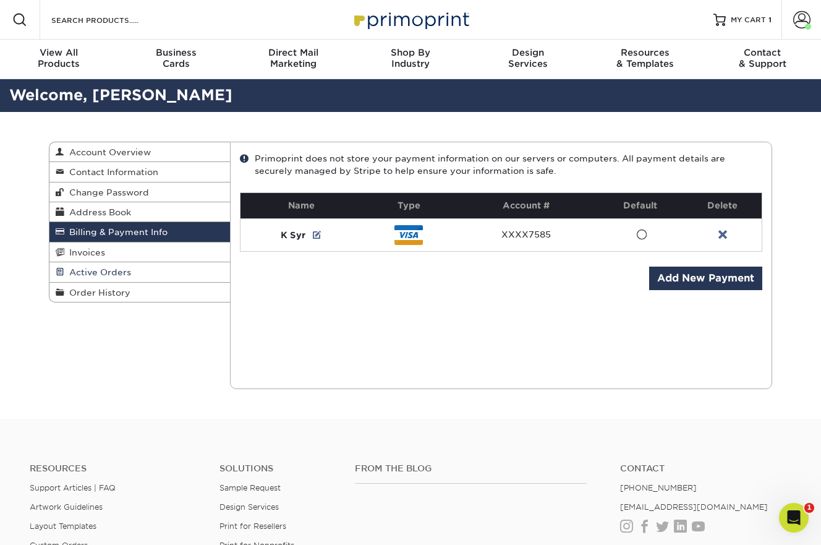
click at [109, 276] on span "Active Orders" at bounding box center [97, 272] width 67 height 10
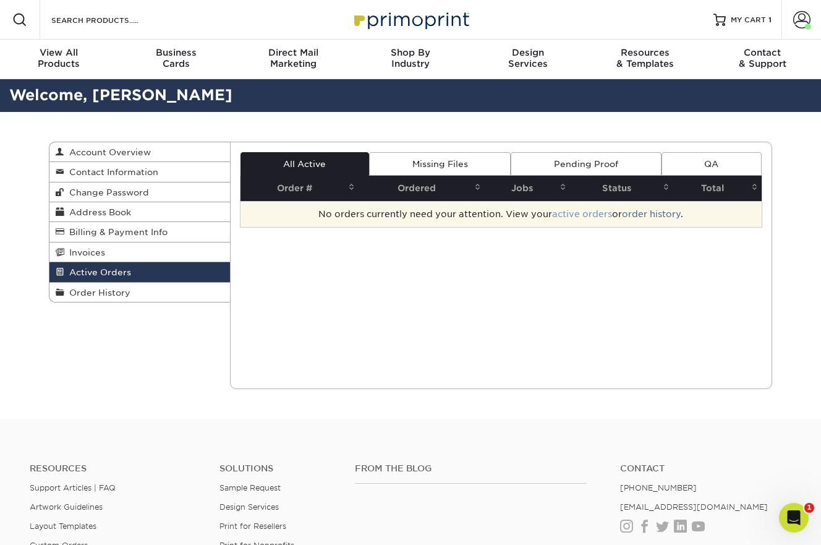
click at [561, 213] on link "active orders" at bounding box center [582, 214] width 60 height 10
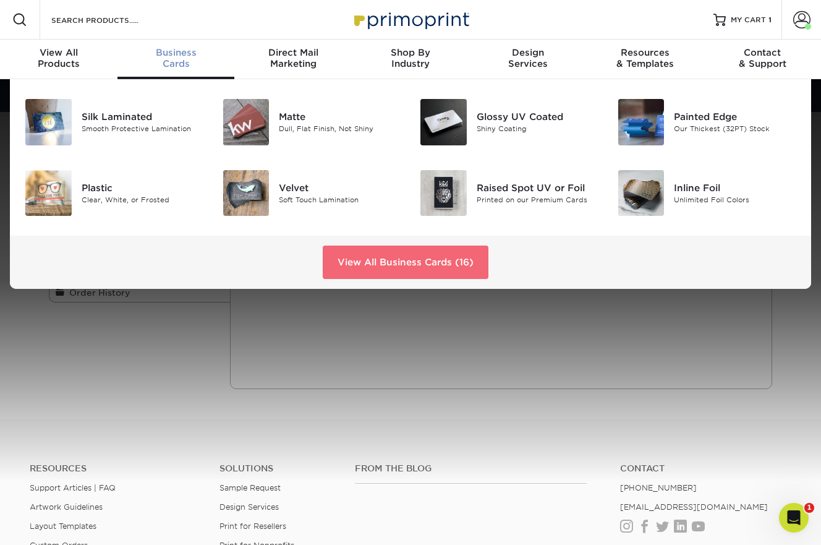
click at [344, 257] on link "View All Business Cards (16)" at bounding box center [406, 261] width 166 height 33
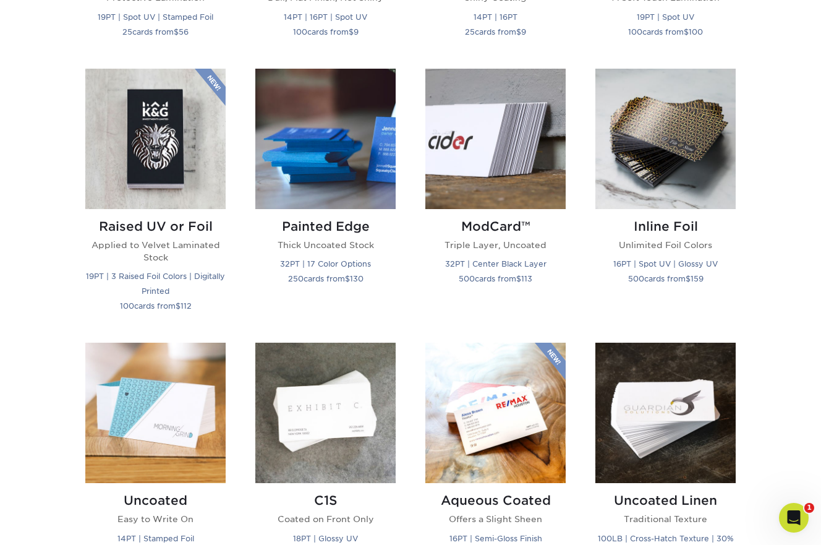
scroll to position [804, 0]
